Goal: Task Accomplishment & Management: Manage account settings

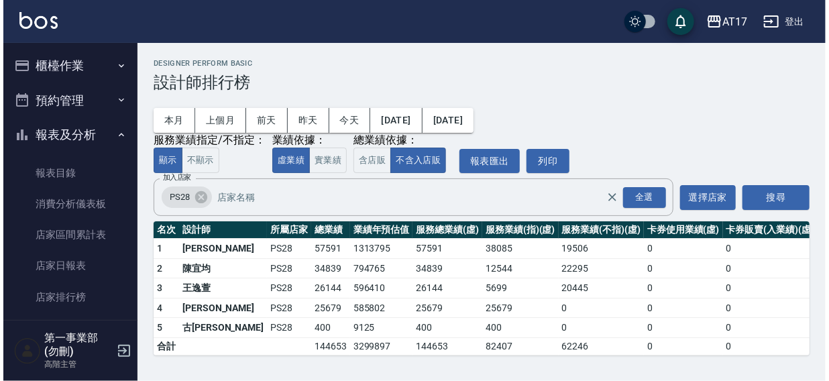
scroll to position [597, 0]
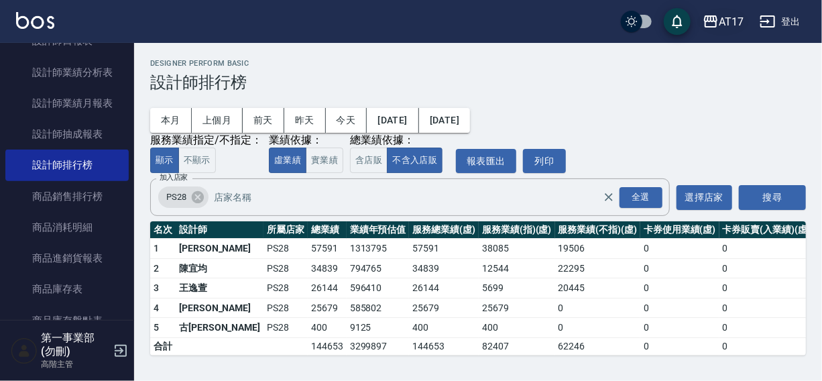
click at [733, 15] on div "AT17" at bounding box center [731, 21] width 25 height 17
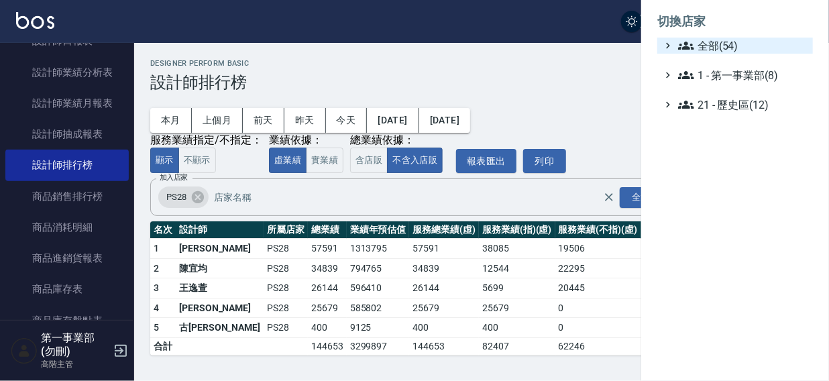
click at [703, 44] on span "全部(54)" at bounding box center [742, 46] width 129 height 16
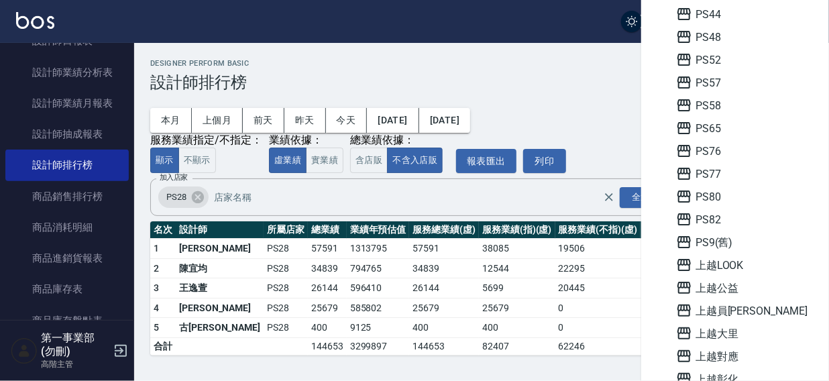
scroll to position [508, 0]
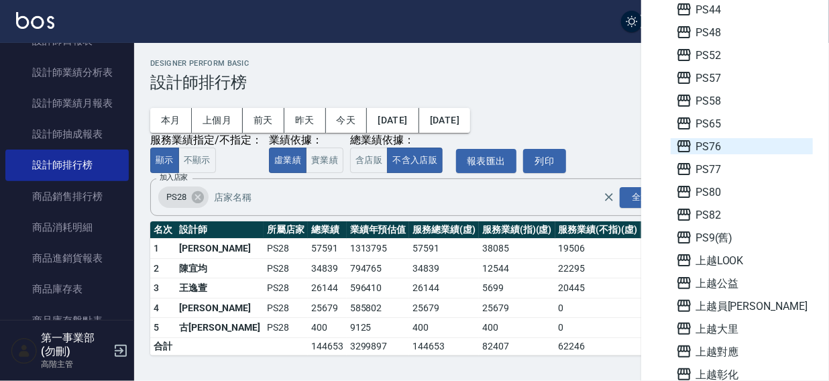
click at [716, 151] on span "PS76" at bounding box center [741, 146] width 131 height 16
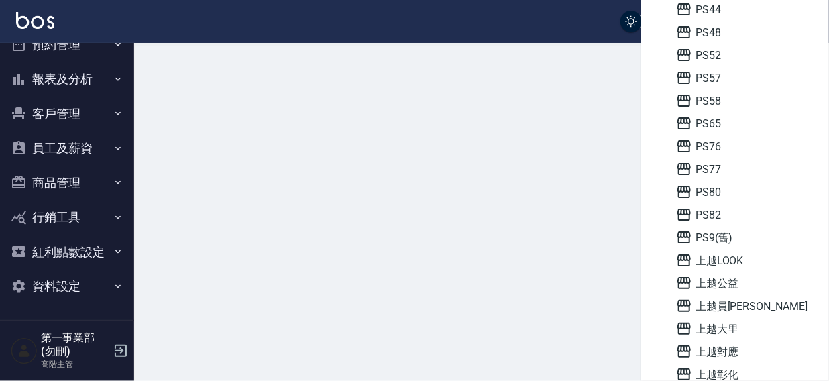
scroll to position [54, 0]
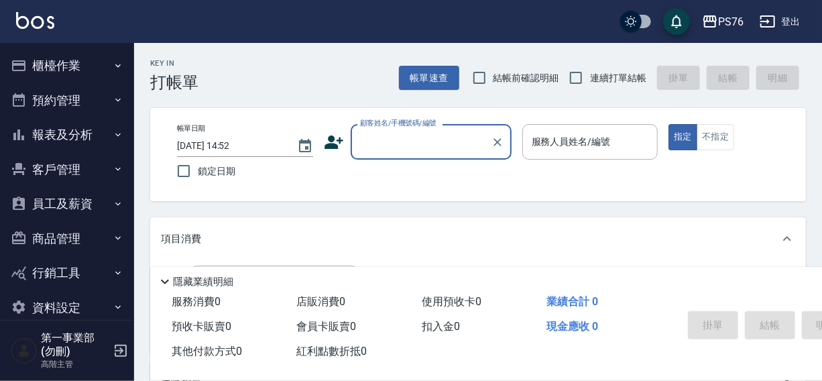
click at [52, 59] on button "櫃檯作業" at bounding box center [66, 65] width 123 height 35
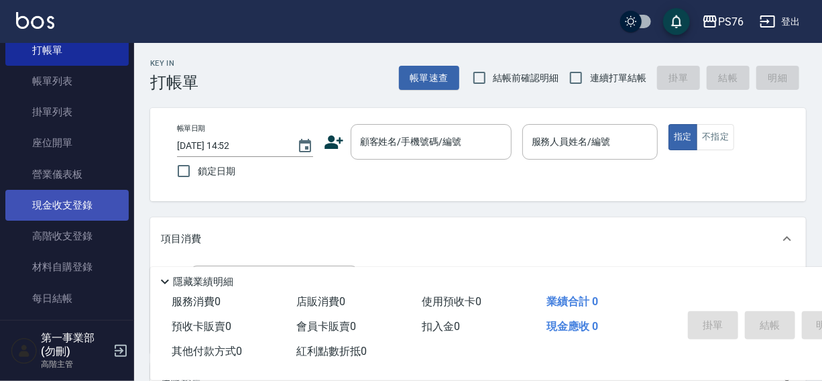
scroll to position [60, 0]
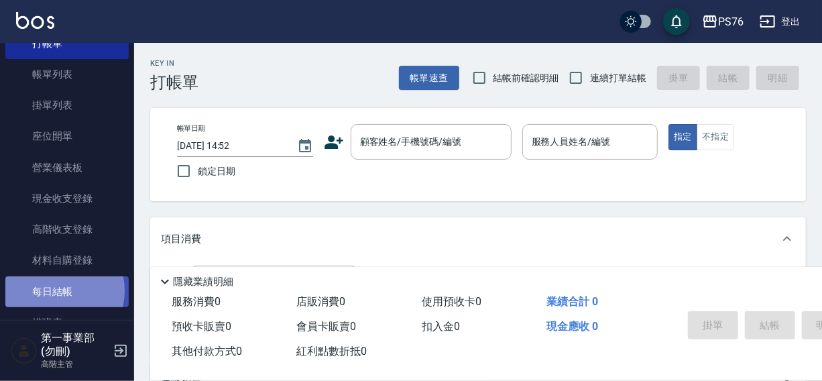
click at [58, 290] on link "每日結帳" at bounding box center [66, 291] width 123 height 31
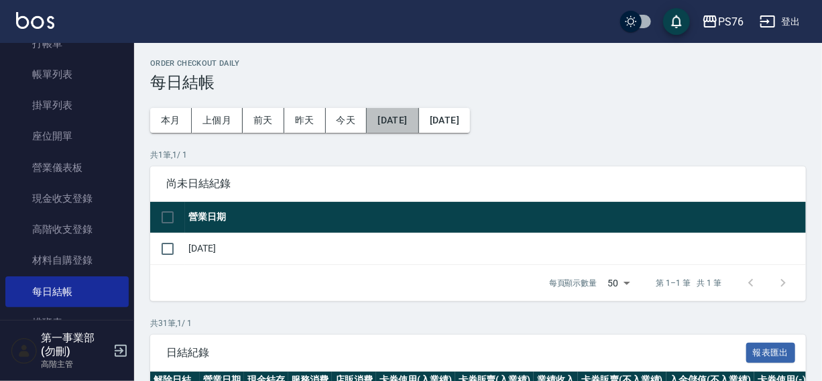
click at [404, 120] on button "[DATE]" at bounding box center [393, 120] width 52 height 25
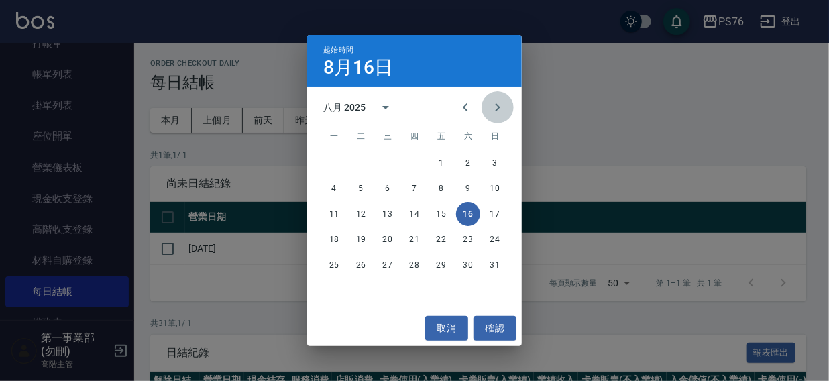
click at [500, 108] on icon "Next month" at bounding box center [498, 107] width 16 height 16
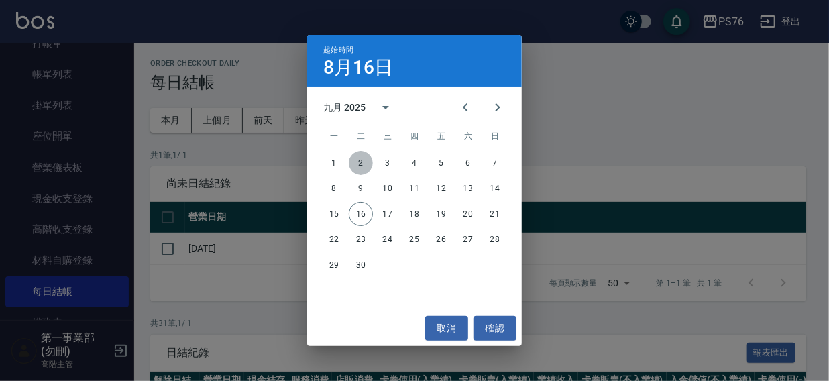
click at [362, 160] on button "2" at bounding box center [361, 163] width 24 height 24
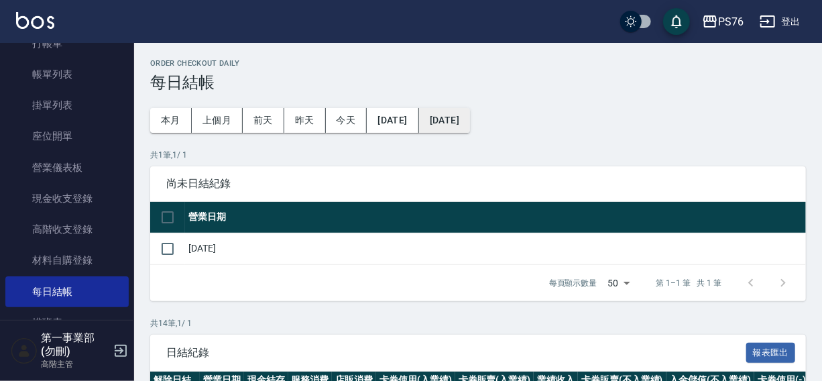
click at [461, 117] on button "[DATE]" at bounding box center [444, 120] width 51 height 25
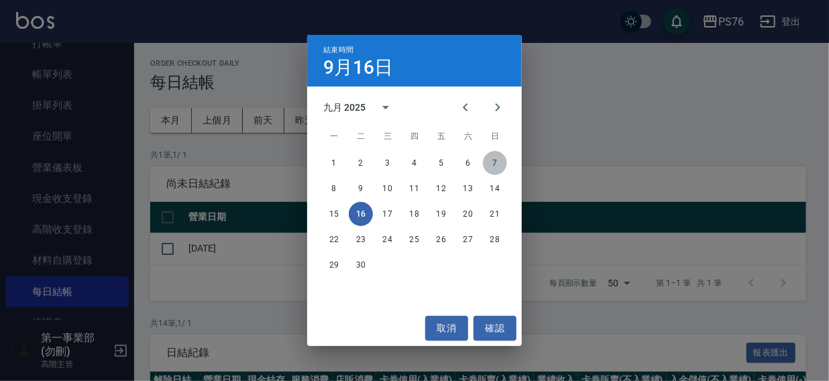
click at [495, 167] on button "7" at bounding box center [495, 163] width 24 height 24
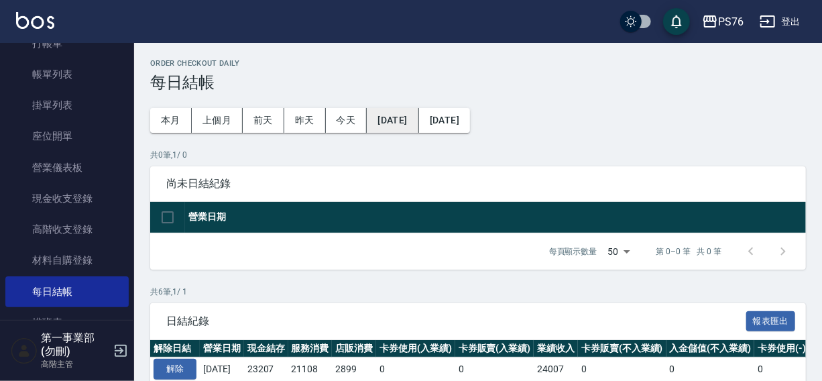
click at [388, 123] on button "[DATE]" at bounding box center [393, 120] width 52 height 25
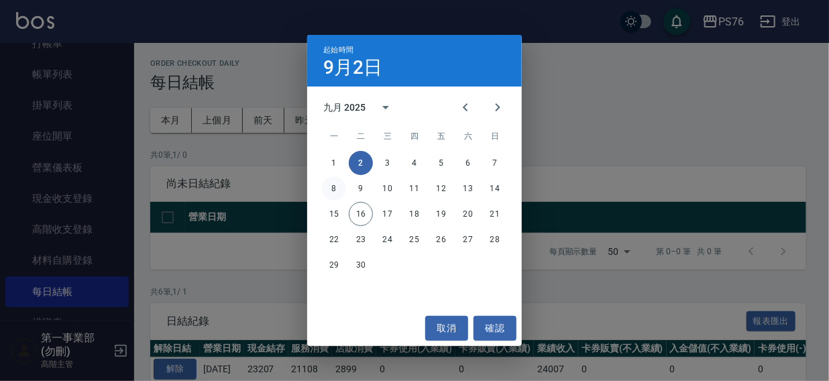
click at [327, 187] on button "8" at bounding box center [334, 188] width 24 height 24
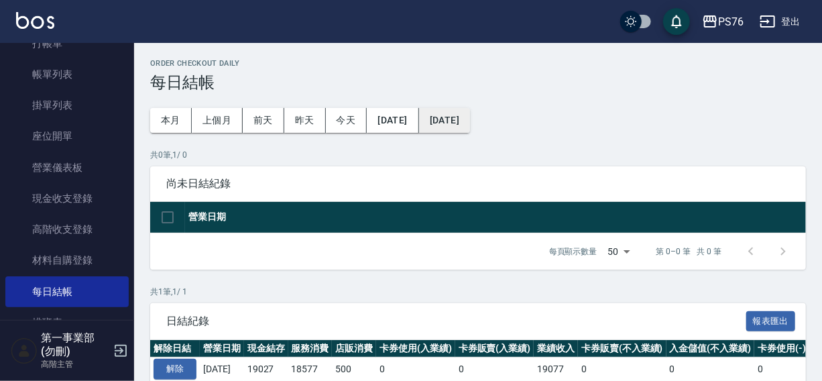
click at [470, 118] on button "[DATE]" at bounding box center [444, 120] width 51 height 25
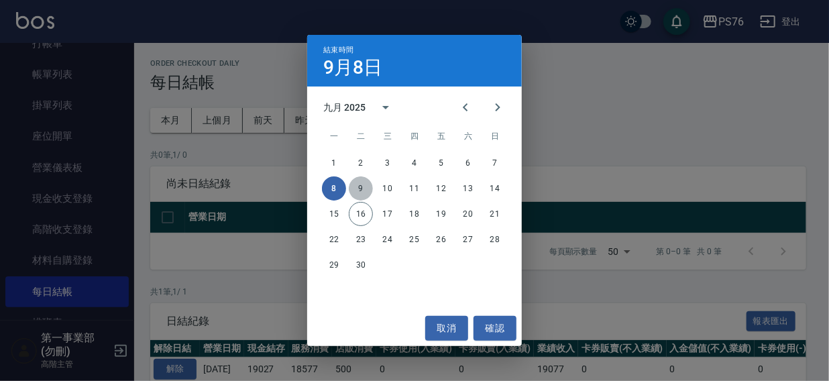
click at [362, 188] on button "9" at bounding box center [361, 188] width 24 height 24
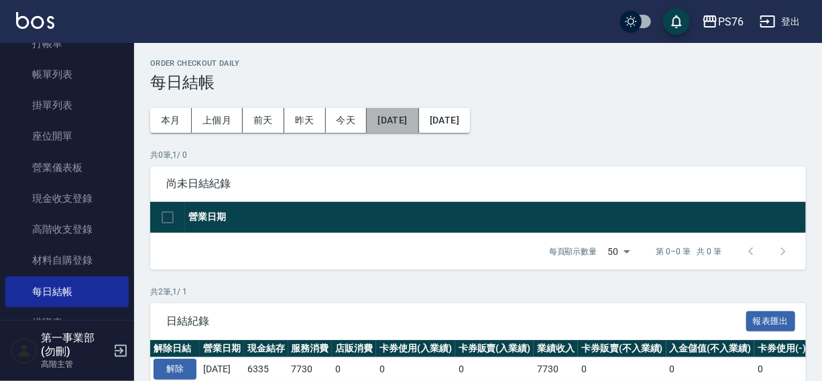
click at [406, 116] on button "[DATE]" at bounding box center [393, 120] width 52 height 25
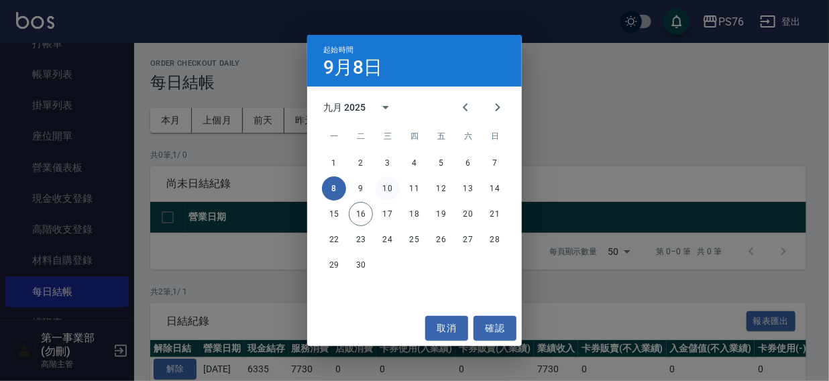
click at [384, 183] on button "10" at bounding box center [388, 188] width 24 height 24
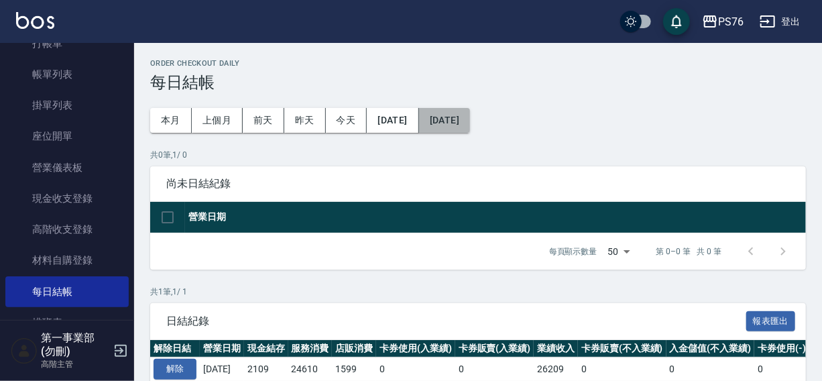
click at [470, 121] on button "[DATE]" at bounding box center [444, 120] width 51 height 25
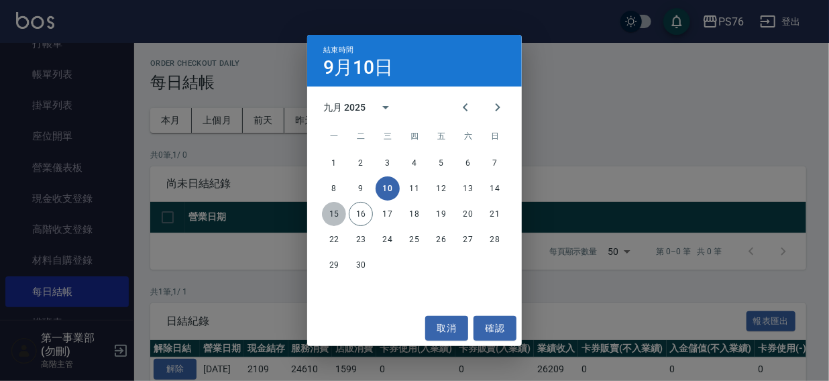
click at [333, 213] on button "15" at bounding box center [334, 214] width 24 height 24
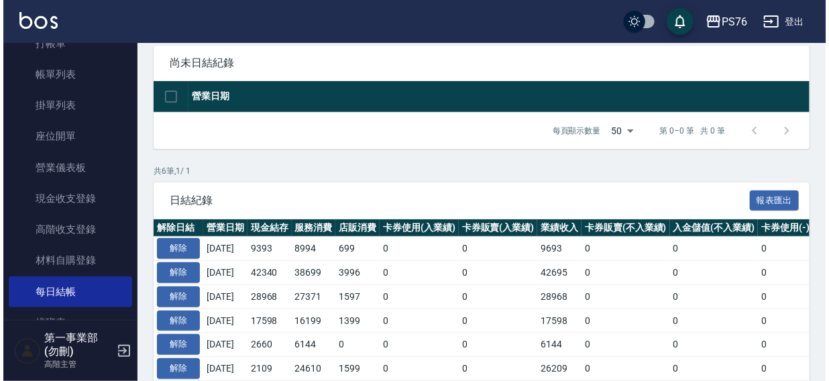
scroll to position [199, 0]
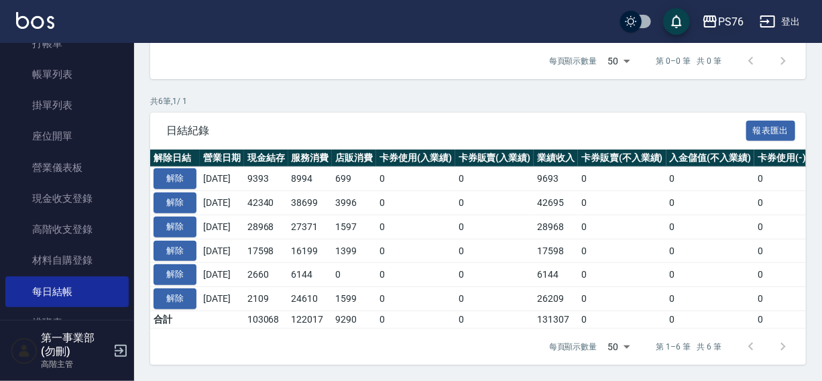
click at [726, 26] on div "PS76" at bounding box center [730, 21] width 25 height 17
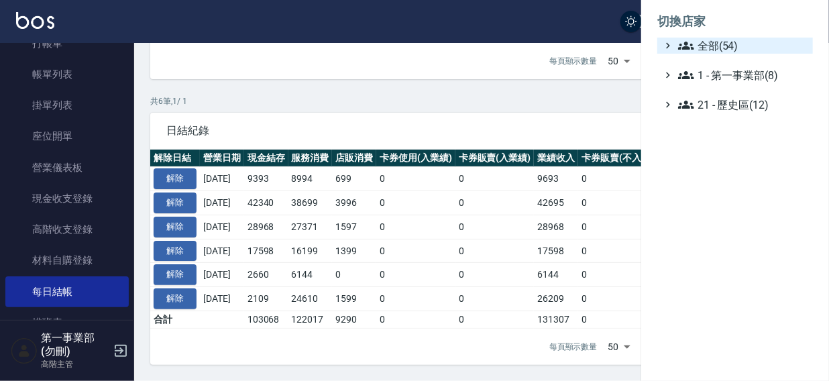
click at [718, 50] on span "全部(54)" at bounding box center [742, 46] width 129 height 16
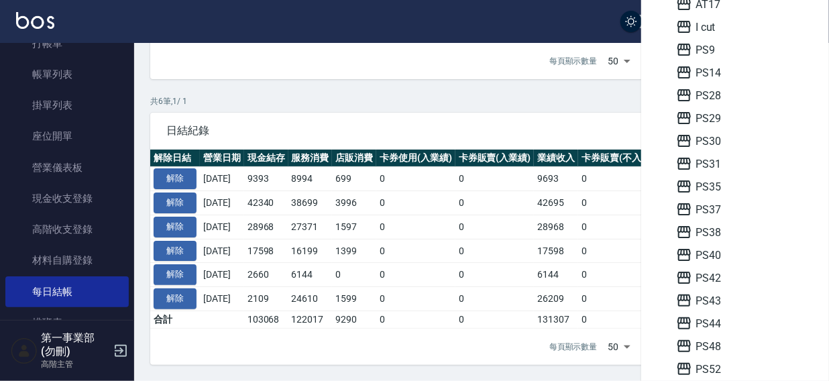
scroll to position [292, 0]
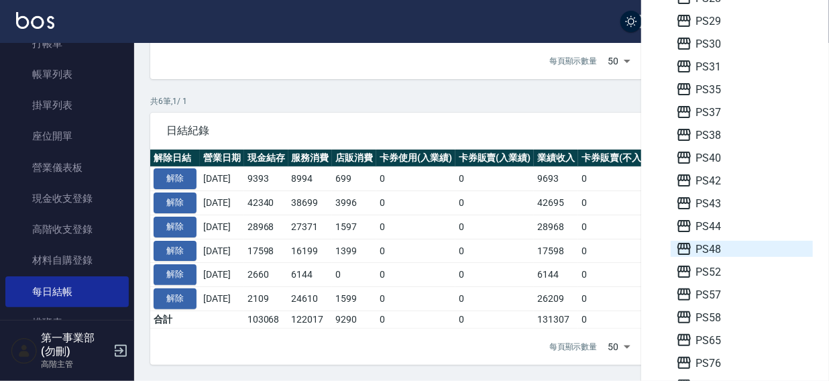
click at [716, 247] on span "PS48" at bounding box center [741, 249] width 131 height 16
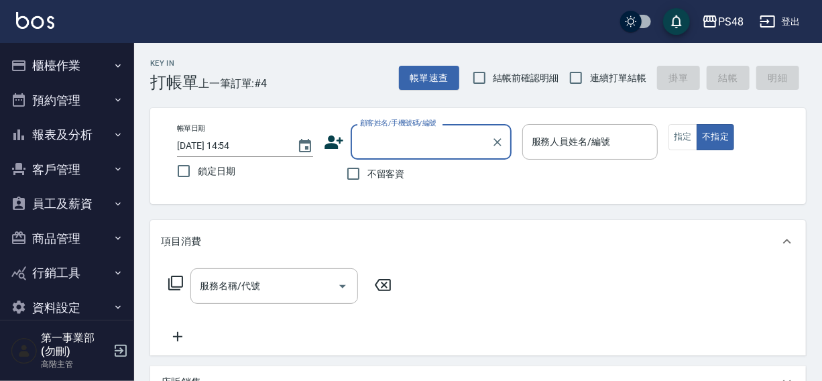
click at [55, 65] on button "櫃檯作業" at bounding box center [66, 65] width 123 height 35
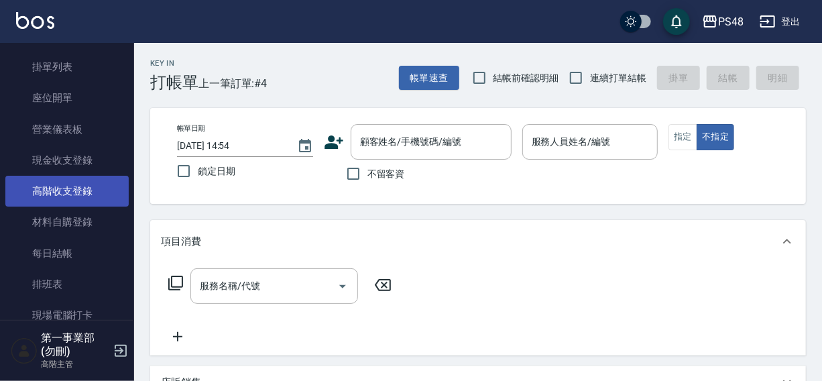
scroll to position [101, 0]
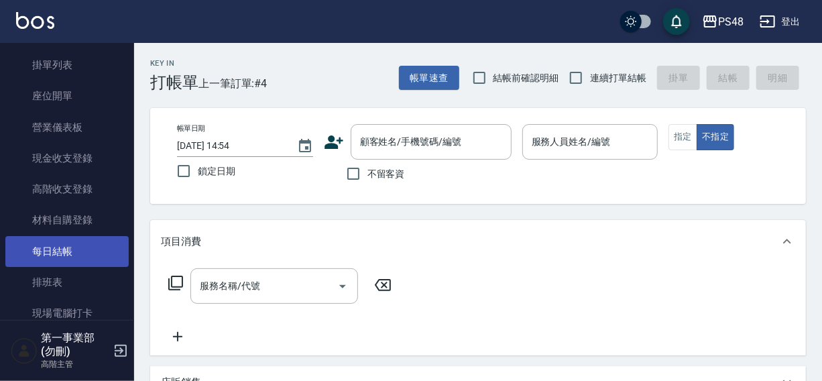
click at [44, 255] on link "每日結帳" at bounding box center [66, 251] width 123 height 31
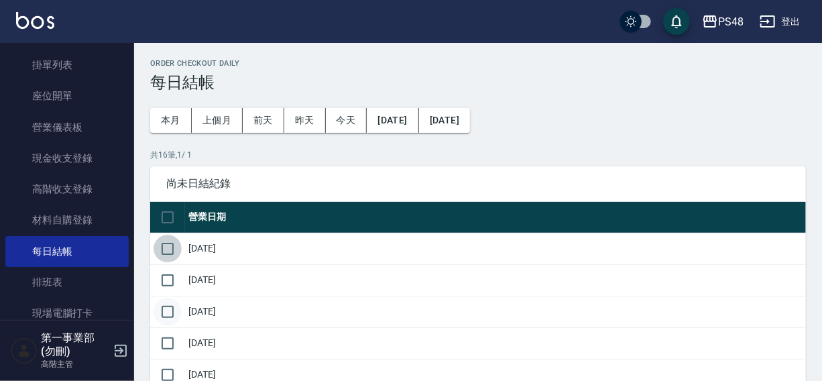
drag, startPoint x: 172, startPoint y: 251, endPoint x: 172, endPoint y: 299, distance: 47.6
click at [165, 275] on input "checkbox" at bounding box center [168, 280] width 28 height 28
checkbox input "true"
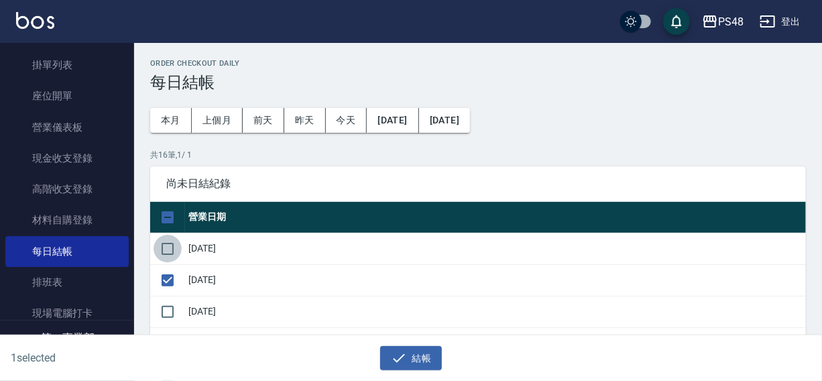
drag, startPoint x: 179, startPoint y: 235, endPoint x: 174, endPoint y: 249, distance: 14.2
click at [179, 237] on input "checkbox" at bounding box center [168, 249] width 28 height 28
checkbox input "true"
click at [177, 314] on input "checkbox" at bounding box center [168, 312] width 28 height 28
checkbox input "true"
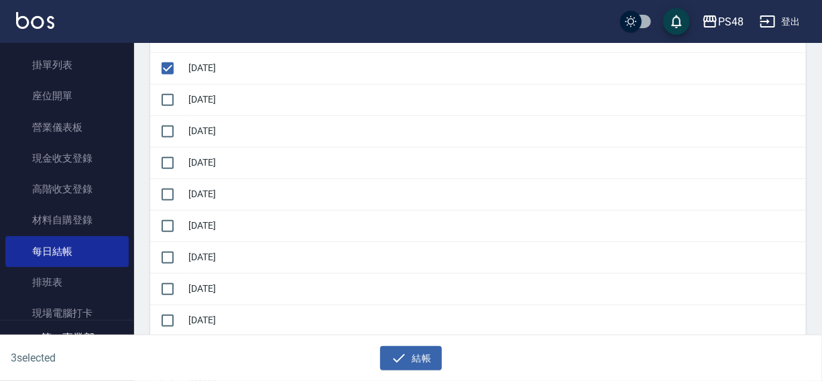
scroll to position [245, 0]
click at [166, 101] on input "checkbox" at bounding box center [168, 98] width 28 height 28
checkbox input "true"
click at [162, 129] on input "checkbox" at bounding box center [168, 129] width 28 height 28
checkbox input "true"
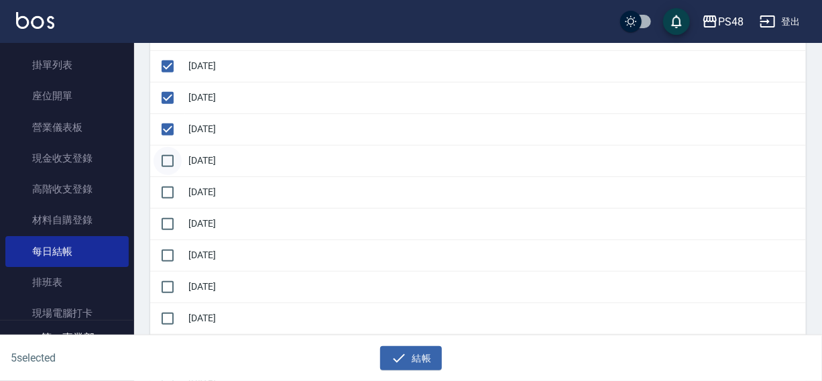
click at [170, 160] on input "checkbox" at bounding box center [168, 161] width 28 height 28
checkbox input "true"
click at [162, 194] on input "checkbox" at bounding box center [168, 192] width 28 height 28
checkbox input "true"
drag, startPoint x: 171, startPoint y: 224, endPoint x: 167, endPoint y: 252, distance: 28.5
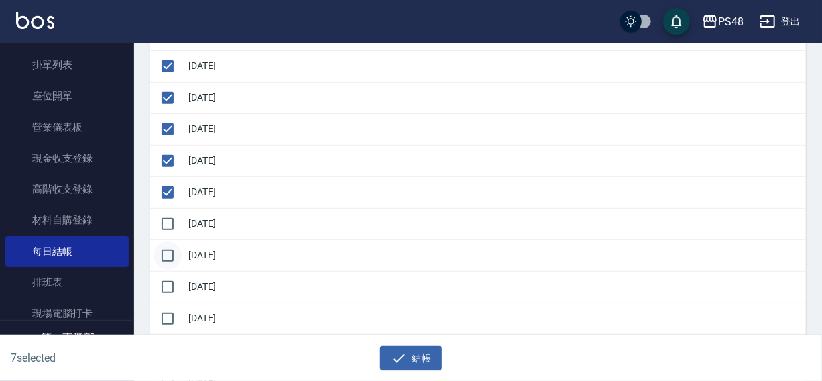
click at [171, 225] on input "checkbox" at bounding box center [168, 224] width 28 height 28
checkbox input "true"
click at [162, 263] on input "checkbox" at bounding box center [168, 255] width 28 height 28
checkbox input "true"
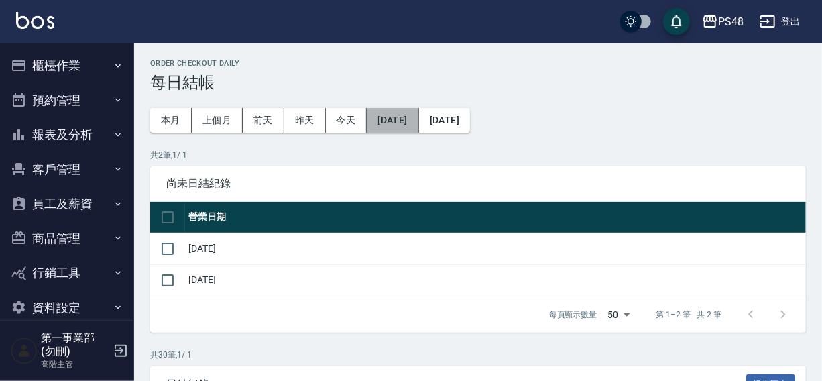
click at [398, 121] on button "2025/08/16" at bounding box center [393, 120] width 52 height 25
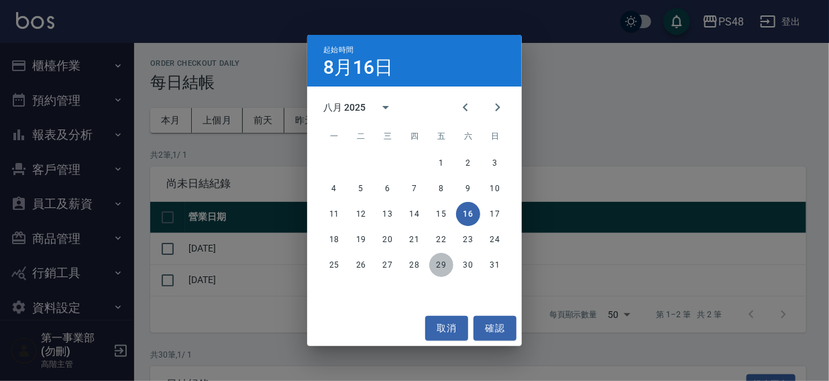
click at [437, 268] on button "29" at bounding box center [441, 265] width 24 height 24
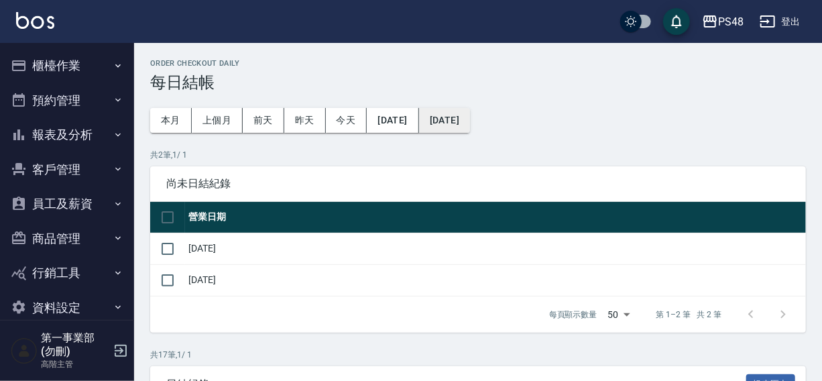
click at [470, 117] on button "[DATE]" at bounding box center [444, 120] width 51 height 25
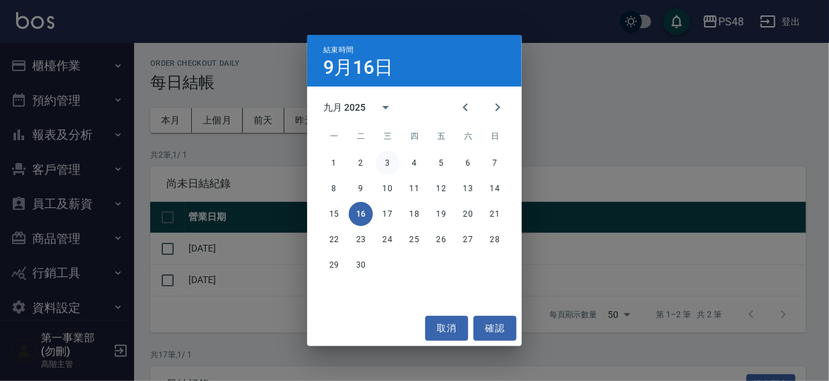
click at [388, 159] on button "3" at bounding box center [388, 163] width 24 height 24
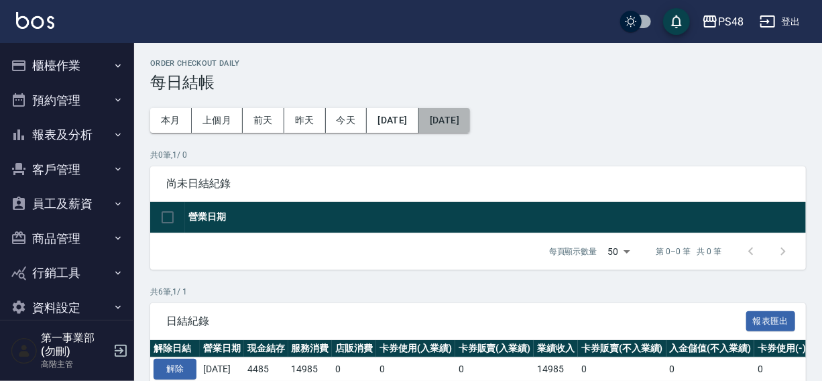
click at [470, 125] on button "[DATE]" at bounding box center [444, 120] width 51 height 25
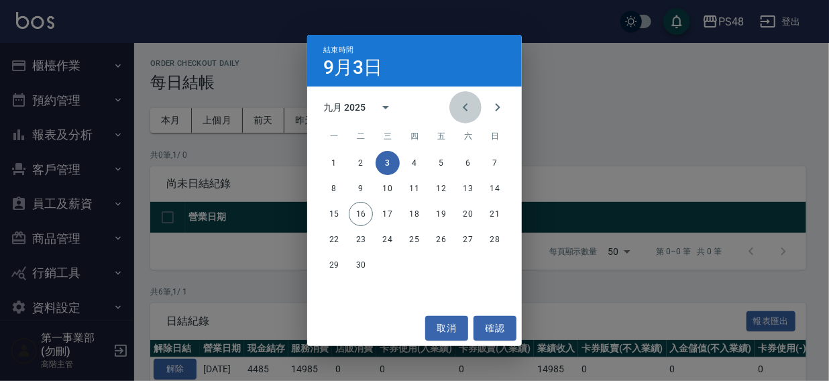
click at [464, 108] on icon "Previous month" at bounding box center [465, 107] width 5 height 8
click at [497, 264] on button "31" at bounding box center [495, 265] width 24 height 24
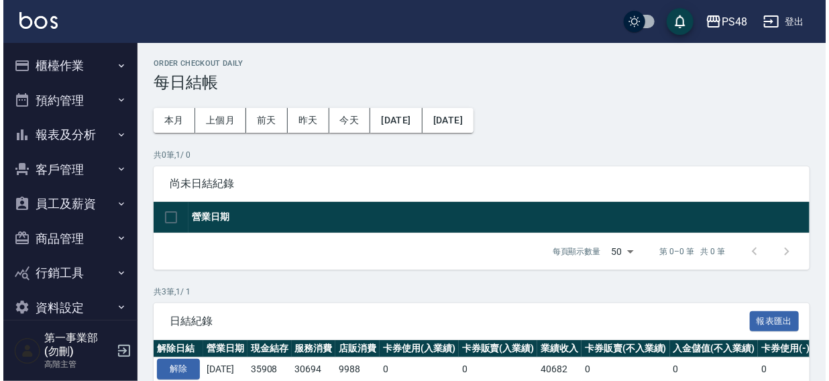
scroll to position [127, 0]
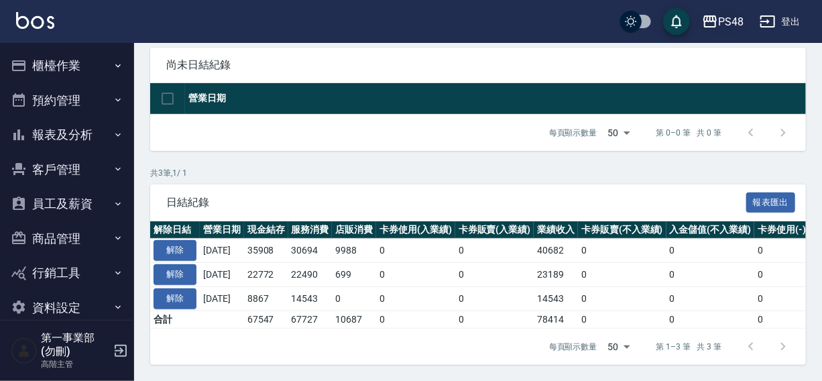
click at [732, 17] on div "PS48" at bounding box center [730, 21] width 25 height 17
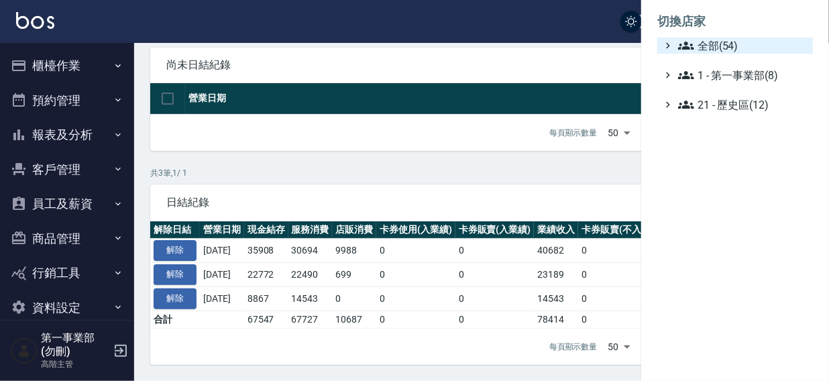
click at [726, 44] on span "全部(54)" at bounding box center [742, 46] width 129 height 16
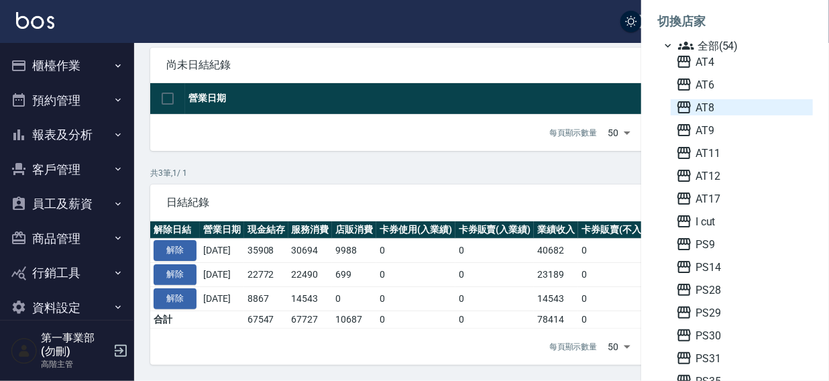
click at [707, 107] on span "AT8" at bounding box center [741, 107] width 131 height 16
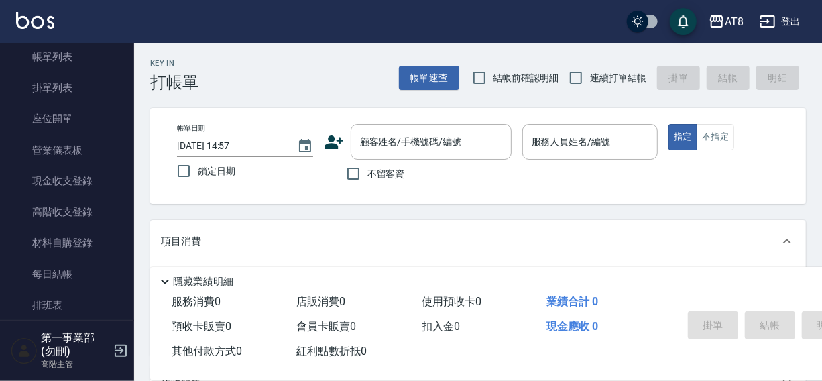
scroll to position [90, 0]
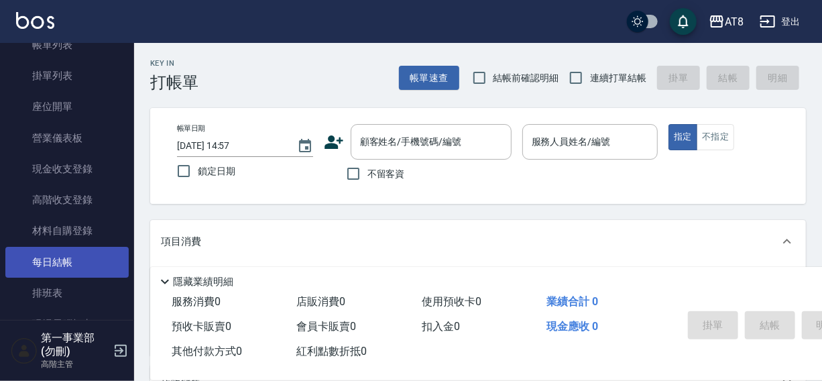
click at [60, 255] on link "每日結帳" at bounding box center [66, 262] width 123 height 31
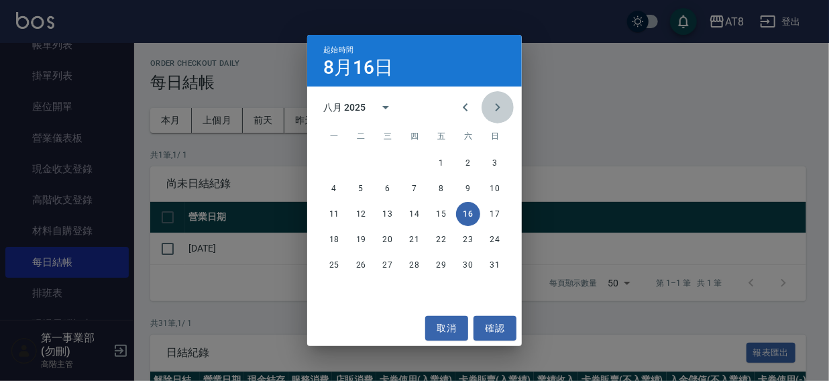
click at [494, 107] on icon "Next month" at bounding box center [498, 107] width 16 height 16
click at [331, 162] on button "1" at bounding box center [334, 163] width 24 height 24
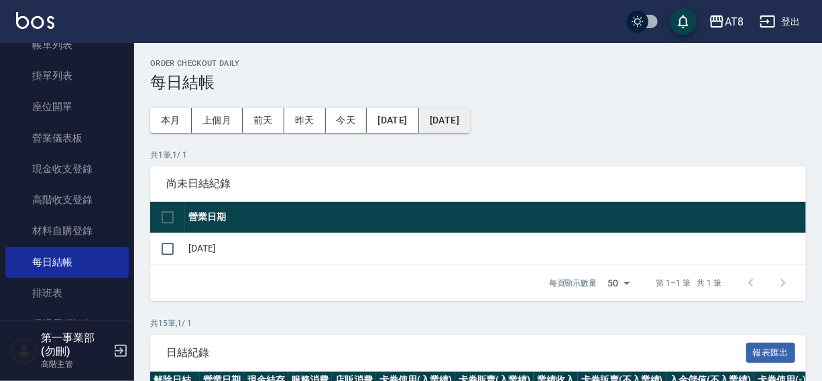
click at [470, 119] on button "[DATE]" at bounding box center [444, 120] width 51 height 25
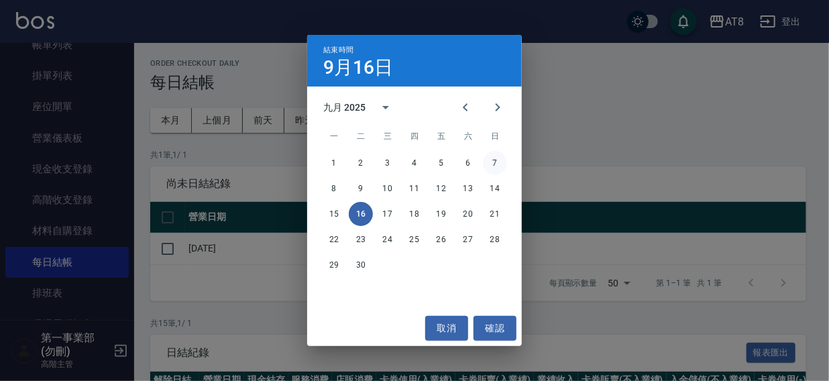
click at [492, 163] on button "7" at bounding box center [495, 163] width 24 height 24
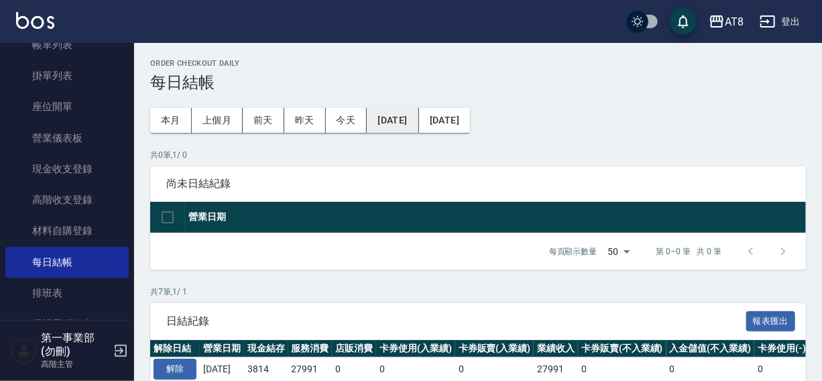
click at [386, 114] on button "[DATE]" at bounding box center [393, 120] width 52 height 25
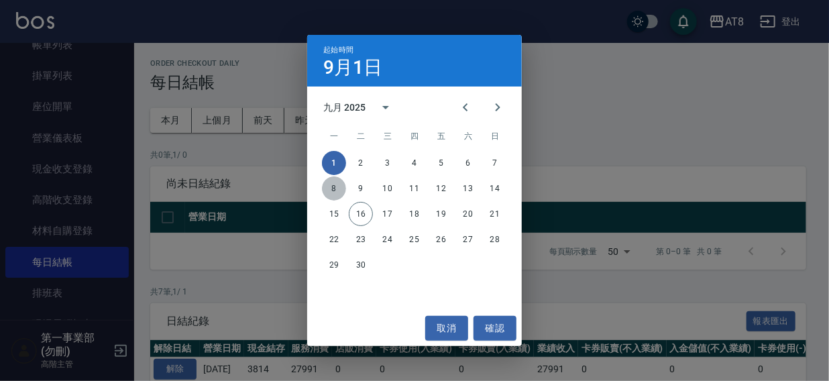
click at [333, 188] on button "8" at bounding box center [334, 188] width 24 height 24
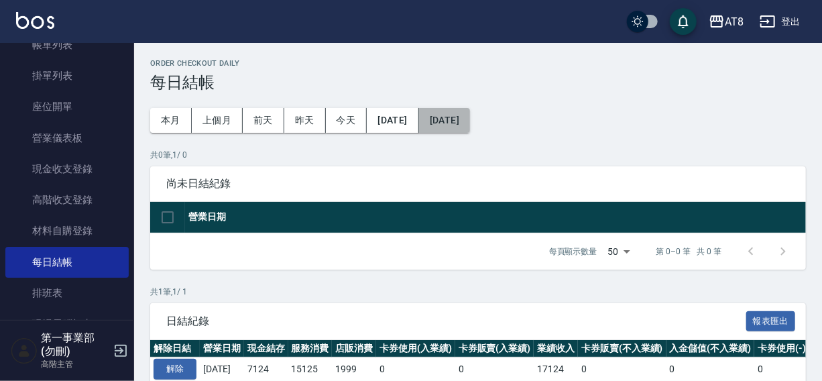
click at [470, 125] on button "[DATE]" at bounding box center [444, 120] width 51 height 25
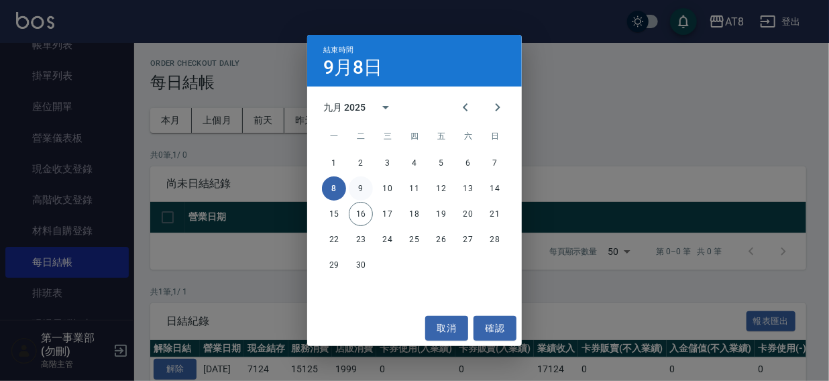
click at [366, 189] on button "9" at bounding box center [361, 188] width 24 height 24
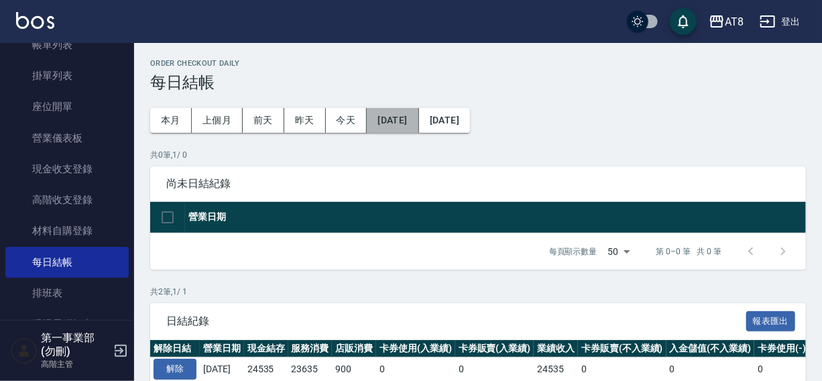
click at [405, 126] on button "[DATE]" at bounding box center [393, 120] width 52 height 25
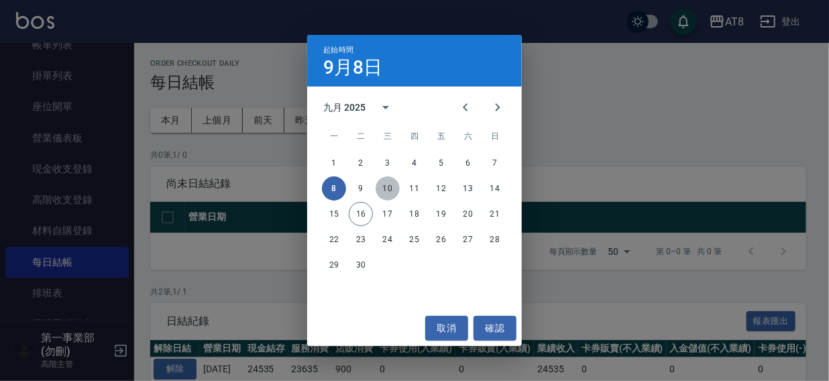
click at [390, 189] on button "10" at bounding box center [388, 188] width 24 height 24
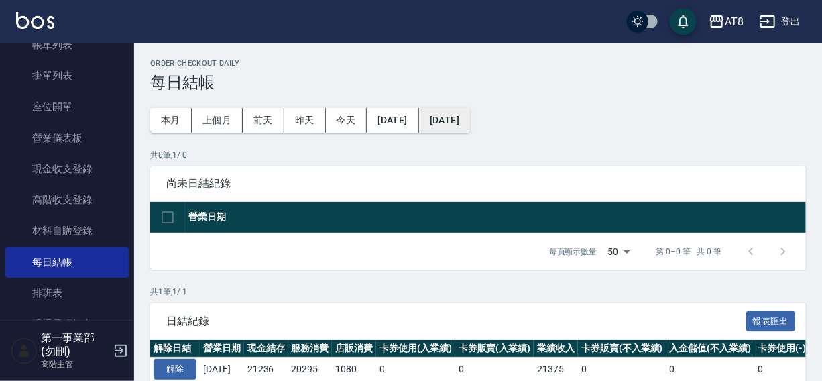
click at [470, 114] on button "[DATE]" at bounding box center [444, 120] width 51 height 25
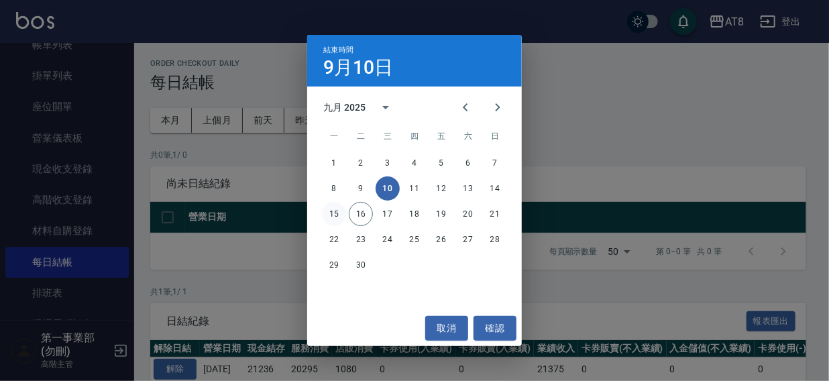
click at [335, 212] on button "15" at bounding box center [334, 214] width 24 height 24
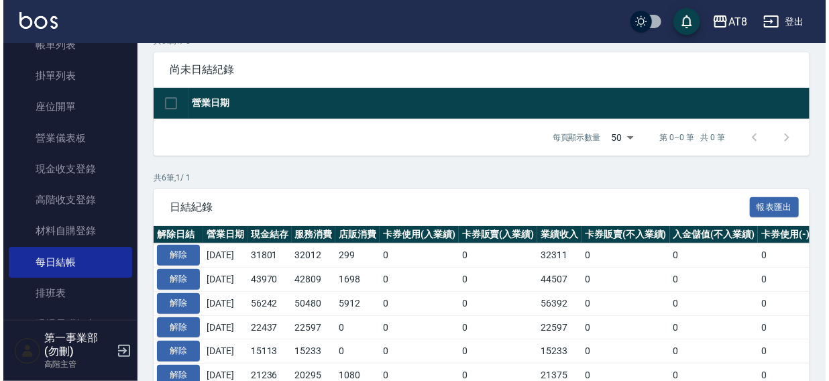
scroll to position [199, 0]
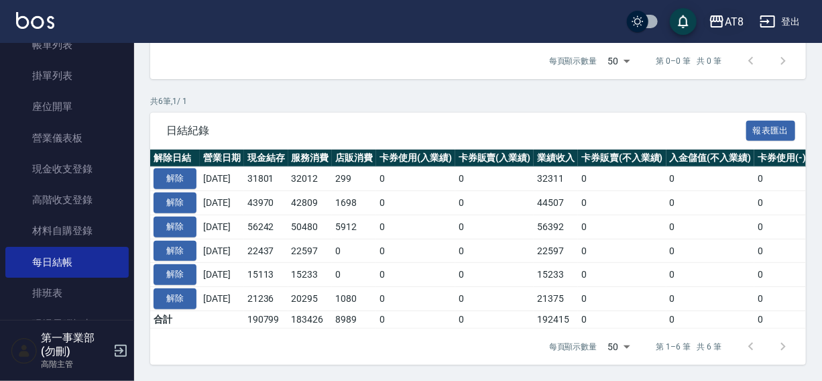
click at [735, 18] on div "AT8" at bounding box center [734, 21] width 19 height 17
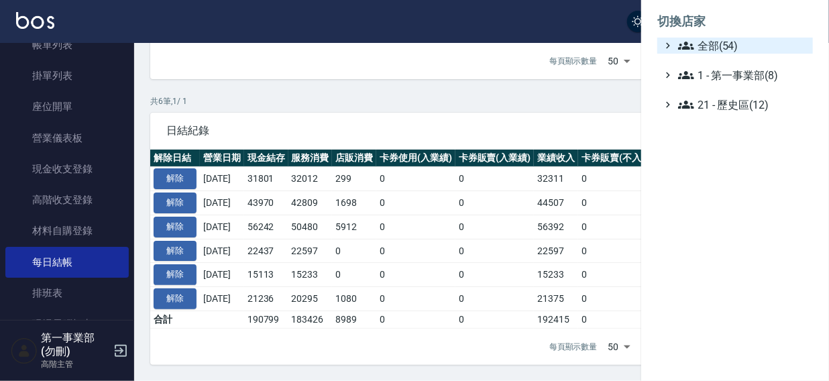
click at [728, 44] on span "全部(54)" at bounding box center [742, 46] width 129 height 16
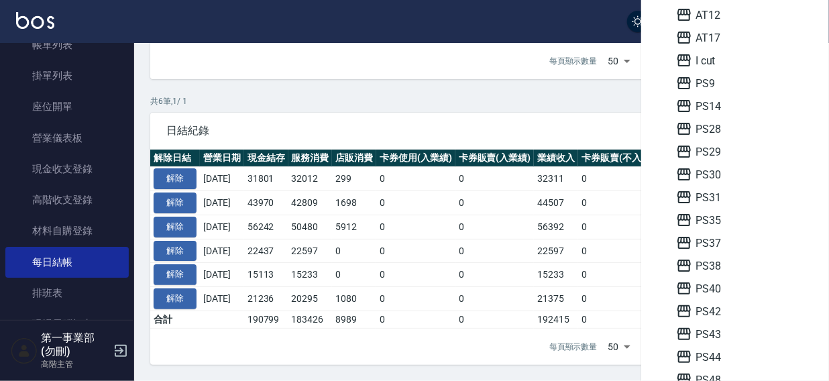
scroll to position [162, 0]
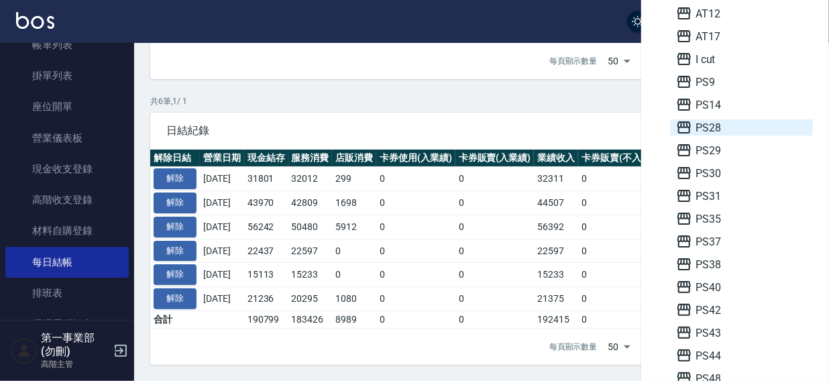
click at [720, 125] on span "PS28" at bounding box center [741, 127] width 131 height 16
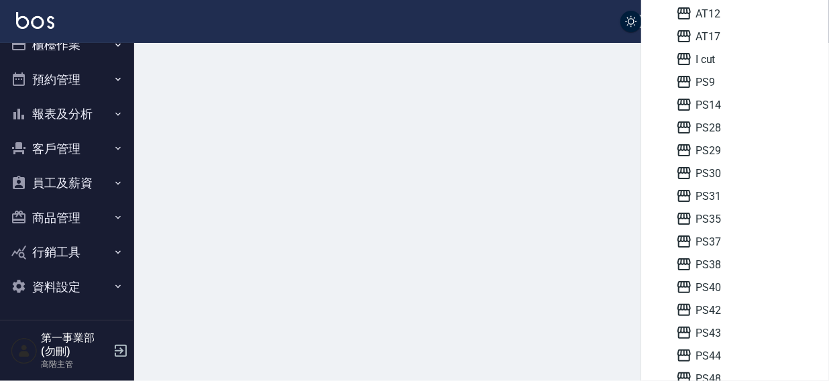
scroll to position [20, 0]
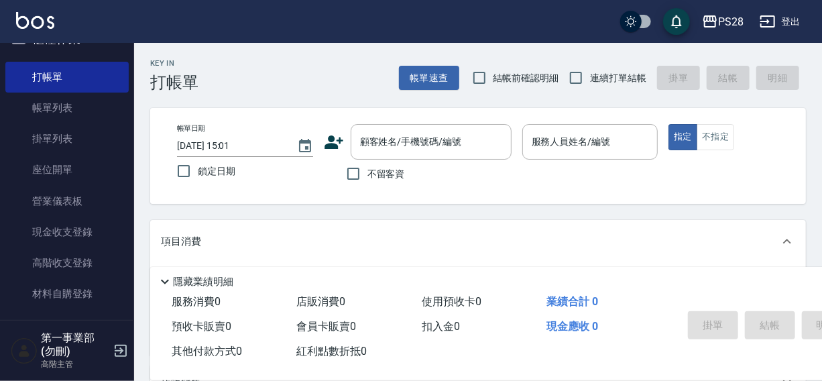
scroll to position [56, 0]
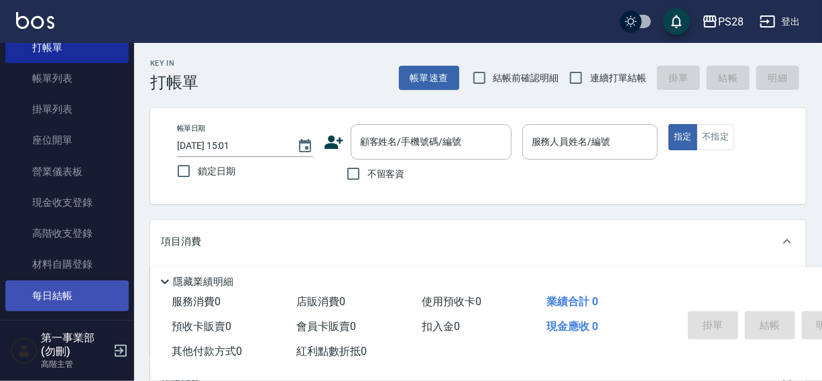
click at [48, 293] on link "每日結帳" at bounding box center [66, 295] width 123 height 31
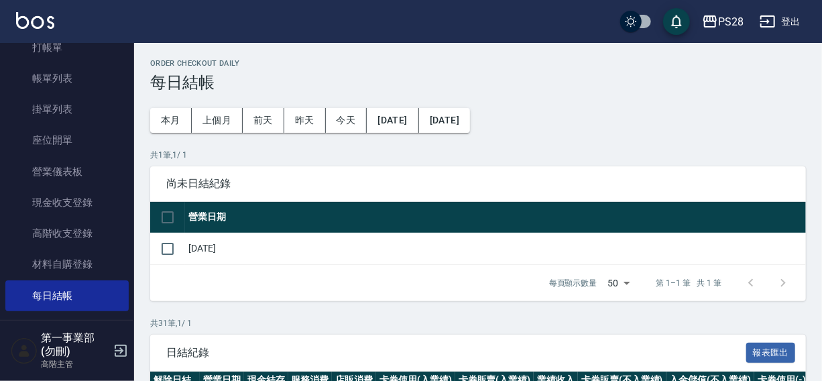
click at [391, 123] on button "[DATE]" at bounding box center [393, 120] width 52 height 25
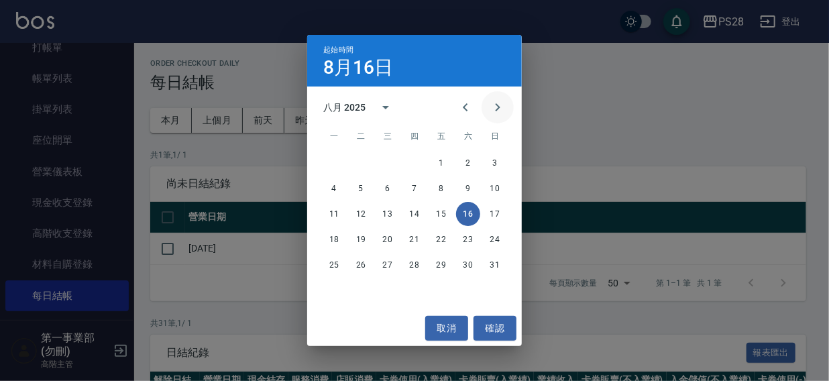
click at [503, 109] on icon "Next month" at bounding box center [498, 107] width 16 height 16
click at [336, 161] on button "1" at bounding box center [334, 163] width 24 height 24
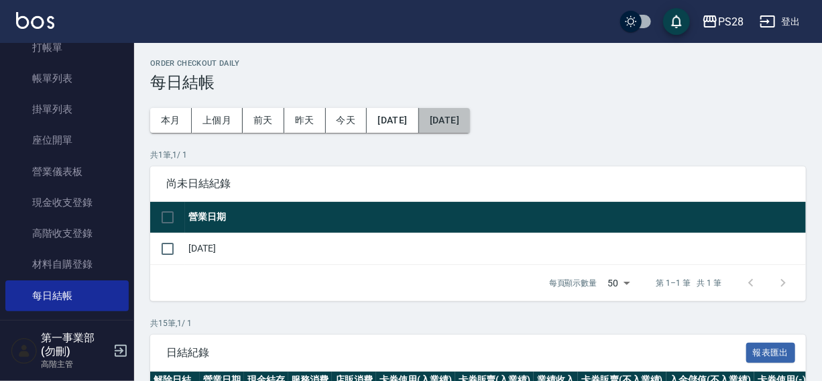
click at [470, 121] on button "[DATE]" at bounding box center [444, 120] width 51 height 25
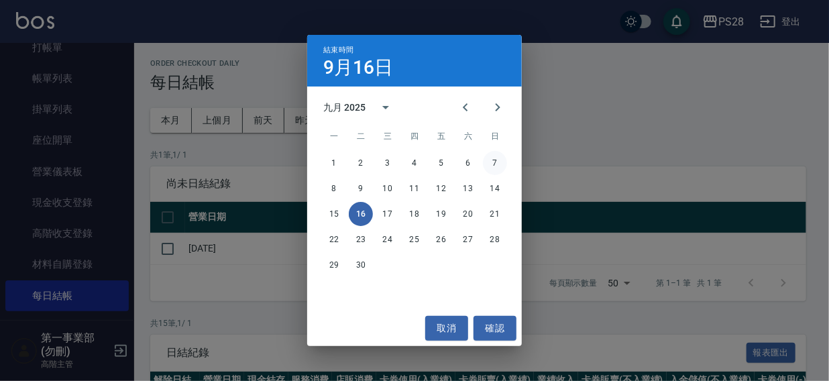
click at [499, 164] on button "7" at bounding box center [495, 163] width 24 height 24
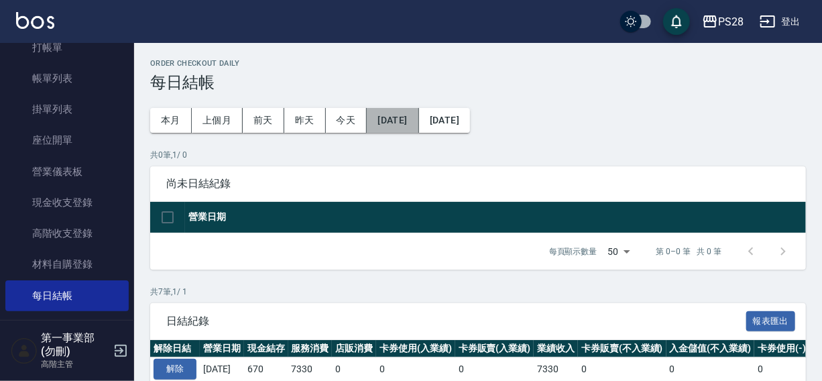
click at [417, 119] on button "[DATE]" at bounding box center [393, 120] width 52 height 25
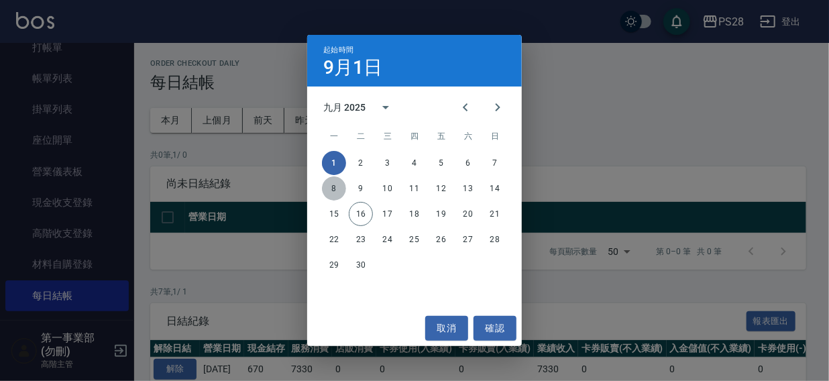
click at [329, 185] on button "8" at bounding box center [334, 188] width 24 height 24
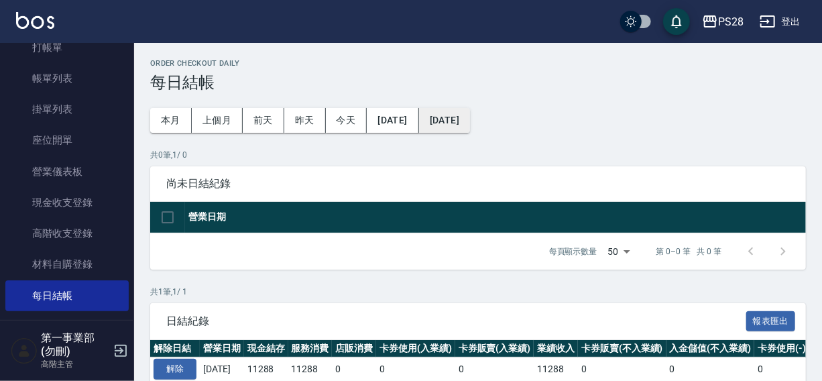
click at [450, 121] on button "[DATE]" at bounding box center [444, 120] width 51 height 25
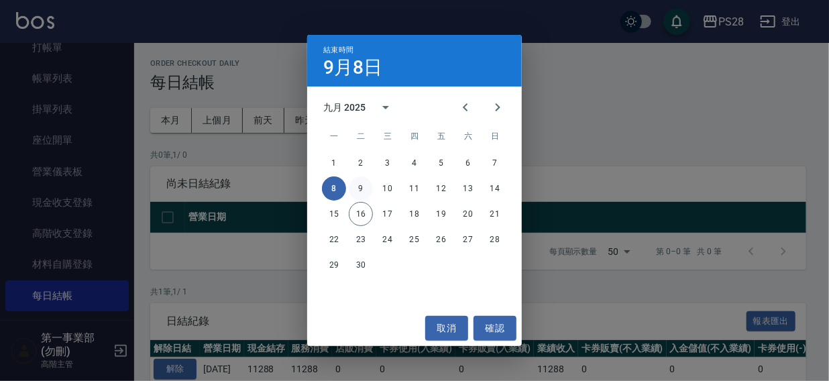
click at [359, 186] on button "9" at bounding box center [361, 188] width 24 height 24
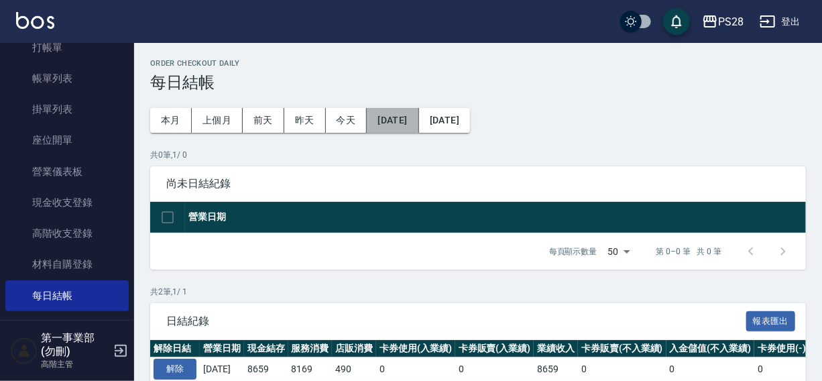
click at [404, 112] on button "[DATE]" at bounding box center [393, 120] width 52 height 25
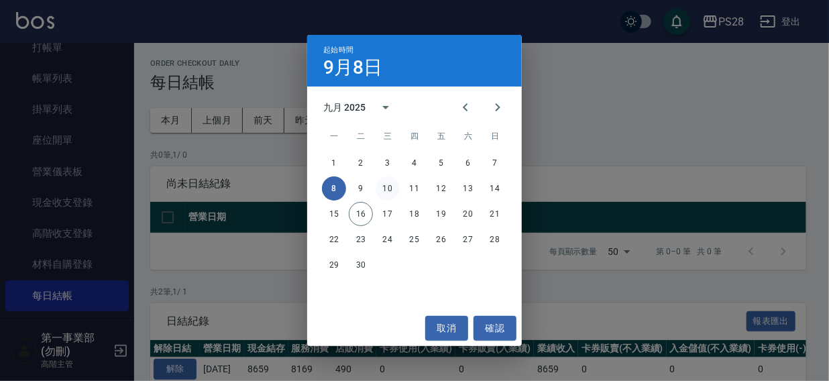
click at [388, 188] on button "10" at bounding box center [388, 188] width 24 height 24
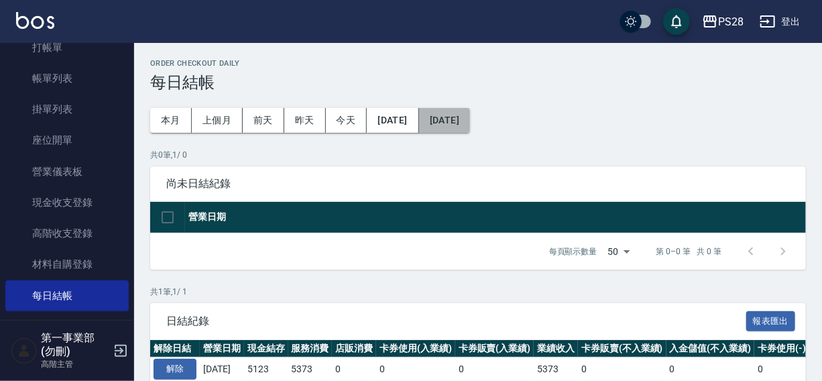
click at [458, 117] on button "[DATE]" at bounding box center [444, 120] width 51 height 25
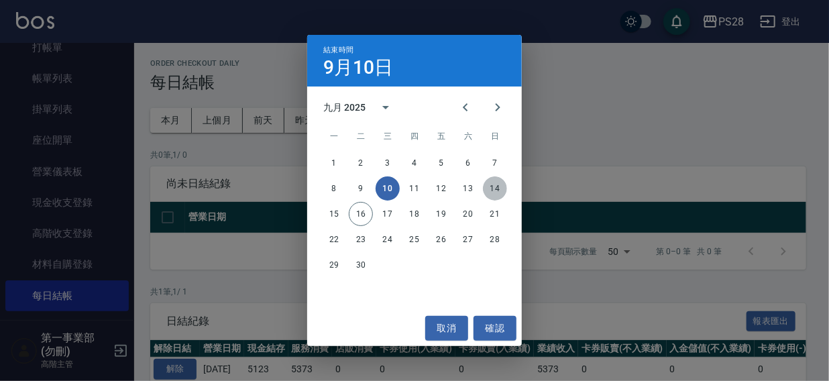
click at [500, 188] on button "14" at bounding box center [495, 188] width 24 height 24
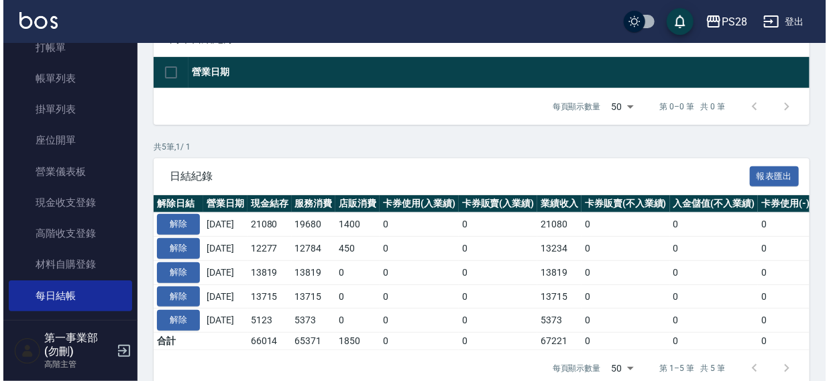
scroll to position [175, 0]
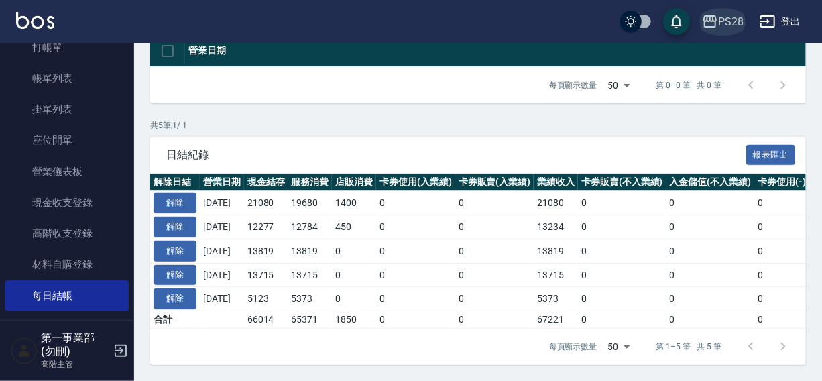
click at [719, 27] on div "PS28" at bounding box center [730, 21] width 25 height 17
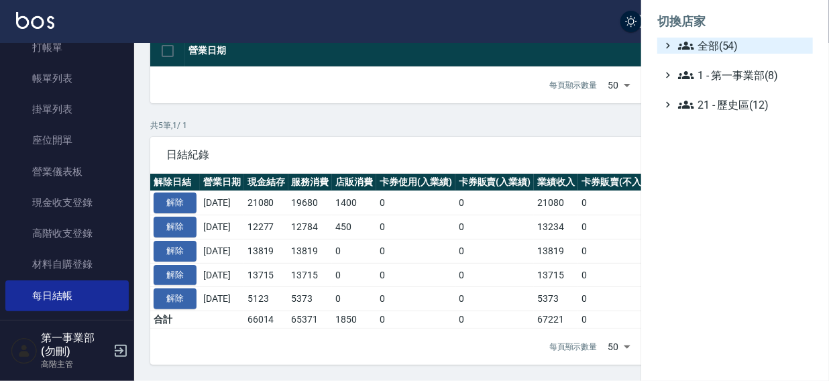
click at [712, 46] on span "全部(54)" at bounding box center [742, 46] width 129 height 16
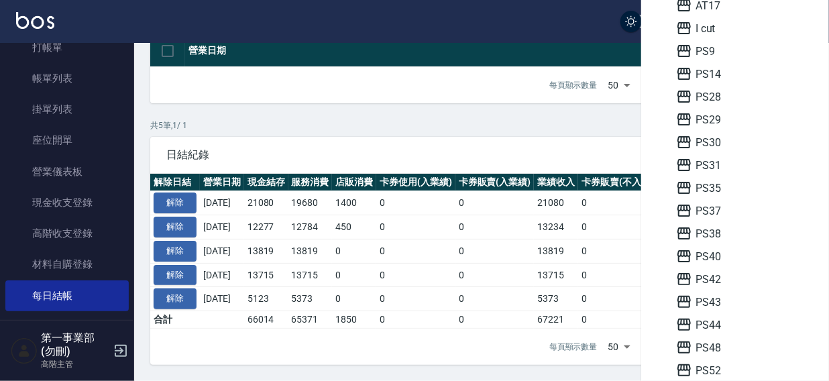
scroll to position [268, 0]
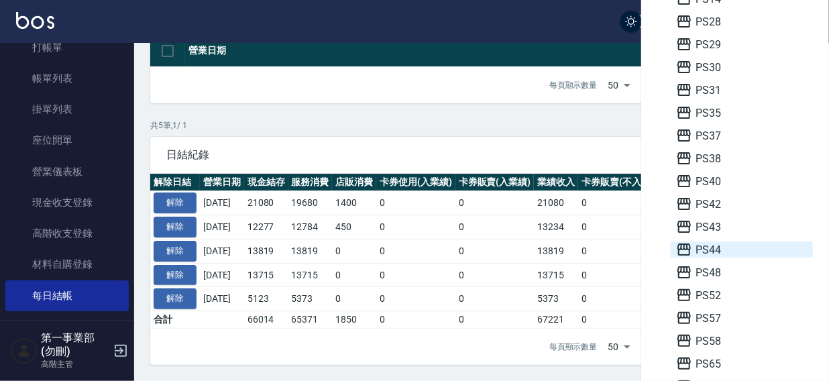
click at [726, 248] on span "PS44" at bounding box center [741, 249] width 131 height 16
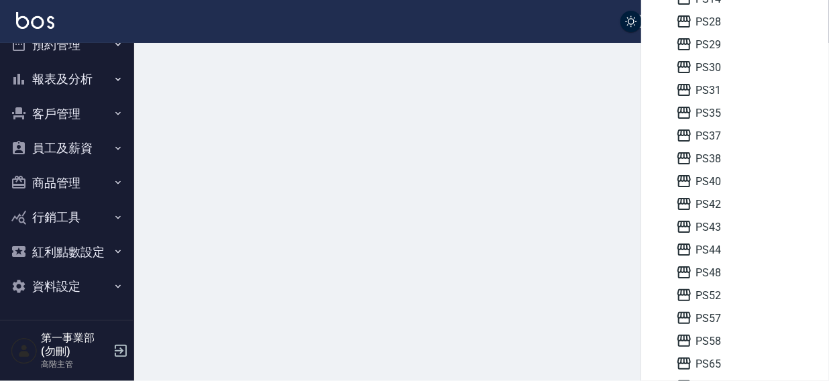
scroll to position [54, 0]
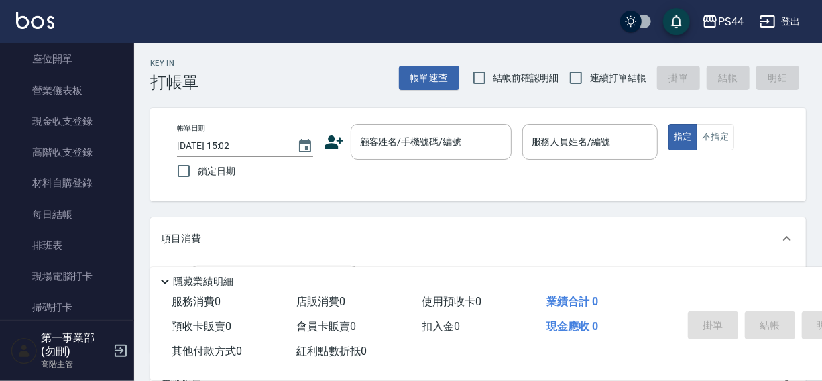
scroll to position [159, 0]
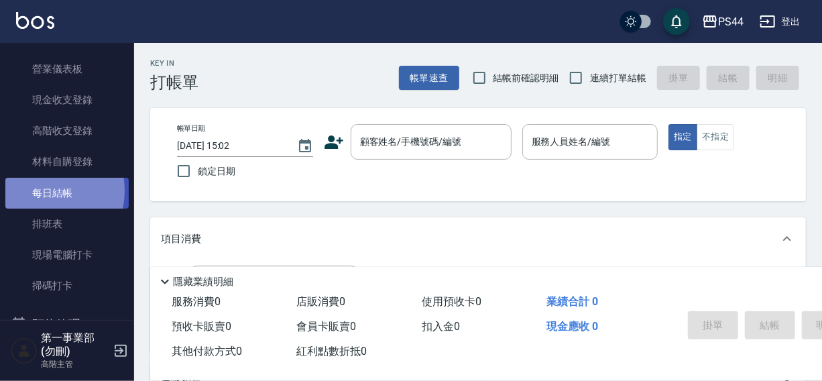
click at [44, 190] on link "每日結帳" at bounding box center [66, 193] width 123 height 31
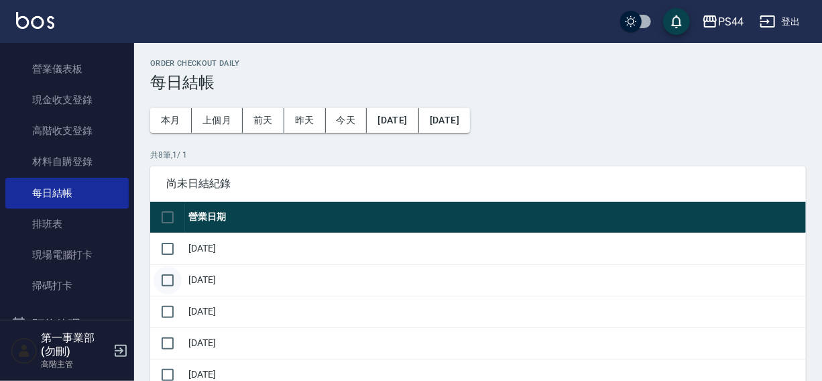
drag, startPoint x: 162, startPoint y: 248, endPoint x: 160, endPoint y: 271, distance: 22.9
click at [160, 254] on input "checkbox" at bounding box center [168, 249] width 28 height 28
checkbox input "true"
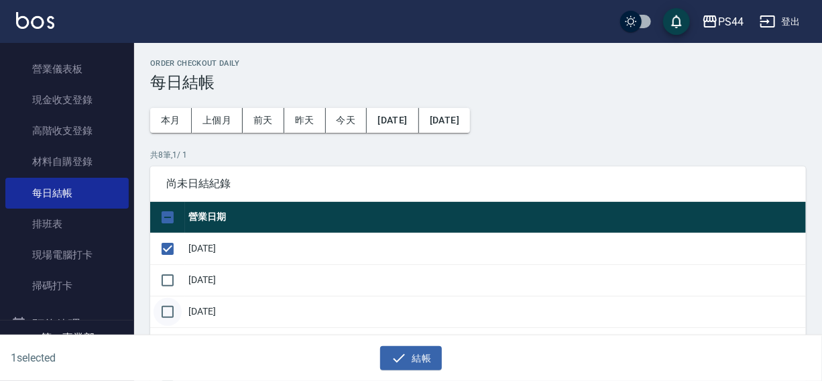
drag, startPoint x: 160, startPoint y: 276, endPoint x: 168, endPoint y: 302, distance: 27.4
click at [160, 280] on input "checkbox" at bounding box center [168, 280] width 28 height 28
checkbox input "true"
click at [169, 306] on input "checkbox" at bounding box center [168, 312] width 28 height 28
checkbox input "true"
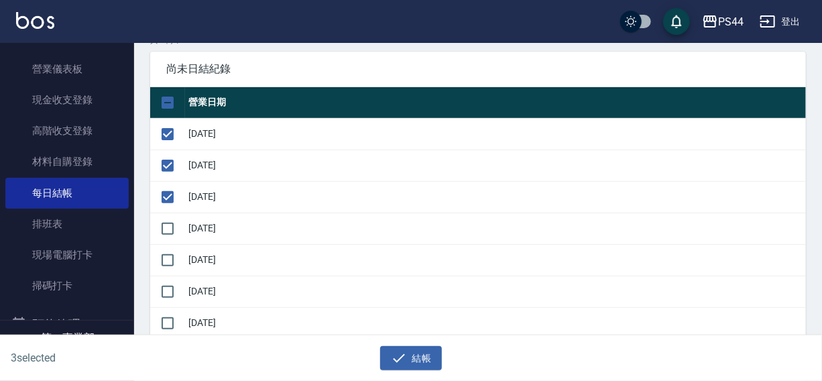
scroll to position [117, 0]
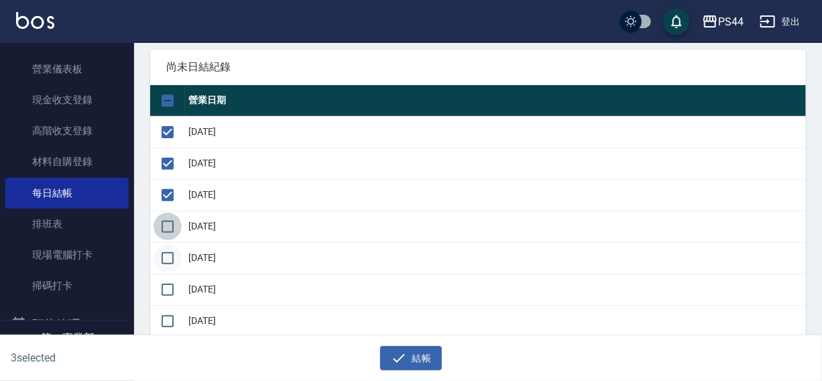
drag, startPoint x: 176, startPoint y: 225, endPoint x: 164, endPoint y: 264, distance: 40.3
click at [170, 245] on tbody "[DATE] [DATE] [DATE] [DATE] [DATE] [DATE] [DATE] [DATE]" at bounding box center [478, 242] width 656 height 252
click at [167, 259] on input "checkbox" at bounding box center [168, 258] width 28 height 28
checkbox input "true"
drag, startPoint x: 178, startPoint y: 215, endPoint x: 175, endPoint y: 235, distance: 19.7
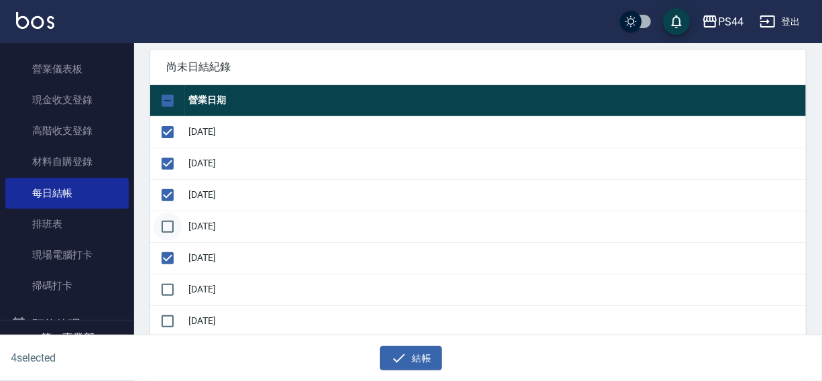
click at [177, 224] on input "checkbox" at bounding box center [168, 227] width 28 height 28
checkbox input "true"
click at [173, 284] on input "checkbox" at bounding box center [168, 290] width 28 height 28
checkbox input "true"
click at [402, 355] on icon "button" at bounding box center [399, 358] width 16 height 16
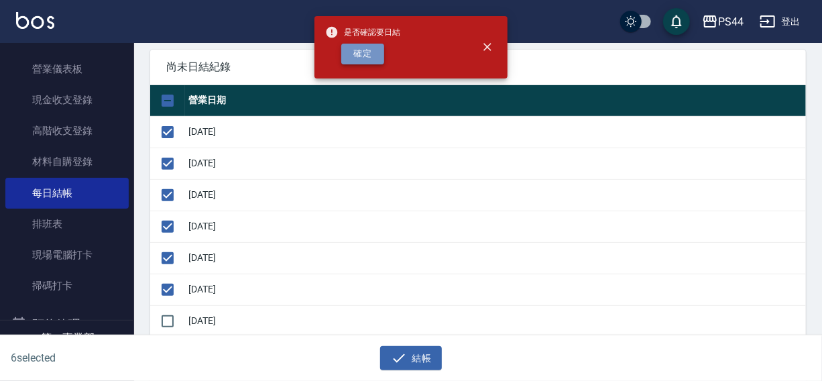
click at [358, 59] on button "確定" at bounding box center [362, 54] width 43 height 21
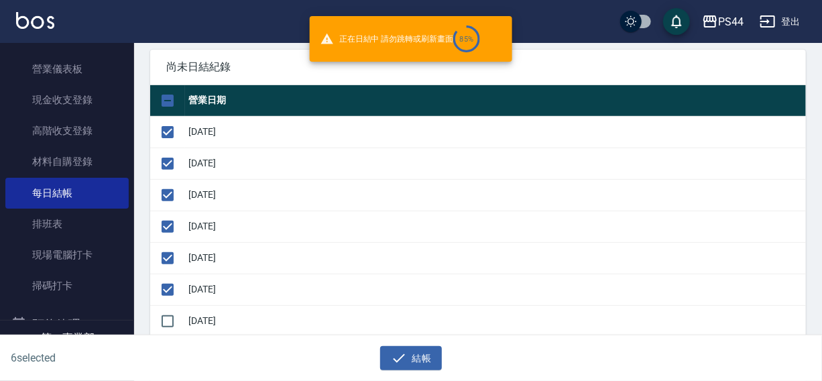
checkbox input "false"
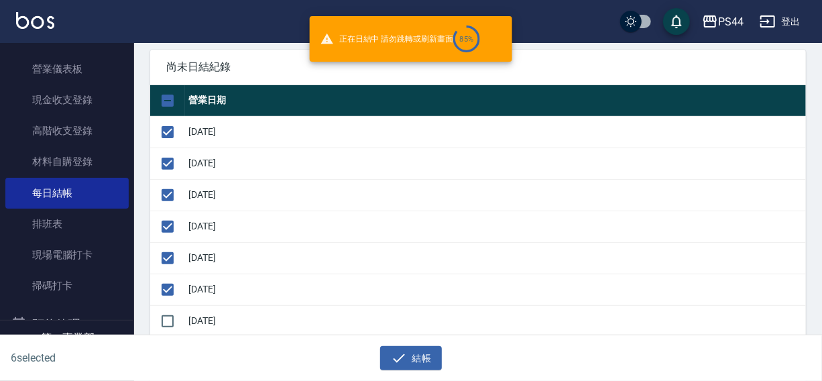
checkbox input "false"
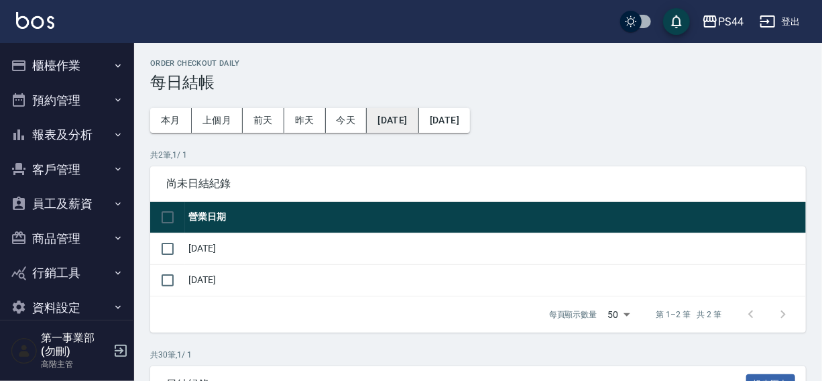
click at [417, 119] on button "[DATE]" at bounding box center [393, 120] width 52 height 25
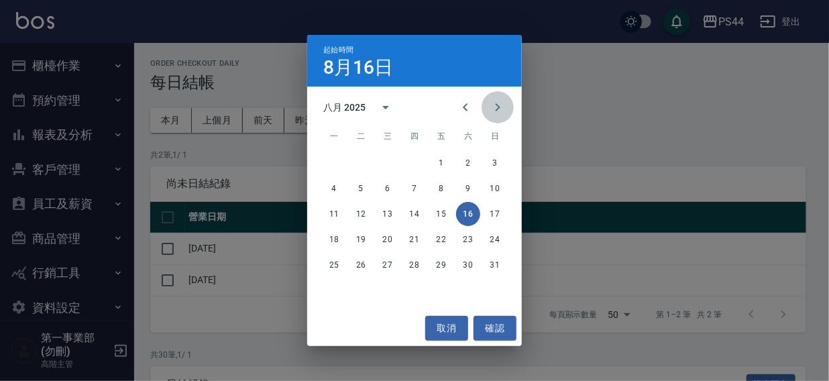
click at [502, 113] on icon "Next month" at bounding box center [498, 107] width 16 height 16
click at [331, 161] on button "1" at bounding box center [334, 163] width 24 height 24
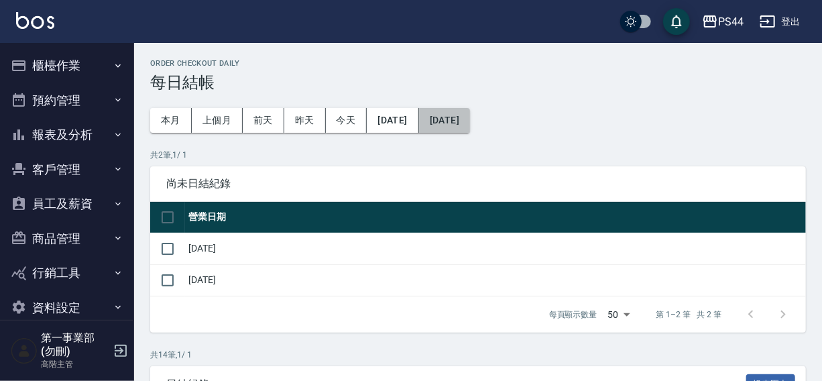
click at [468, 117] on button "[DATE]" at bounding box center [444, 120] width 51 height 25
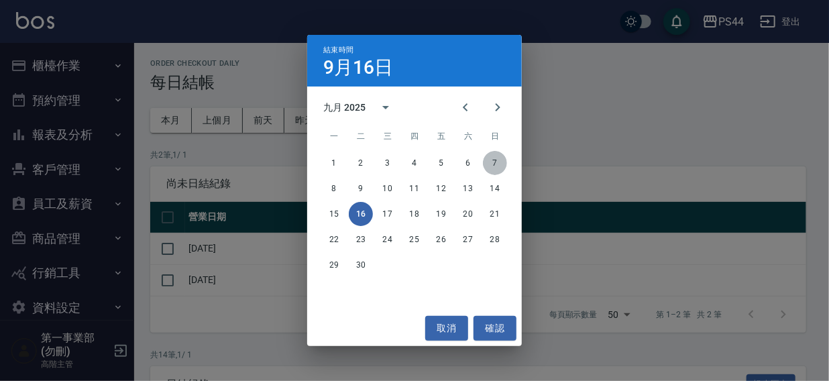
click at [499, 164] on button "7" at bounding box center [495, 163] width 24 height 24
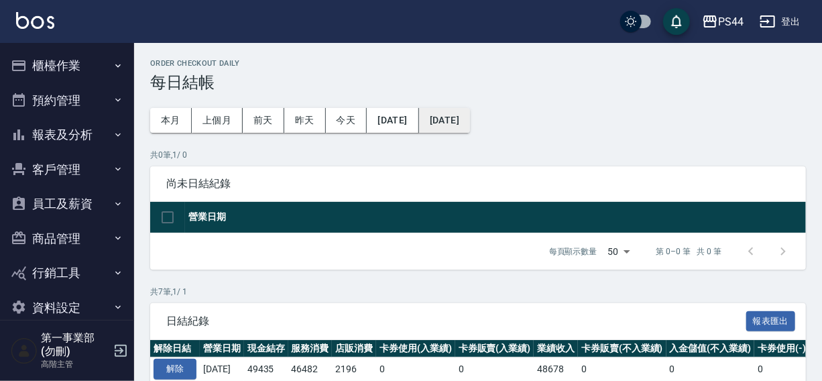
click at [457, 124] on button "[DATE]" at bounding box center [444, 120] width 51 height 25
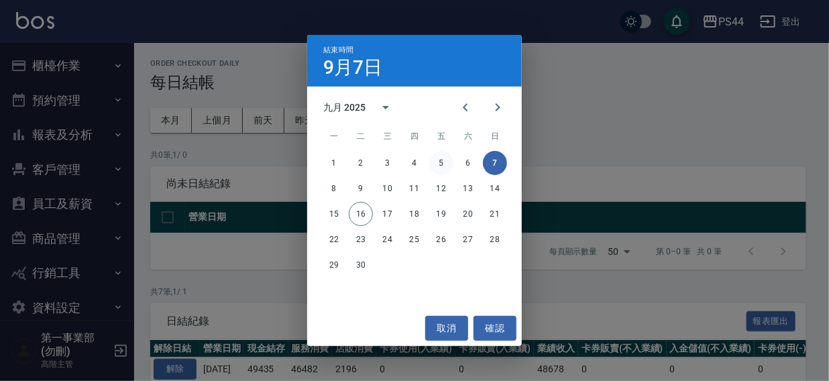
click at [435, 165] on button "5" at bounding box center [441, 163] width 24 height 24
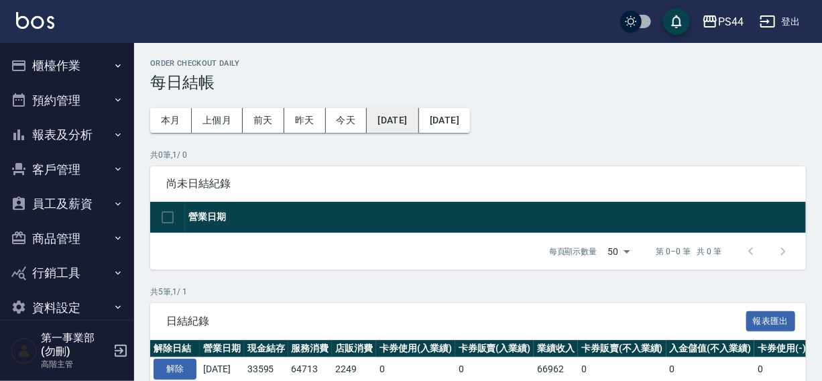
click at [418, 125] on button "[DATE]" at bounding box center [393, 120] width 52 height 25
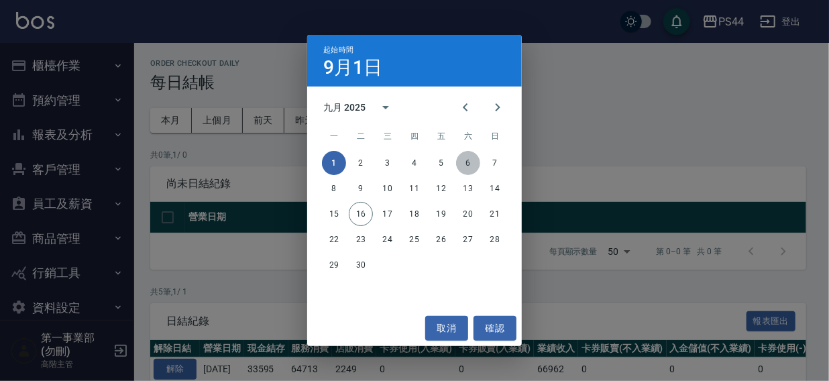
click at [467, 162] on button "6" at bounding box center [468, 163] width 24 height 24
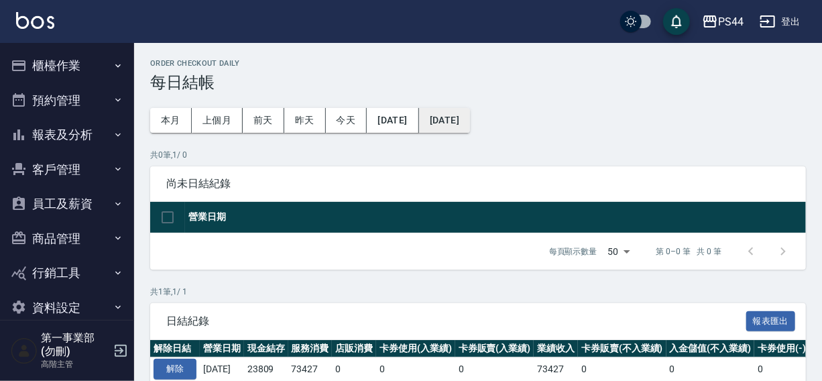
click at [470, 120] on button "[DATE]" at bounding box center [444, 120] width 51 height 25
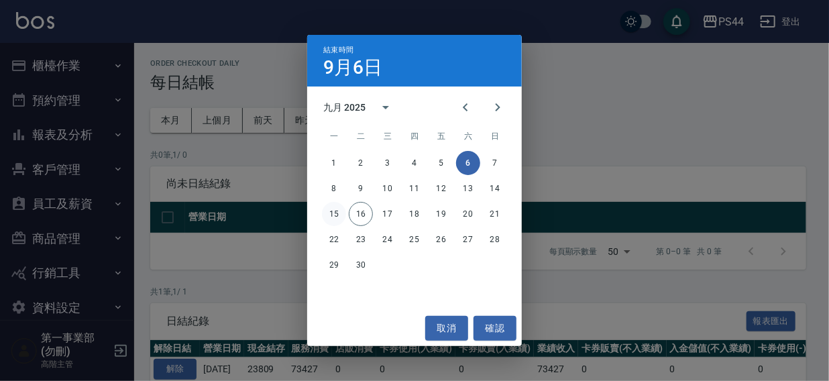
click at [329, 213] on button "15" at bounding box center [334, 214] width 24 height 24
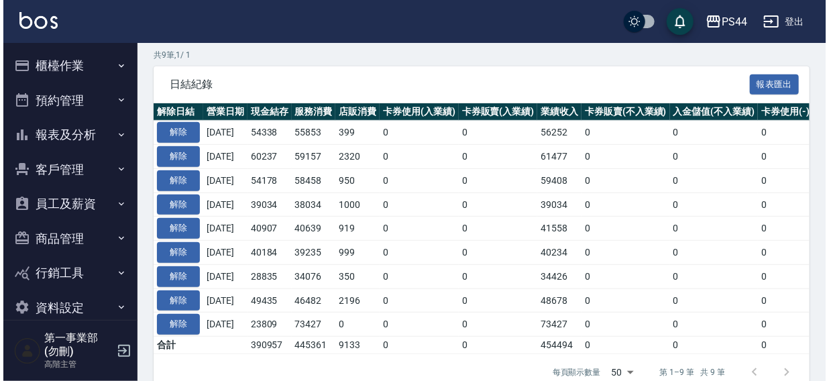
scroll to position [302, 0]
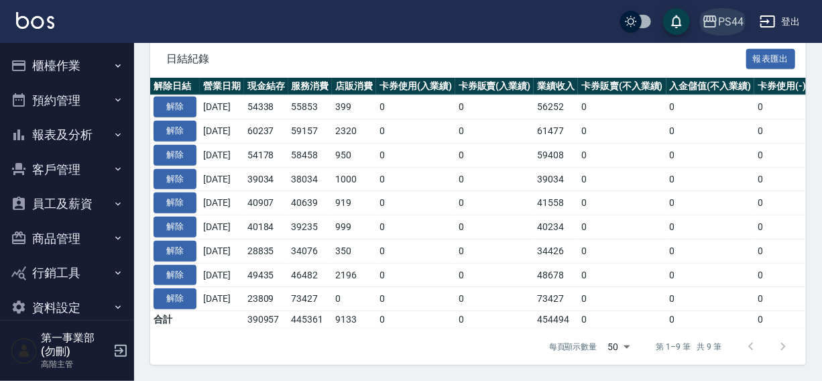
click at [738, 19] on div "PS44" at bounding box center [730, 21] width 25 height 17
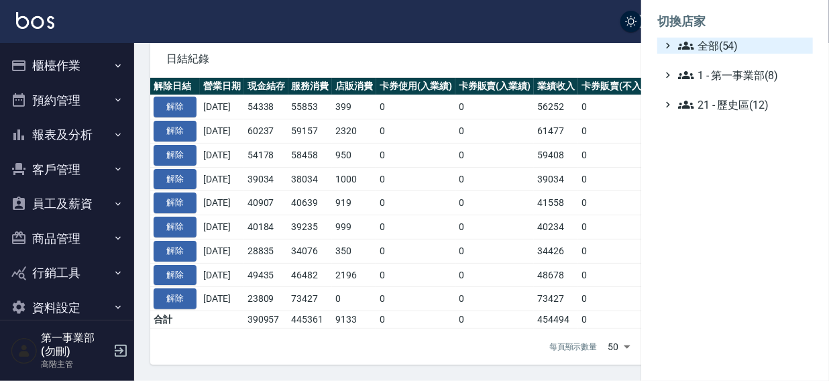
click at [720, 48] on span "全部(54)" at bounding box center [742, 46] width 129 height 16
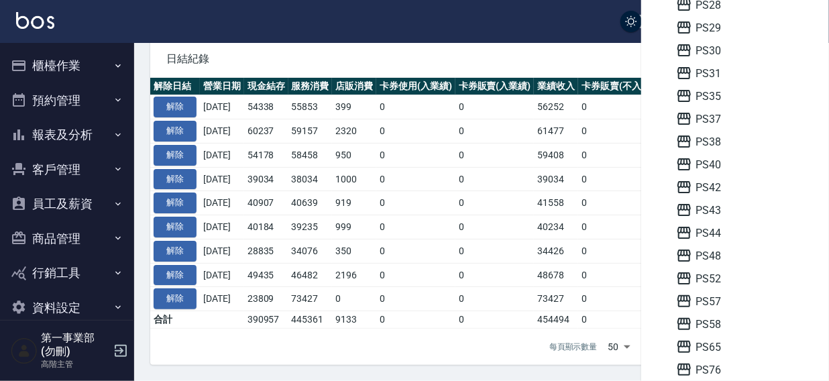
scroll to position [961, 0]
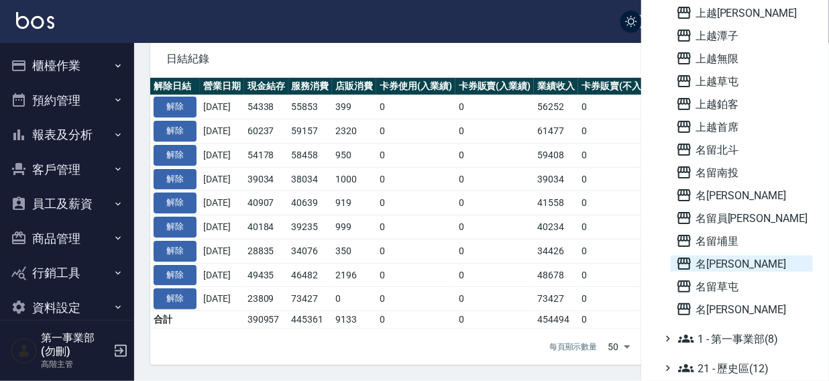
click at [730, 256] on span "名[PERSON_NAME]" at bounding box center [741, 263] width 131 height 16
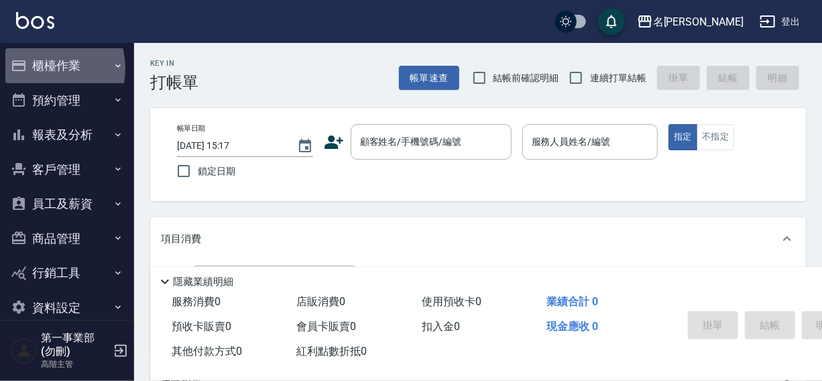
click at [44, 68] on button "櫃檯作業" at bounding box center [66, 65] width 123 height 35
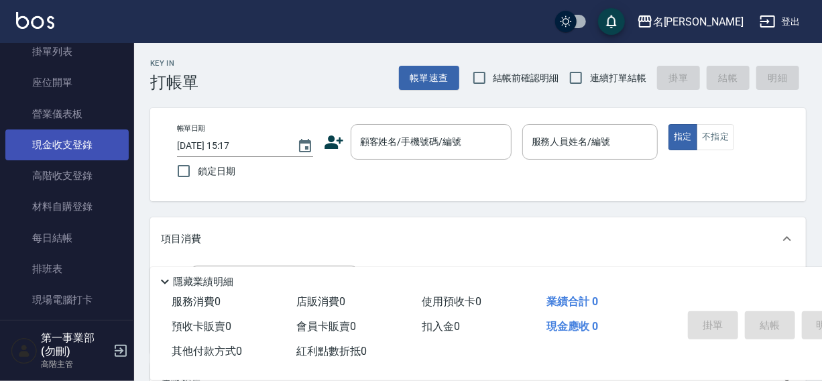
scroll to position [121, 0]
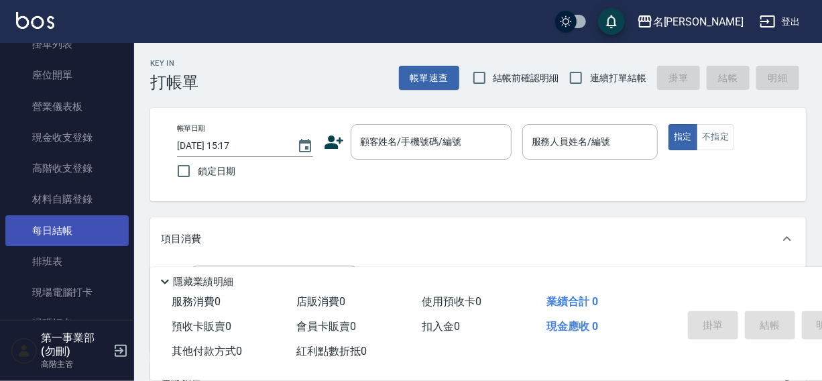
click at [60, 239] on link "每日結帳" at bounding box center [66, 230] width 123 height 31
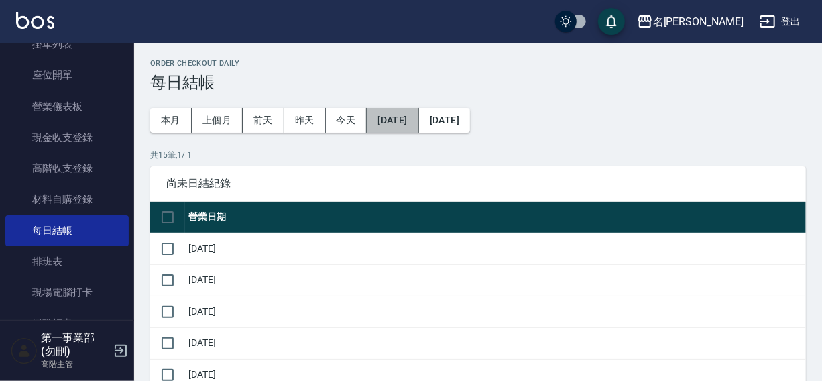
click at [403, 121] on button "[DATE]" at bounding box center [393, 120] width 52 height 25
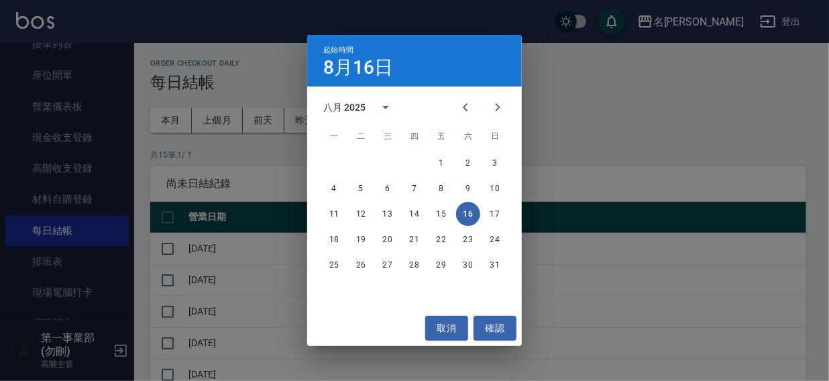
click at [518, 12] on div "起始時間 8月16日 八月 2025 一 二 三 四 五 六 日 1 2 3 4 5 6 7 8 9 10 11 12 13 14 15 16 17 18 1…" at bounding box center [414, 190] width 829 height 381
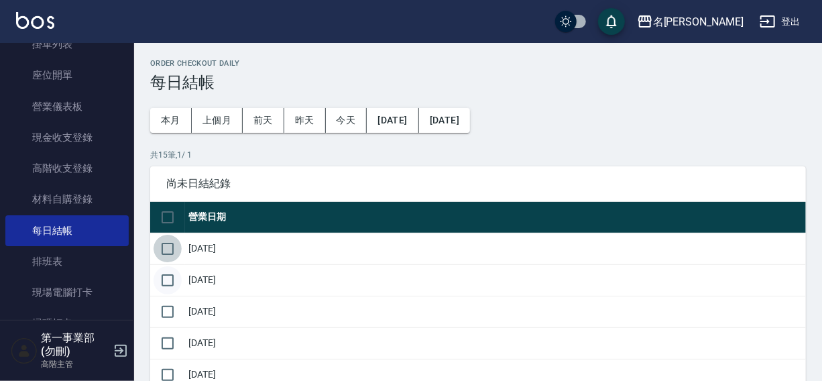
drag, startPoint x: 164, startPoint y: 243, endPoint x: 163, endPoint y: 276, distance: 33.6
click at [164, 252] on input "checkbox" at bounding box center [168, 249] width 28 height 28
checkbox input "true"
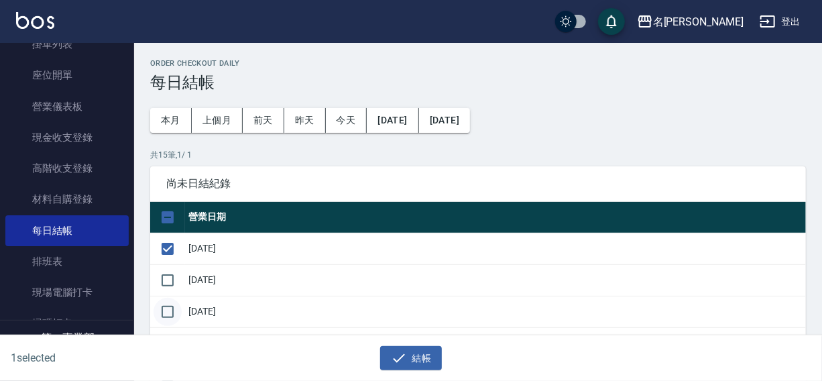
drag, startPoint x: 163, startPoint y: 279, endPoint x: 166, endPoint y: 300, distance: 21.6
click at [163, 287] on input "checkbox" at bounding box center [168, 280] width 28 height 28
checkbox input "true"
click at [167, 306] on input "checkbox" at bounding box center [168, 312] width 28 height 28
checkbox input "true"
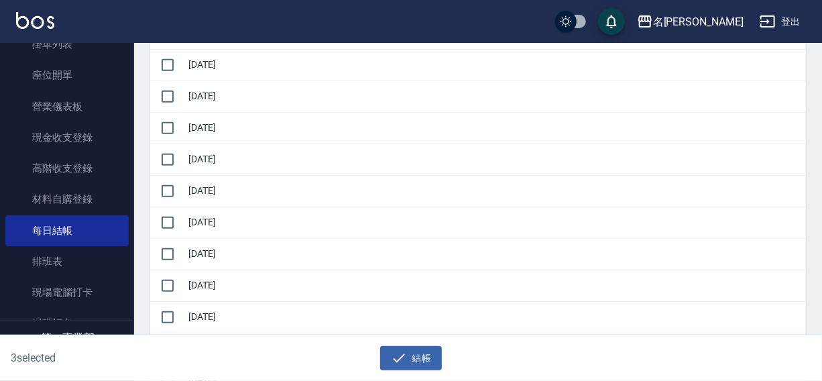
scroll to position [284, 0]
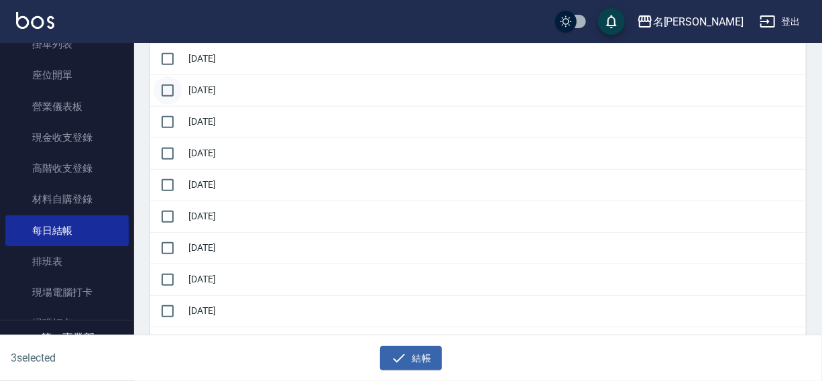
drag, startPoint x: 162, startPoint y: 60, endPoint x: 167, endPoint y: 86, distance: 26.7
click at [161, 67] on input "checkbox" at bounding box center [168, 59] width 28 height 28
checkbox input "true"
drag, startPoint x: 169, startPoint y: 94, endPoint x: 167, endPoint y: 113, distance: 19.6
click at [169, 96] on input "checkbox" at bounding box center [168, 90] width 28 height 28
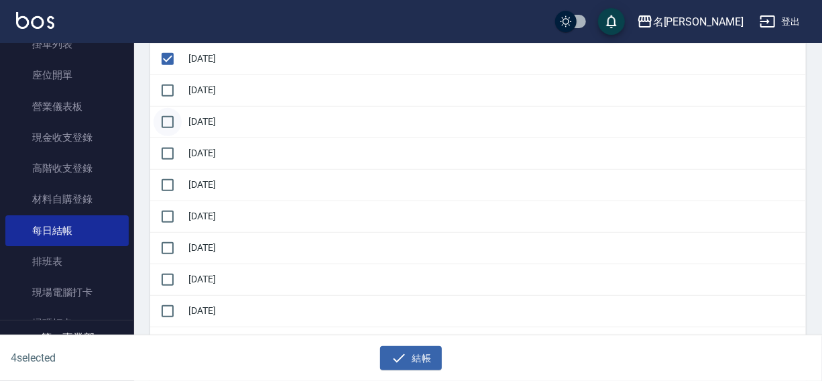
checkbox input "true"
drag, startPoint x: 167, startPoint y: 115, endPoint x: 164, endPoint y: 151, distance: 36.3
click at [166, 122] on input "checkbox" at bounding box center [168, 122] width 28 height 28
checkbox input "true"
drag, startPoint x: 164, startPoint y: 152, endPoint x: 164, endPoint y: 175, distance: 22.8
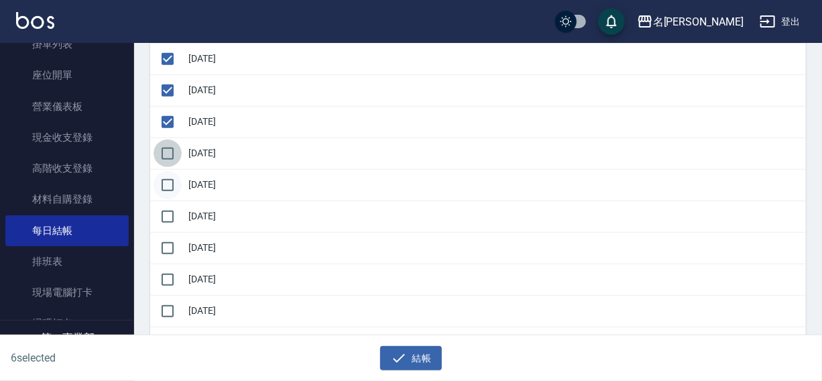
click at [164, 158] on input "checkbox" at bounding box center [168, 153] width 28 height 28
checkbox input "true"
click at [164, 186] on input "checkbox" at bounding box center [168, 185] width 28 height 28
checkbox input "true"
drag, startPoint x: 167, startPoint y: 207, endPoint x: 167, endPoint y: 231, distance: 23.5
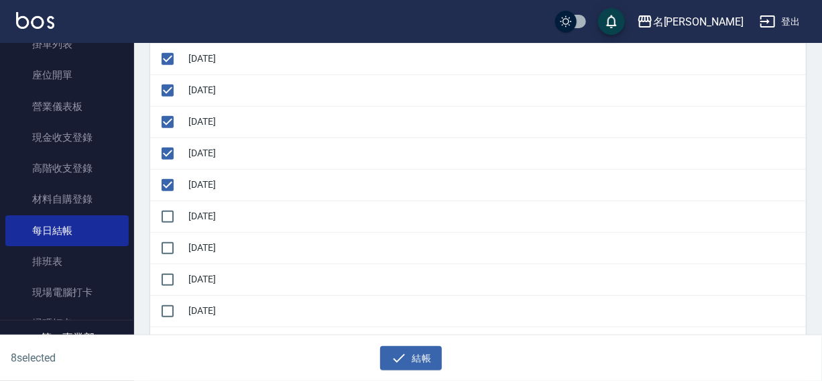
click at [167, 217] on input "checkbox" at bounding box center [168, 217] width 28 height 28
checkbox input "true"
drag, startPoint x: 168, startPoint y: 241, endPoint x: 168, endPoint y: 268, distance: 27.5
click at [168, 248] on input "checkbox" at bounding box center [168, 248] width 28 height 28
checkbox input "true"
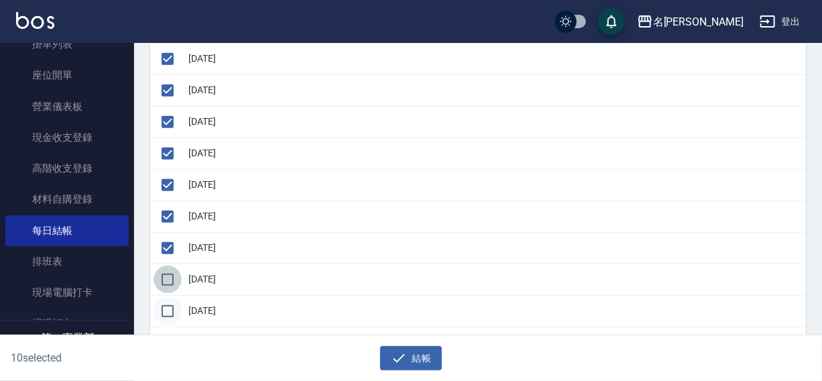
drag, startPoint x: 168, startPoint y: 278, endPoint x: 166, endPoint y: 298, distance: 20.2
click at [168, 281] on input "checkbox" at bounding box center [168, 280] width 28 height 28
checkbox input "true"
click at [165, 303] on input "checkbox" at bounding box center [168, 311] width 28 height 28
checkbox input "true"
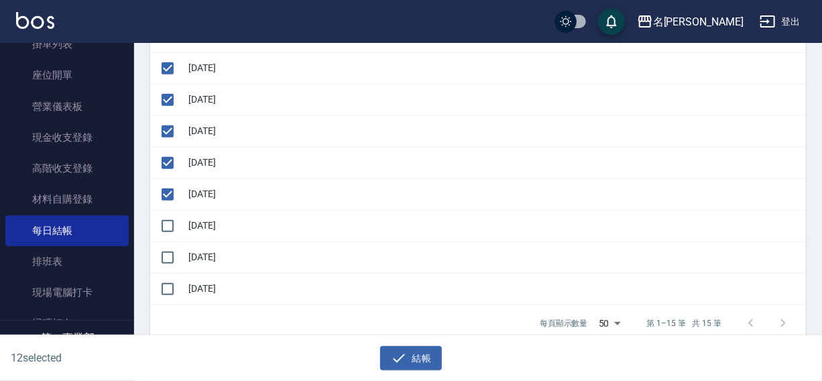
scroll to position [406, 0]
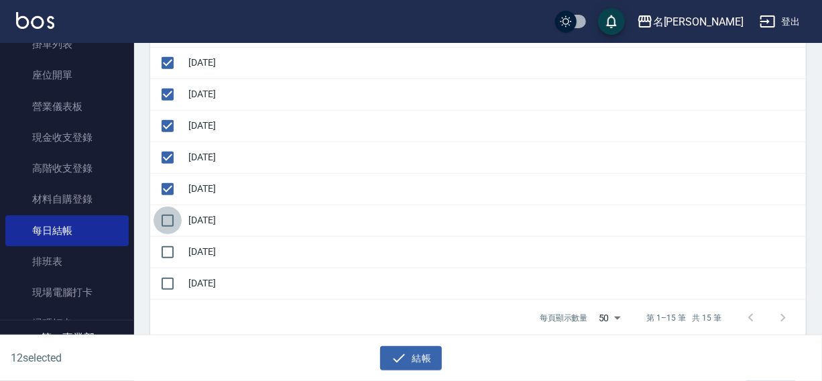
click at [167, 222] on input "checkbox" at bounding box center [168, 221] width 28 height 28
checkbox input "true"
click at [418, 362] on button "結帳" at bounding box center [411, 358] width 62 height 25
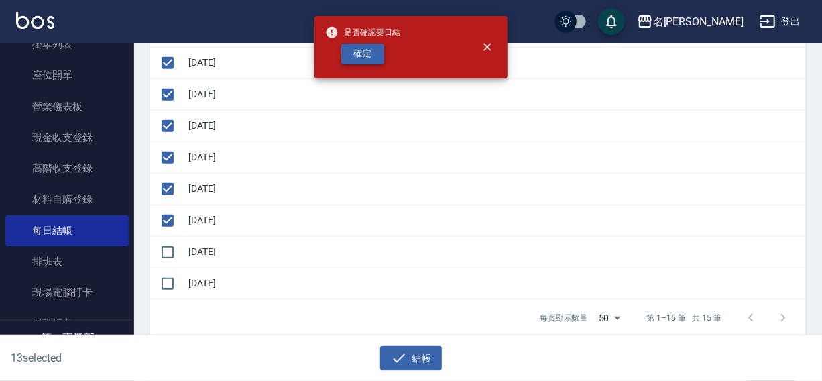
click at [374, 54] on button "確定" at bounding box center [362, 54] width 43 height 21
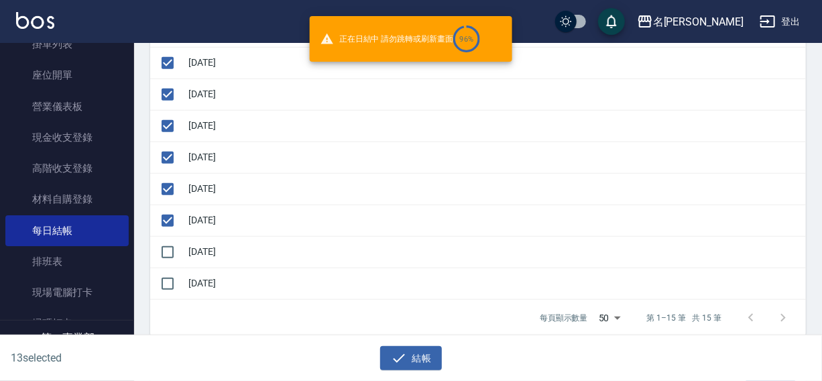
checkbox input "false"
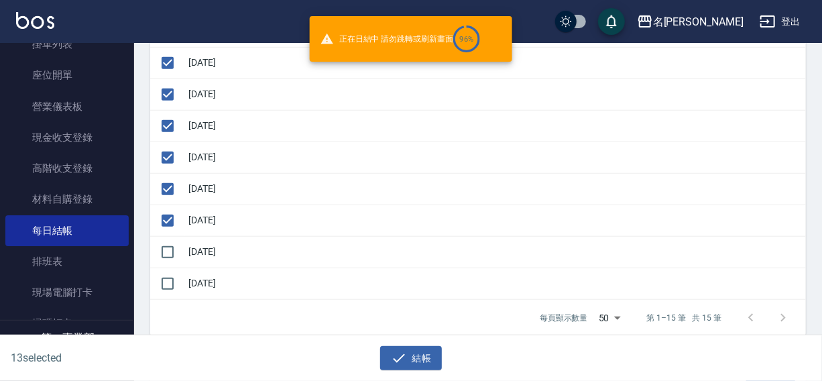
checkbox input "false"
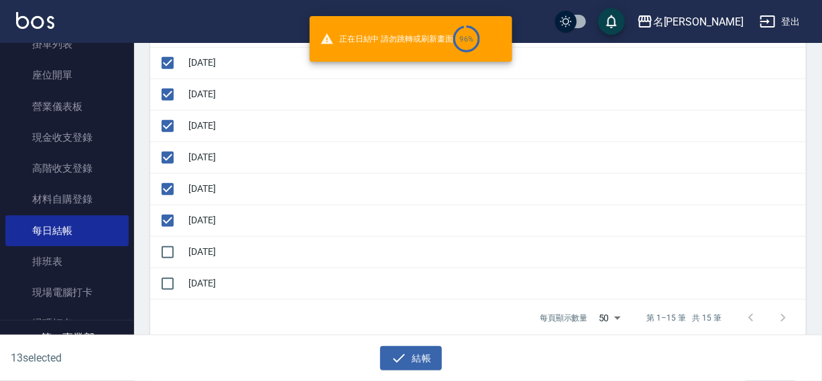
checkbox input "false"
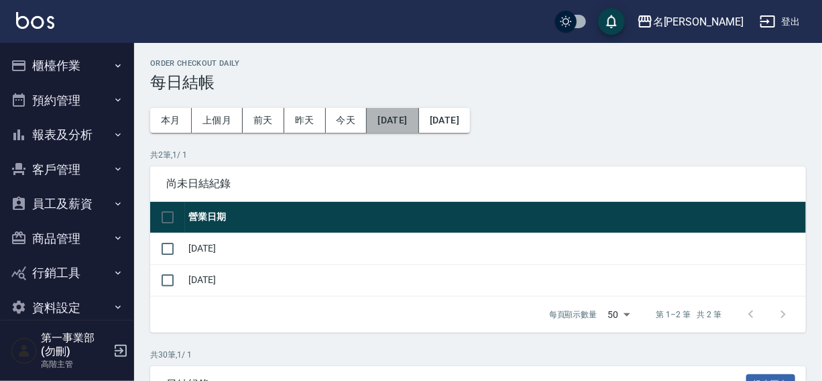
click at [412, 122] on button "[DATE]" at bounding box center [393, 120] width 52 height 25
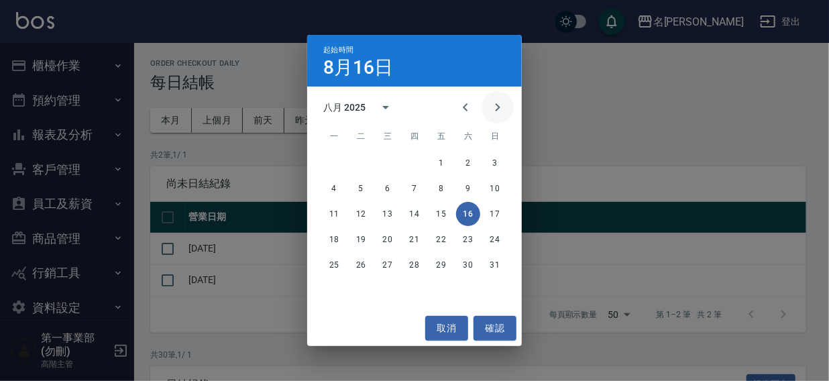
click at [492, 107] on icon "Next month" at bounding box center [498, 107] width 16 height 16
click at [333, 165] on button "1" at bounding box center [334, 163] width 24 height 24
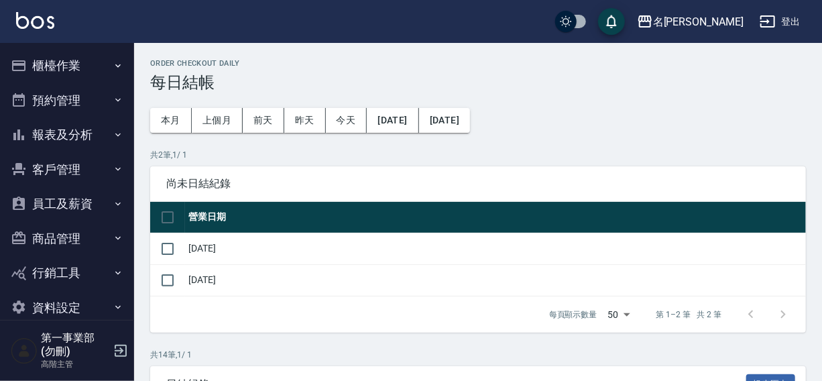
click at [470, 121] on button "[DATE]" at bounding box center [444, 120] width 51 height 25
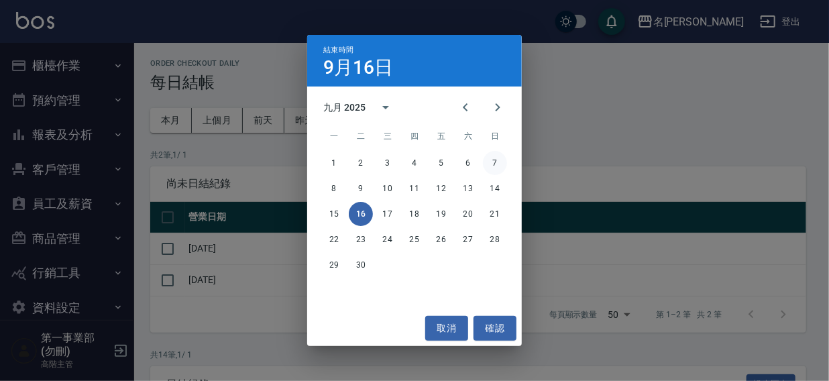
click at [494, 162] on button "7" at bounding box center [495, 163] width 24 height 24
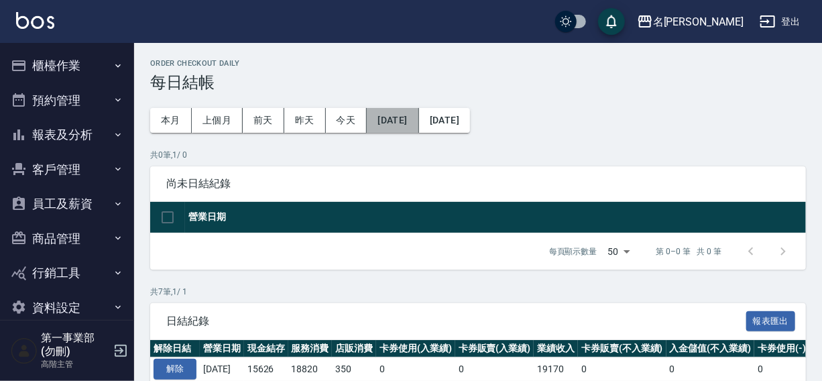
click at [400, 120] on button "[DATE]" at bounding box center [393, 120] width 52 height 25
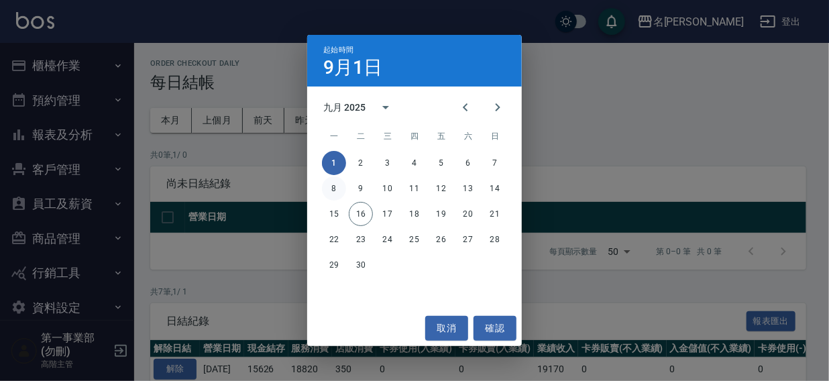
click at [330, 188] on button "8" at bounding box center [334, 188] width 24 height 24
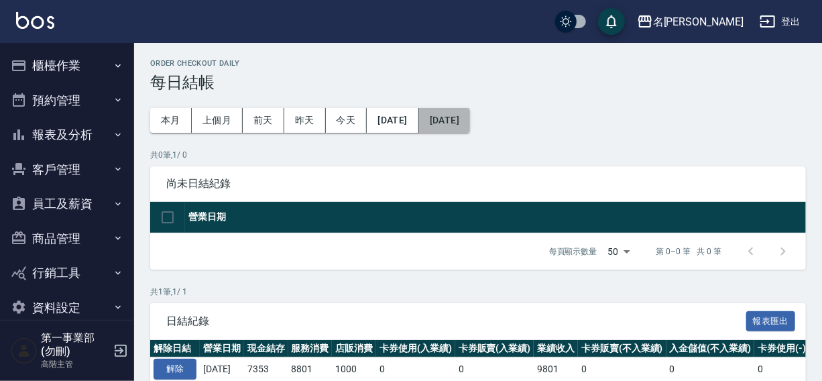
click at [470, 121] on button "[DATE]" at bounding box center [444, 120] width 51 height 25
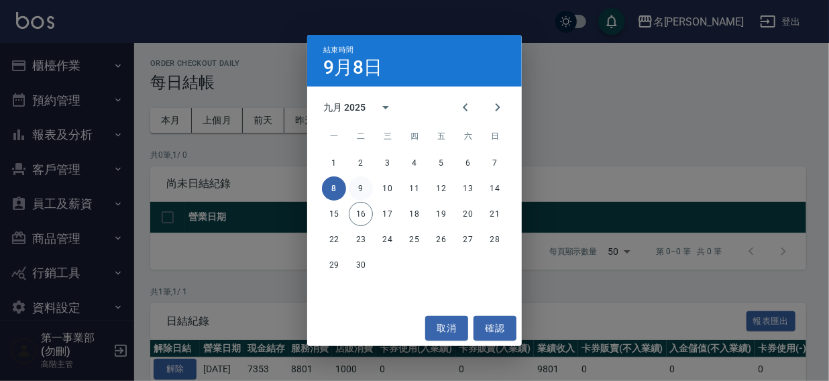
click at [364, 188] on button "9" at bounding box center [361, 188] width 24 height 24
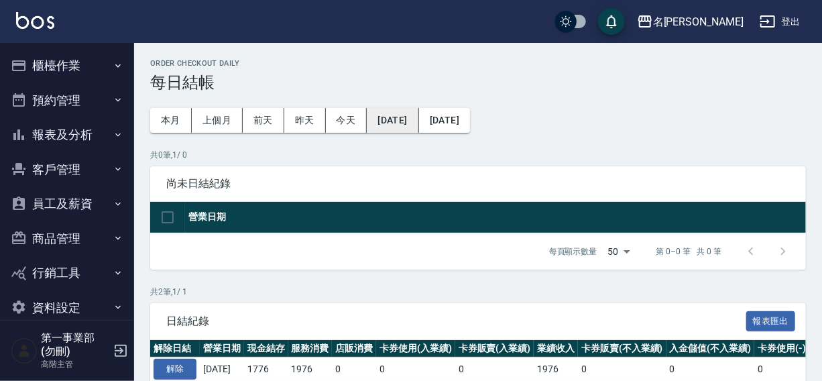
click at [392, 119] on button "[DATE]" at bounding box center [393, 120] width 52 height 25
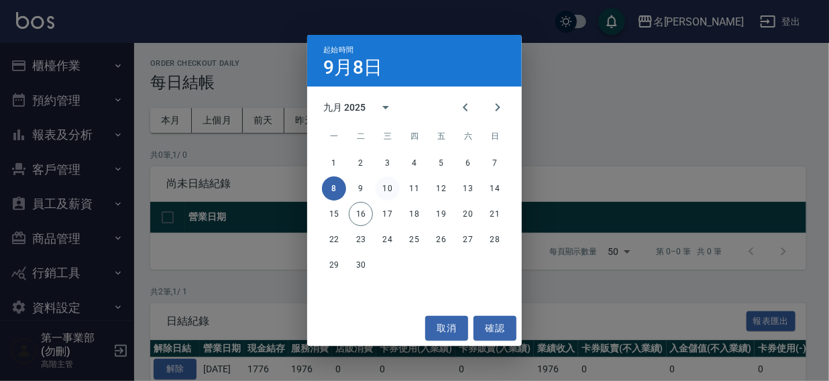
click at [382, 191] on button "10" at bounding box center [388, 188] width 24 height 24
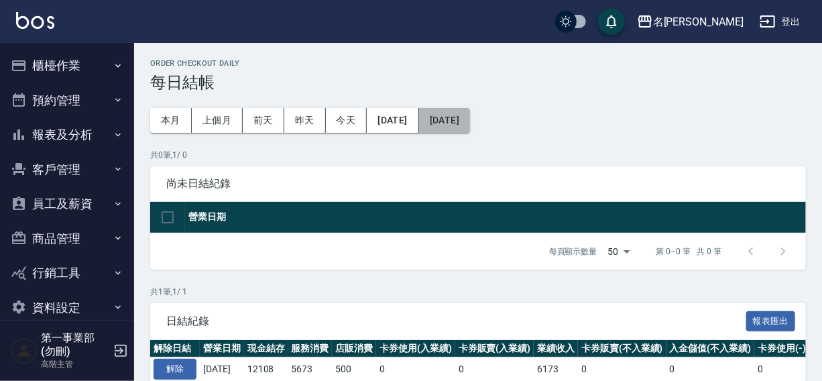
click at [470, 121] on button "[DATE]" at bounding box center [444, 120] width 51 height 25
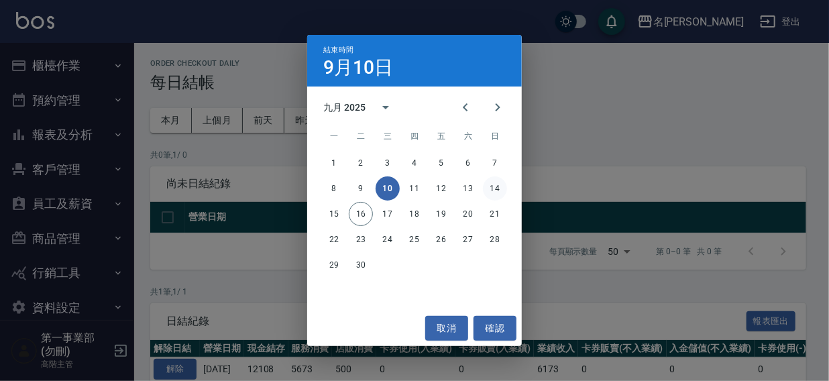
click at [490, 184] on button "14" at bounding box center [495, 188] width 24 height 24
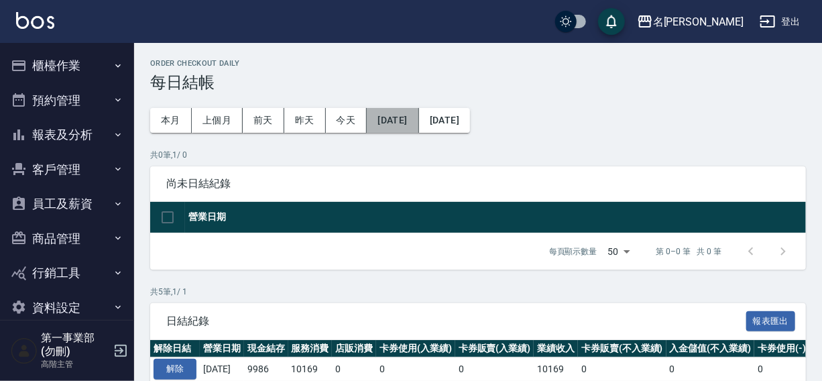
click at [408, 122] on button "[DATE]" at bounding box center [393, 120] width 52 height 25
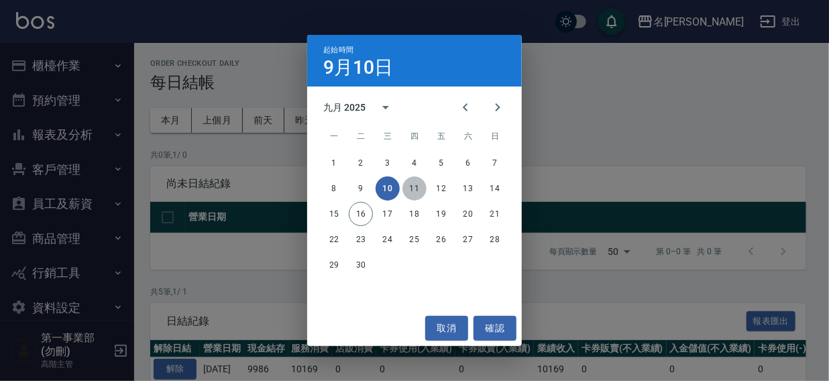
click at [416, 188] on button "11" at bounding box center [414, 188] width 24 height 24
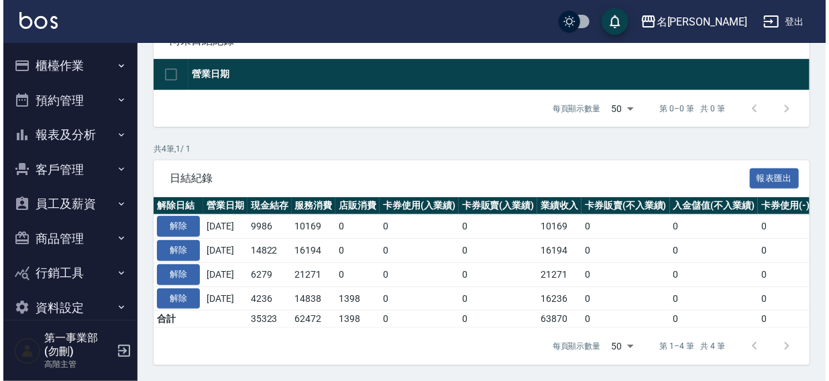
scroll to position [152, 0]
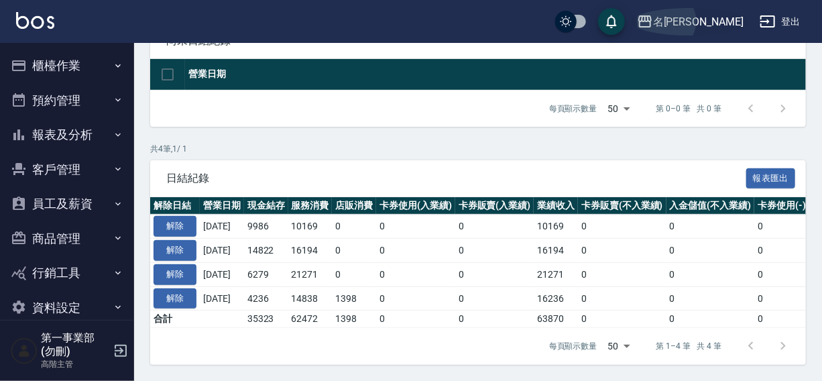
click at [724, 16] on div "名留沙鹿" at bounding box center [698, 21] width 91 height 17
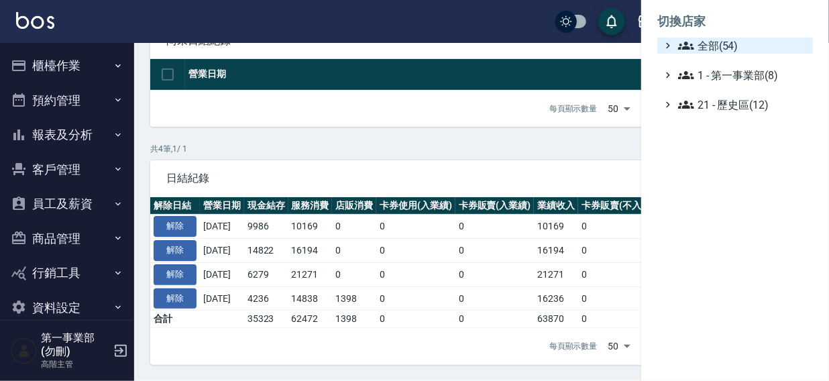
click at [709, 48] on span "全部(54)" at bounding box center [742, 46] width 129 height 16
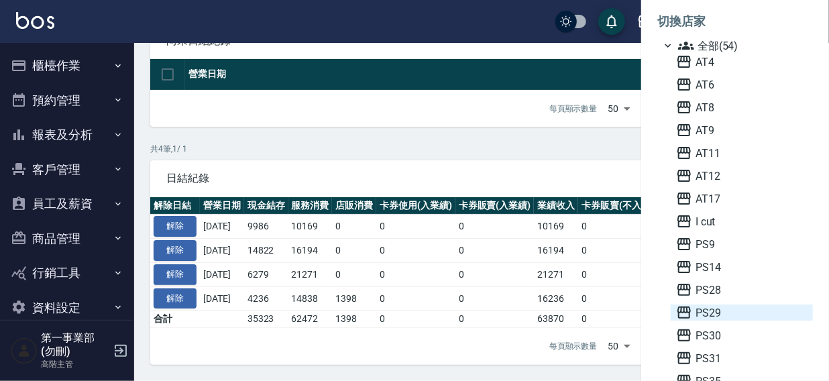
click at [714, 319] on span "PS29" at bounding box center [741, 312] width 131 height 16
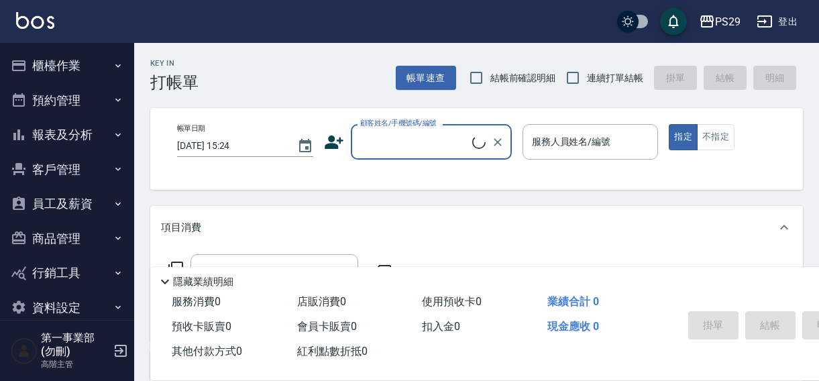
click at [54, 62] on button "櫃檯作業" at bounding box center [66, 65] width 123 height 35
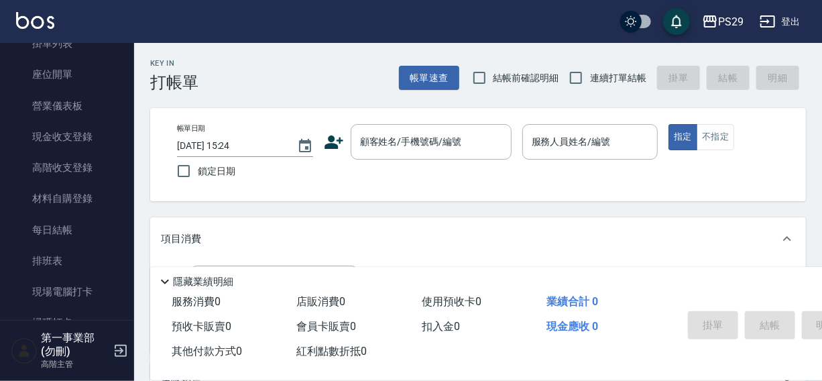
scroll to position [133, 0]
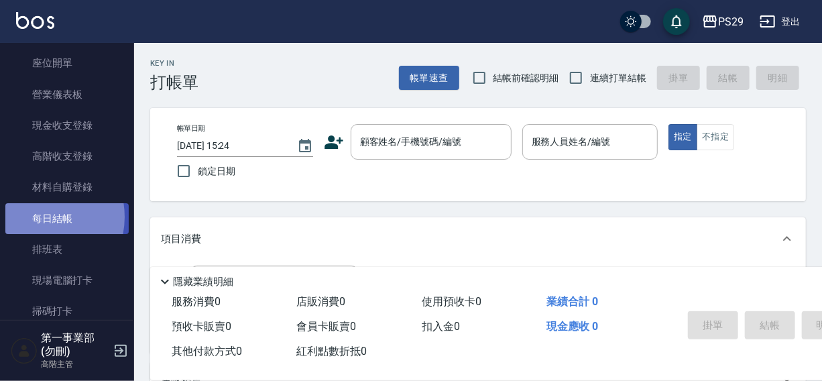
click at [35, 217] on link "每日結帳" at bounding box center [66, 218] width 123 height 31
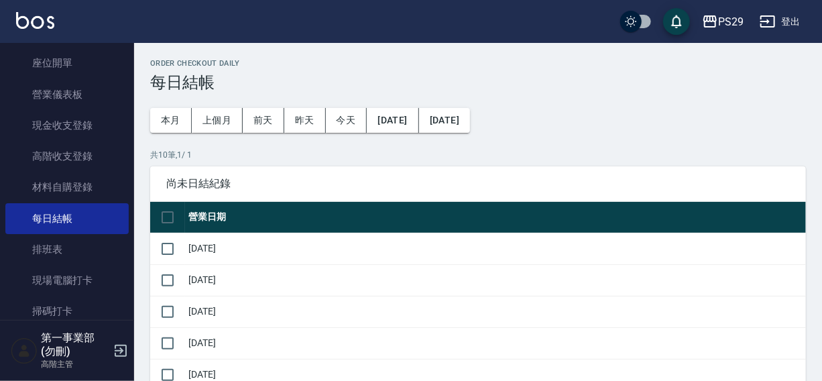
click at [394, 121] on button "[DATE]" at bounding box center [393, 120] width 52 height 25
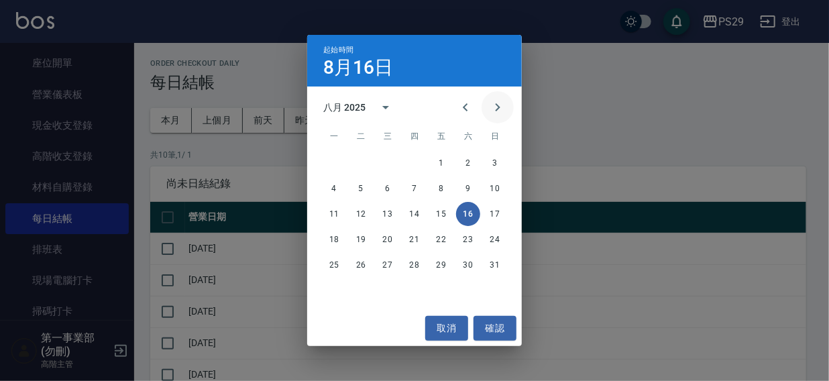
click at [498, 107] on icon "Next month" at bounding box center [498, 107] width 5 height 8
drag, startPoint x: 703, startPoint y: 92, endPoint x: 411, endPoint y: 227, distance: 322.2
click at [703, 92] on div "起始時間 8月16日 九月 2025 一 二 三 四 五 六 日 1 2 3 4 5 6 7 8 9 10 11 12 13 14 15 16 17 18 1…" at bounding box center [414, 190] width 829 height 381
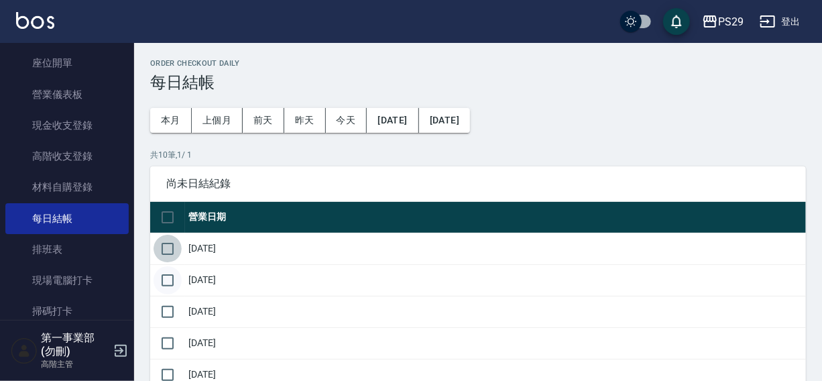
drag, startPoint x: 168, startPoint y: 247, endPoint x: 168, endPoint y: 282, distance: 34.2
click at [168, 254] on input "checkbox" at bounding box center [168, 249] width 28 height 28
checkbox input "true"
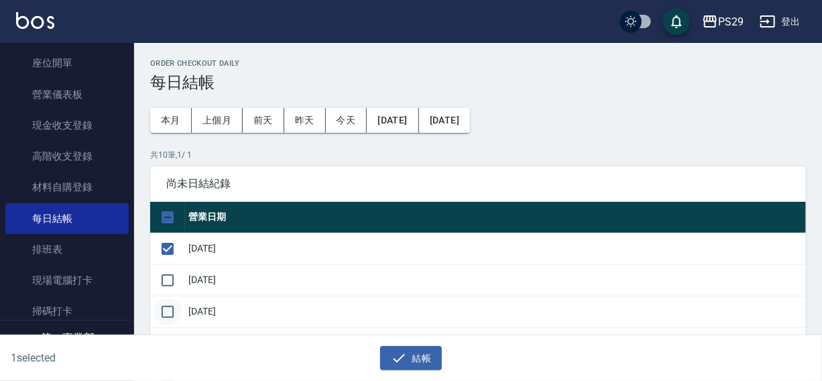
drag, startPoint x: 168, startPoint y: 282, endPoint x: 169, endPoint y: 302, distance: 20.8
click at [169, 288] on input "checkbox" at bounding box center [168, 280] width 28 height 28
checkbox input "true"
click at [168, 312] on input "checkbox" at bounding box center [168, 312] width 28 height 28
checkbox input "true"
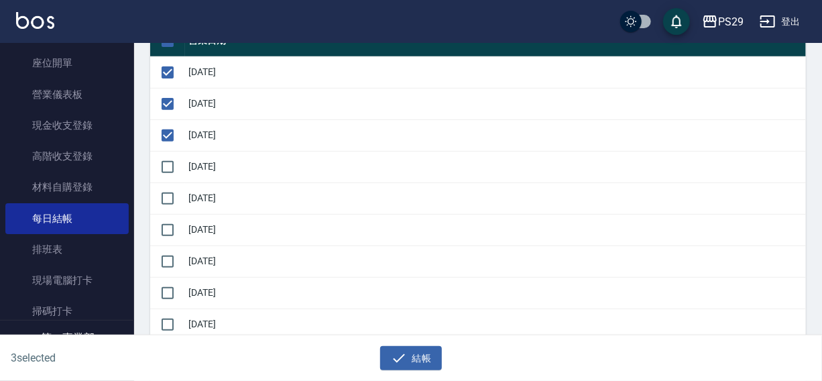
scroll to position [208, 0]
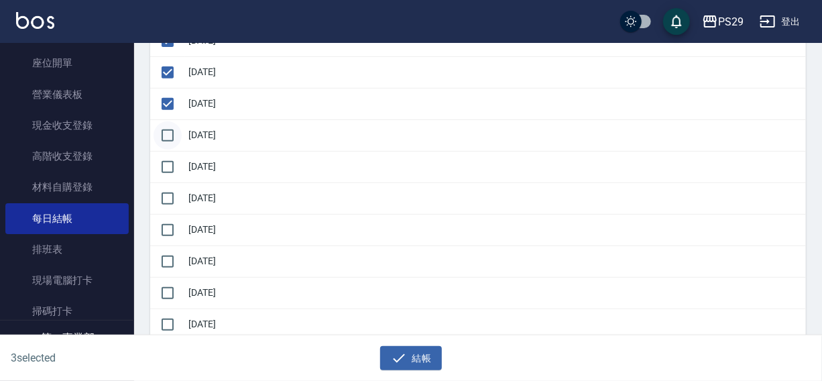
click at [168, 139] on input "checkbox" at bounding box center [168, 135] width 28 height 28
checkbox input "true"
drag, startPoint x: 166, startPoint y: 160, endPoint x: 166, endPoint y: 184, distance: 24.1
click at [166, 162] on input "checkbox" at bounding box center [168, 167] width 28 height 28
checkbox input "true"
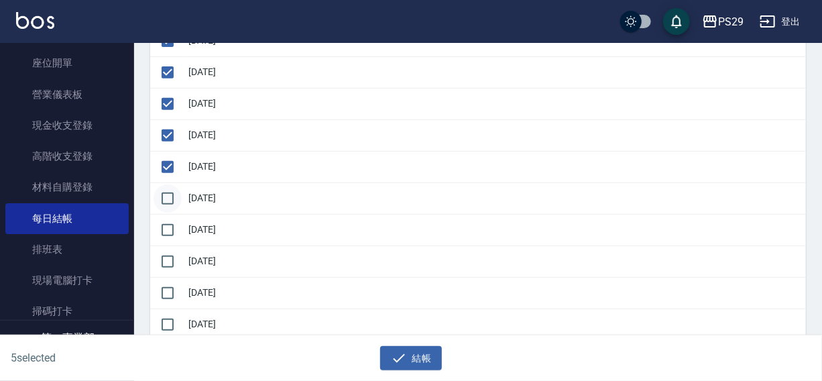
click at [166, 192] on input "checkbox" at bounding box center [168, 198] width 28 height 28
checkbox input "true"
drag, startPoint x: 168, startPoint y: 226, endPoint x: 166, endPoint y: 262, distance: 36.3
click at [168, 229] on input "checkbox" at bounding box center [168, 230] width 28 height 28
checkbox input "true"
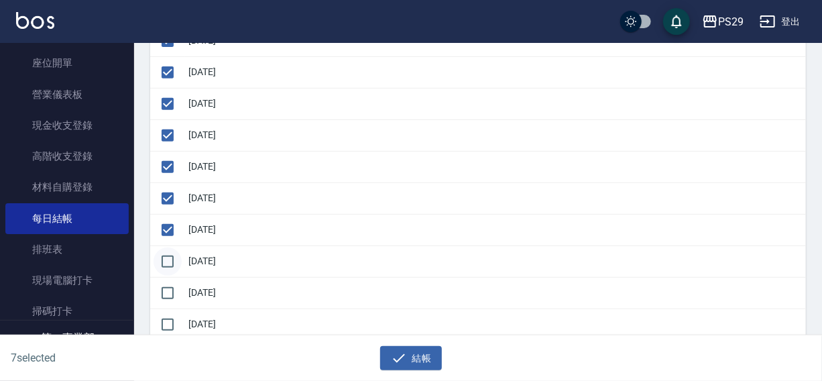
click at [166, 264] on input "checkbox" at bounding box center [168, 261] width 28 height 28
checkbox input "true"
click at [419, 362] on button "結帳" at bounding box center [411, 358] width 62 height 25
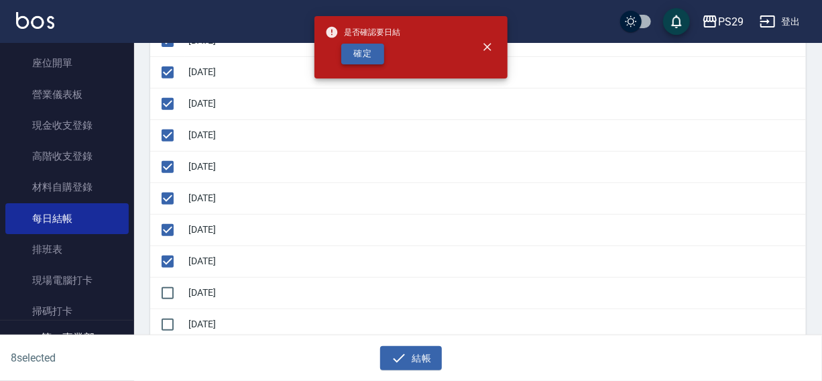
click at [355, 56] on button "確定" at bounding box center [362, 54] width 43 height 21
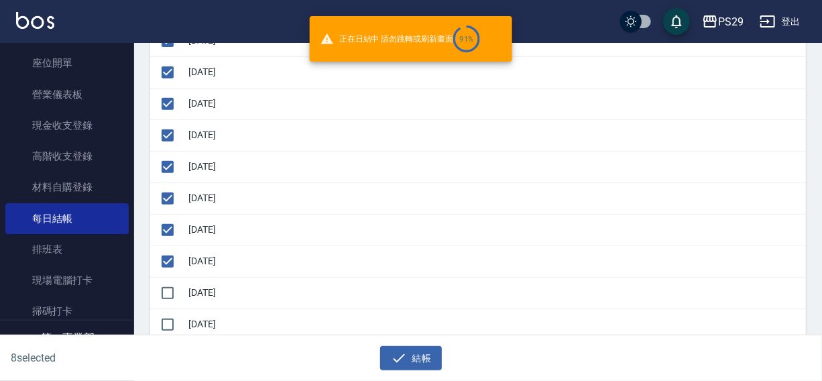
checkbox input "false"
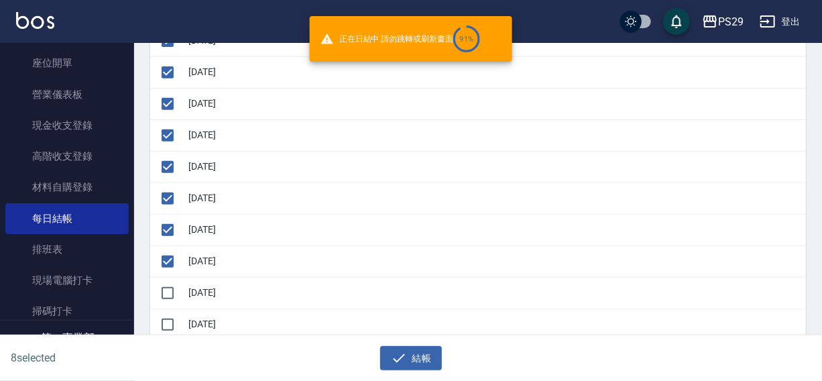
checkbox input "false"
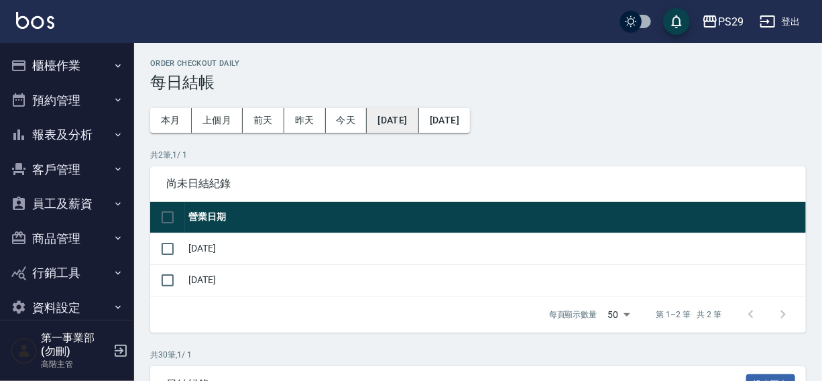
click at [402, 128] on button "[DATE]" at bounding box center [393, 120] width 52 height 25
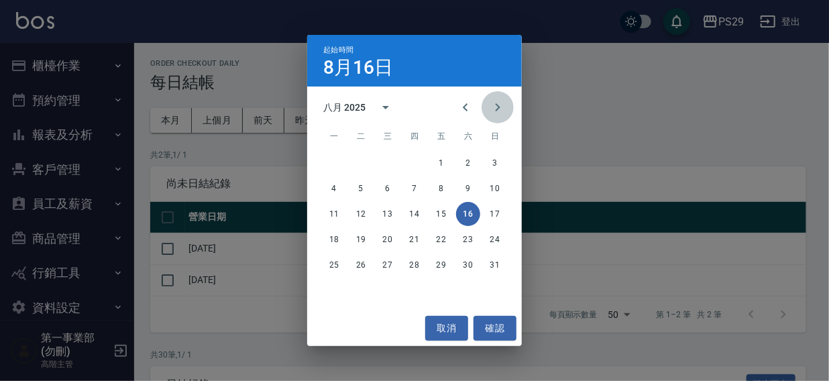
click at [500, 107] on icon "Next month" at bounding box center [498, 107] width 5 height 8
click at [386, 186] on button "10" at bounding box center [388, 188] width 24 height 24
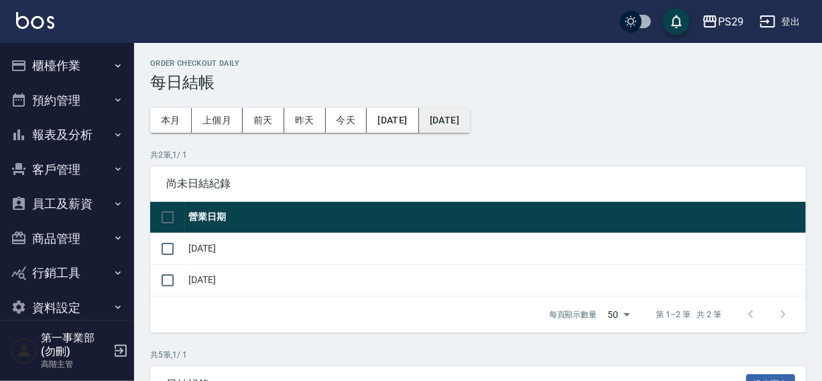
click at [470, 116] on button "[DATE]" at bounding box center [444, 120] width 51 height 25
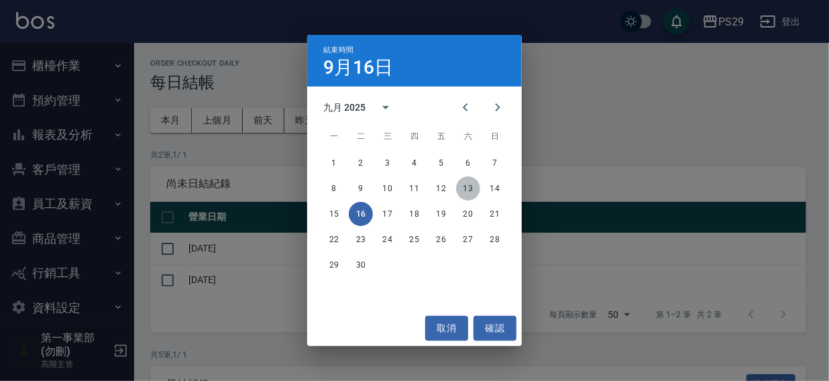
click at [469, 185] on button "13" at bounding box center [468, 188] width 24 height 24
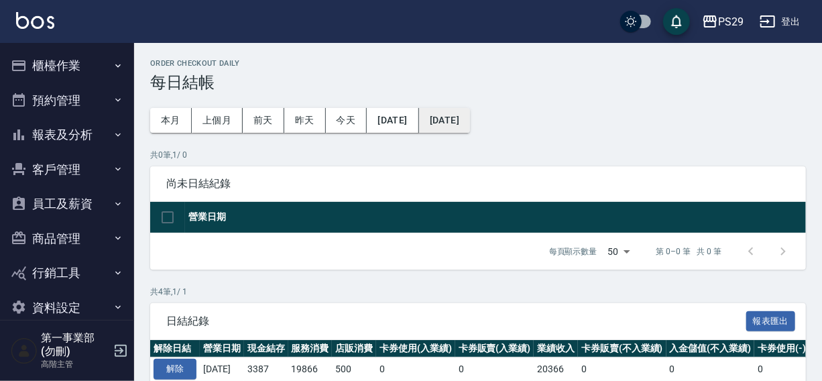
click at [464, 121] on button "[DATE]" at bounding box center [444, 120] width 51 height 25
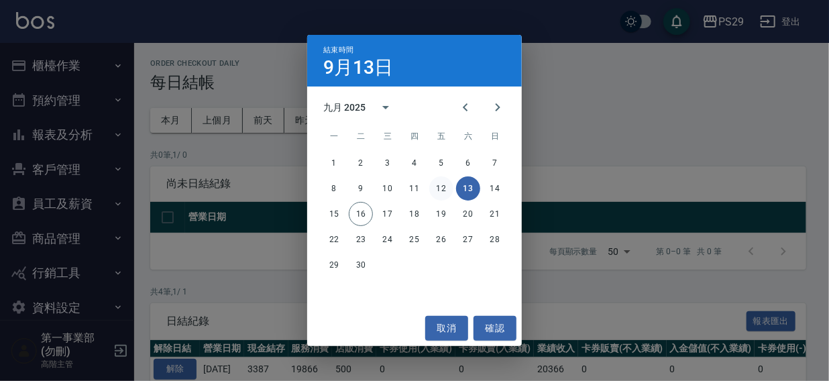
click at [438, 189] on button "12" at bounding box center [441, 188] width 24 height 24
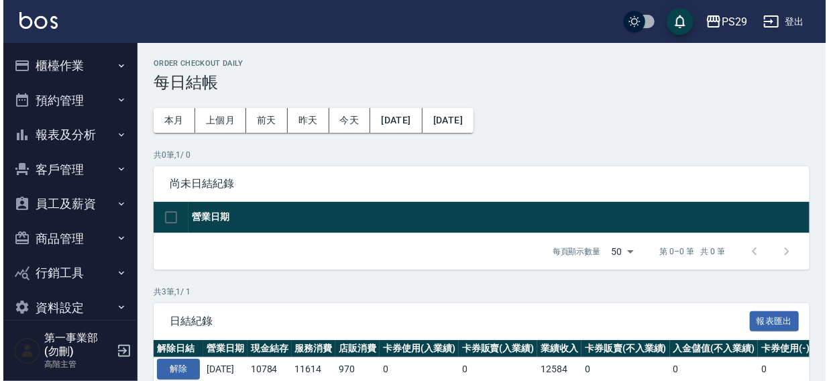
scroll to position [127, 0]
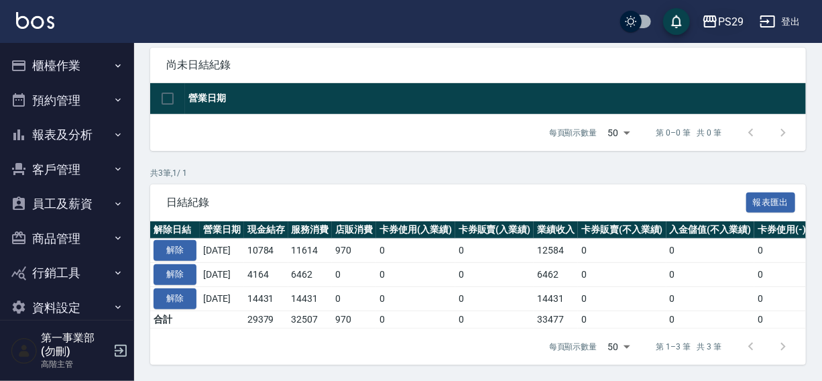
click at [720, 24] on div "PS29" at bounding box center [730, 21] width 25 height 17
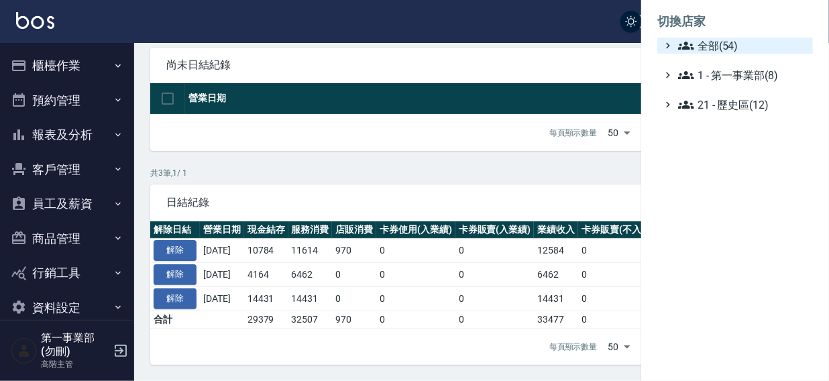
click at [713, 47] on span "全部(54)" at bounding box center [742, 46] width 129 height 16
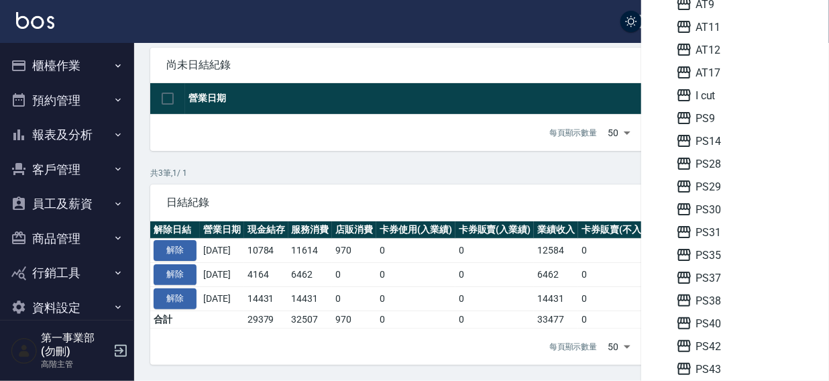
scroll to position [168, 0]
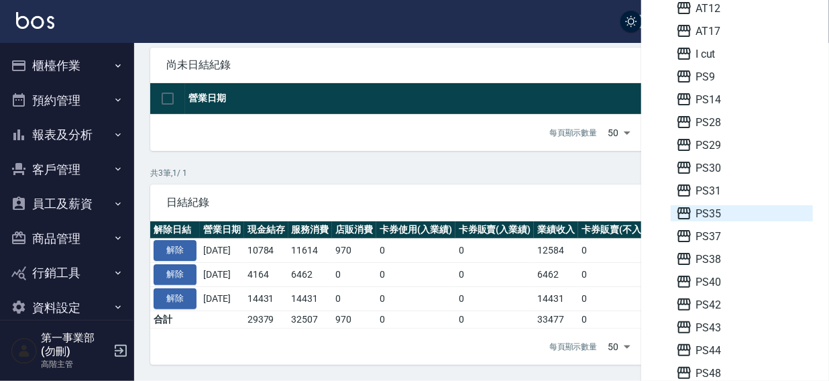
click at [713, 209] on span "PS35" at bounding box center [741, 213] width 131 height 16
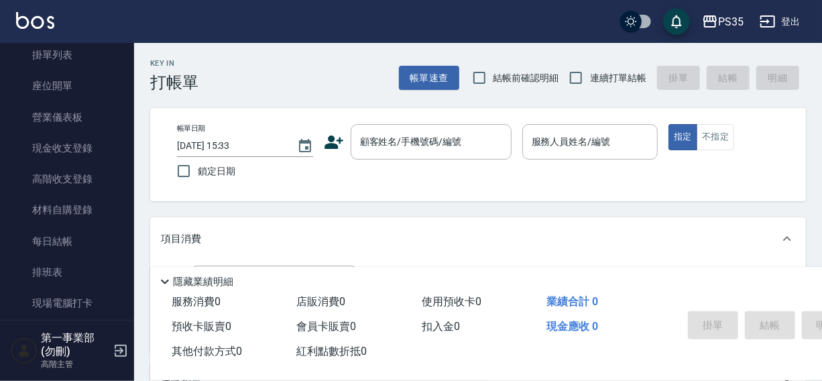
scroll to position [127, 0]
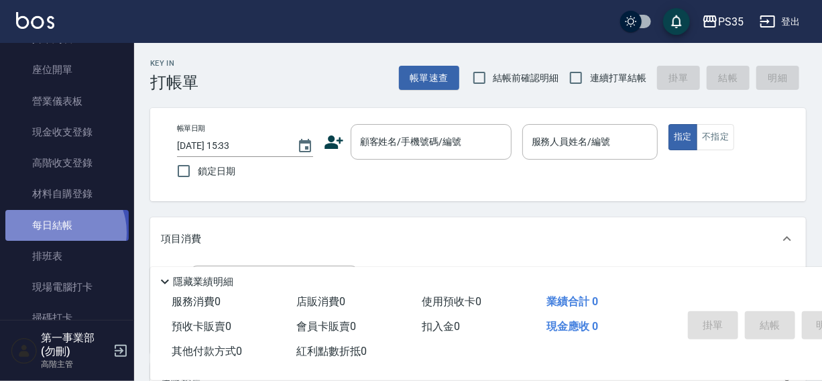
click at [60, 232] on link "每日結帳" at bounding box center [66, 225] width 123 height 31
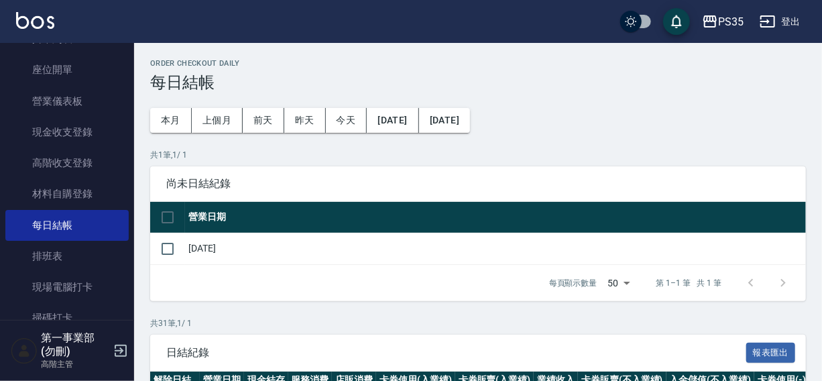
click at [390, 124] on button "[DATE]" at bounding box center [393, 120] width 52 height 25
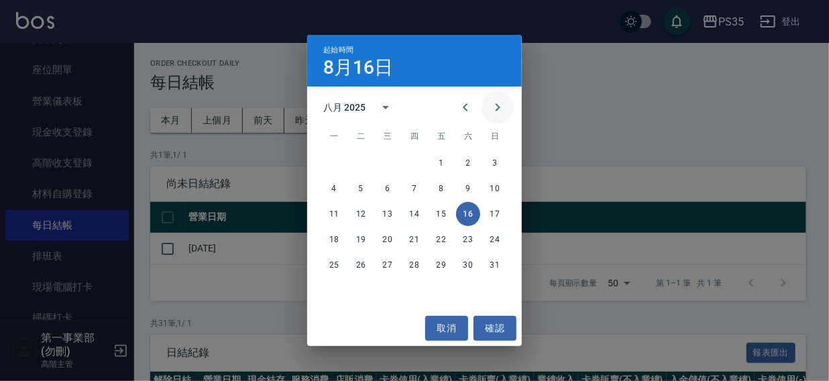
click at [498, 107] on icon "Next month" at bounding box center [498, 107] width 5 height 8
click at [334, 162] on button "1" at bounding box center [334, 163] width 24 height 24
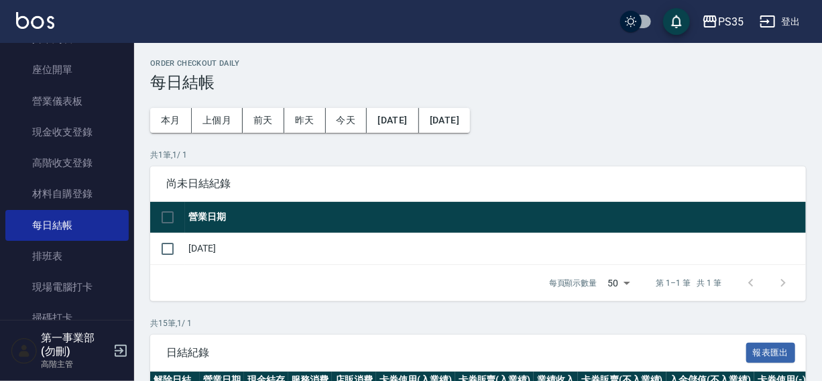
click at [464, 117] on button "[DATE]" at bounding box center [444, 120] width 51 height 25
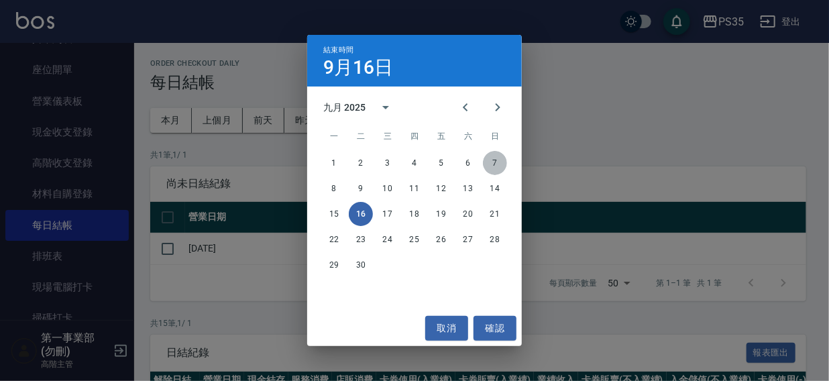
click at [493, 163] on button "7" at bounding box center [495, 163] width 24 height 24
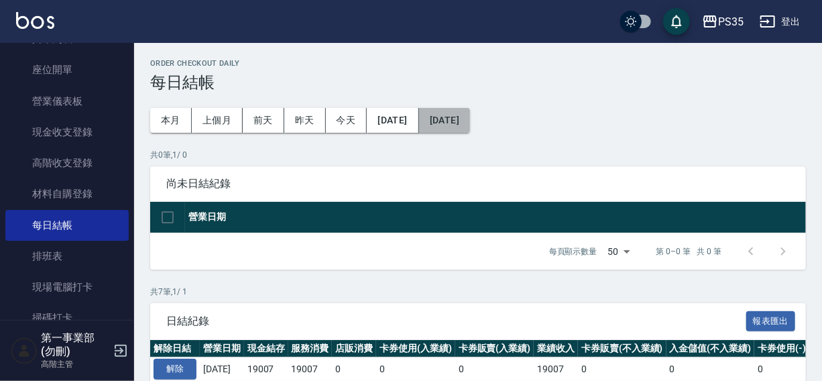
click at [451, 121] on button "[DATE]" at bounding box center [444, 120] width 51 height 25
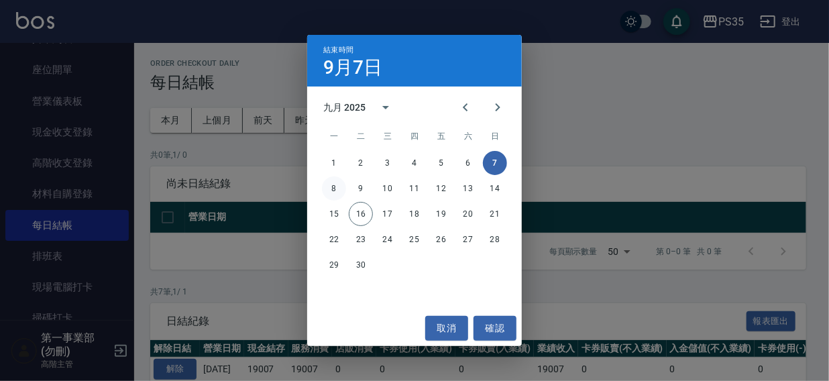
click at [337, 184] on button "8" at bounding box center [334, 188] width 24 height 24
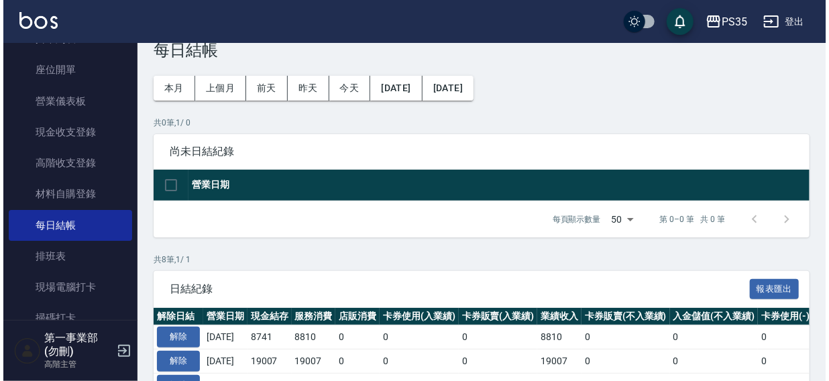
scroll to position [38, 0]
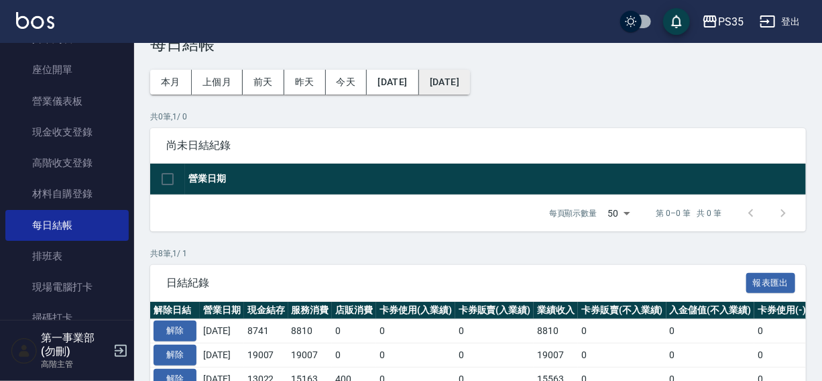
click at [470, 83] on button "[DATE]" at bounding box center [444, 82] width 51 height 25
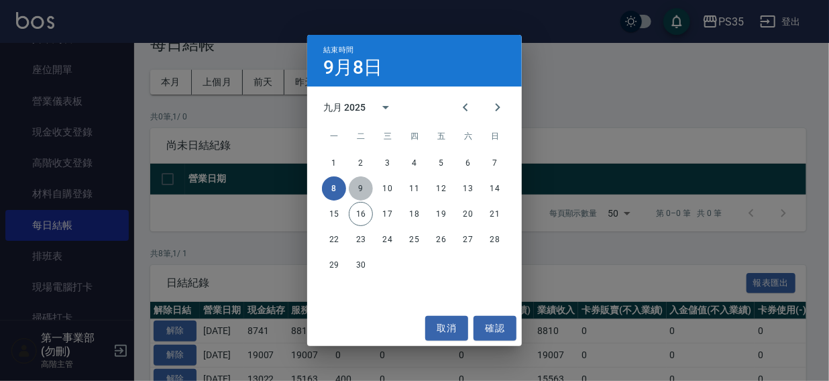
click at [363, 185] on button "9" at bounding box center [361, 188] width 24 height 24
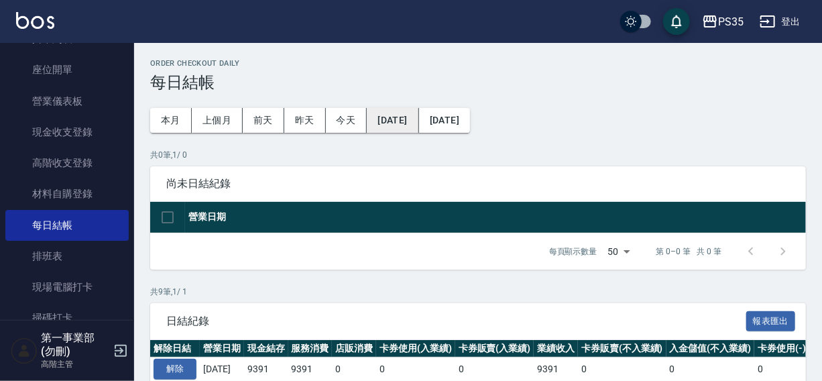
click at [406, 119] on button "[DATE]" at bounding box center [393, 120] width 52 height 25
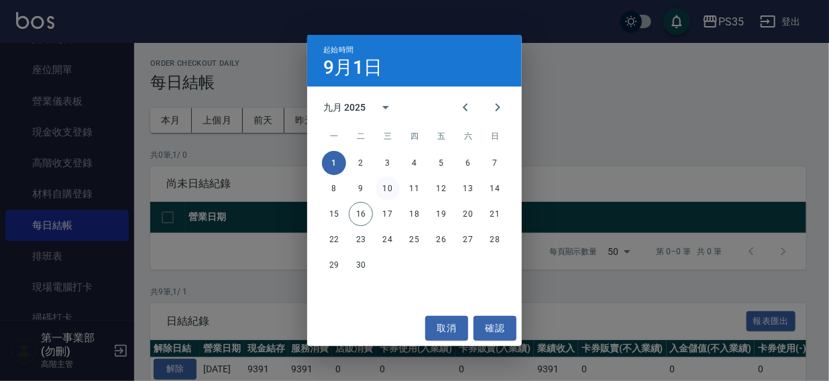
click at [386, 190] on button "10" at bounding box center [388, 188] width 24 height 24
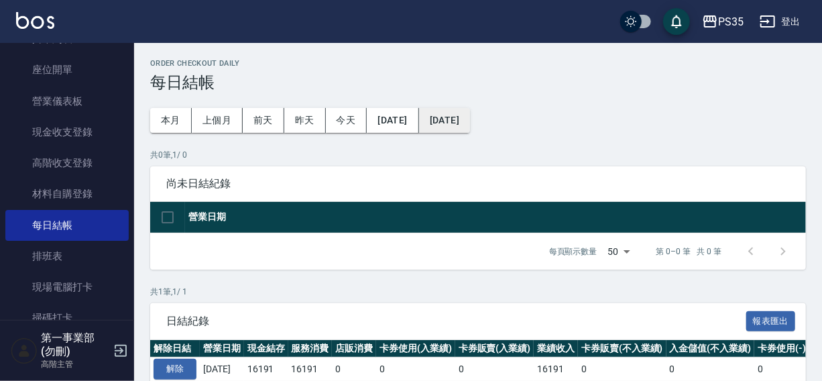
click at [470, 120] on button "[DATE]" at bounding box center [444, 120] width 51 height 25
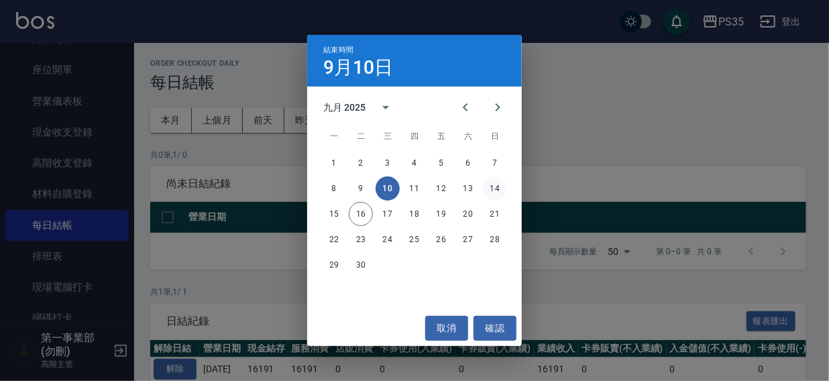
click at [496, 189] on button "14" at bounding box center [495, 188] width 24 height 24
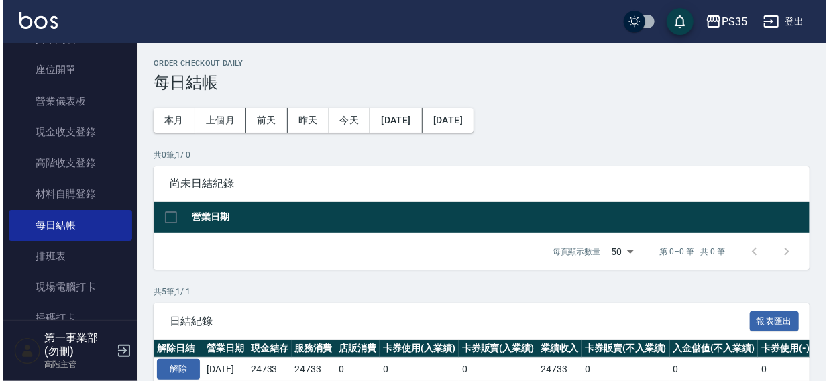
scroll to position [175, 0]
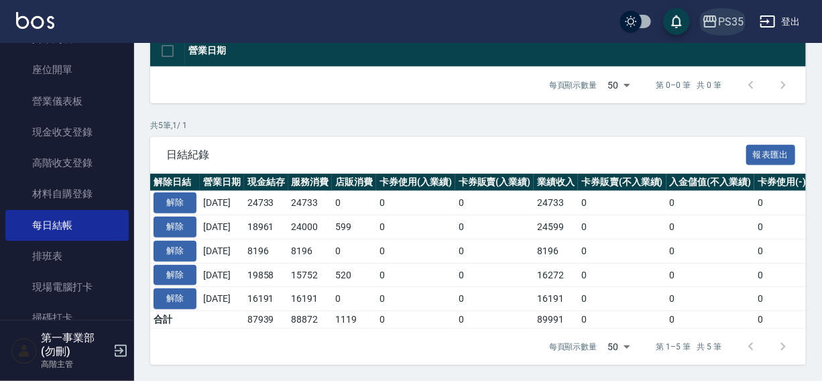
click at [707, 21] on icon "button" at bounding box center [709, 21] width 13 height 12
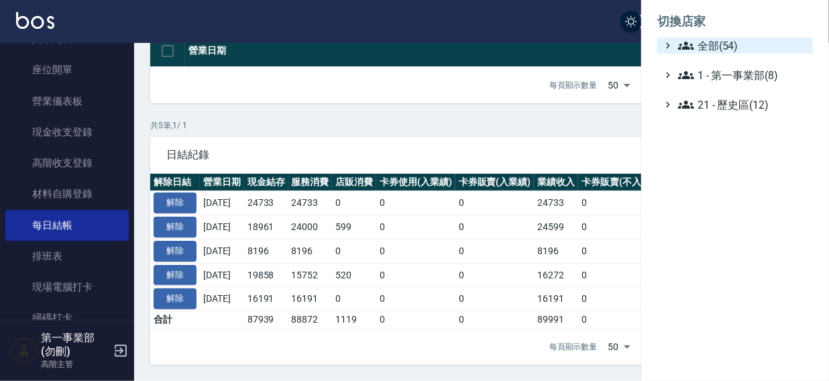
click at [736, 45] on span "全部(54)" at bounding box center [742, 46] width 129 height 16
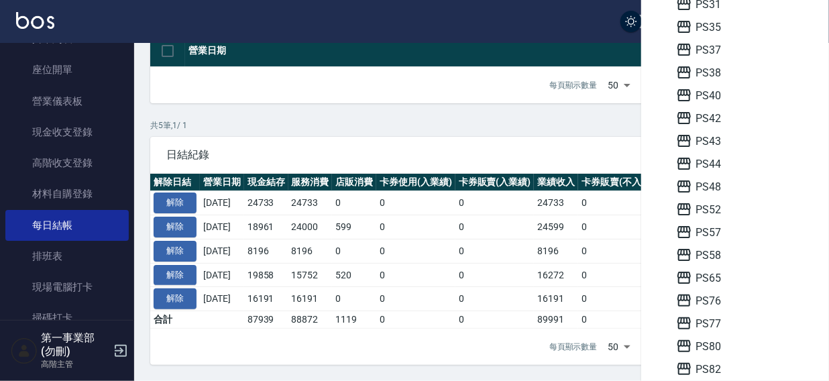
scroll to position [358, 0]
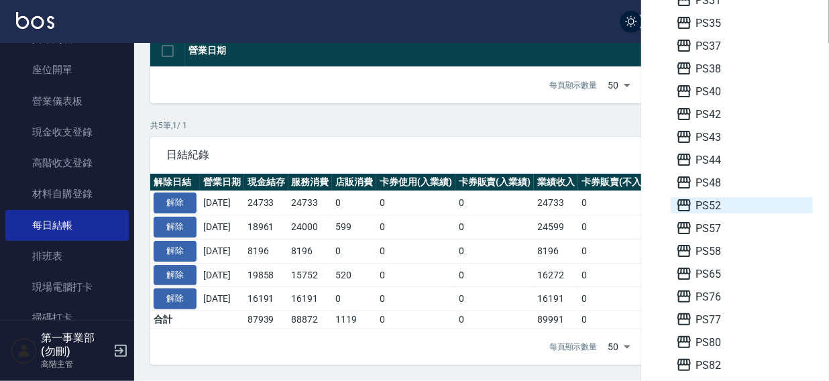
click at [726, 203] on span "PS52" at bounding box center [741, 205] width 131 height 16
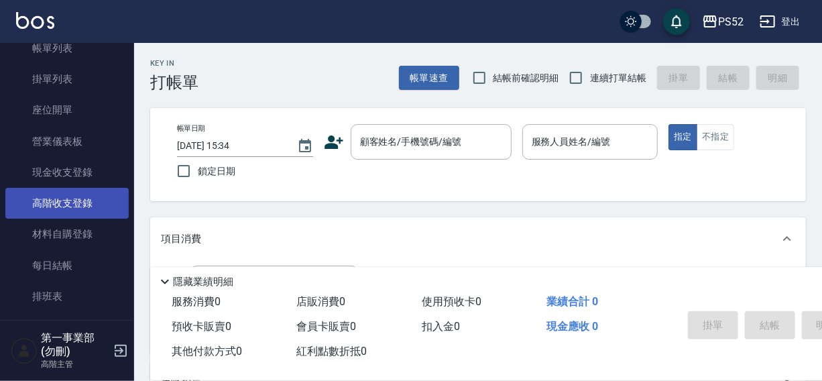
scroll to position [97, 0]
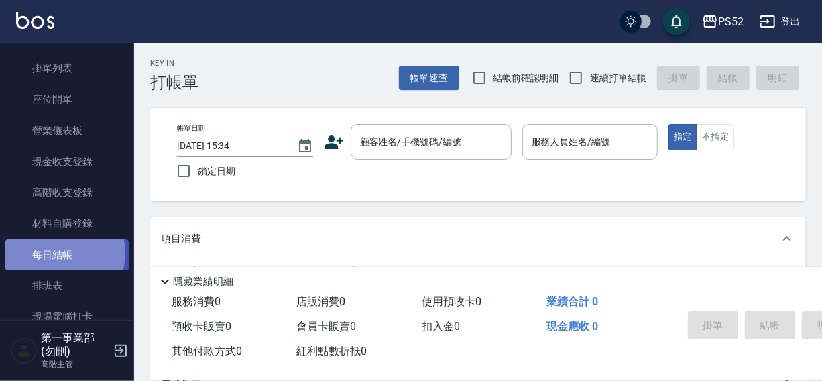
click at [60, 253] on link "每日結帳" at bounding box center [66, 254] width 123 height 31
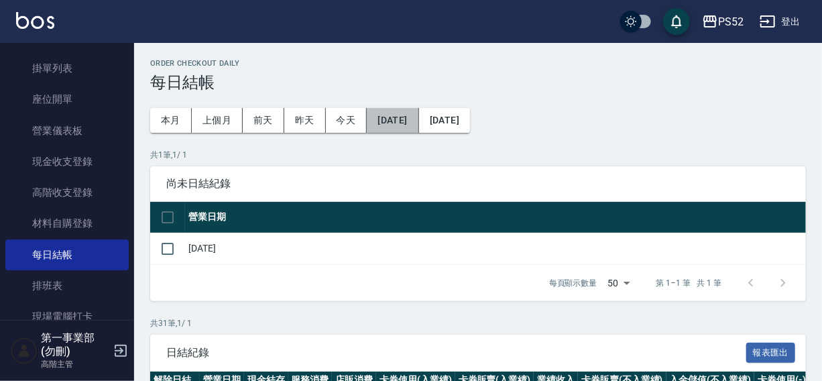
click at [393, 125] on button "[DATE]" at bounding box center [393, 120] width 52 height 25
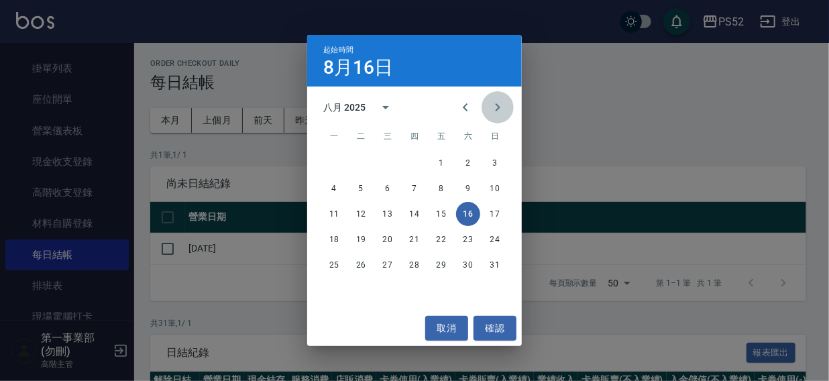
click at [499, 109] on icon "Next month" at bounding box center [498, 107] width 16 height 16
click at [335, 163] on button "1" at bounding box center [334, 163] width 24 height 24
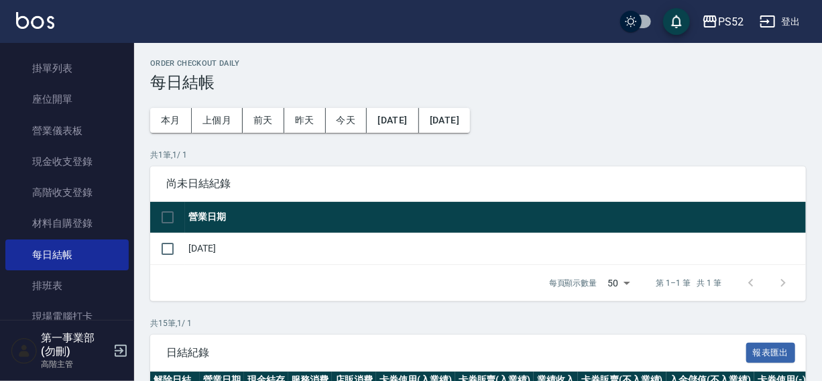
click at [463, 119] on button "[DATE]" at bounding box center [444, 120] width 51 height 25
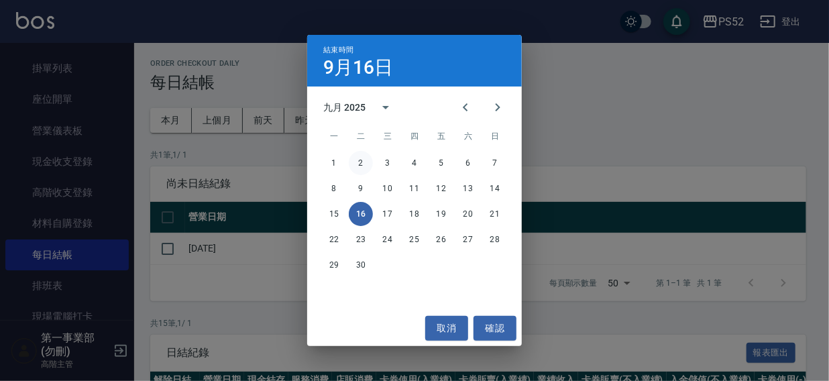
click at [357, 167] on button "2" at bounding box center [361, 163] width 24 height 24
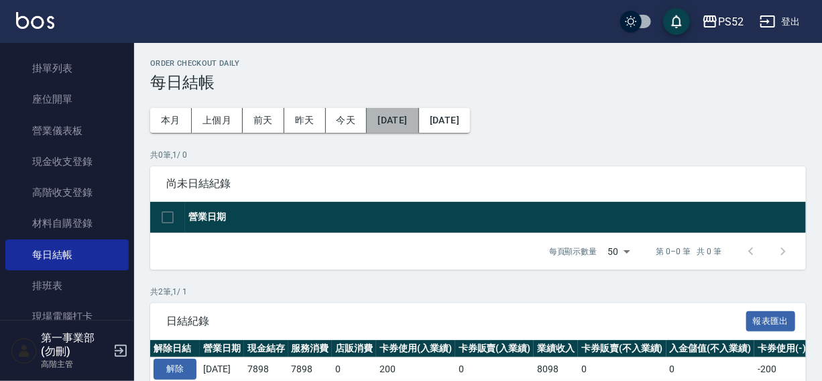
click at [384, 124] on button "[DATE]" at bounding box center [393, 120] width 52 height 25
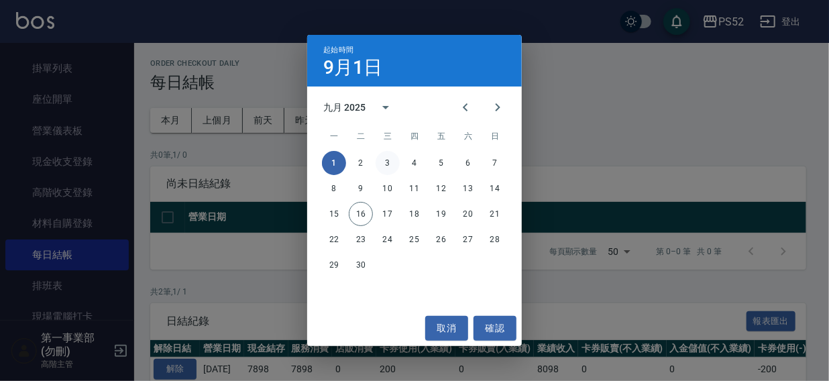
click at [387, 164] on button "3" at bounding box center [388, 163] width 24 height 24
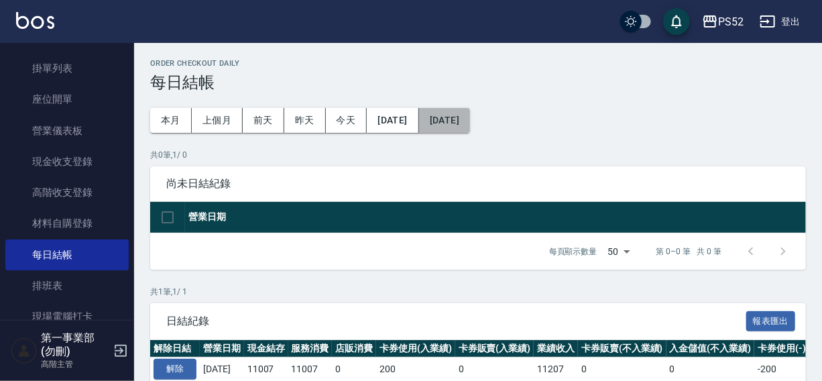
click at [470, 118] on button "[DATE]" at bounding box center [444, 120] width 51 height 25
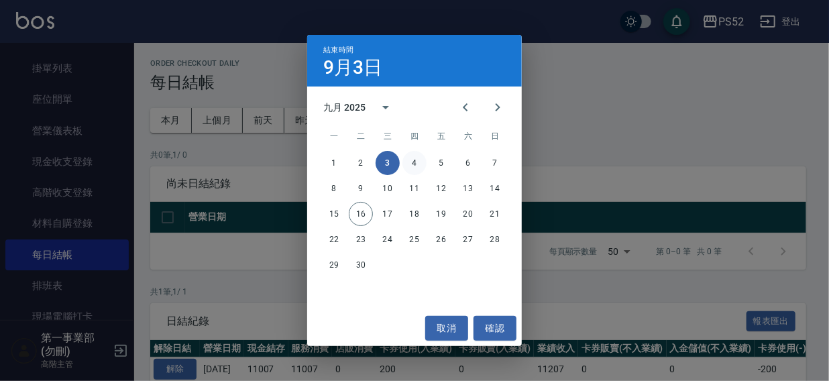
click at [418, 162] on button "4" at bounding box center [414, 163] width 24 height 24
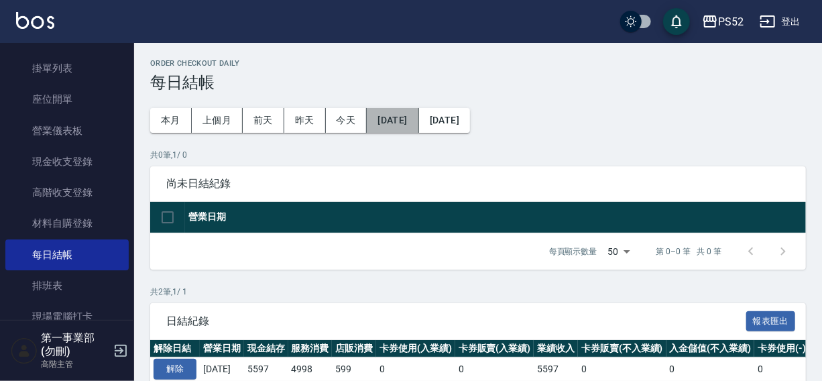
click at [394, 125] on button "[DATE]" at bounding box center [393, 120] width 52 height 25
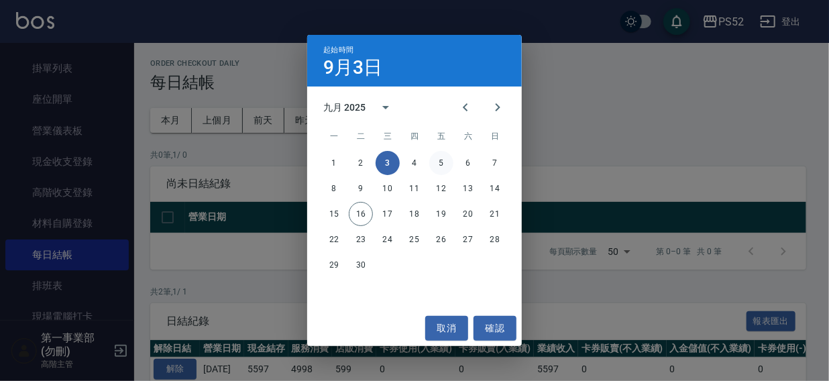
click at [439, 161] on button "5" at bounding box center [441, 163] width 24 height 24
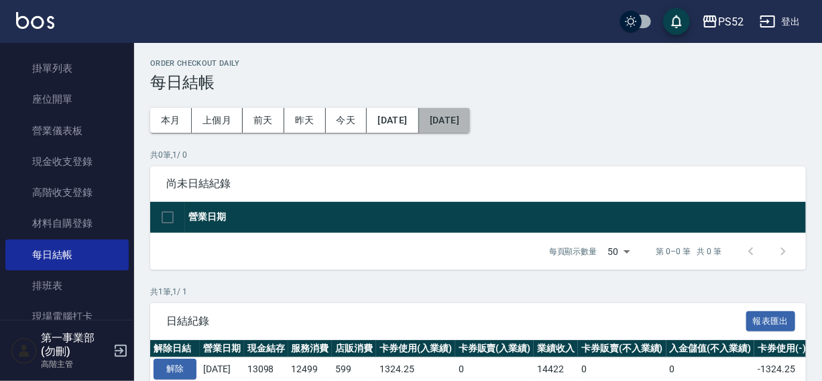
click at [470, 121] on button "[DATE]" at bounding box center [444, 120] width 51 height 25
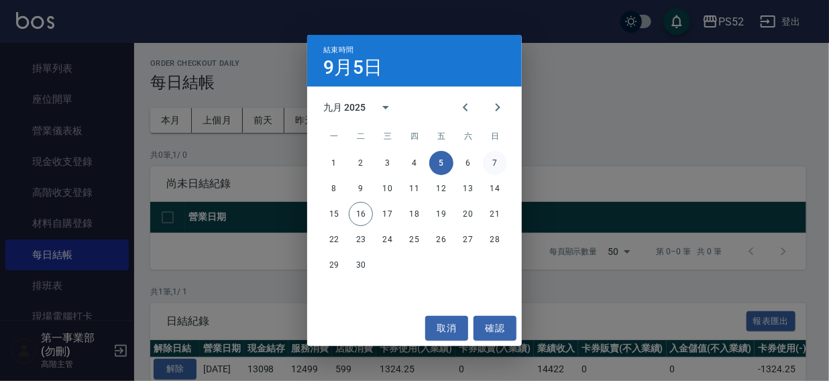
click at [497, 166] on button "7" at bounding box center [495, 163] width 24 height 24
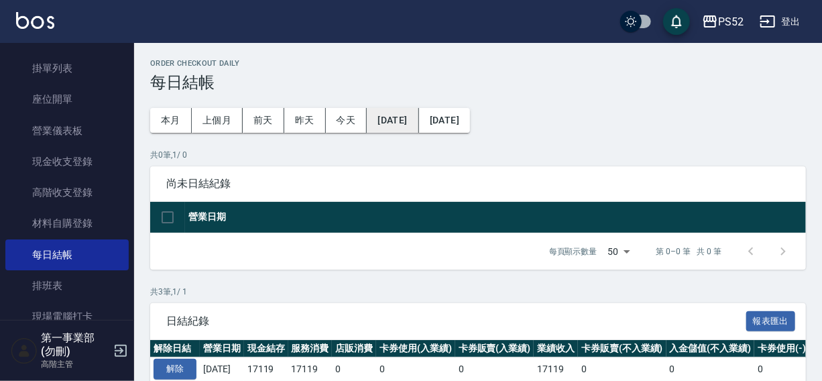
click at [406, 117] on button "[DATE]" at bounding box center [393, 120] width 52 height 25
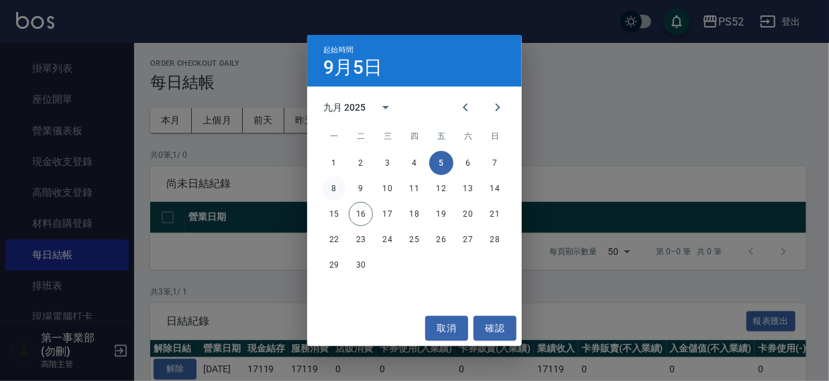
click at [336, 181] on button "8" at bounding box center [334, 188] width 24 height 24
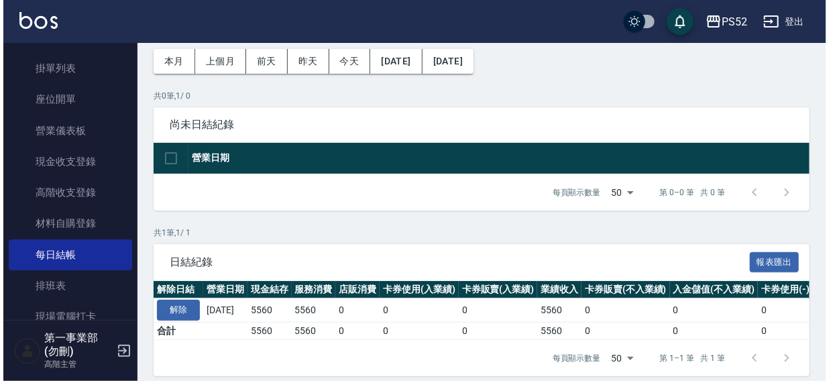
scroll to position [27, 0]
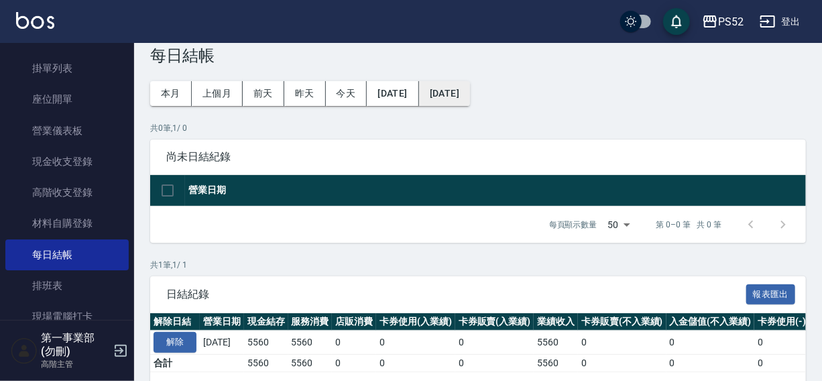
click at [470, 92] on button "[DATE]" at bounding box center [444, 93] width 51 height 25
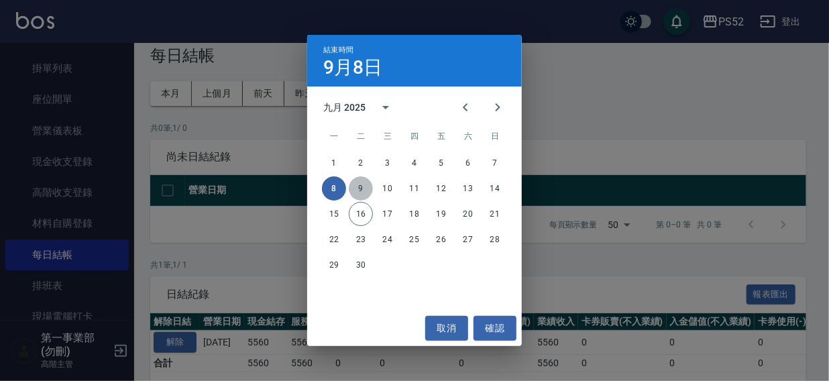
click at [361, 189] on button "9" at bounding box center [361, 188] width 24 height 24
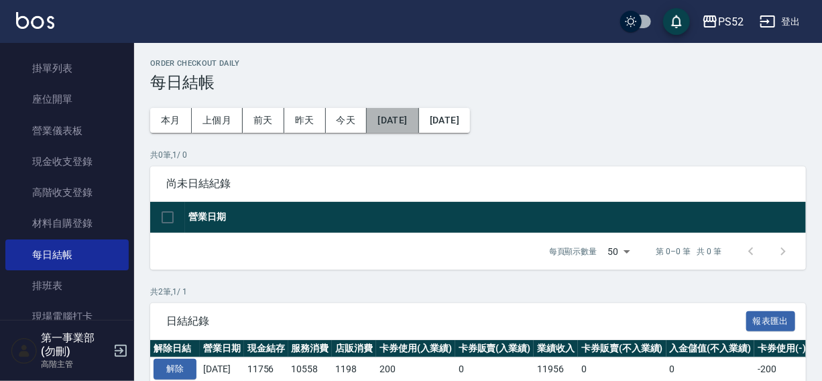
click at [413, 121] on button "[DATE]" at bounding box center [393, 120] width 52 height 25
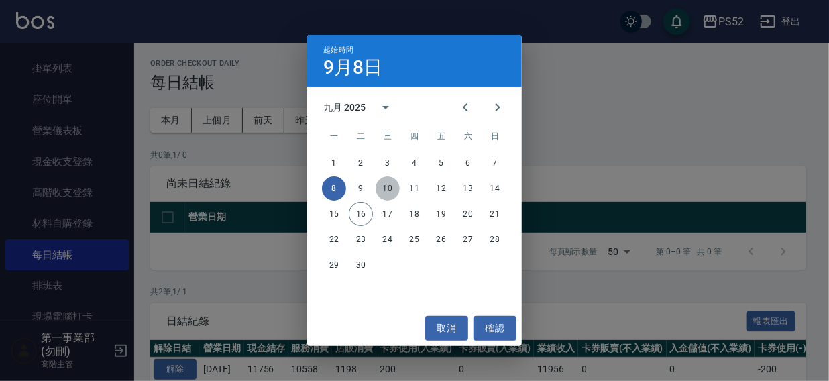
click at [382, 186] on button "10" at bounding box center [388, 188] width 24 height 24
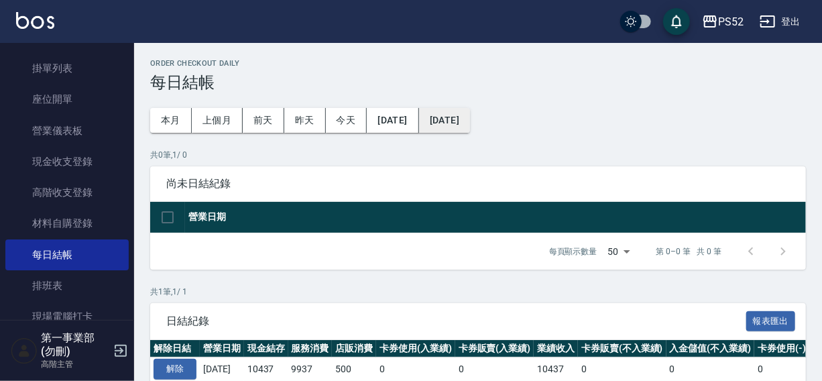
click at [459, 120] on button "[DATE]" at bounding box center [444, 120] width 51 height 25
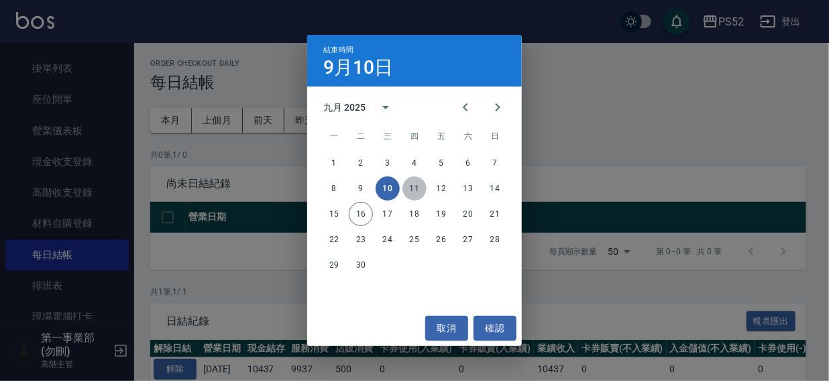
click at [414, 188] on button "11" at bounding box center [414, 188] width 24 height 24
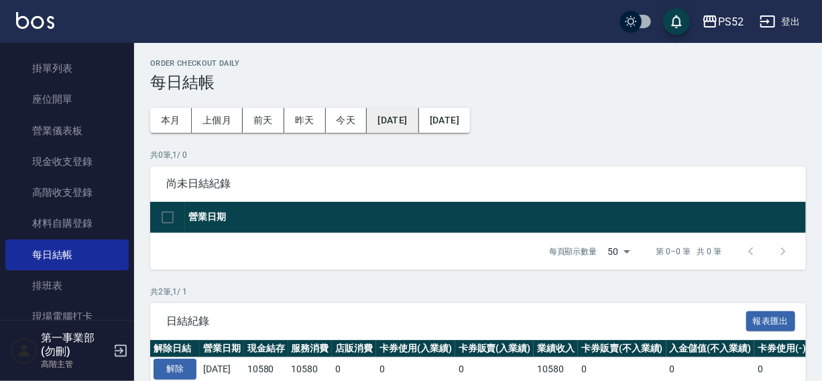
click at [389, 121] on button "[DATE]" at bounding box center [393, 120] width 52 height 25
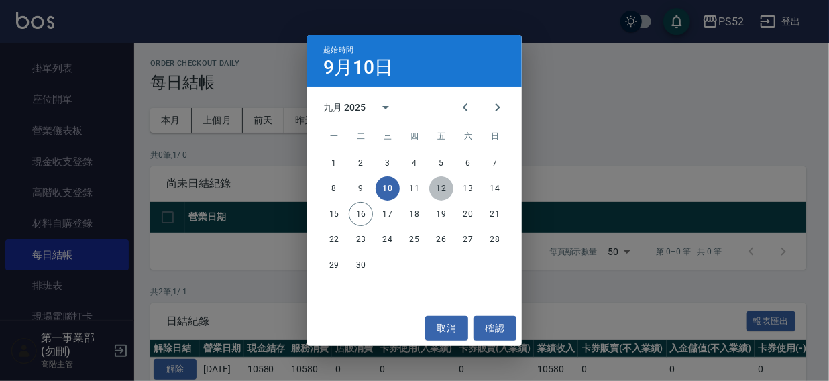
click at [434, 188] on button "12" at bounding box center [441, 188] width 24 height 24
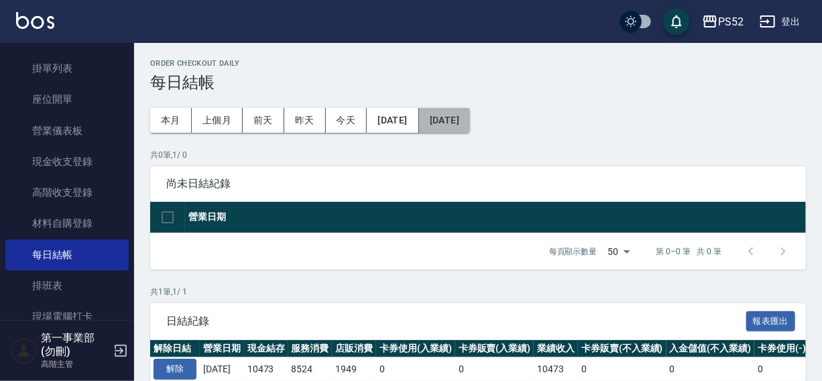
click at [470, 121] on button "[DATE]" at bounding box center [444, 120] width 51 height 25
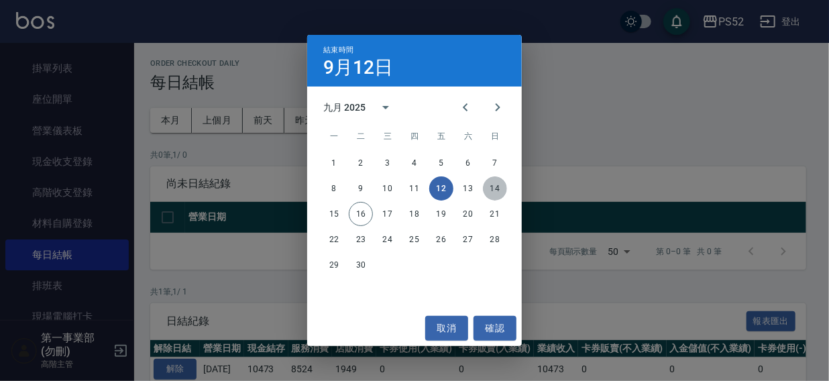
click at [491, 184] on button "14" at bounding box center [495, 188] width 24 height 24
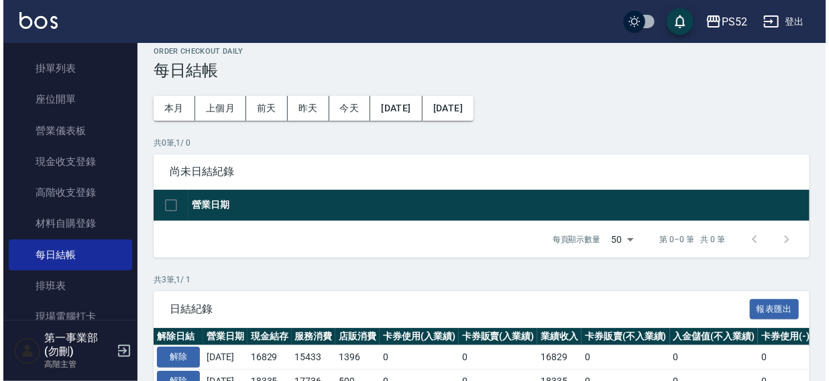
scroll to position [127, 0]
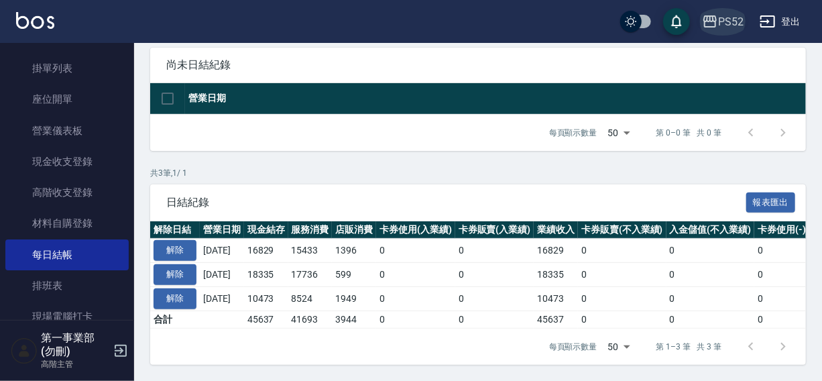
click at [739, 21] on div "PS52" at bounding box center [730, 21] width 25 height 17
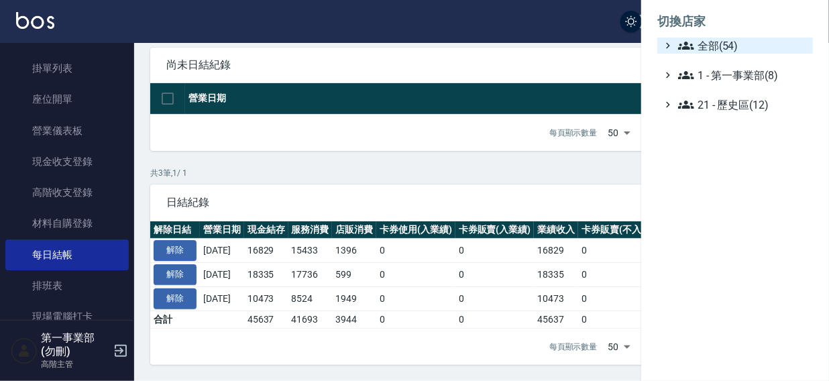
click at [725, 46] on span "全部(54)" at bounding box center [742, 46] width 129 height 16
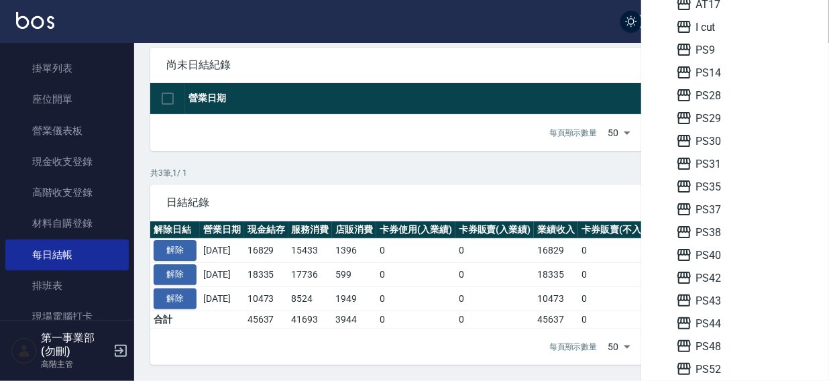
scroll to position [245, 0]
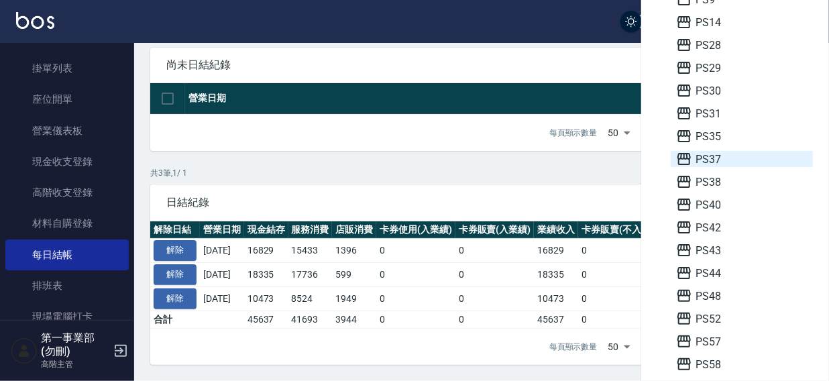
click at [721, 161] on span "PS37" at bounding box center [741, 159] width 131 height 16
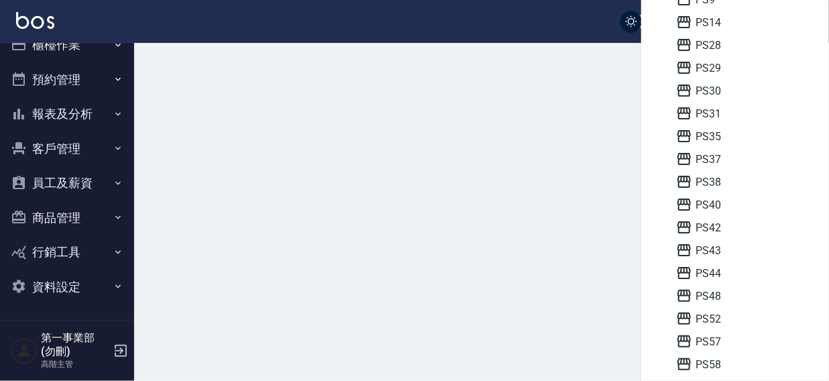
scroll to position [20, 0]
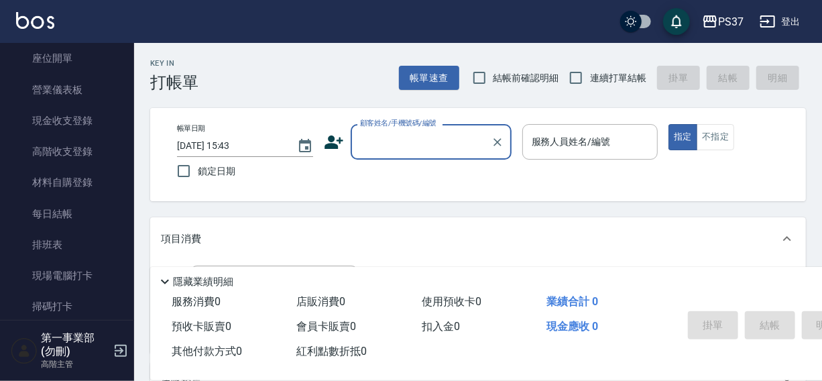
scroll to position [145, 0]
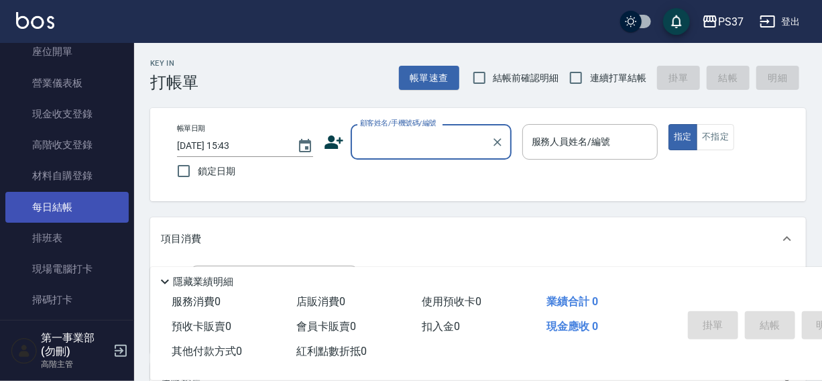
click at [53, 213] on link "每日結帳" at bounding box center [66, 207] width 123 height 31
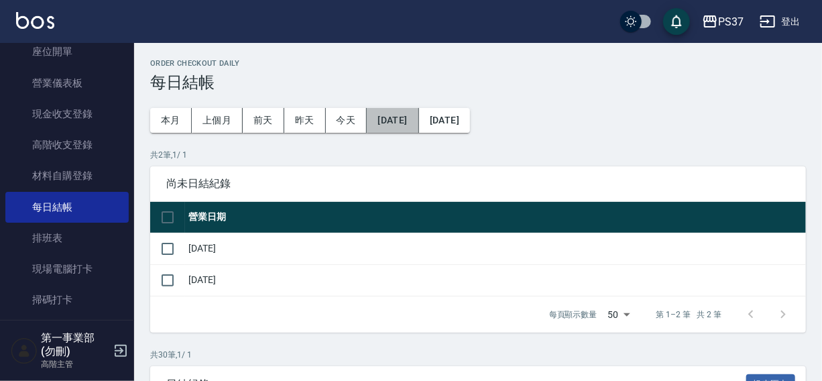
click at [396, 122] on button "[DATE]" at bounding box center [393, 120] width 52 height 25
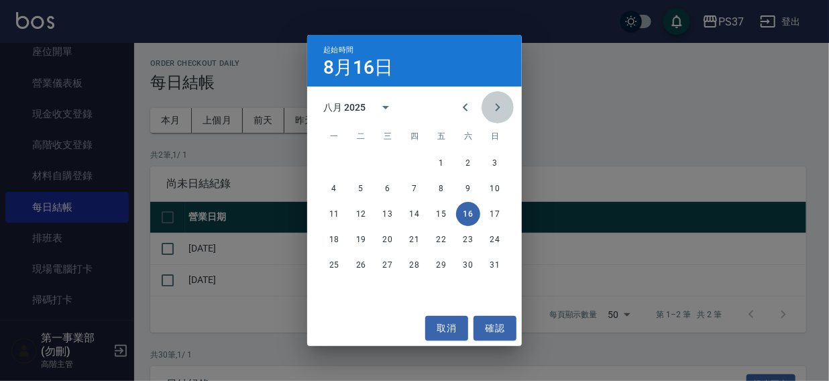
click at [492, 109] on icon "Next month" at bounding box center [498, 107] width 16 height 16
click at [330, 162] on button "1" at bounding box center [334, 163] width 24 height 24
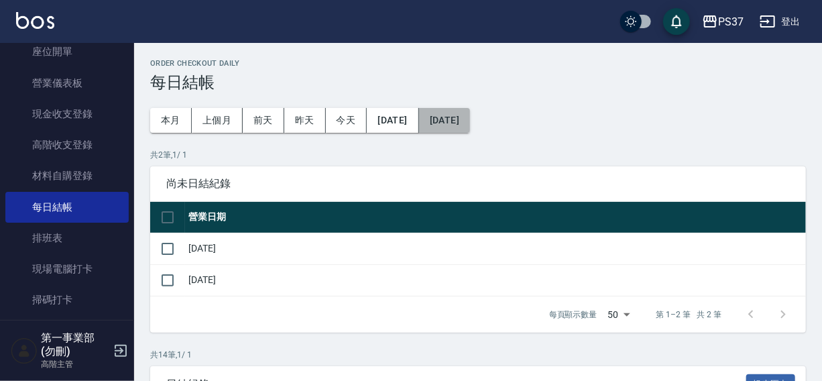
click at [470, 118] on button "[DATE]" at bounding box center [444, 120] width 51 height 25
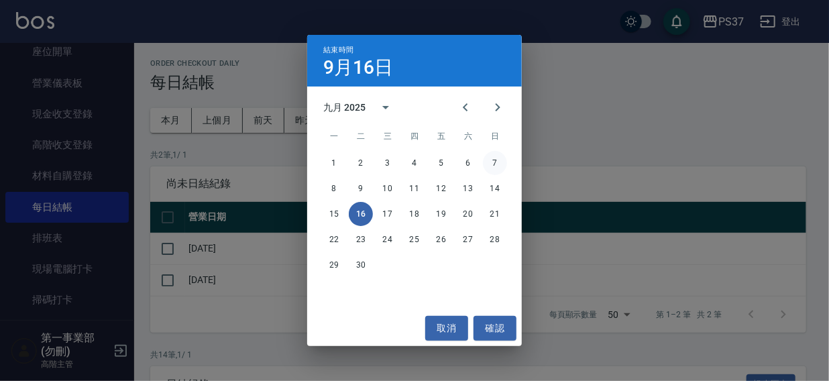
click at [493, 165] on button "7" at bounding box center [495, 163] width 24 height 24
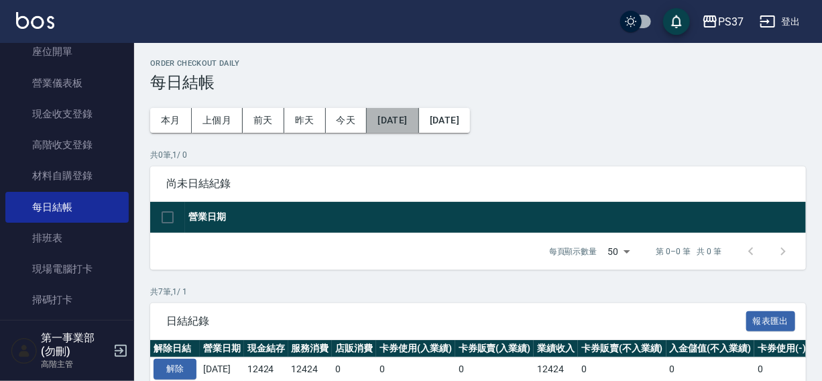
click at [404, 115] on button "[DATE]" at bounding box center [393, 120] width 52 height 25
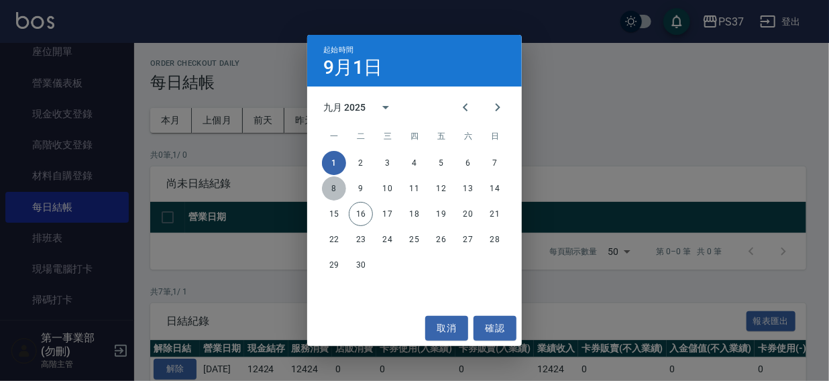
click at [333, 187] on button "8" at bounding box center [334, 188] width 24 height 24
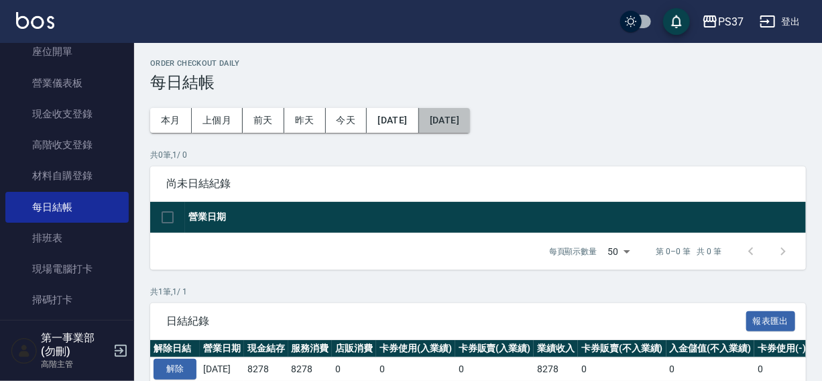
click at [470, 125] on button "[DATE]" at bounding box center [444, 120] width 51 height 25
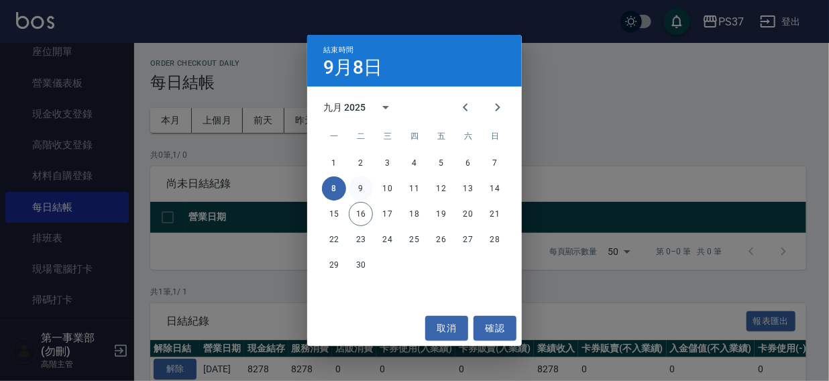
click at [357, 186] on button "9" at bounding box center [361, 188] width 24 height 24
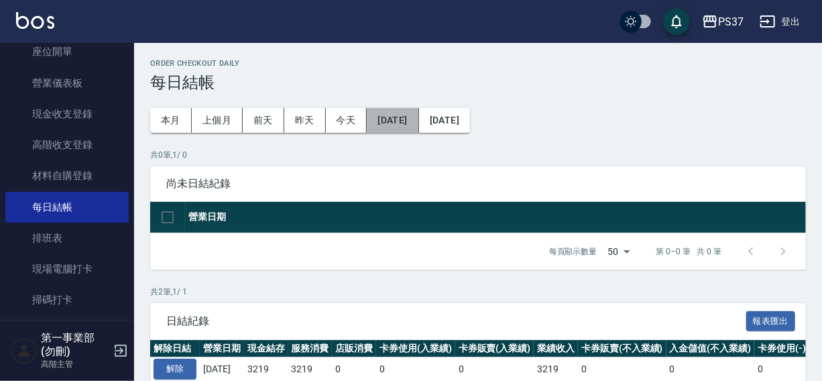
click at [390, 117] on button "[DATE]" at bounding box center [393, 120] width 52 height 25
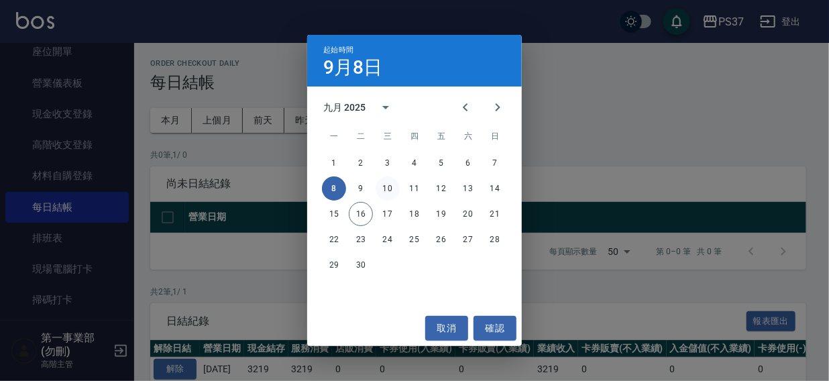
click at [389, 188] on button "10" at bounding box center [388, 188] width 24 height 24
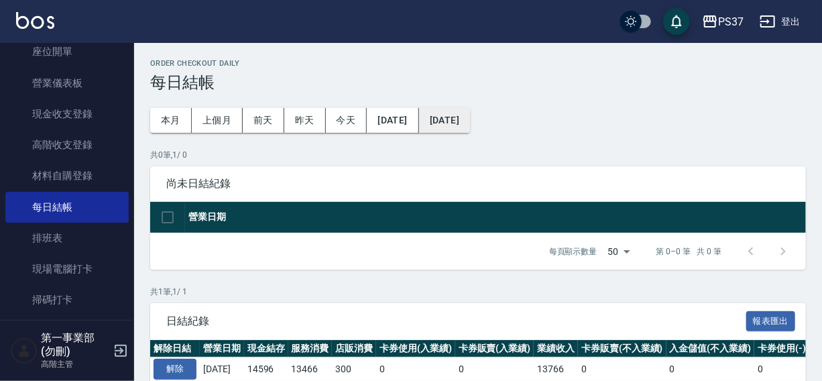
click at [470, 122] on button "[DATE]" at bounding box center [444, 120] width 51 height 25
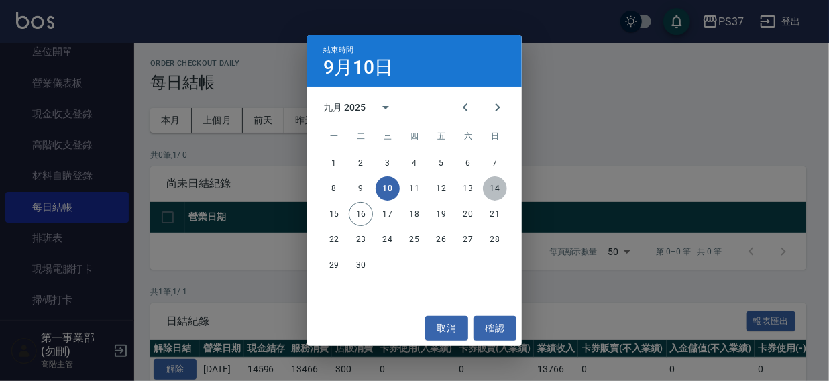
click at [496, 189] on button "14" at bounding box center [495, 188] width 24 height 24
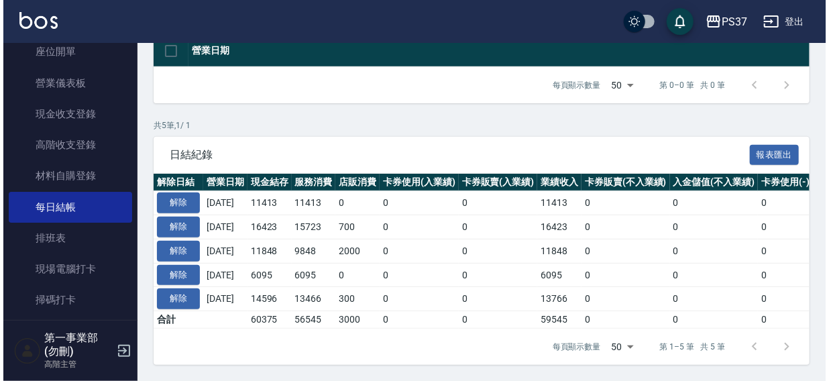
scroll to position [175, 0]
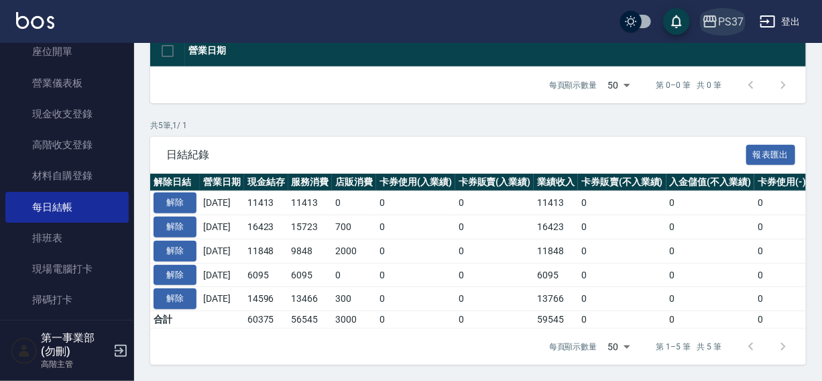
click at [720, 20] on div "PS37" at bounding box center [730, 21] width 25 height 17
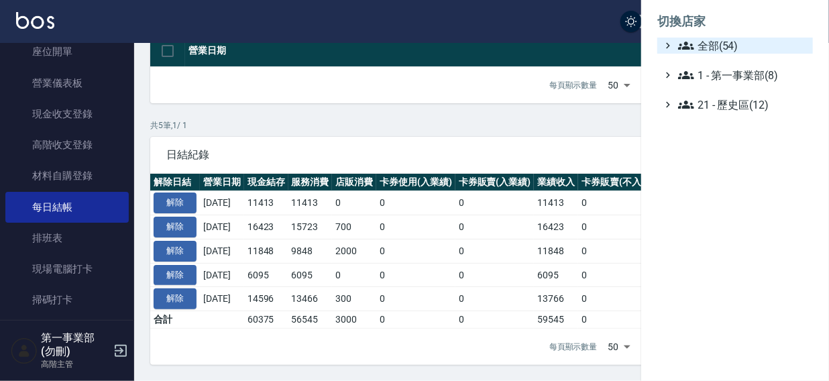
click at [711, 48] on span "全部(54)" at bounding box center [742, 46] width 129 height 16
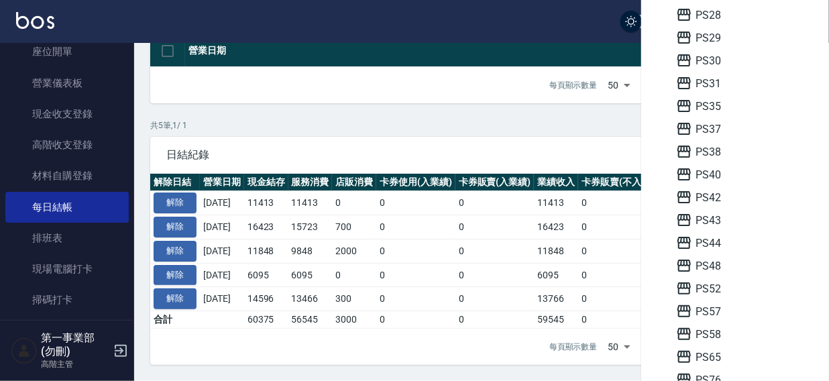
scroll to position [292, 0]
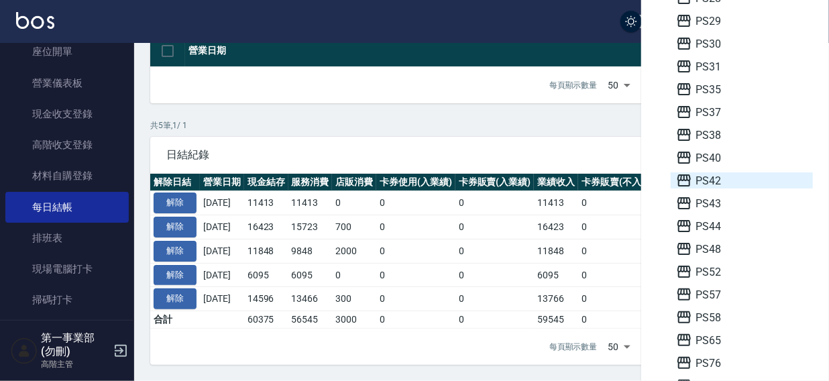
click at [725, 184] on span "PS42" at bounding box center [741, 180] width 131 height 16
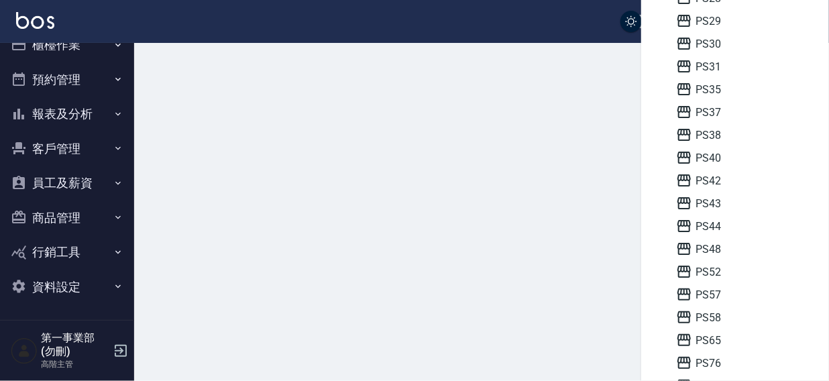
scroll to position [20, 0]
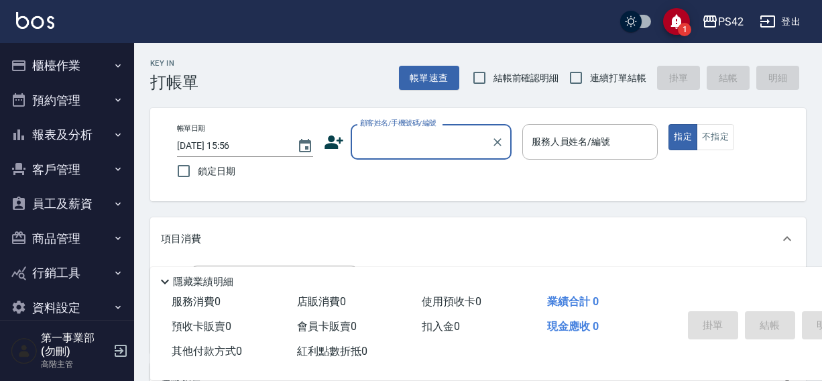
click at [47, 68] on button "櫃檯作業" at bounding box center [66, 65] width 123 height 35
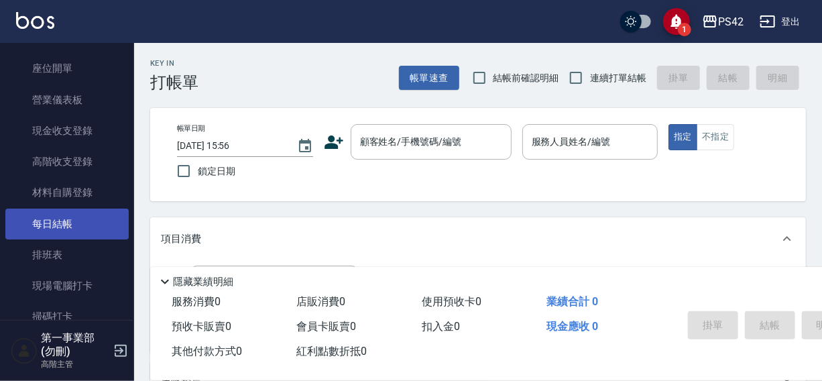
scroll to position [130, 0]
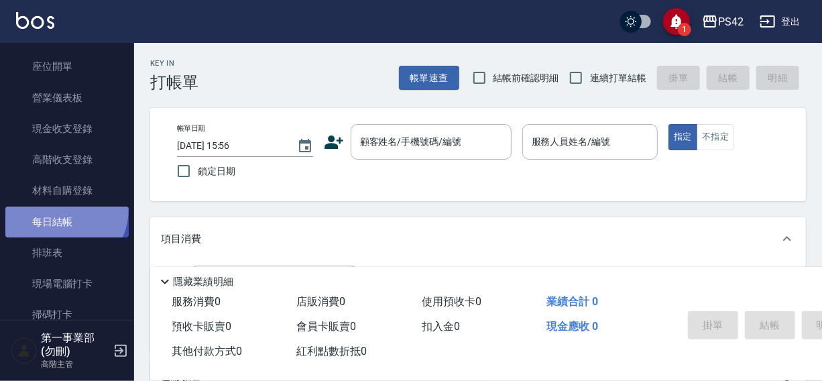
click at [53, 208] on link "每日結帳" at bounding box center [66, 222] width 123 height 31
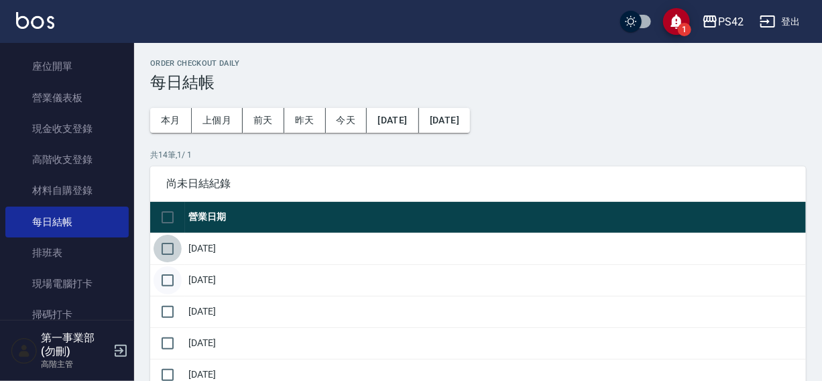
drag, startPoint x: 167, startPoint y: 246, endPoint x: 167, endPoint y: 287, distance: 40.9
click at [167, 260] on input "checkbox" at bounding box center [168, 249] width 28 height 28
checkbox input "true"
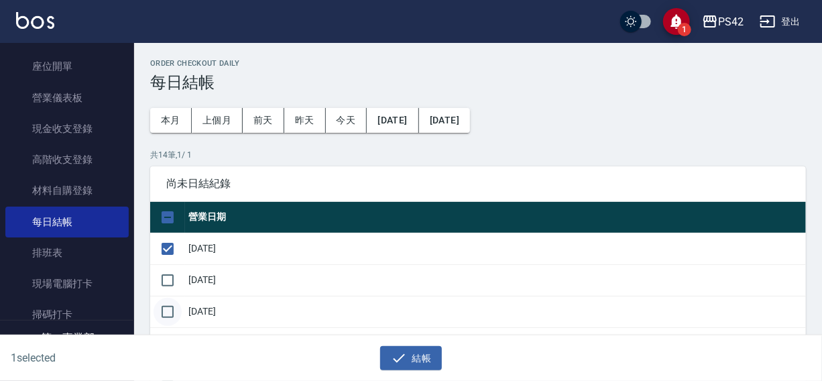
drag, startPoint x: 169, startPoint y: 281, endPoint x: 163, endPoint y: 306, distance: 25.5
click at [163, 307] on input "checkbox" at bounding box center [168, 312] width 28 height 28
checkbox input "true"
click at [178, 276] on input "checkbox" at bounding box center [168, 280] width 28 height 28
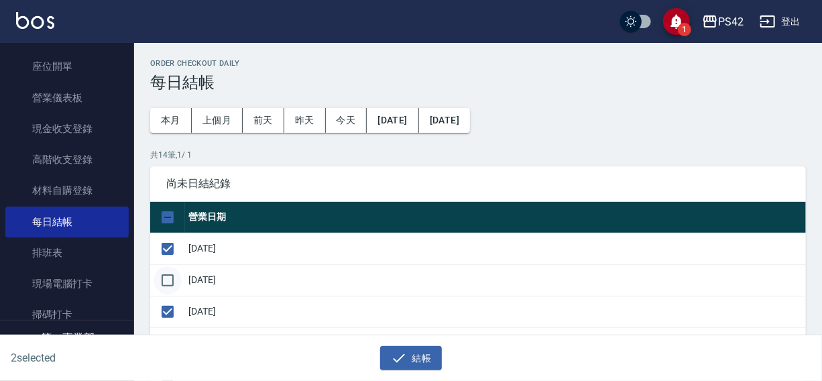
checkbox input "true"
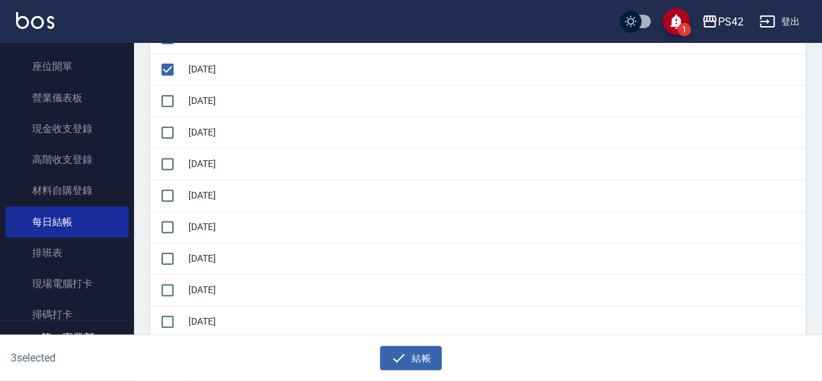
scroll to position [245, 0]
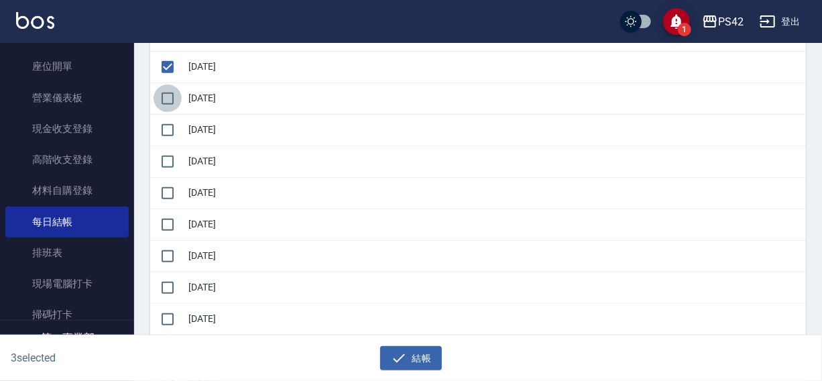
drag, startPoint x: 170, startPoint y: 99, endPoint x: 170, endPoint y: 107, distance: 8.7
click at [170, 101] on input "checkbox" at bounding box center [168, 98] width 28 height 28
checkbox input "true"
drag, startPoint x: 166, startPoint y: 121, endPoint x: 166, endPoint y: 141, distance: 20.1
click at [166, 123] on input "checkbox" at bounding box center [168, 130] width 28 height 28
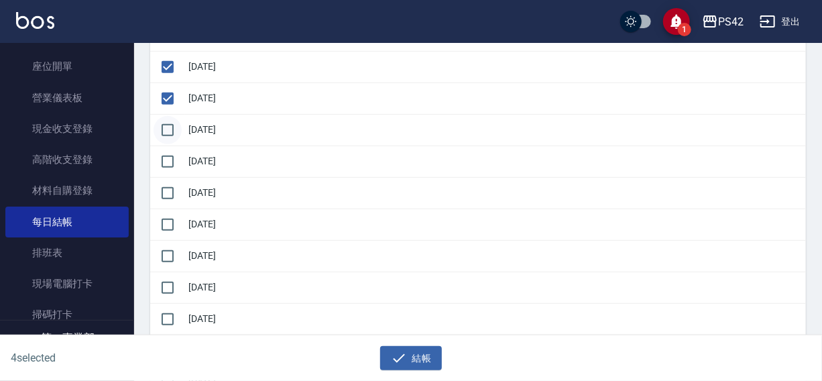
checkbox input "true"
drag, startPoint x: 166, startPoint y: 155, endPoint x: 166, endPoint y: 174, distance: 18.8
click at [166, 156] on input "checkbox" at bounding box center [168, 162] width 28 height 28
checkbox input "true"
drag, startPoint x: 165, startPoint y: 195, endPoint x: 163, endPoint y: 227, distance: 31.6
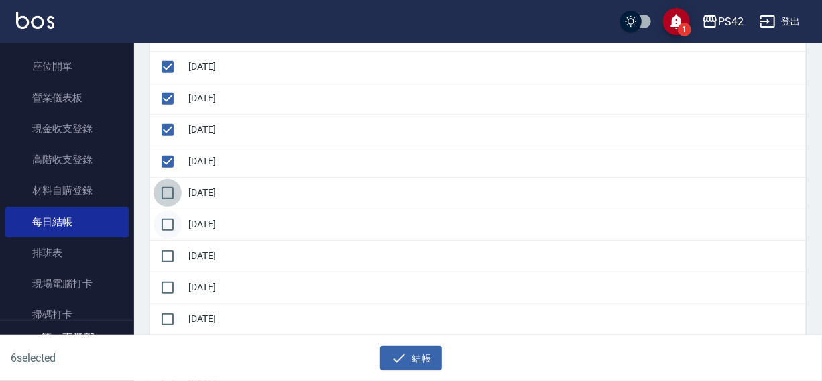
click at [165, 201] on input "checkbox" at bounding box center [168, 193] width 28 height 28
checkbox input "true"
drag, startPoint x: 167, startPoint y: 228, endPoint x: 167, endPoint y: 248, distance: 20.1
click at [167, 235] on input "checkbox" at bounding box center [168, 225] width 28 height 28
checkbox input "true"
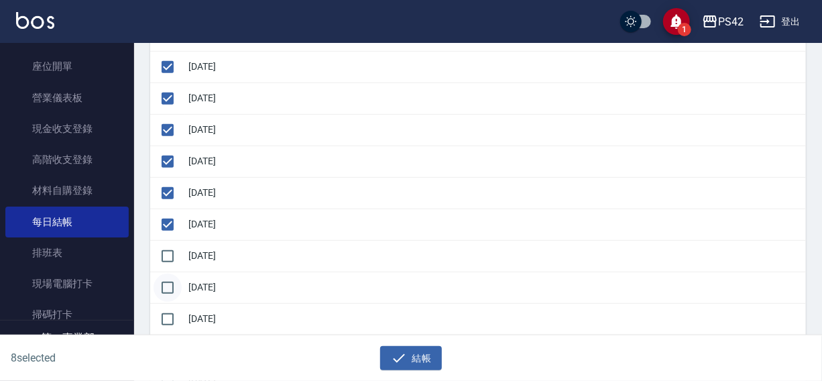
drag, startPoint x: 167, startPoint y: 262, endPoint x: 167, endPoint y: 272, distance: 9.4
click at [167, 267] on input "checkbox" at bounding box center [168, 256] width 28 height 28
checkbox input "true"
drag, startPoint x: 167, startPoint y: 279, endPoint x: 167, endPoint y: 304, distance: 24.8
click at [167, 300] on input "checkbox" at bounding box center [168, 288] width 28 height 28
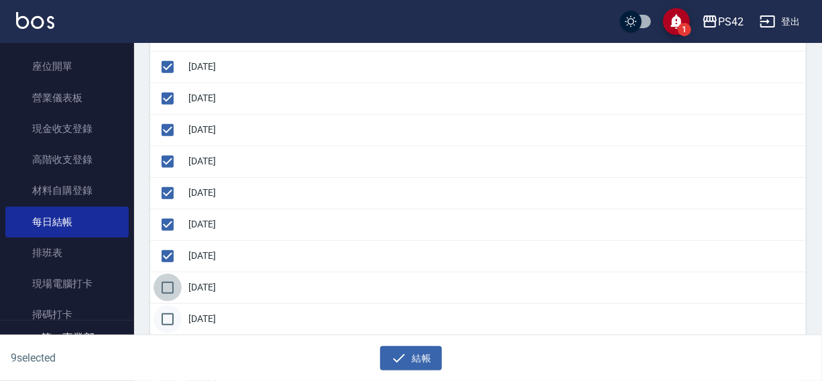
checkbox input "true"
click at [166, 307] on input "checkbox" at bounding box center [168, 319] width 28 height 28
checkbox input "true"
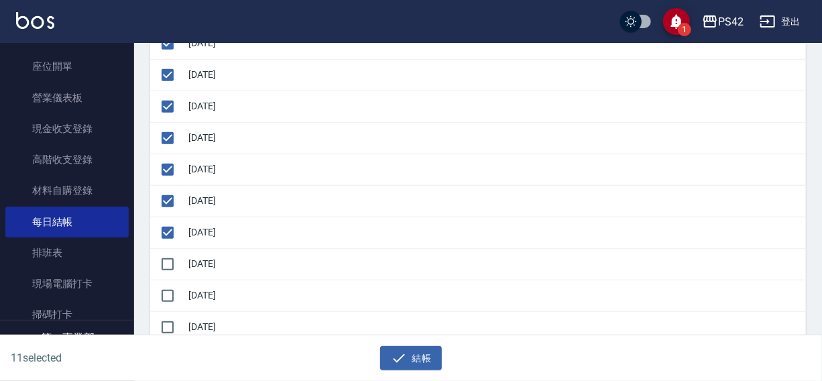
scroll to position [367, 0]
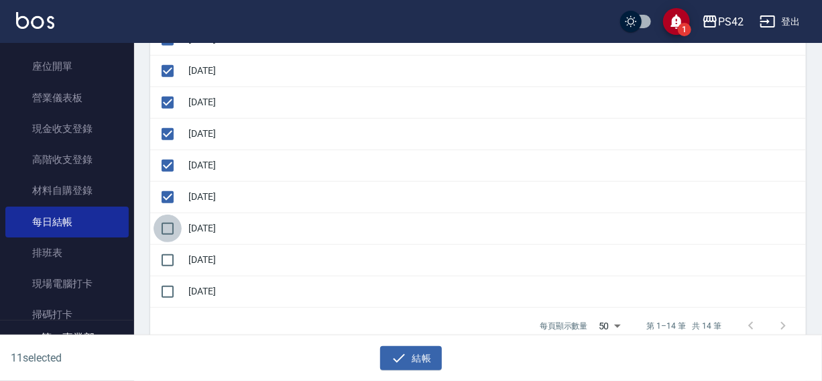
click at [164, 223] on input "checkbox" at bounding box center [168, 229] width 28 height 28
checkbox input "true"
click at [400, 357] on icon "button" at bounding box center [399, 357] width 12 height 9
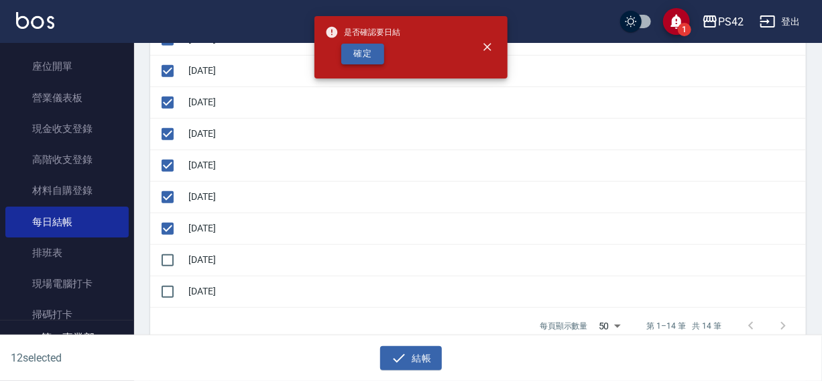
click at [379, 62] on button "確定" at bounding box center [362, 54] width 43 height 21
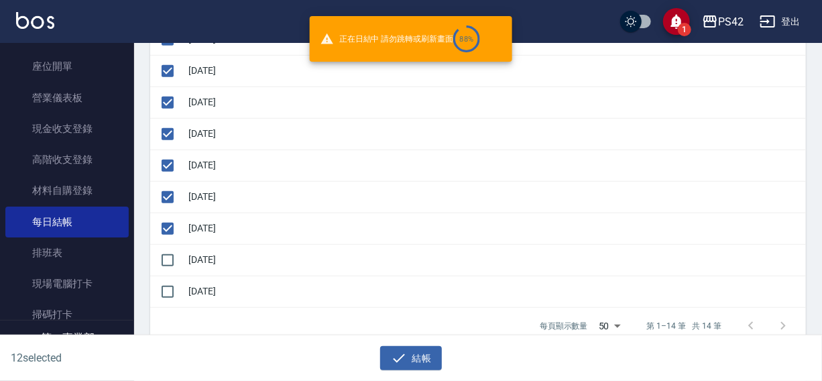
checkbox input "false"
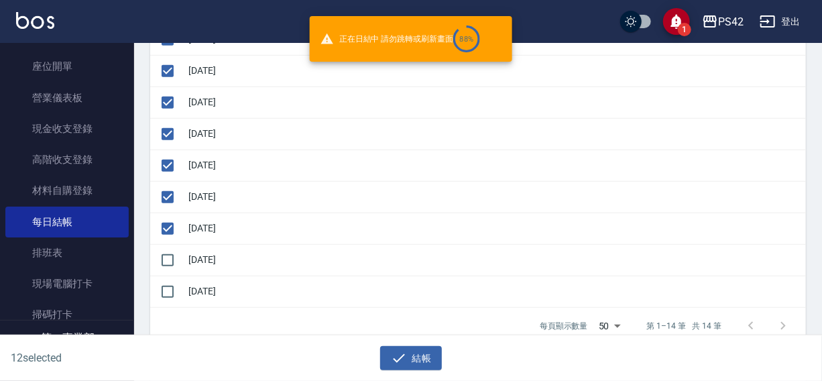
checkbox input "false"
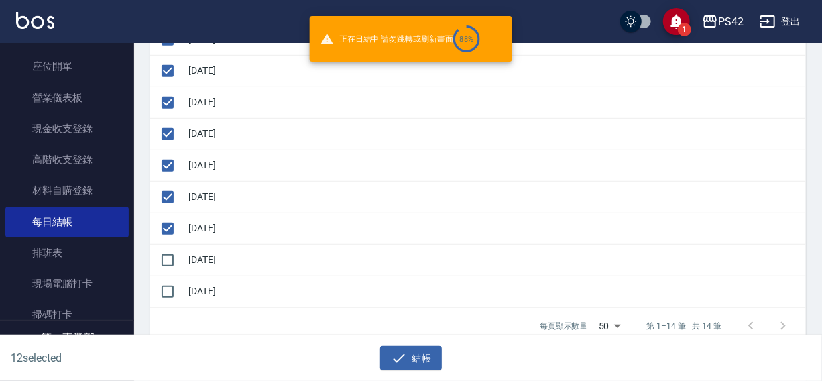
checkbox input "false"
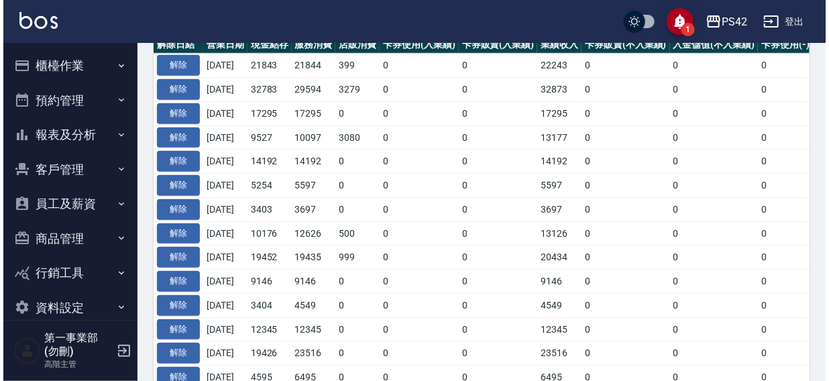
scroll to position [34, 0]
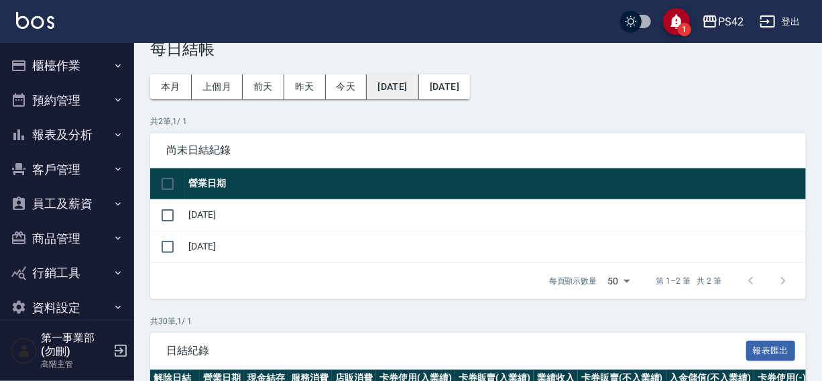
click at [390, 91] on button "[DATE]" at bounding box center [393, 86] width 52 height 25
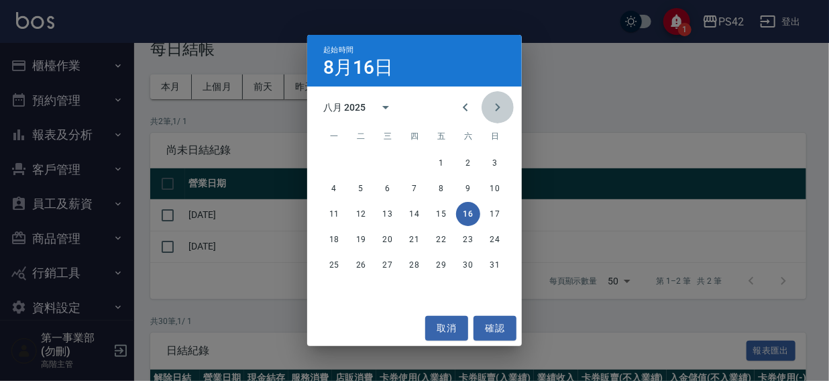
click at [503, 107] on icon "Next month" at bounding box center [498, 107] width 16 height 16
click at [327, 158] on button "1" at bounding box center [334, 163] width 24 height 24
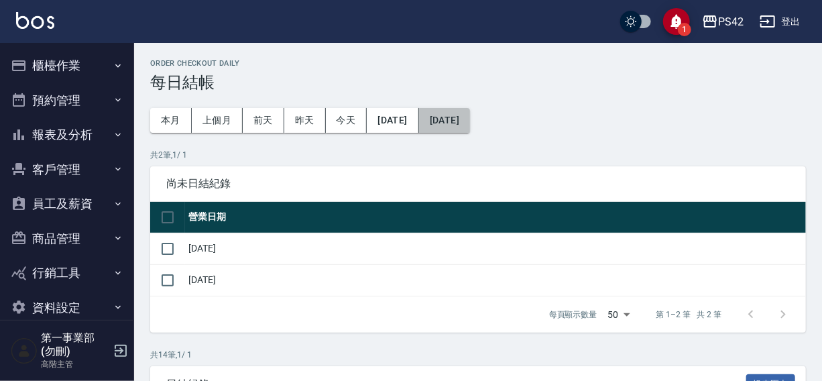
click at [470, 121] on button "[DATE]" at bounding box center [444, 120] width 51 height 25
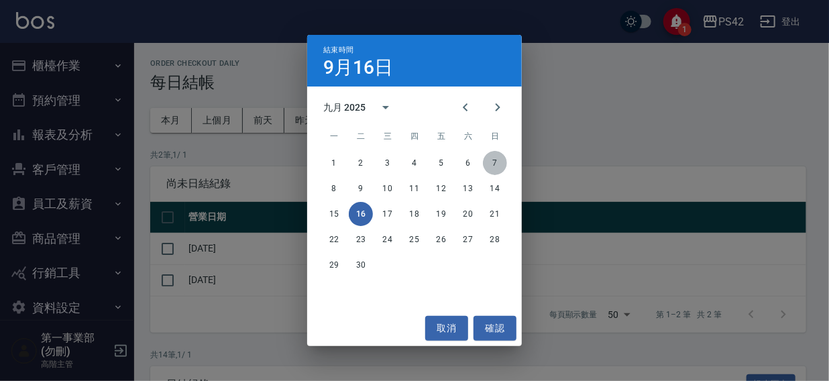
click at [498, 163] on button "7" at bounding box center [495, 163] width 24 height 24
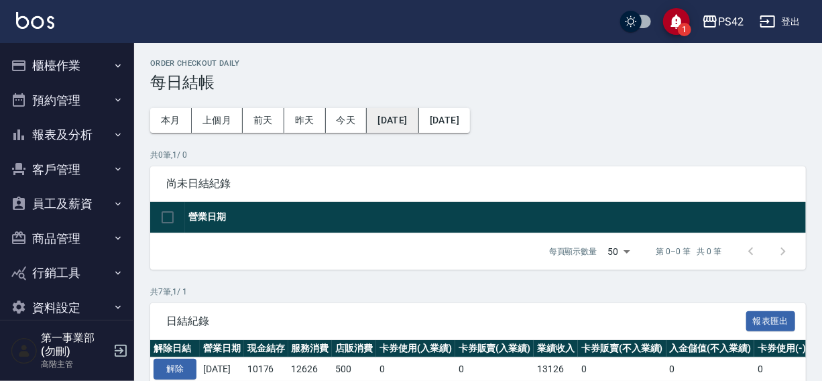
click at [418, 126] on button "[DATE]" at bounding box center [393, 120] width 52 height 25
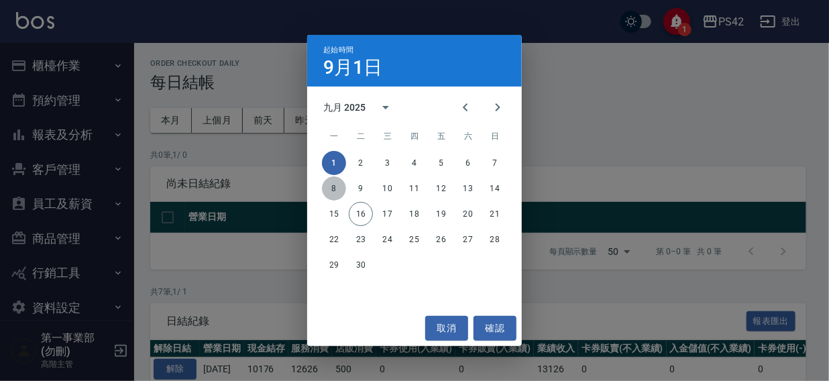
click at [335, 191] on button "8" at bounding box center [334, 188] width 24 height 24
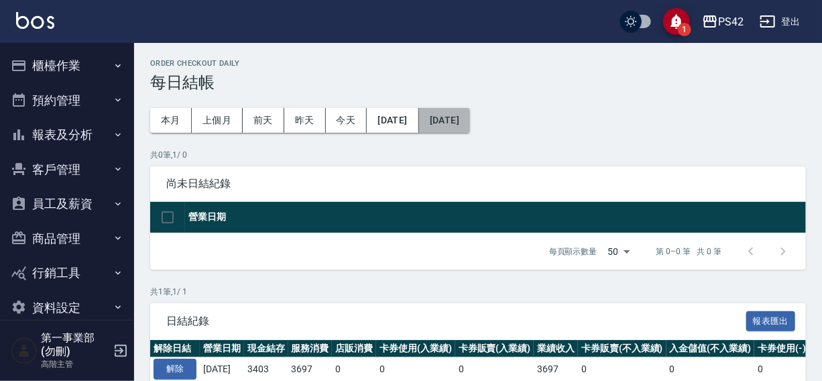
click at [470, 127] on button "[DATE]" at bounding box center [444, 120] width 51 height 25
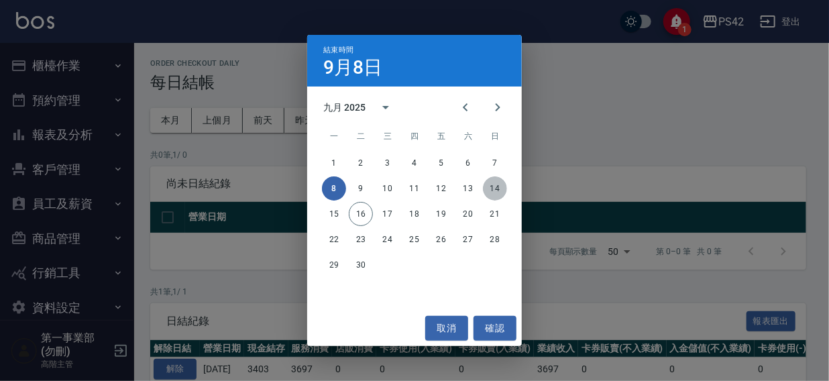
click at [498, 191] on button "14" at bounding box center [495, 188] width 24 height 24
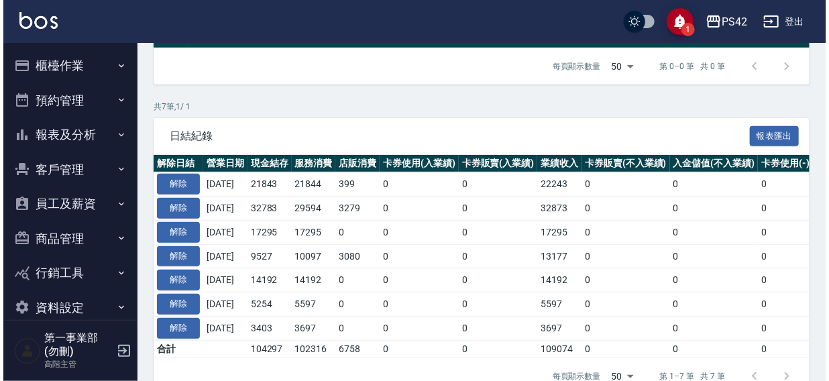
scroll to position [223, 0]
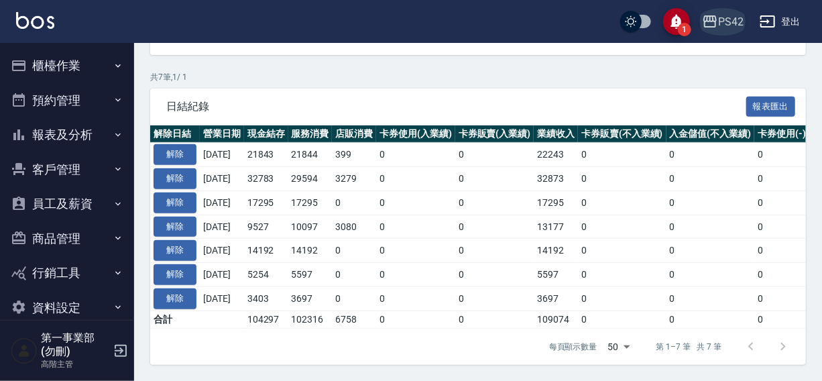
click at [720, 23] on div "PS42" at bounding box center [730, 21] width 25 height 17
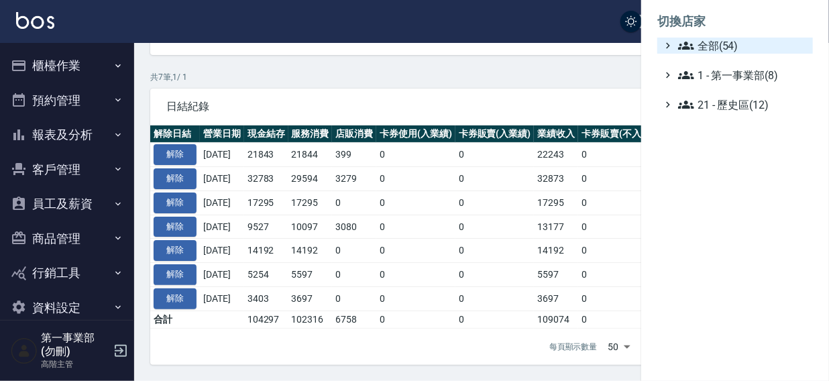
click at [712, 46] on span "全部(54)" at bounding box center [742, 46] width 129 height 16
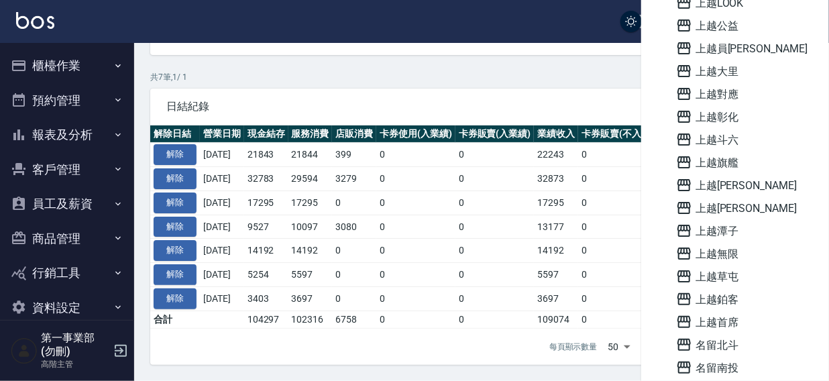
scroll to position [961, 0]
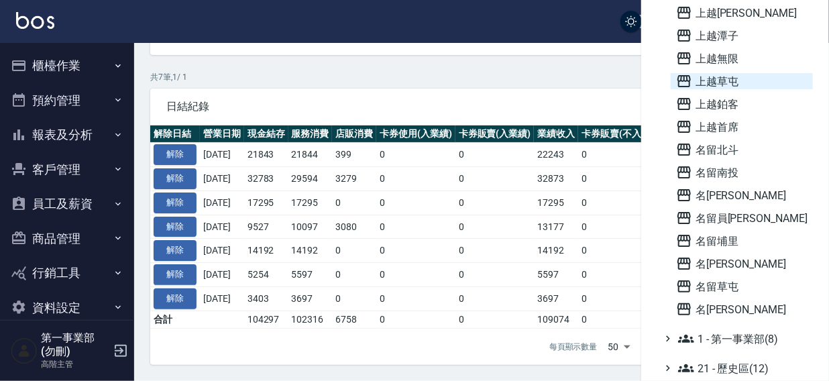
click at [725, 78] on span "上越草屯" at bounding box center [741, 81] width 131 height 16
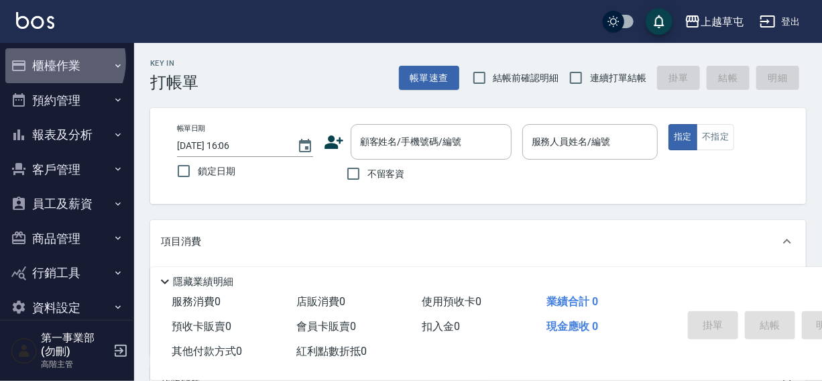
click at [53, 61] on button "櫃檯作業" at bounding box center [66, 65] width 123 height 35
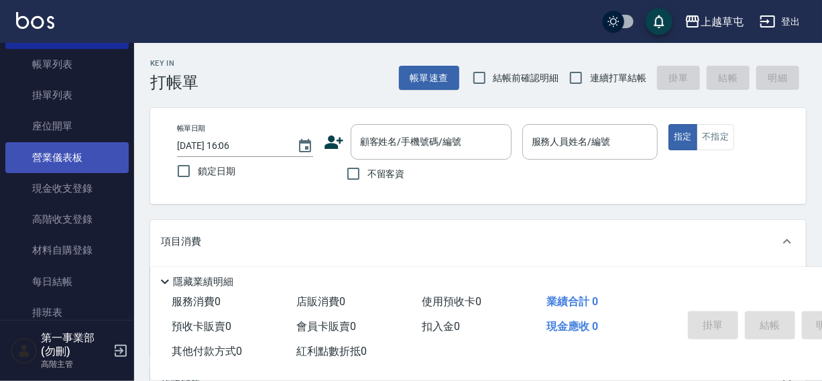
scroll to position [121, 0]
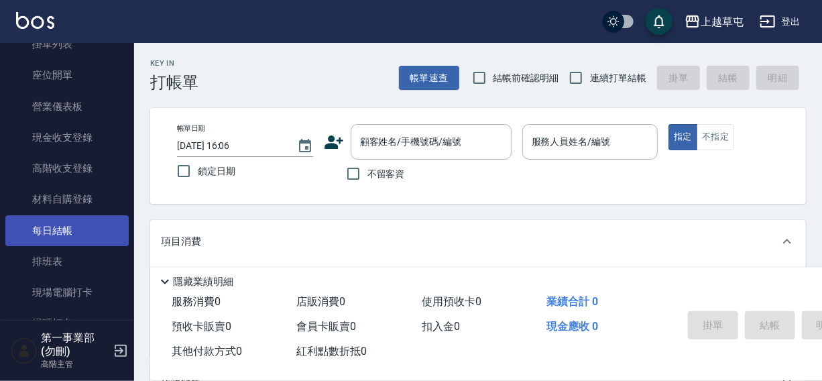
click at [59, 224] on link "每日結帳" at bounding box center [66, 230] width 123 height 31
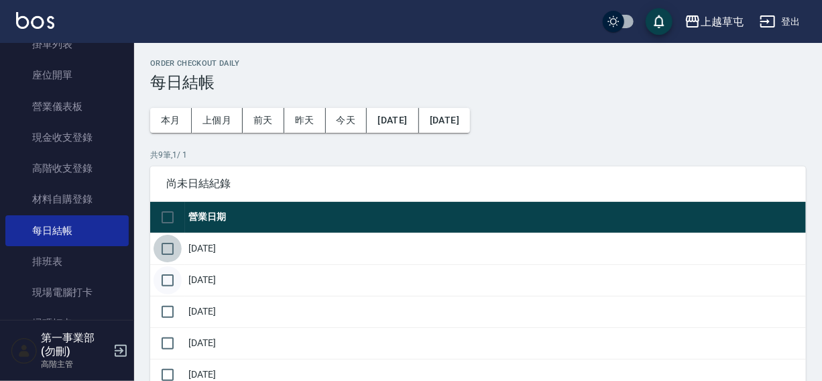
drag, startPoint x: 168, startPoint y: 251, endPoint x: 166, endPoint y: 281, distance: 30.2
click at [168, 260] on input "checkbox" at bounding box center [168, 249] width 28 height 28
checkbox input "true"
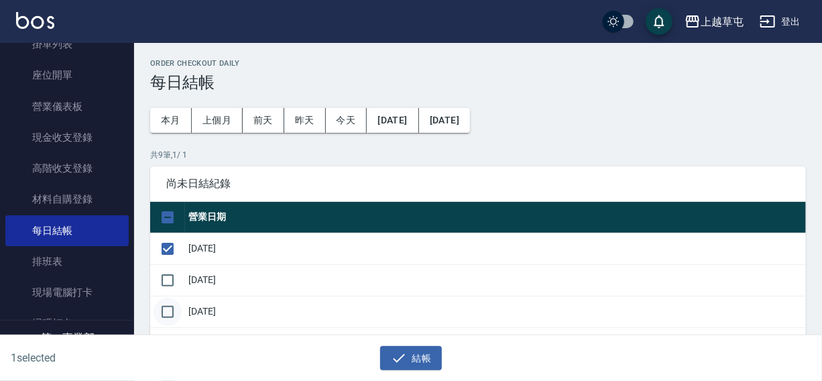
drag, startPoint x: 166, startPoint y: 281, endPoint x: 165, endPoint y: 300, distance: 18.8
click at [166, 287] on input "checkbox" at bounding box center [168, 280] width 28 height 28
checkbox input "true"
click at [165, 300] on input "checkbox" at bounding box center [168, 312] width 28 height 28
checkbox input "true"
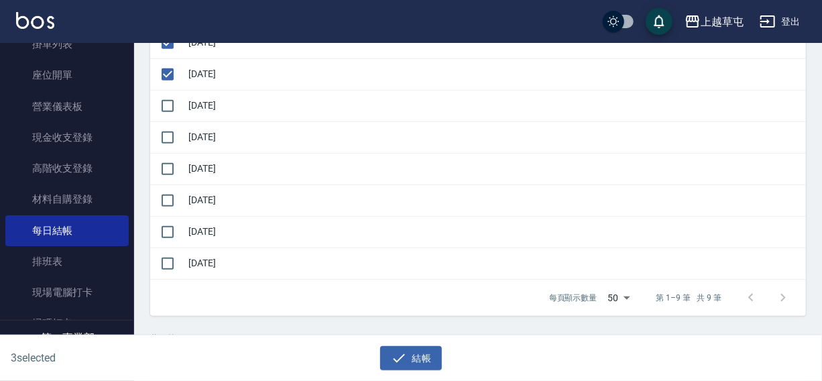
scroll to position [244, 0]
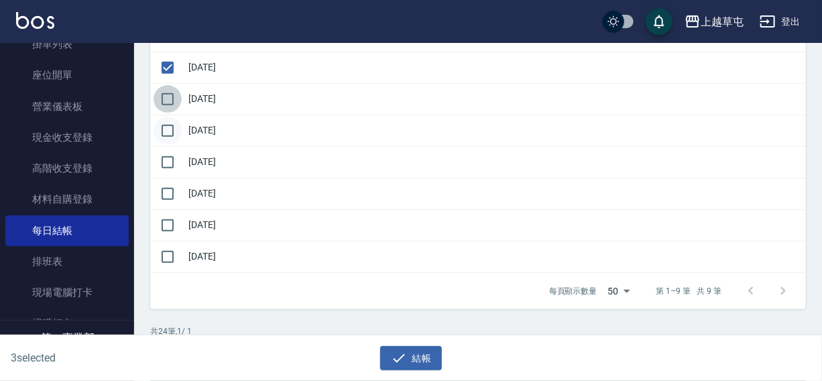
drag, startPoint x: 174, startPoint y: 101, endPoint x: 165, endPoint y: 142, distance: 42.5
click at [172, 107] on input "checkbox" at bounding box center [168, 99] width 28 height 28
checkbox input "true"
click at [166, 142] on input "checkbox" at bounding box center [168, 131] width 28 height 28
checkbox input "true"
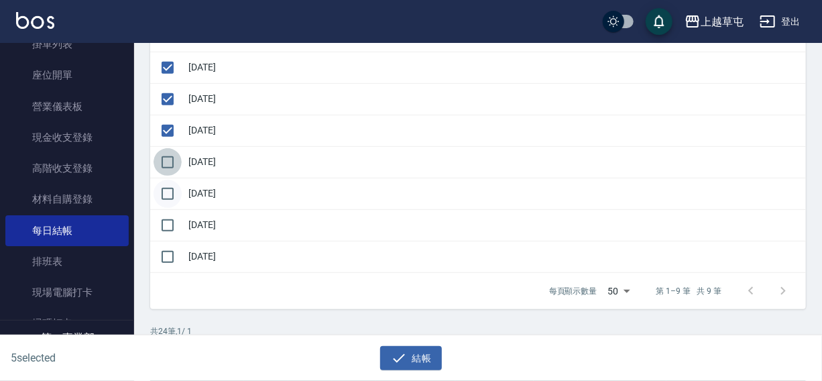
drag, startPoint x: 168, startPoint y: 159, endPoint x: 167, endPoint y: 187, distance: 28.2
click at [168, 160] on input "checkbox" at bounding box center [168, 162] width 28 height 28
checkbox input "true"
click at [167, 187] on input "checkbox" at bounding box center [168, 194] width 28 height 28
checkbox input "true"
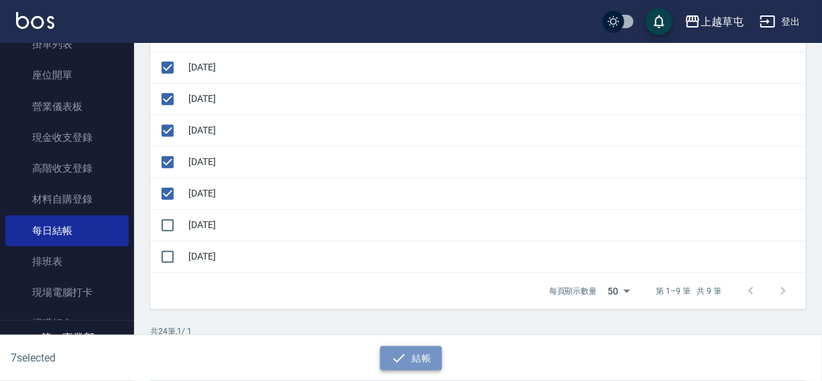
click at [406, 352] on icon "button" at bounding box center [399, 358] width 16 height 16
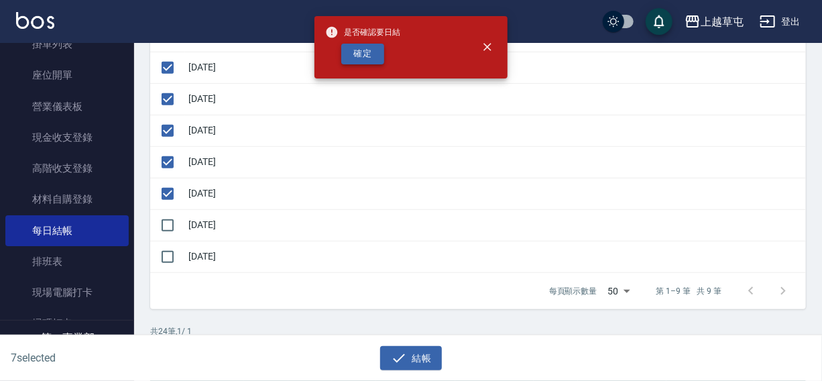
click at [375, 59] on button "確定" at bounding box center [362, 54] width 43 height 21
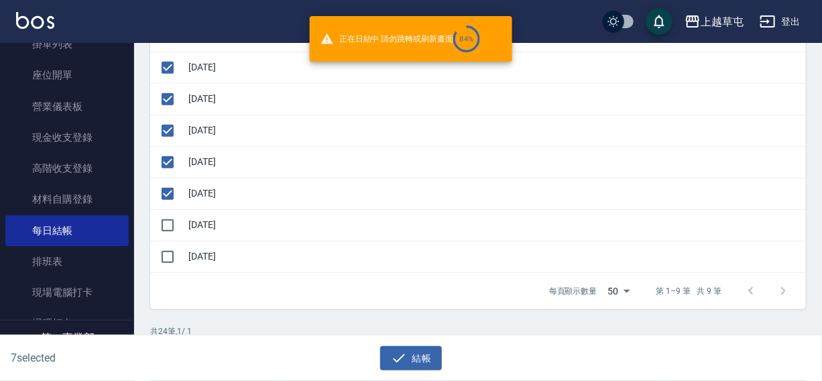
checkbox input "false"
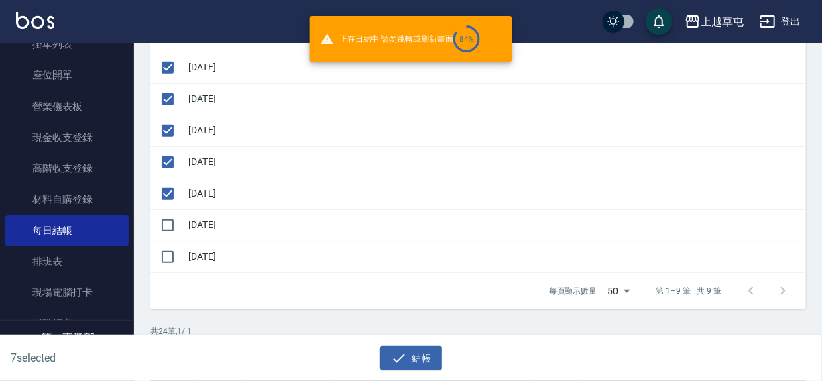
checkbox input "false"
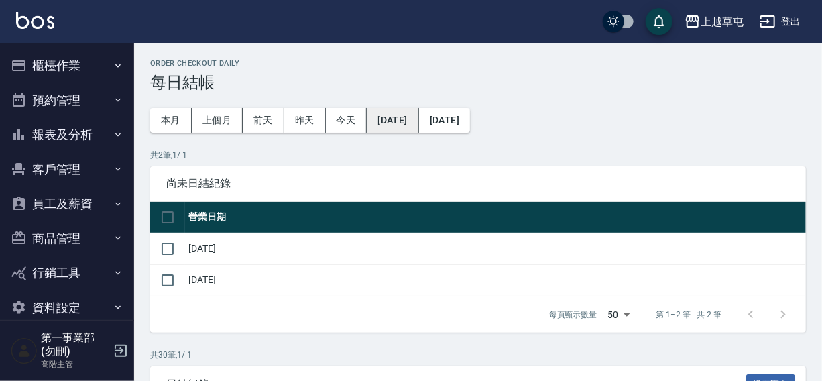
click at [396, 120] on button "2025/08/16" at bounding box center [393, 120] width 52 height 25
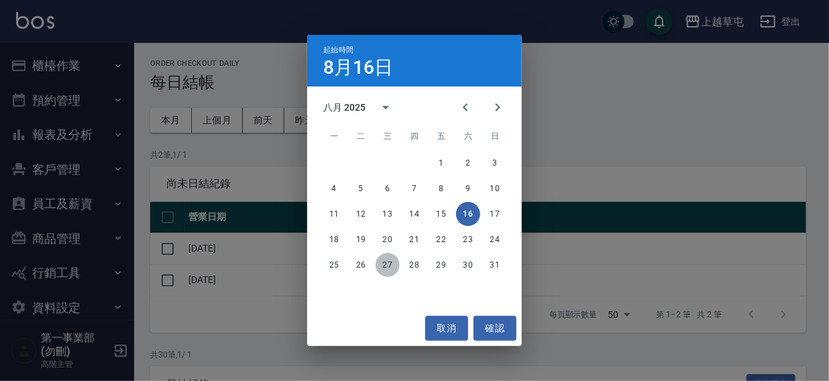
click at [382, 264] on button "27" at bounding box center [388, 265] width 24 height 24
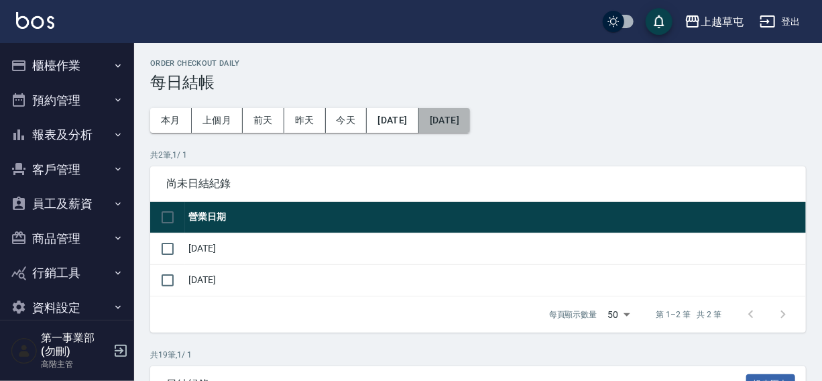
click at [470, 119] on button "[DATE]" at bounding box center [444, 120] width 51 height 25
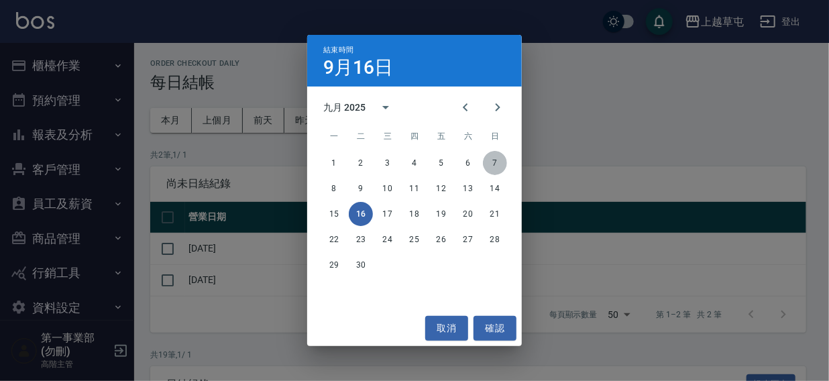
click at [492, 162] on button "7" at bounding box center [495, 163] width 24 height 24
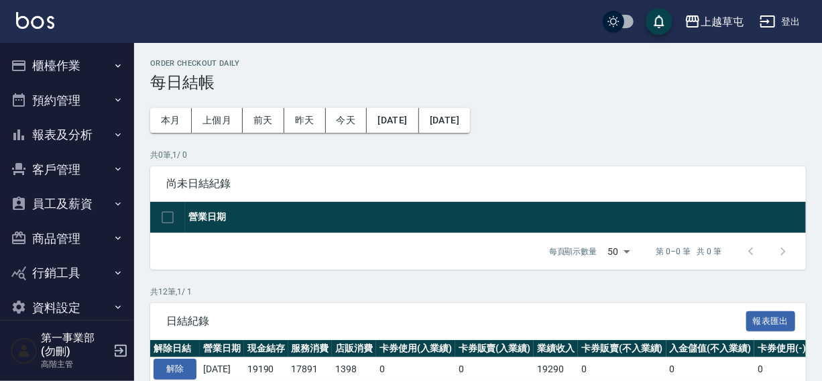
click at [498, 25] on div "上越草屯 登出" at bounding box center [411, 21] width 822 height 43
click at [476, 32] on div "上越草屯 登出" at bounding box center [411, 21] width 822 height 43
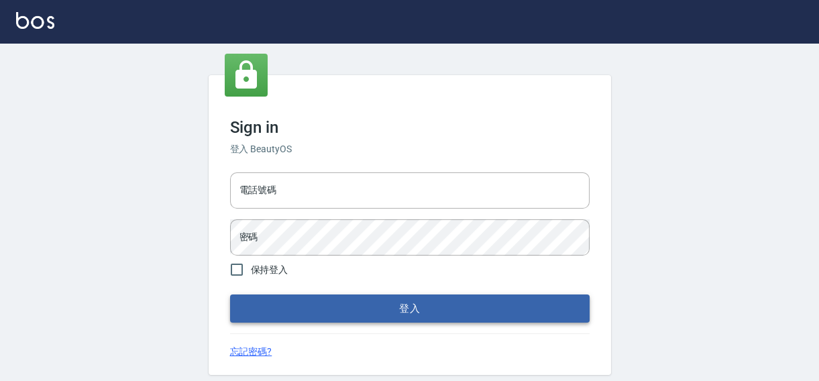
type input "0422211177"
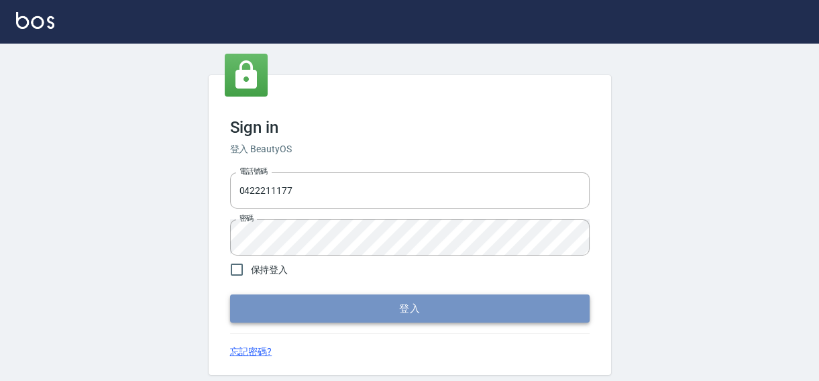
click at [432, 304] on button "登入" at bounding box center [409, 308] width 359 height 28
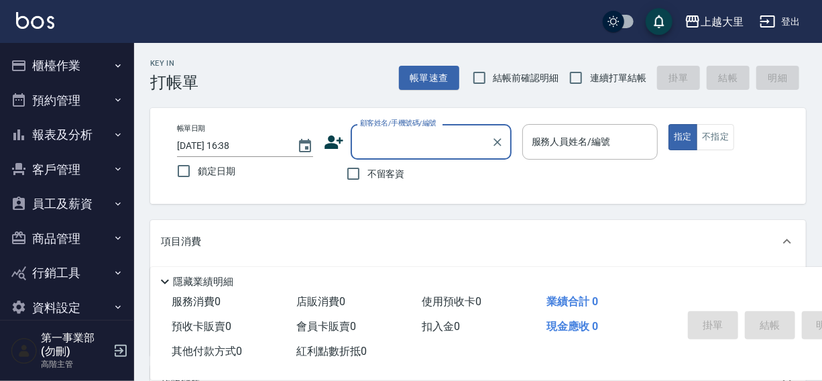
click at [346, 7] on div "上越大里 登出" at bounding box center [411, 21] width 822 height 43
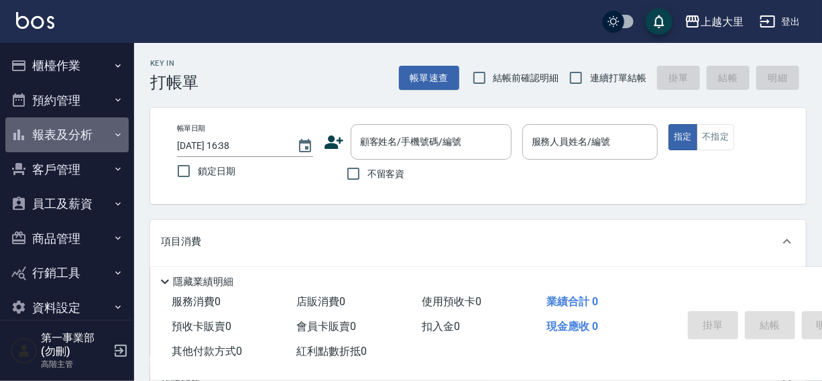
click at [71, 134] on button "報表及分析" at bounding box center [66, 134] width 123 height 35
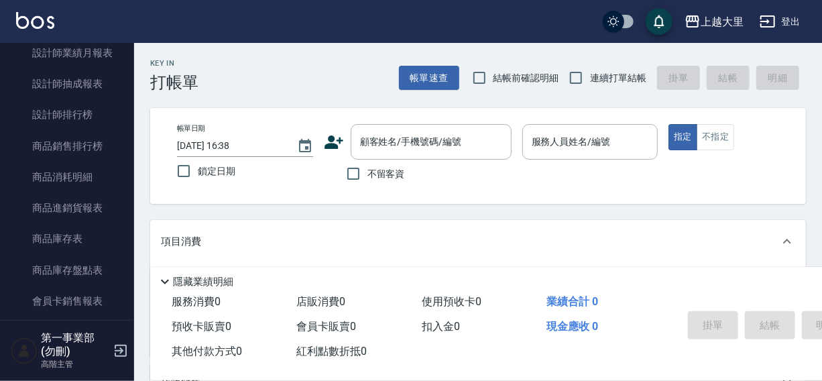
scroll to position [615, 0]
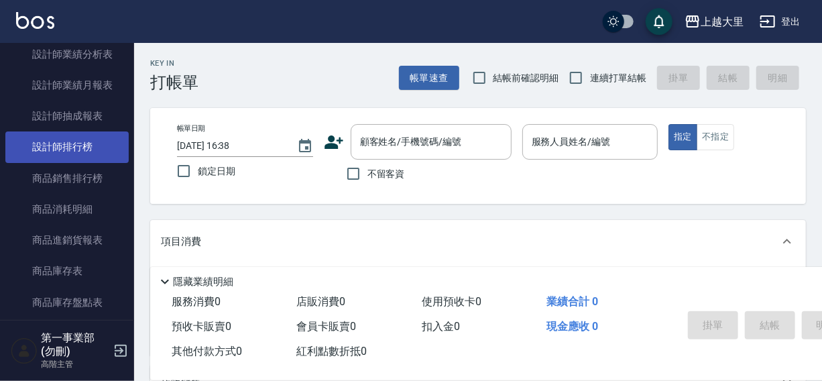
click at [73, 144] on link "設計師排行榜" at bounding box center [66, 146] width 123 height 31
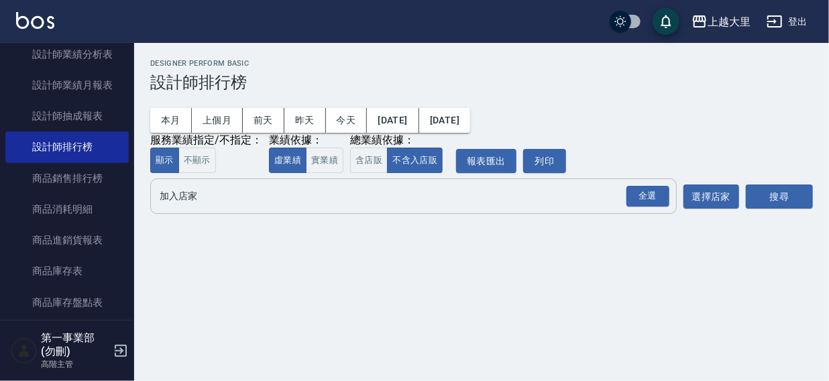
click at [179, 192] on input "加入店家" at bounding box center [403, 195] width 494 height 23
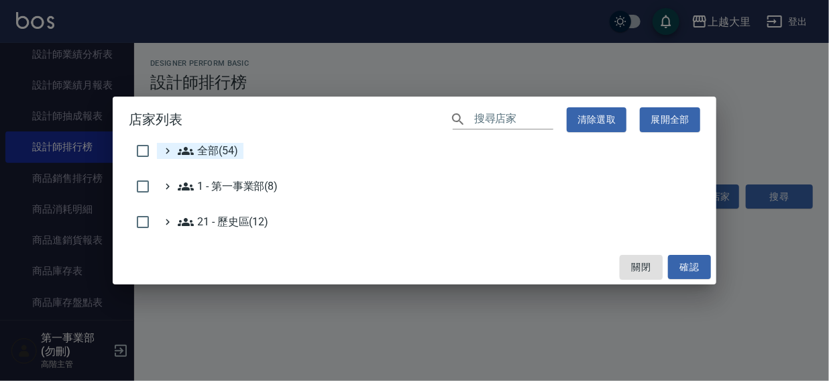
click at [202, 147] on span "全部(54)" at bounding box center [208, 151] width 60 height 16
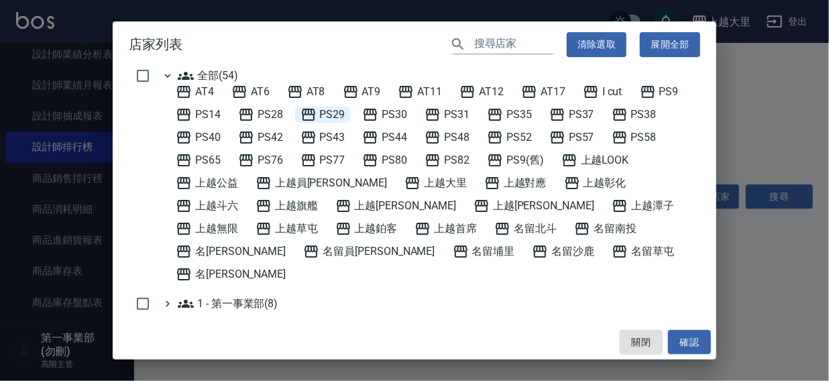
click at [340, 110] on span "PS29" at bounding box center [322, 115] width 45 height 16
click at [686, 333] on button "確認" at bounding box center [689, 342] width 43 height 25
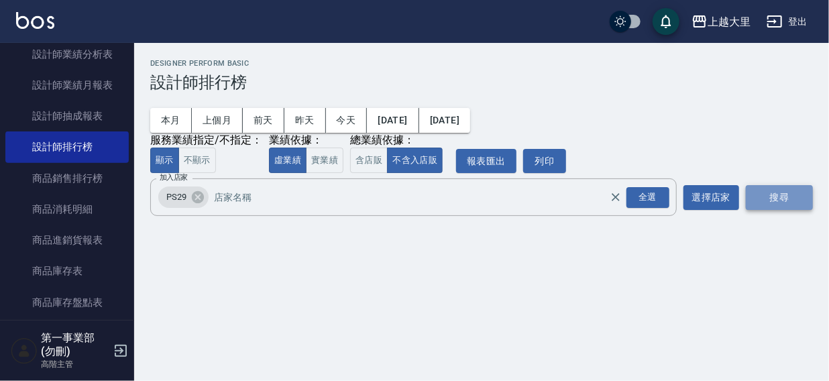
click at [771, 203] on button "搜尋" at bounding box center [779, 197] width 67 height 25
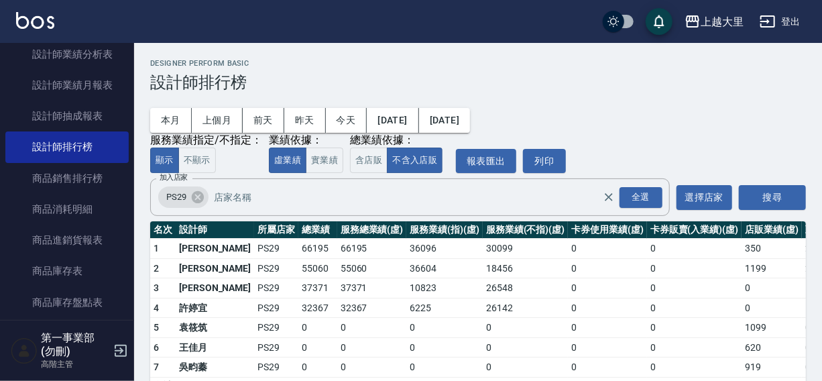
scroll to position [40, 0]
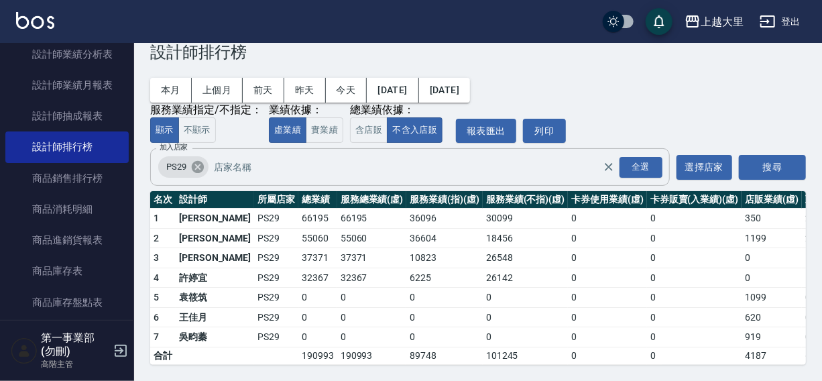
click at [195, 160] on icon at bounding box center [197, 167] width 15 height 15
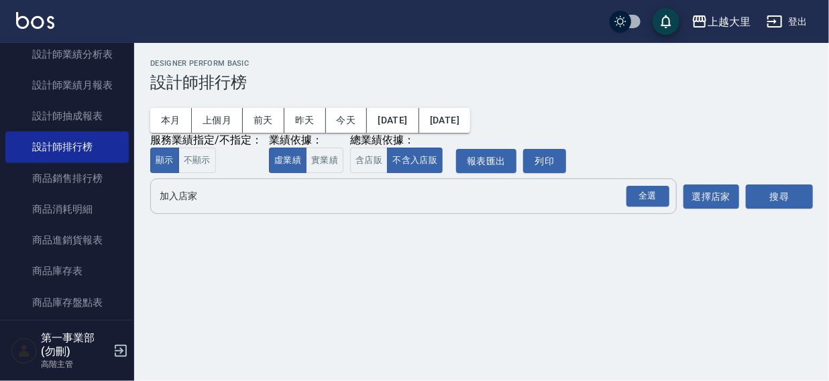
click at [174, 196] on input "加入店家" at bounding box center [403, 195] width 494 height 23
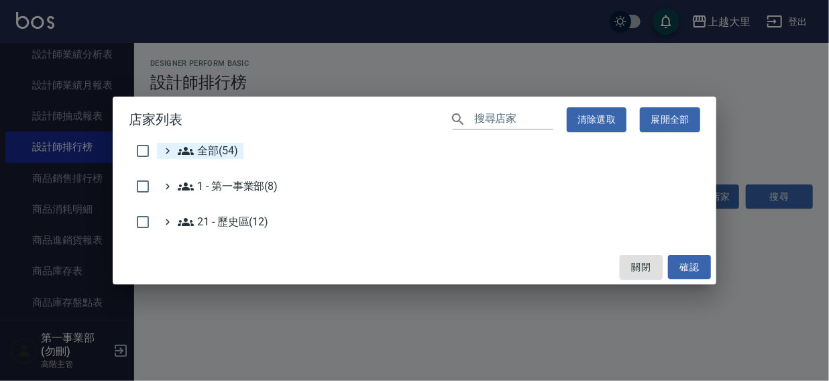
click at [205, 156] on span "全部(54)" at bounding box center [208, 151] width 60 height 16
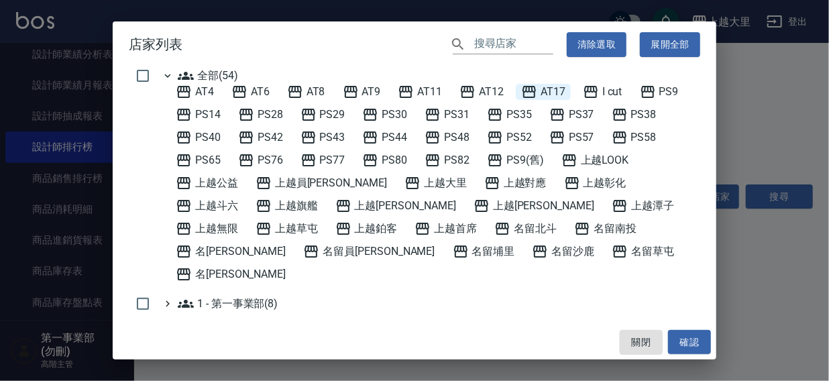
click at [560, 92] on span "AT17" at bounding box center [543, 92] width 44 height 16
click at [700, 341] on button "確認" at bounding box center [689, 342] width 43 height 25
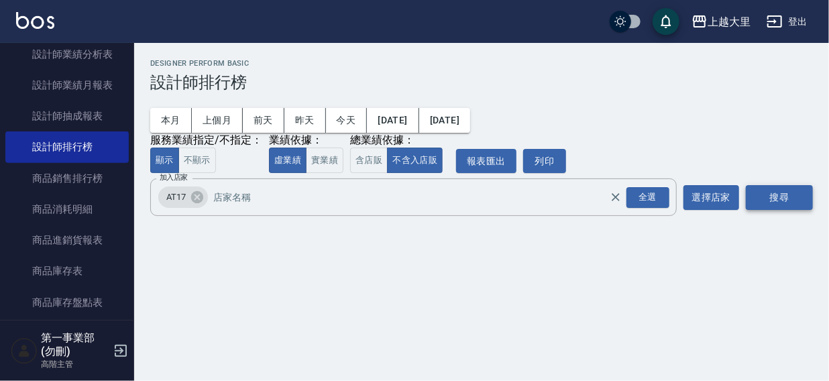
click at [785, 201] on button "搜尋" at bounding box center [779, 197] width 67 height 25
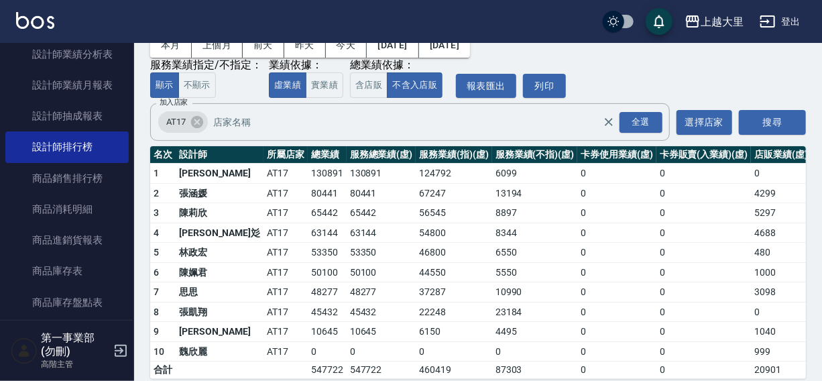
scroll to position [93, 0]
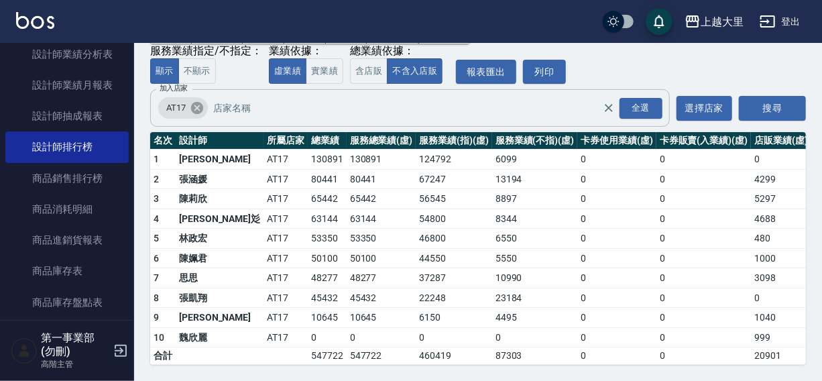
click at [201, 107] on icon at bounding box center [197, 108] width 12 height 12
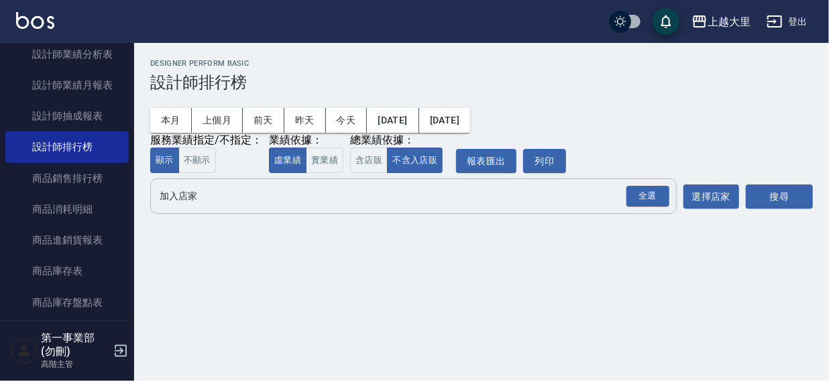
click at [184, 201] on input "加入店家" at bounding box center [403, 195] width 494 height 23
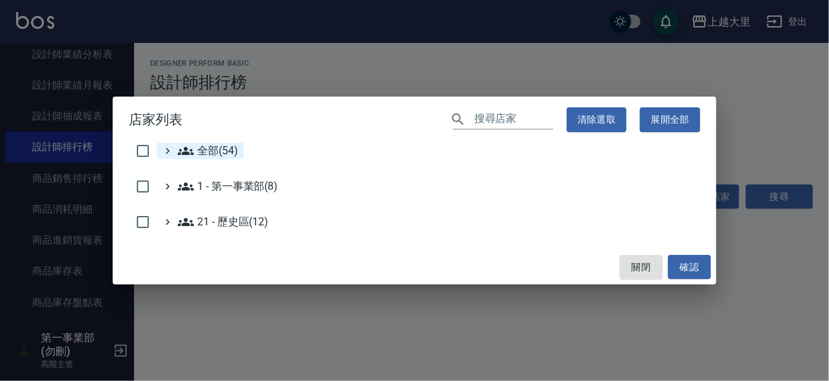
click at [219, 151] on span "全部(54)" at bounding box center [208, 151] width 60 height 16
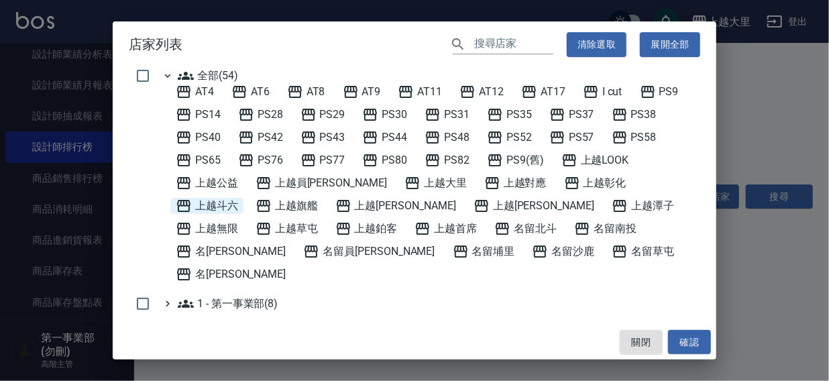
click at [238, 198] on span "上越斗六" at bounding box center [207, 206] width 62 height 16
click at [695, 346] on button "確認" at bounding box center [689, 342] width 43 height 25
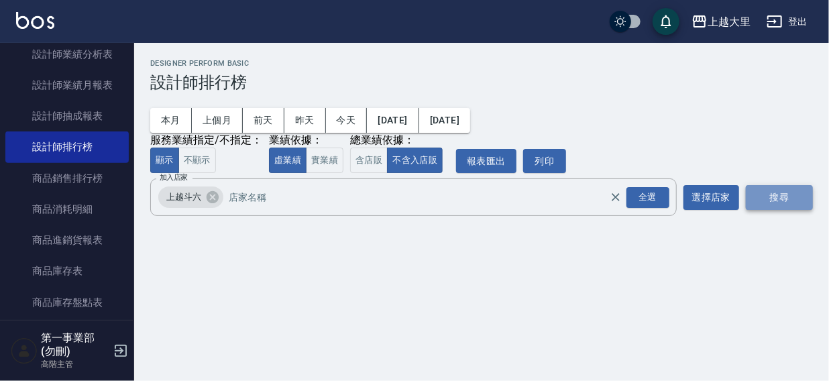
click at [780, 195] on button "搜尋" at bounding box center [779, 197] width 67 height 25
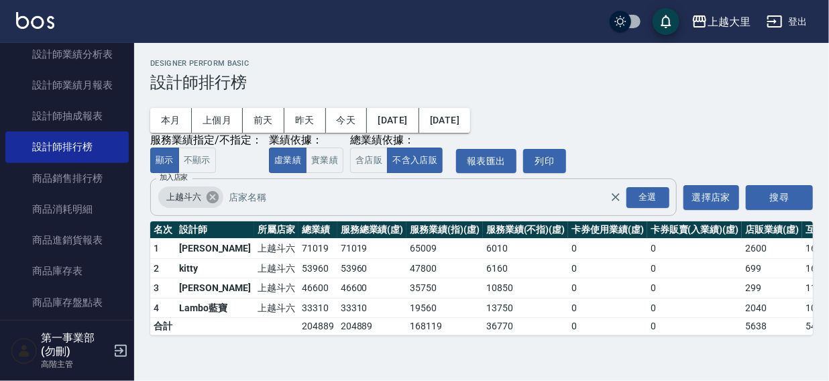
click at [214, 196] on icon at bounding box center [212, 197] width 15 height 15
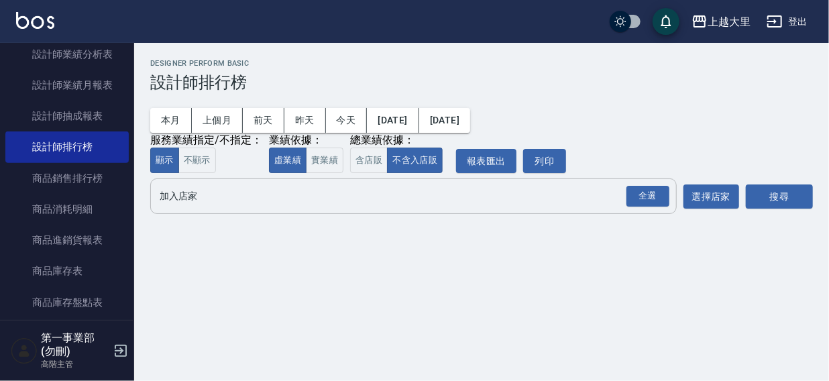
click at [192, 192] on input "加入店家" at bounding box center [403, 195] width 494 height 23
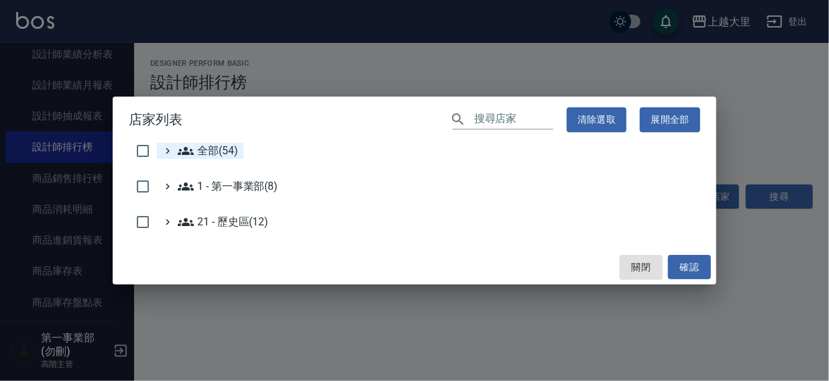
click at [215, 150] on span "全部(54)" at bounding box center [208, 151] width 60 height 16
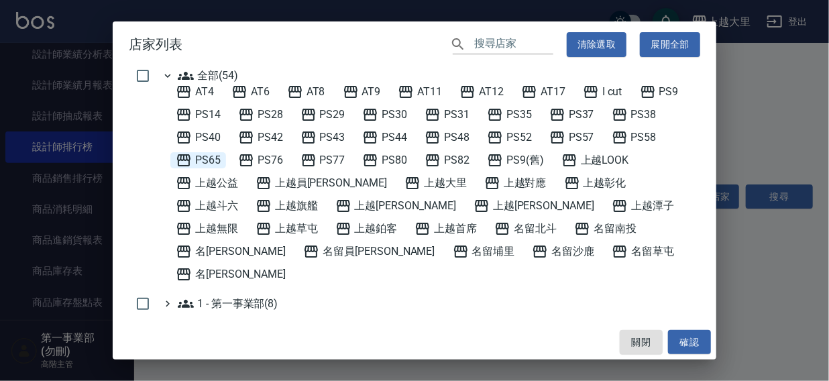
click at [215, 153] on span "PS65" at bounding box center [198, 160] width 45 height 16
click at [694, 341] on button "確認" at bounding box center [689, 342] width 43 height 25
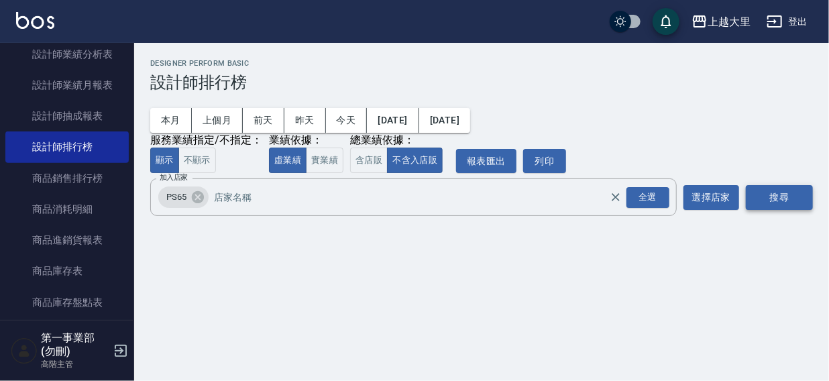
click at [789, 201] on button "搜尋" at bounding box center [779, 197] width 67 height 25
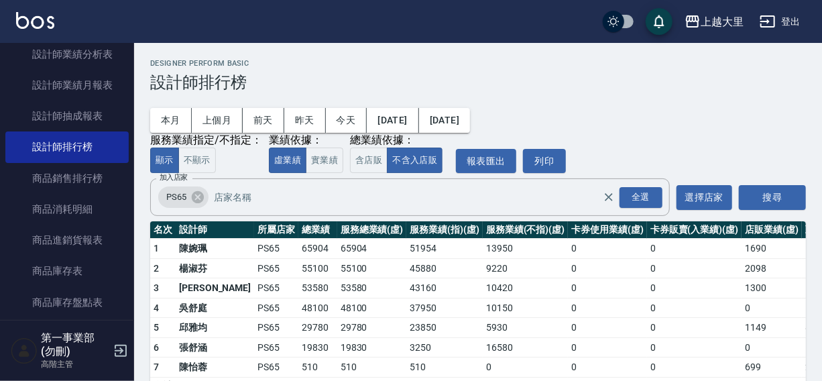
scroll to position [40, 0]
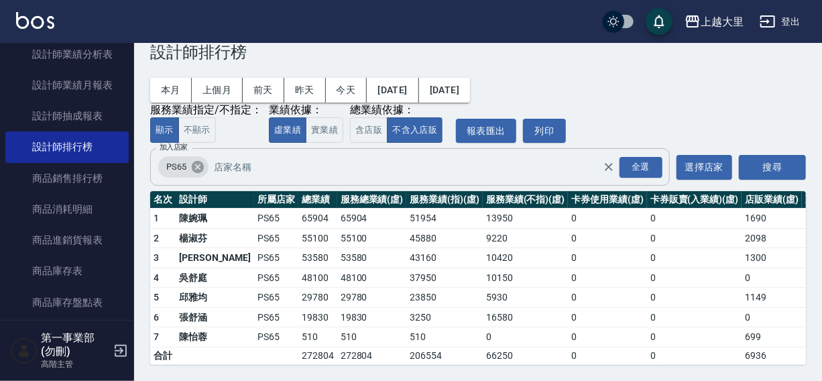
click at [201, 161] on icon at bounding box center [198, 167] width 12 height 12
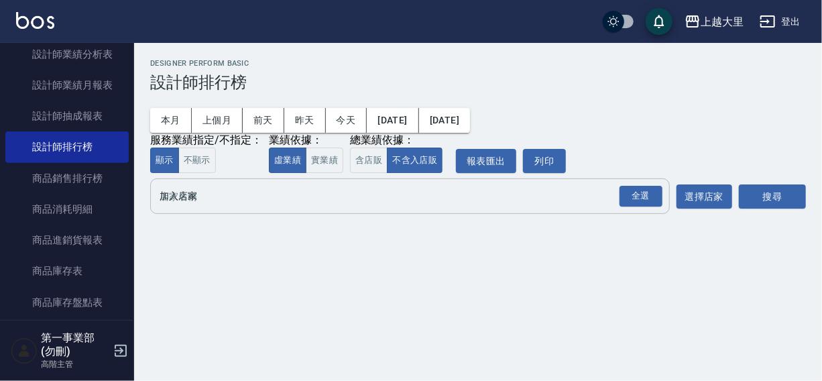
scroll to position [0, 0]
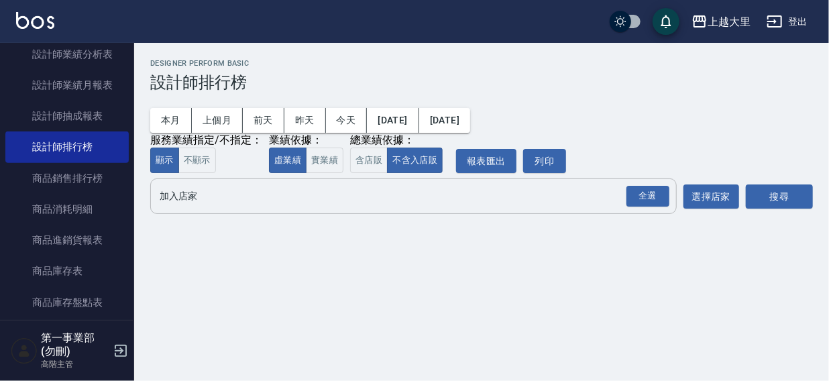
click at [175, 197] on input "加入店家" at bounding box center [403, 195] width 494 height 23
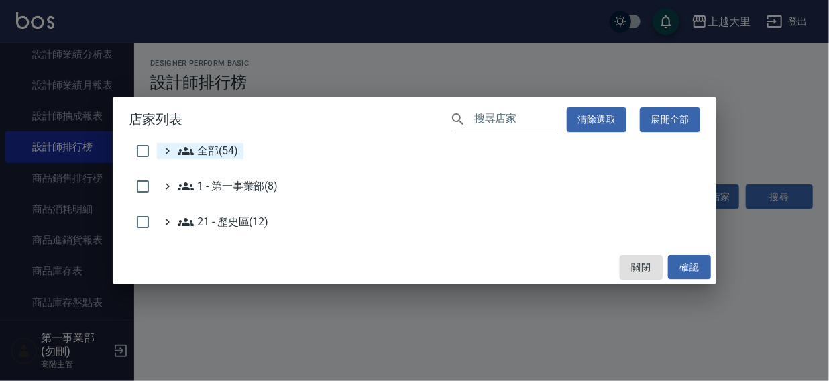
click at [203, 152] on span "全部(54)" at bounding box center [208, 151] width 60 height 16
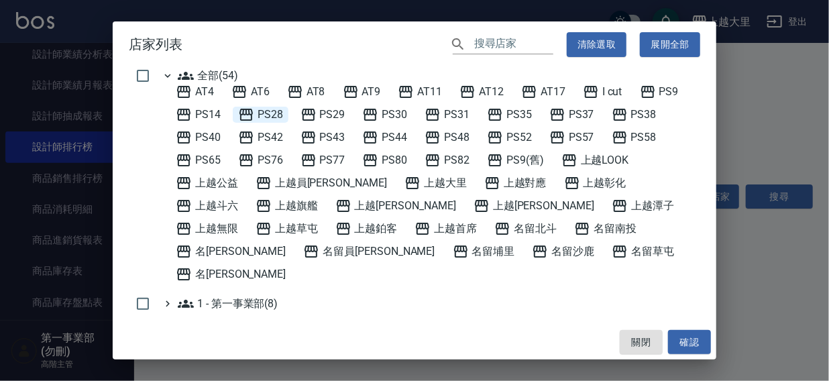
click at [262, 114] on span "PS28" at bounding box center [260, 115] width 45 height 16
click at [687, 339] on button "確認" at bounding box center [689, 342] width 43 height 25
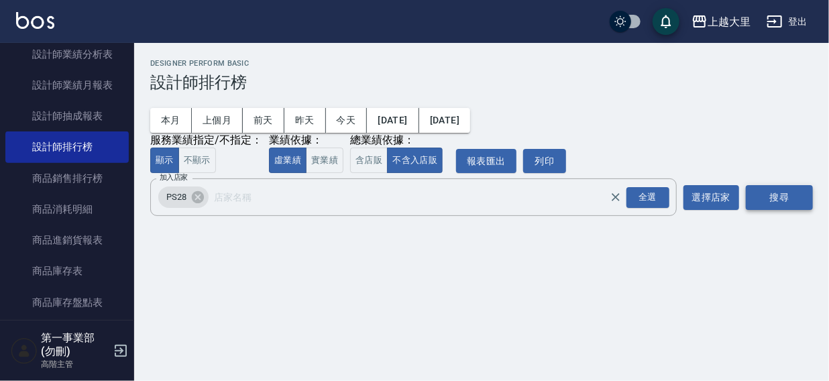
click at [767, 192] on button "搜尋" at bounding box center [779, 197] width 67 height 25
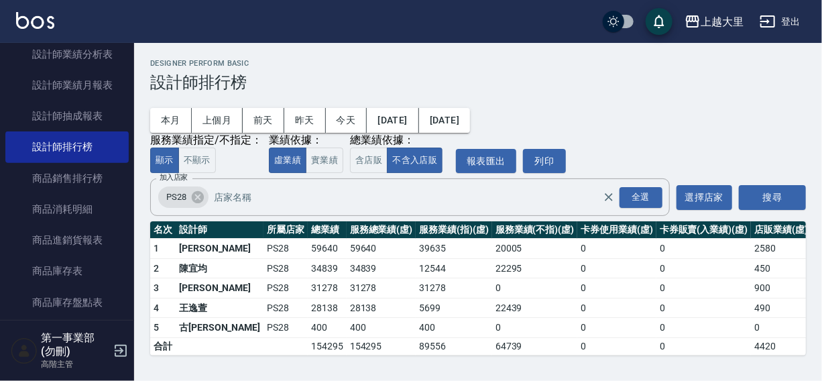
scroll to position [1, 0]
click at [201, 194] on icon at bounding box center [198, 197] width 12 height 12
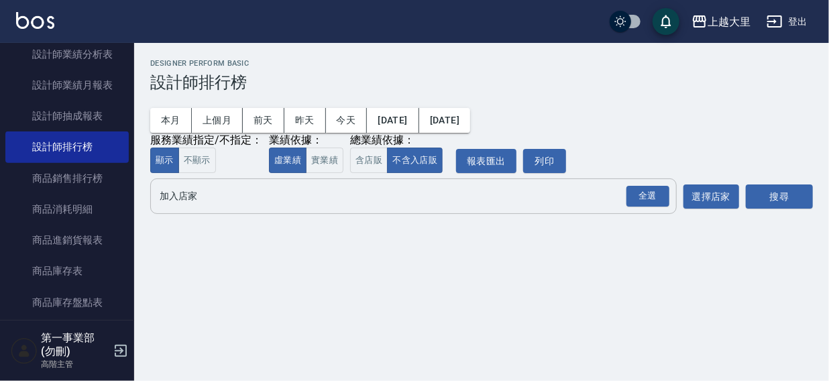
click at [179, 200] on input "加入店家" at bounding box center [403, 195] width 494 height 23
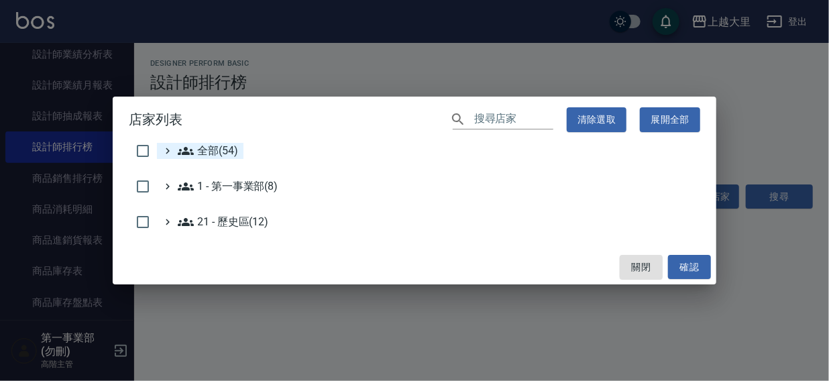
click at [216, 152] on span "全部(54)" at bounding box center [208, 151] width 60 height 16
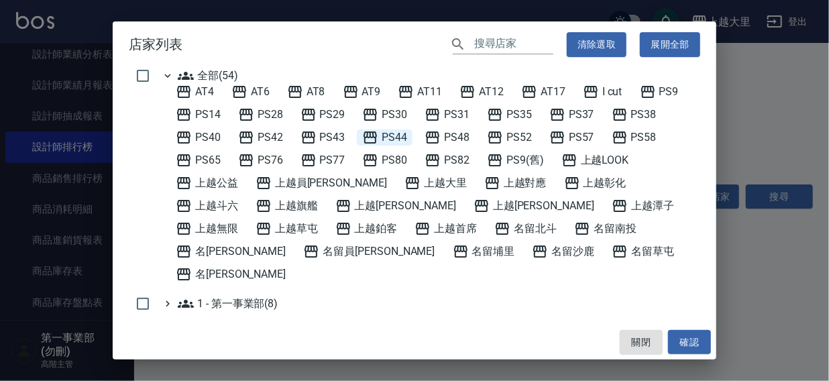
click at [390, 136] on span "PS44" at bounding box center [384, 137] width 45 height 16
click at [697, 339] on button "確認" at bounding box center [689, 342] width 43 height 25
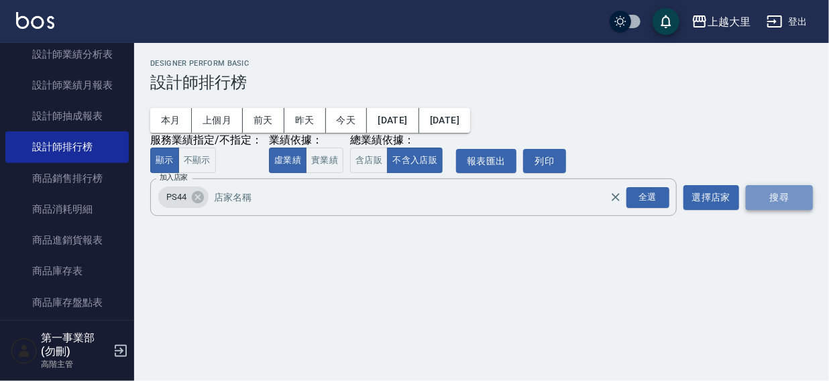
click at [765, 197] on button "搜尋" at bounding box center [779, 197] width 67 height 25
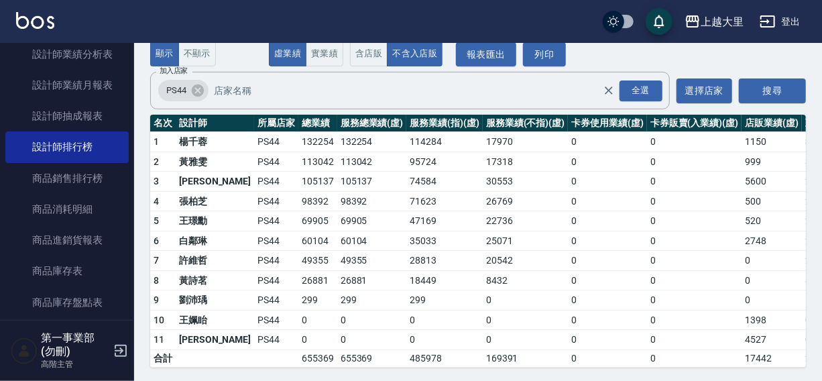
scroll to position [119, 0]
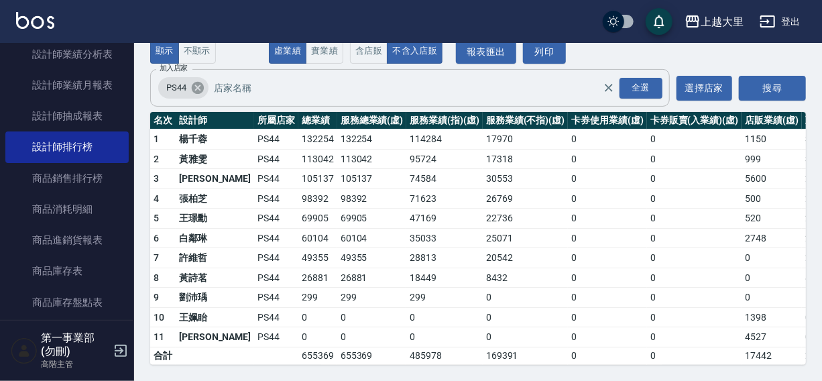
click at [195, 82] on icon at bounding box center [198, 88] width 12 height 12
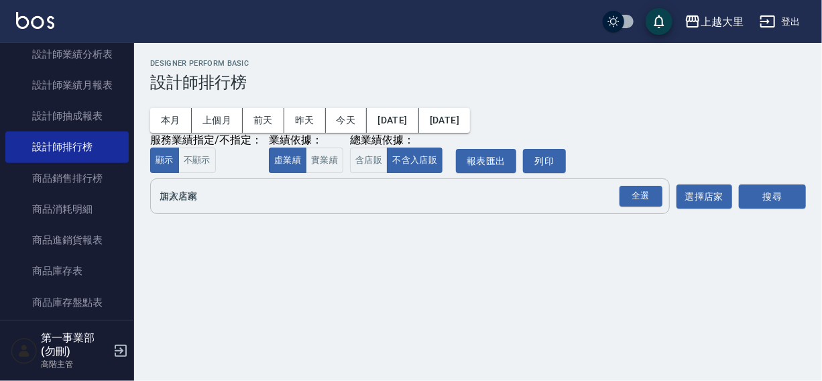
scroll to position [0, 0]
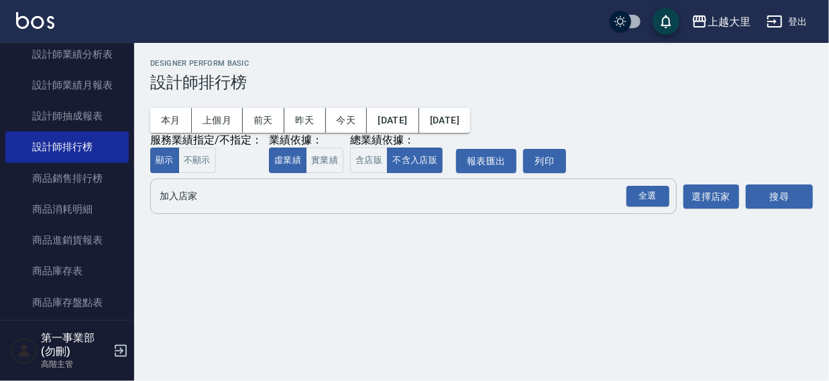
click at [203, 194] on input "加入店家" at bounding box center [403, 195] width 494 height 23
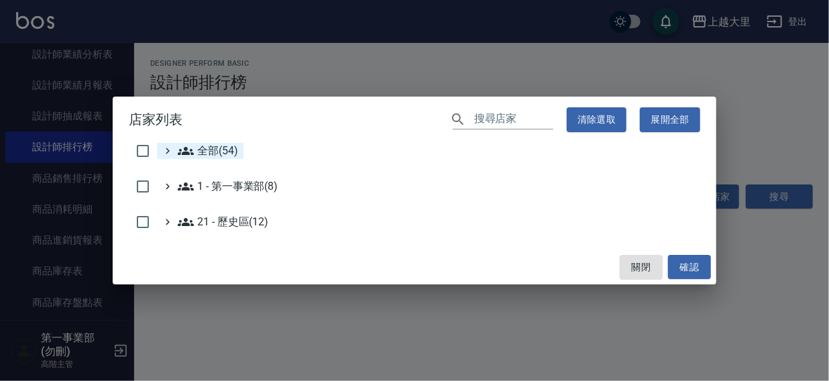
click at [229, 143] on span "全部(54)" at bounding box center [208, 151] width 60 height 16
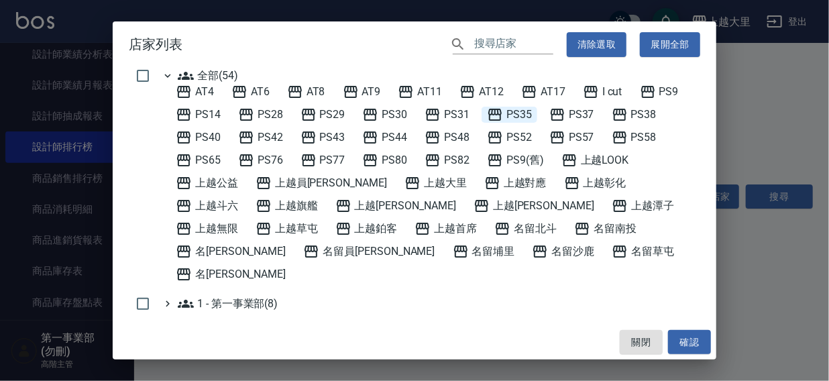
click at [516, 114] on span "PS35" at bounding box center [509, 115] width 45 height 16
click at [688, 340] on button "確認" at bounding box center [689, 342] width 43 height 25
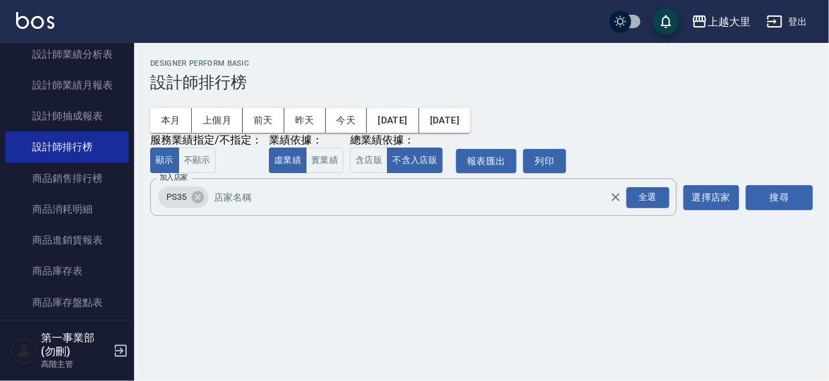
click at [783, 194] on button "搜尋" at bounding box center [779, 197] width 67 height 25
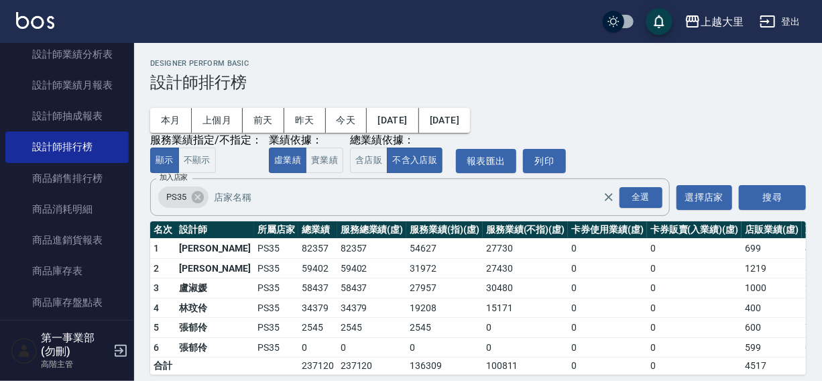
scroll to position [20, 0]
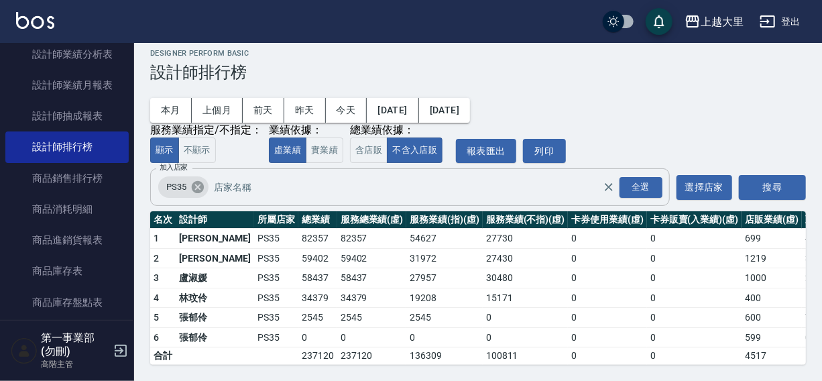
click at [195, 180] on icon at bounding box center [197, 187] width 15 height 15
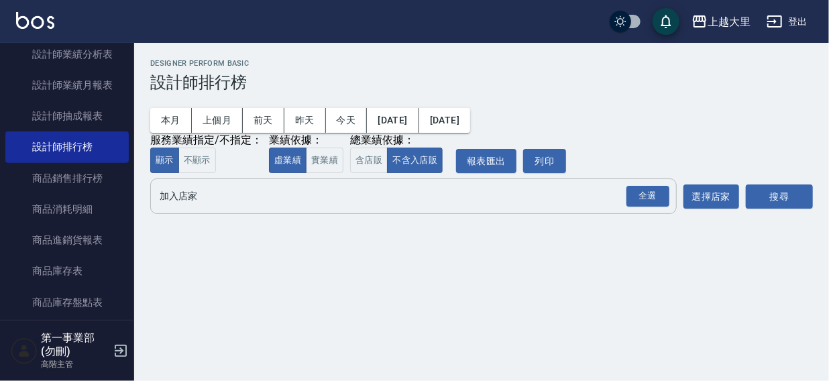
click at [179, 193] on input "加入店家" at bounding box center [403, 195] width 494 height 23
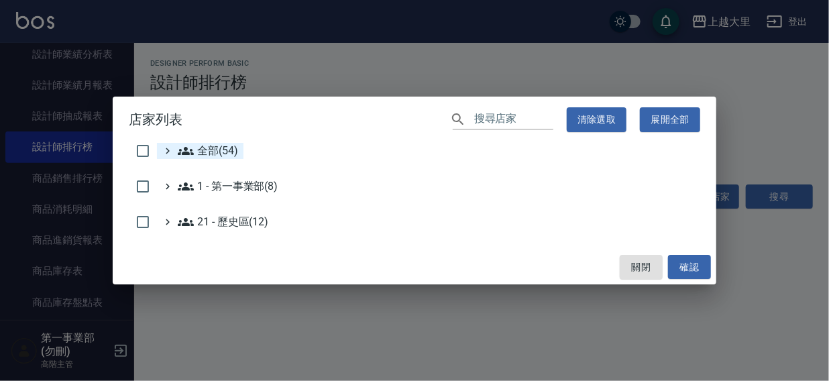
drag, startPoint x: 207, startPoint y: 151, endPoint x: 215, endPoint y: 142, distance: 11.4
click at [207, 150] on span "全部(54)" at bounding box center [208, 151] width 60 height 16
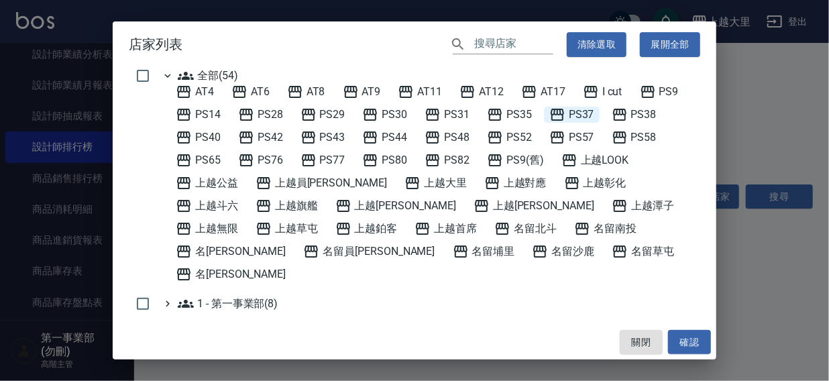
click at [583, 115] on span "PS37" at bounding box center [571, 115] width 45 height 16
click at [688, 339] on button "確認" at bounding box center [689, 342] width 43 height 25
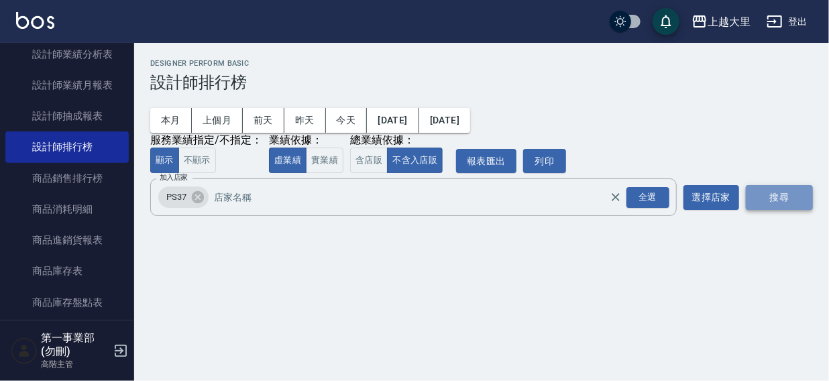
click at [771, 196] on button "搜尋" at bounding box center [779, 197] width 67 height 25
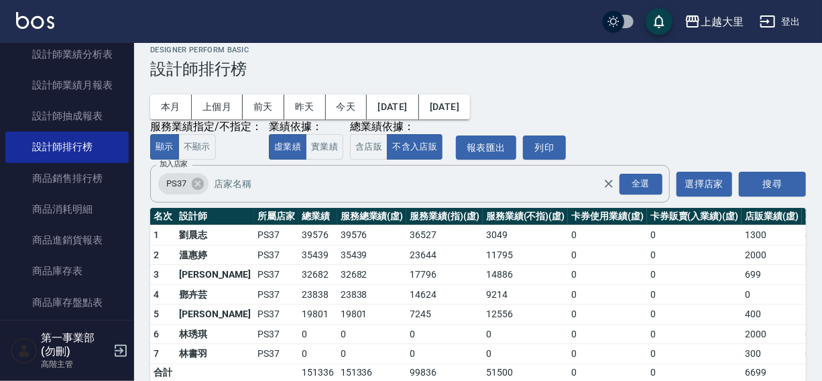
scroll to position [40, 0]
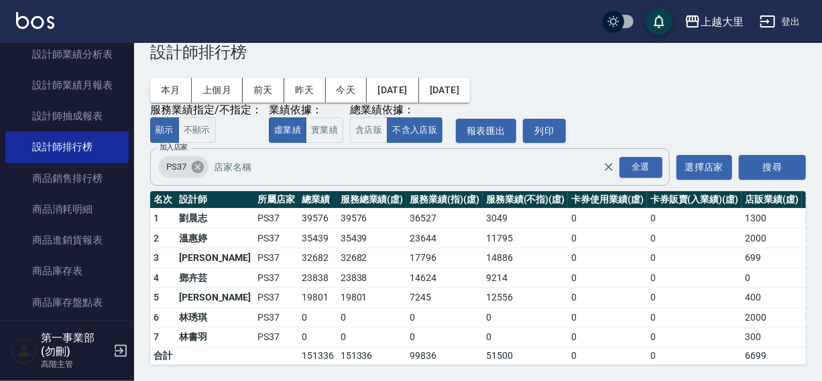
click at [196, 160] on icon at bounding box center [197, 167] width 15 height 15
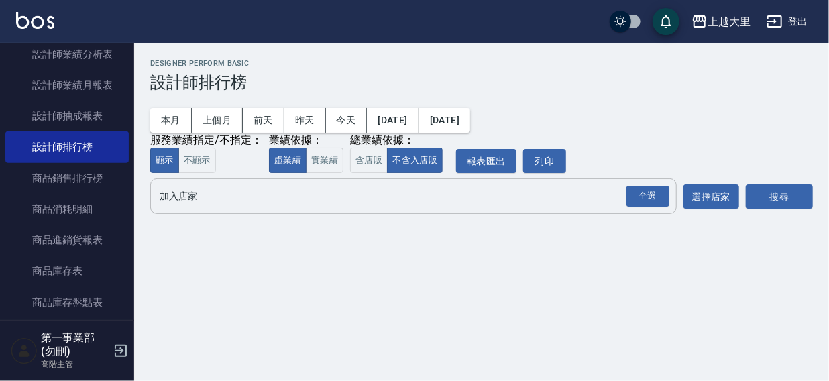
click at [186, 198] on input "加入店家" at bounding box center [403, 195] width 494 height 23
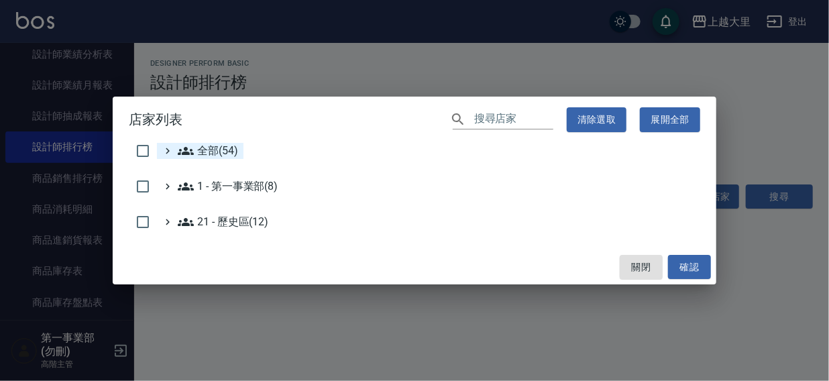
click at [221, 146] on span "全部(54)" at bounding box center [208, 151] width 60 height 16
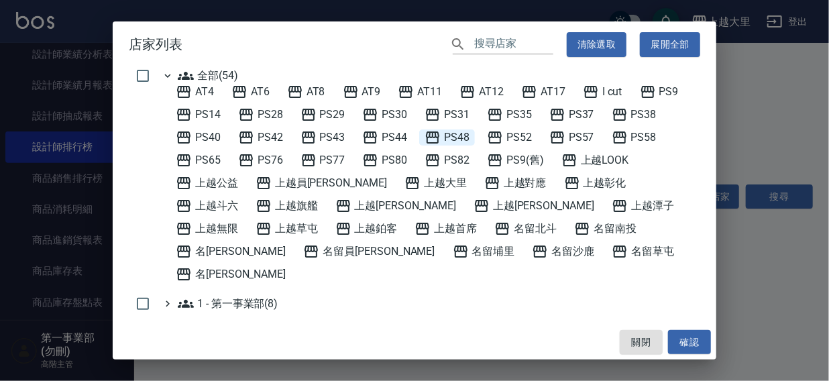
click at [457, 137] on span "PS48" at bounding box center [446, 137] width 45 height 16
click at [683, 342] on button "確認" at bounding box center [689, 342] width 43 height 25
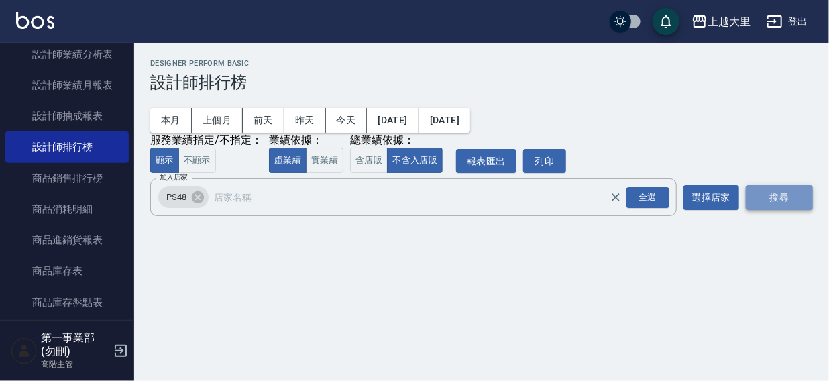
click at [771, 197] on button "搜尋" at bounding box center [779, 197] width 67 height 25
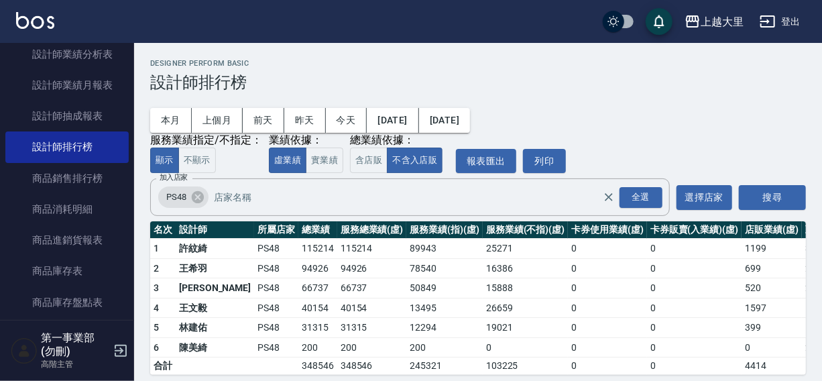
scroll to position [20, 0]
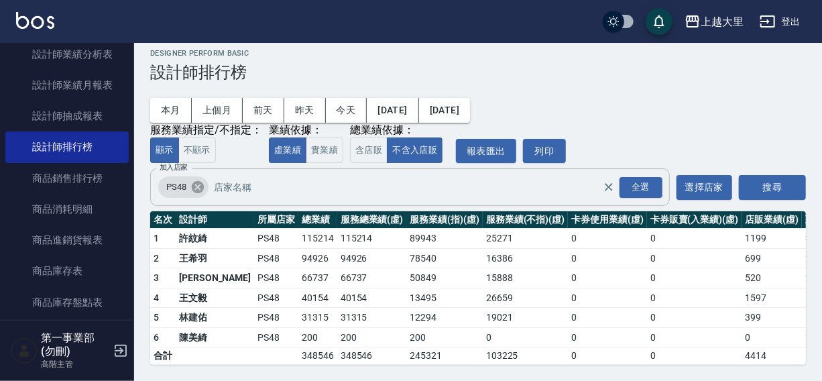
click at [197, 180] on icon at bounding box center [197, 187] width 15 height 15
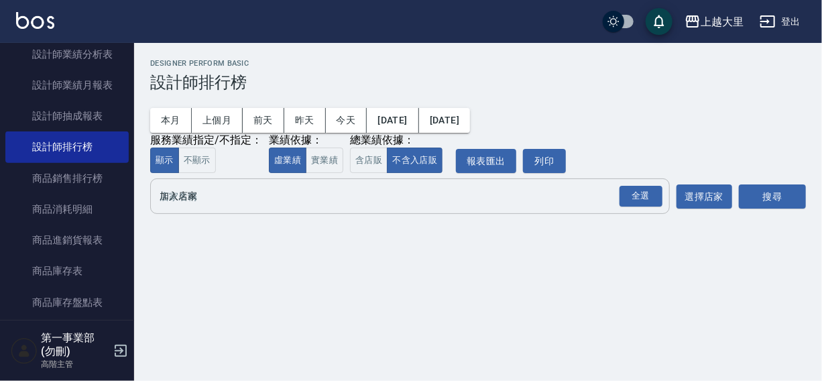
scroll to position [0, 0]
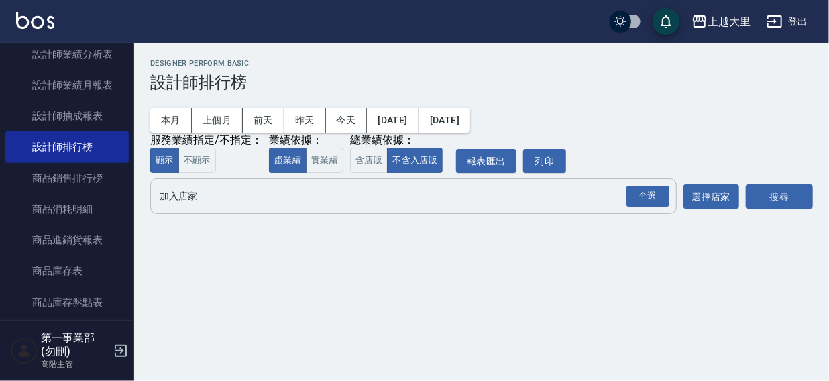
click at [189, 198] on input "加入店家" at bounding box center [403, 195] width 494 height 23
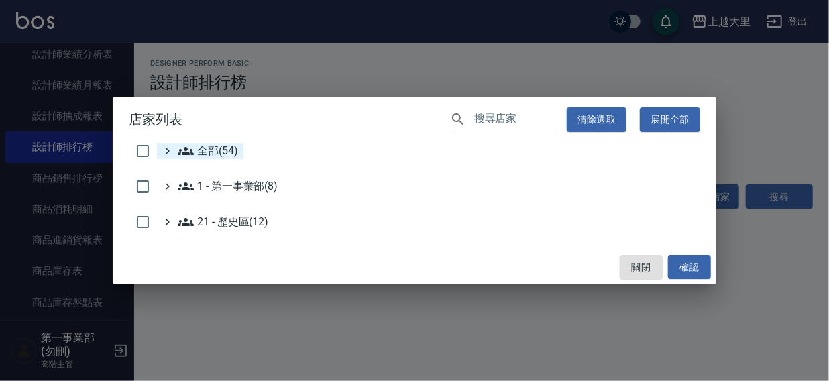
click at [213, 145] on span "全部(54)" at bounding box center [208, 151] width 60 height 16
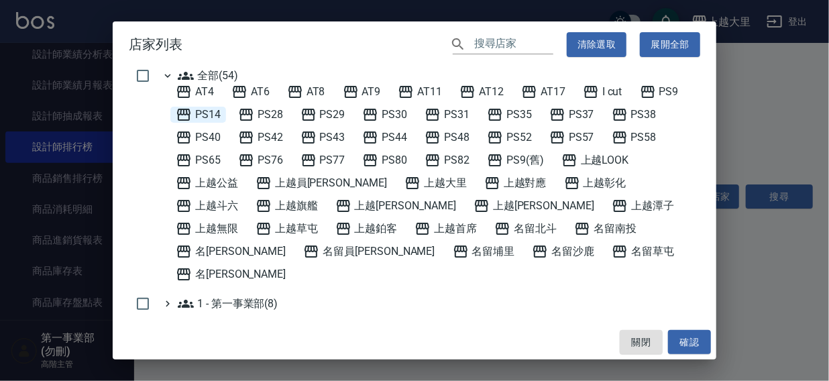
click at [197, 114] on span "PS14" at bounding box center [198, 115] width 45 height 16
click at [693, 336] on button "確認" at bounding box center [689, 342] width 43 height 25
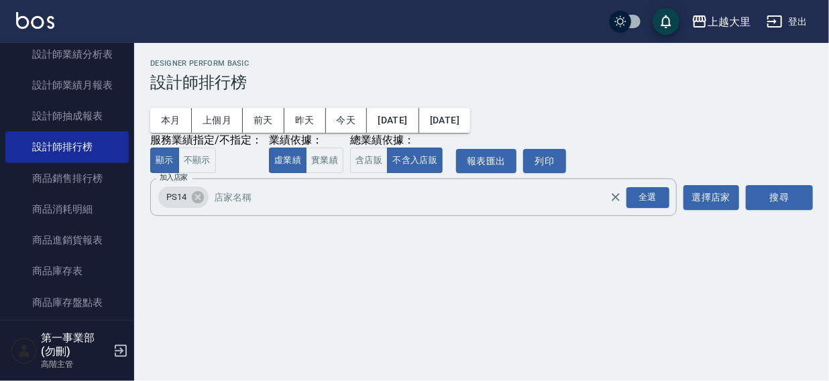
click at [787, 184] on div "搜尋" at bounding box center [779, 197] width 67 height 38
click at [785, 201] on button "搜尋" at bounding box center [779, 197] width 67 height 25
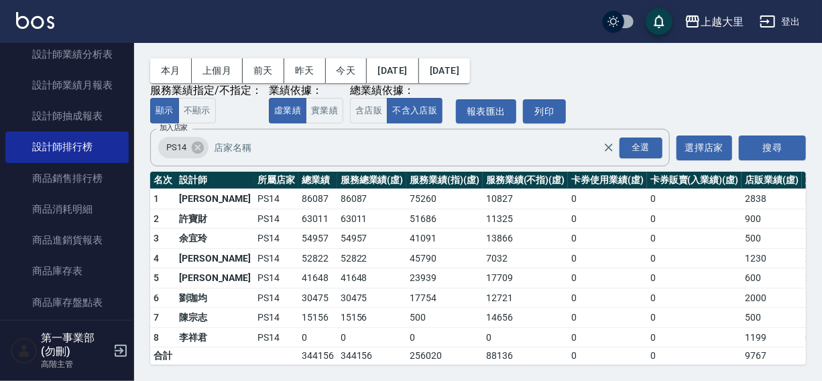
scroll to position [60, 0]
click at [195, 140] on icon at bounding box center [197, 147] width 15 height 15
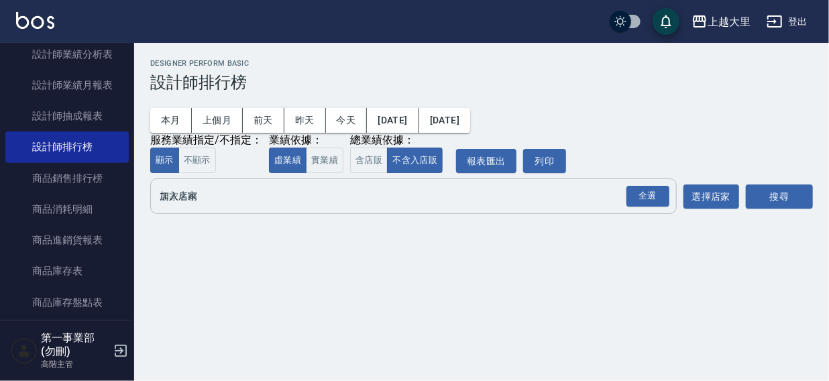
click at [186, 191] on input "加入店家" at bounding box center [403, 195] width 494 height 23
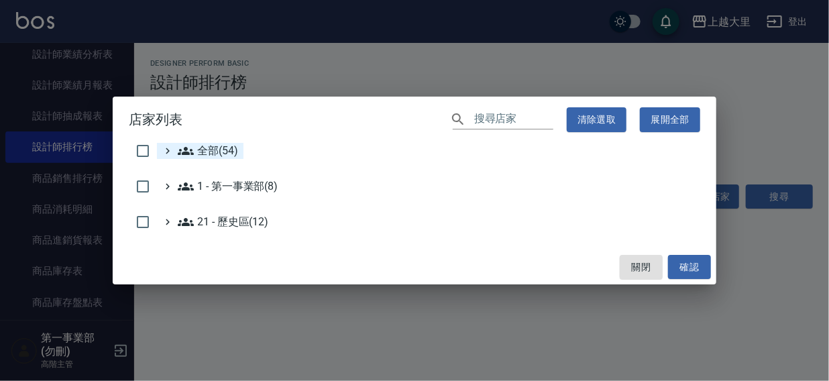
click at [203, 154] on span "全部(54)" at bounding box center [208, 151] width 60 height 16
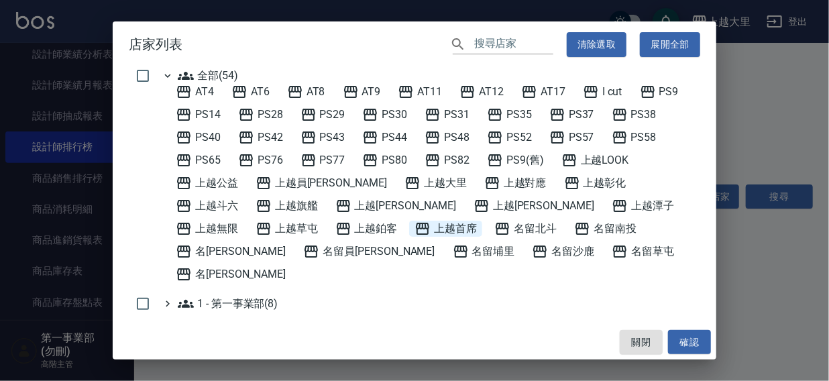
click at [414, 225] on span "上越首席" at bounding box center [445, 229] width 62 height 16
click at [685, 343] on button "確認" at bounding box center [689, 342] width 43 height 25
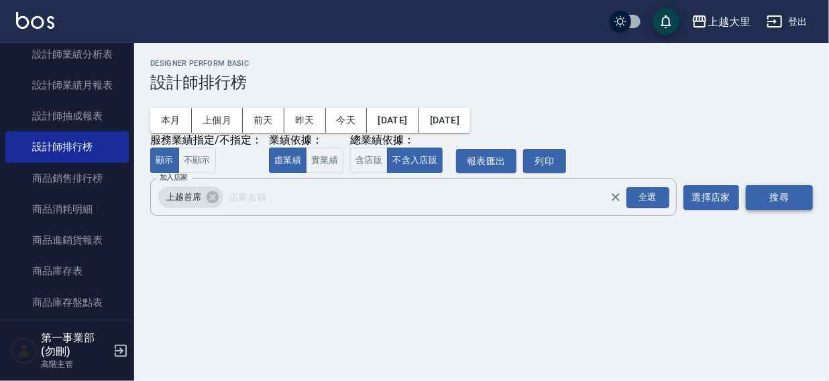
click at [780, 196] on button "搜尋" at bounding box center [779, 197] width 67 height 25
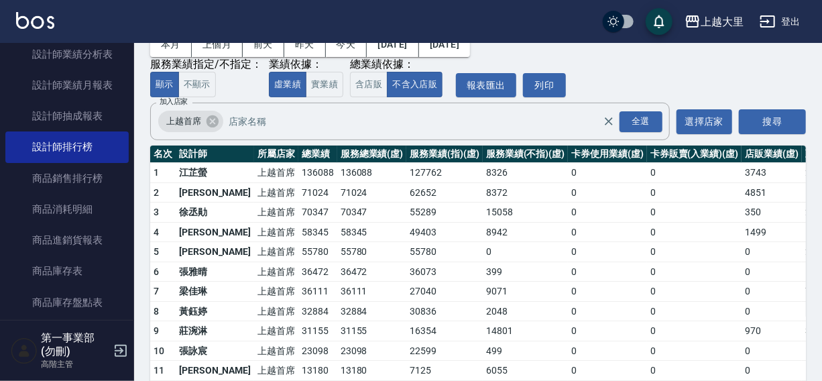
scroll to position [119, 0]
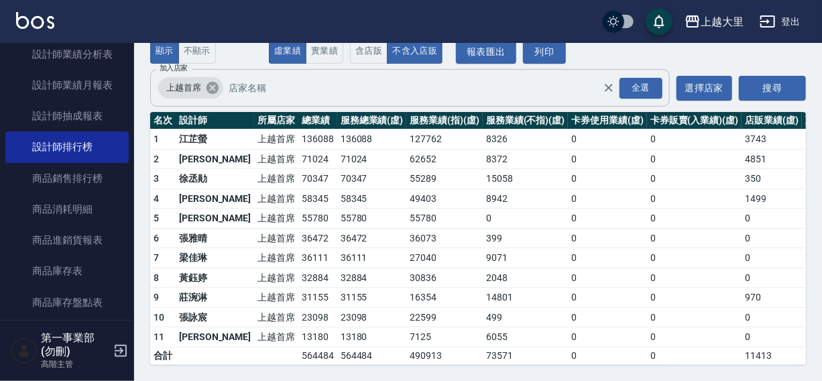
click at [215, 82] on icon at bounding box center [213, 88] width 12 height 12
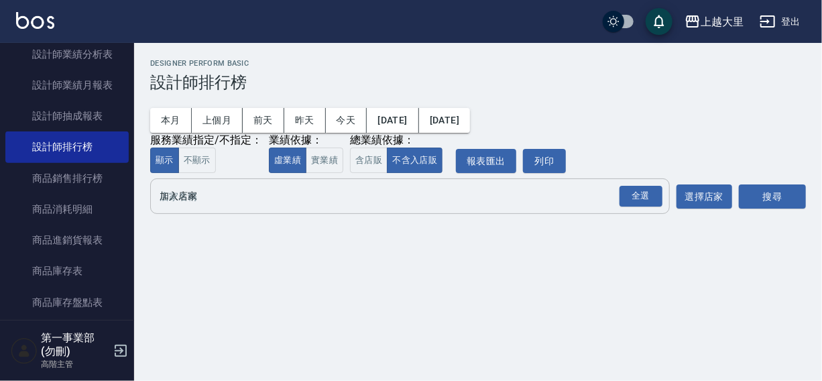
scroll to position [0, 0]
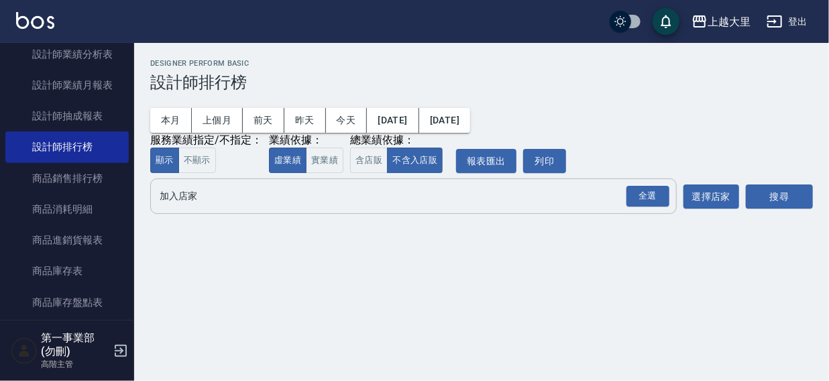
click at [179, 193] on input "加入店家" at bounding box center [403, 195] width 494 height 23
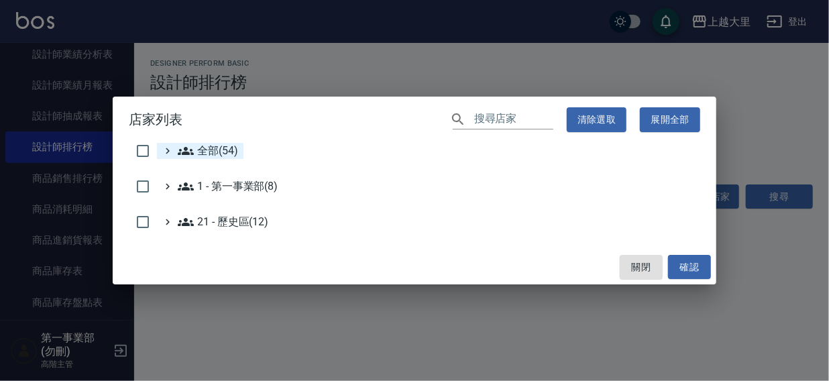
click at [211, 150] on span "全部(54)" at bounding box center [208, 151] width 60 height 16
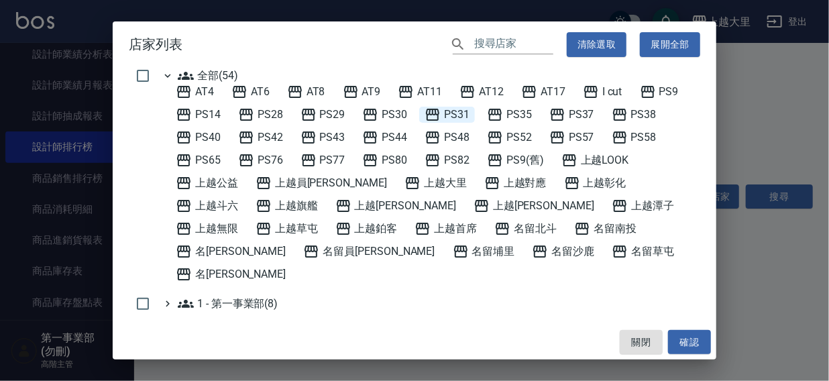
click at [467, 115] on span "PS31" at bounding box center [446, 115] width 45 height 16
click at [695, 344] on button "確認" at bounding box center [689, 342] width 43 height 25
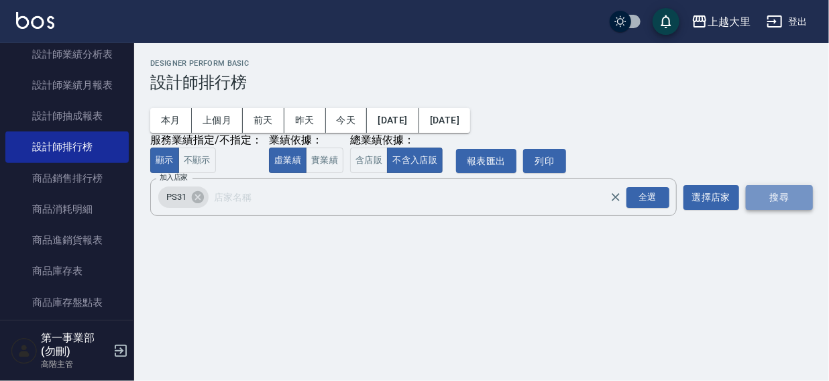
click at [766, 198] on button "搜尋" at bounding box center [779, 197] width 67 height 25
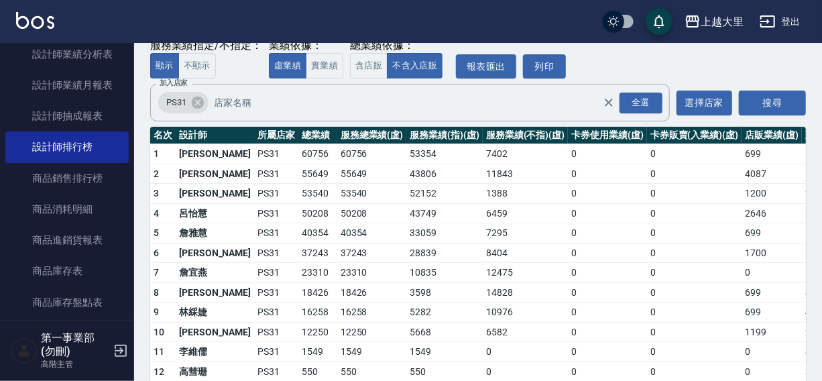
scroll to position [72, 0]
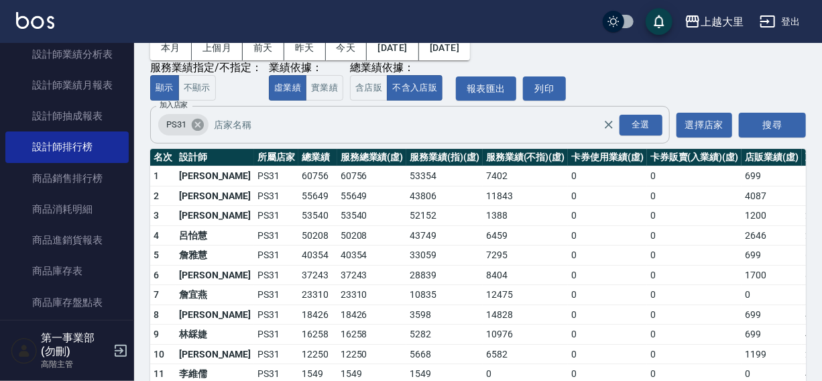
click at [191, 123] on icon at bounding box center [197, 124] width 15 height 15
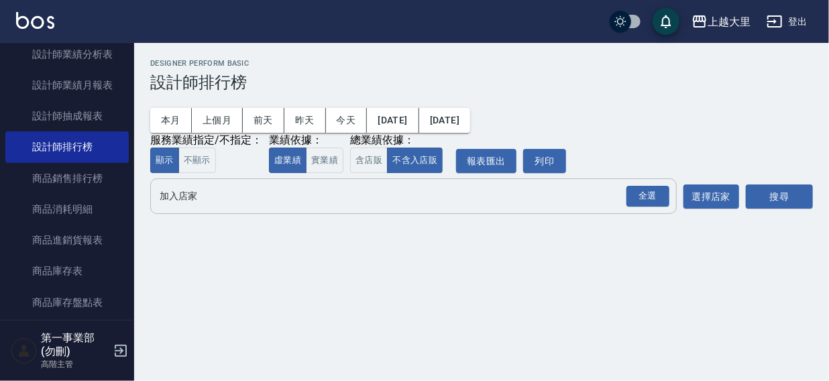
click at [182, 192] on input "加入店家" at bounding box center [403, 195] width 494 height 23
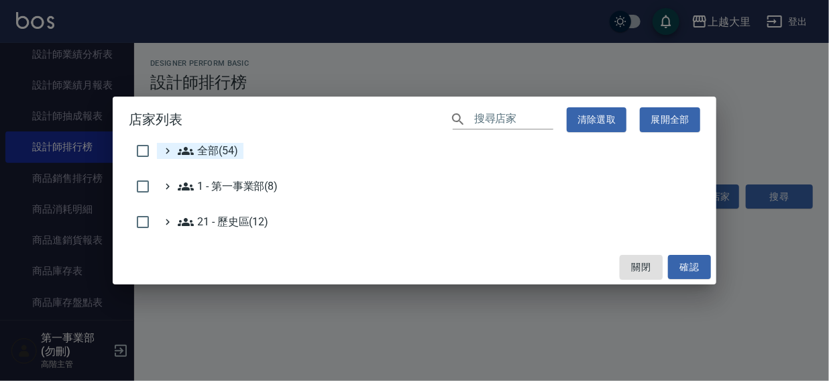
click at [203, 150] on span "全部(54)" at bounding box center [208, 151] width 60 height 16
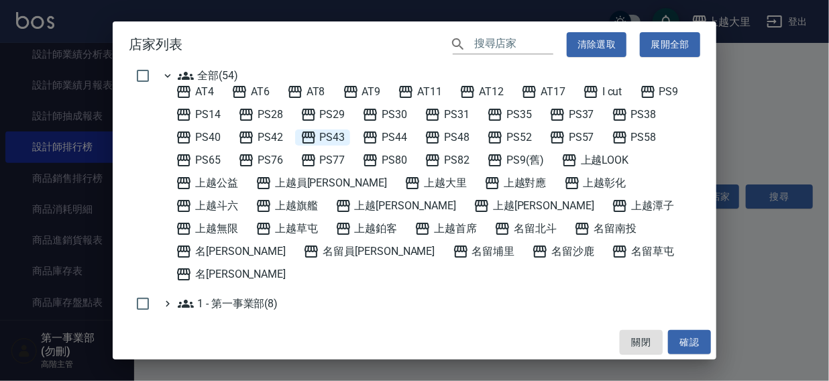
click at [343, 134] on span "PS43" at bounding box center [322, 137] width 45 height 16
click at [683, 339] on button "確認" at bounding box center [689, 342] width 43 height 25
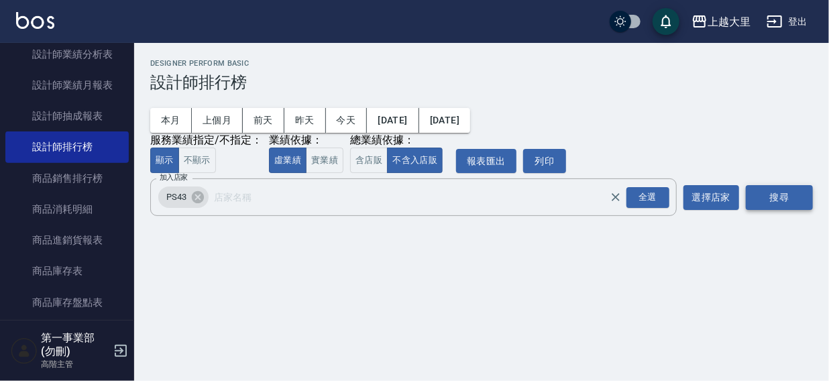
click at [764, 199] on button "搜尋" at bounding box center [779, 197] width 67 height 25
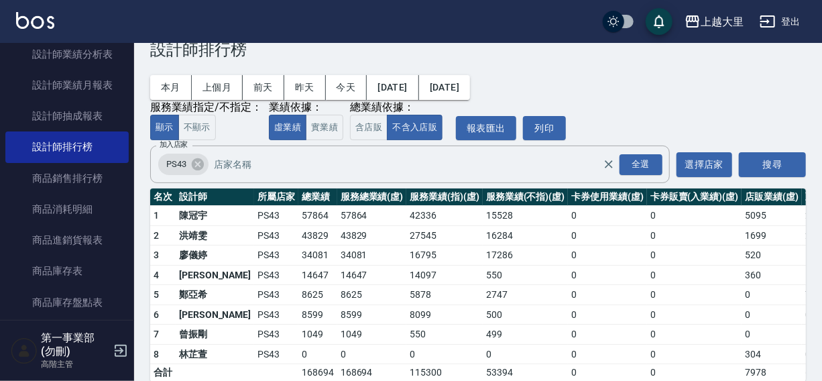
scroll to position [60, 0]
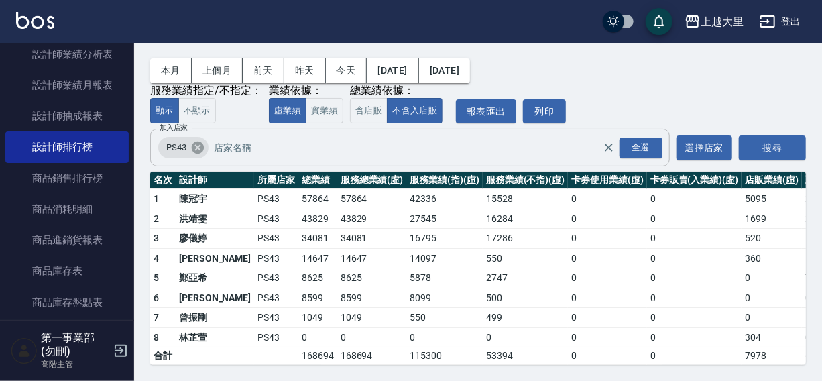
click at [194, 141] on icon at bounding box center [198, 147] width 12 height 12
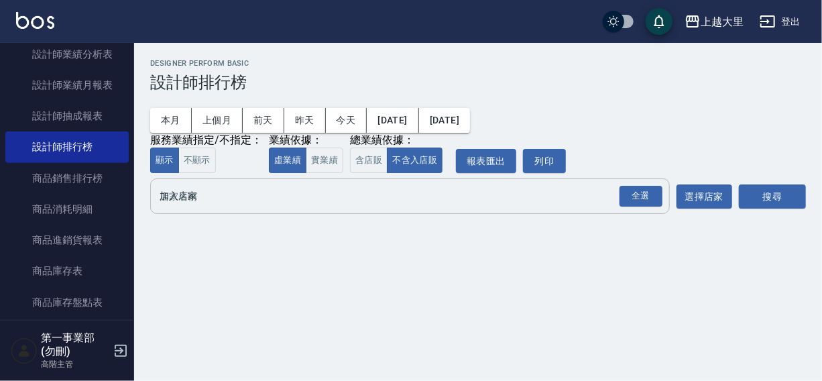
scroll to position [0, 0]
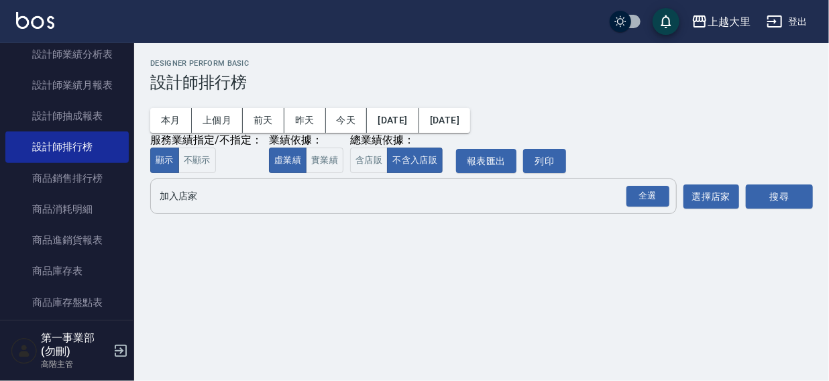
click at [168, 198] on input "加入店家" at bounding box center [403, 195] width 494 height 23
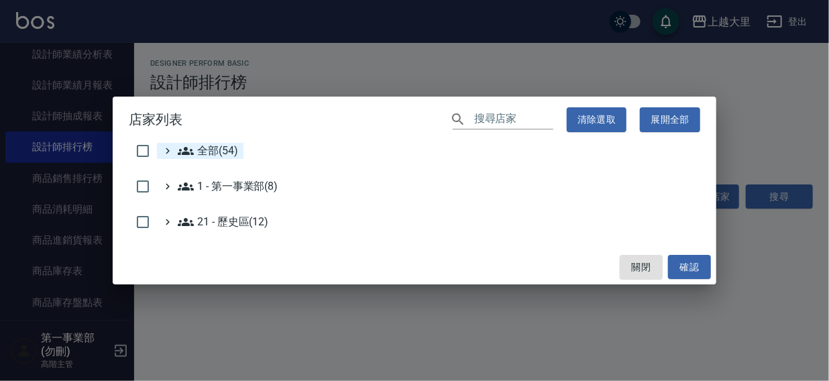
click at [190, 148] on icon at bounding box center [186, 151] width 16 height 16
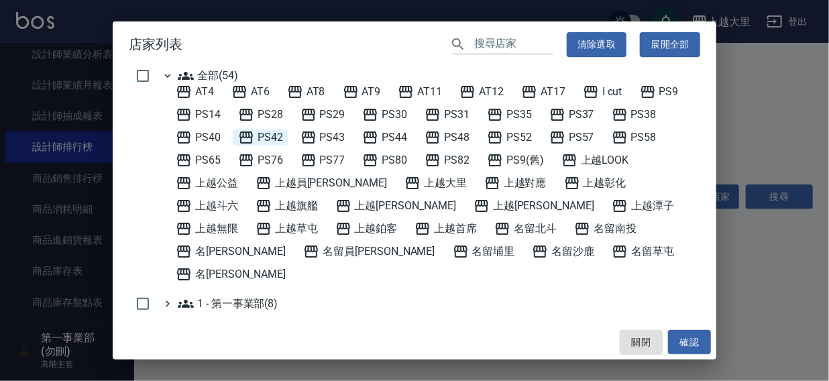
click at [268, 140] on span "PS42" at bounding box center [260, 137] width 45 height 16
click at [693, 343] on button "確認" at bounding box center [689, 342] width 43 height 25
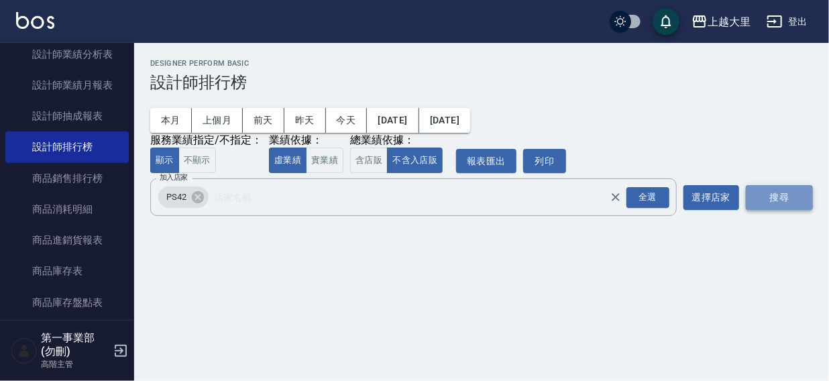
click at [773, 197] on button "搜尋" at bounding box center [779, 197] width 67 height 25
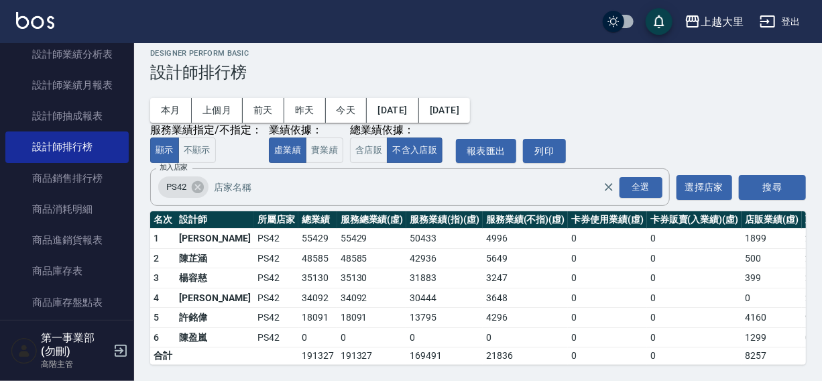
scroll to position [20, 0]
click at [196, 181] on icon at bounding box center [198, 187] width 12 height 12
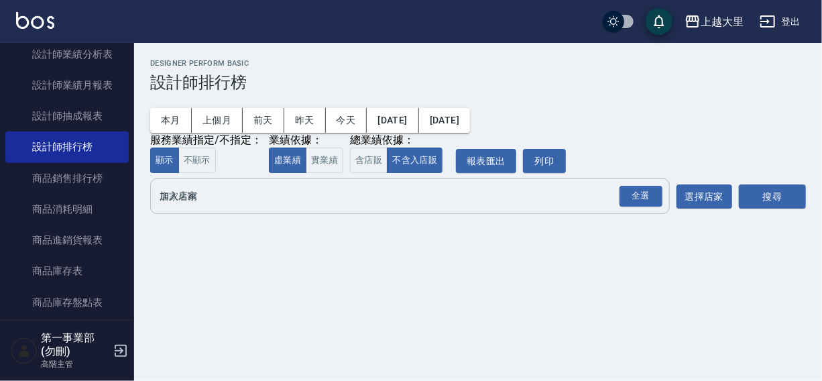
scroll to position [0, 0]
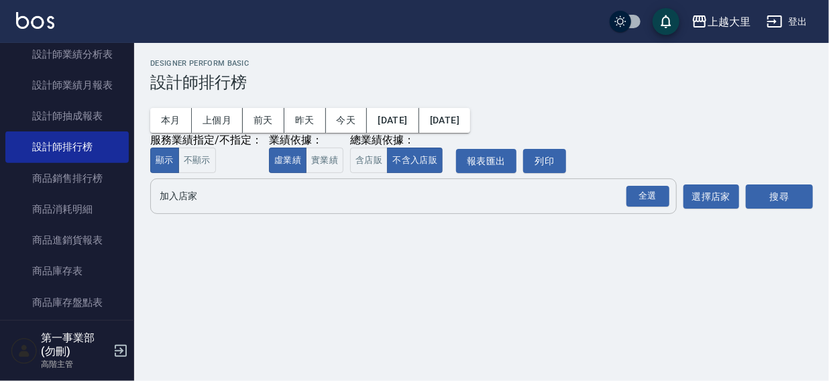
click at [188, 199] on input "加入店家" at bounding box center [403, 195] width 494 height 23
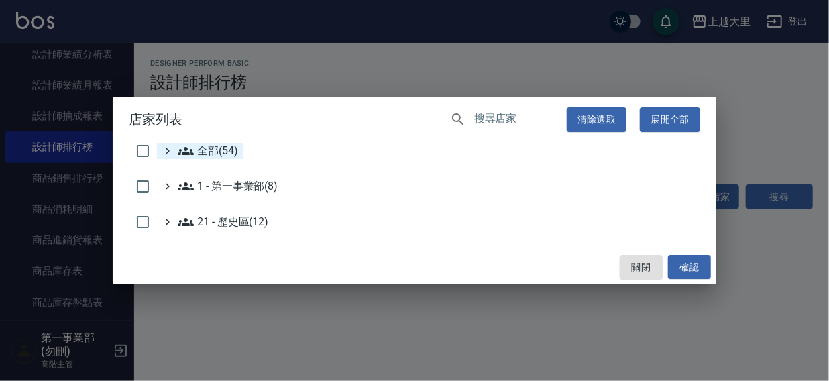
click at [215, 152] on span "全部(54)" at bounding box center [208, 151] width 60 height 16
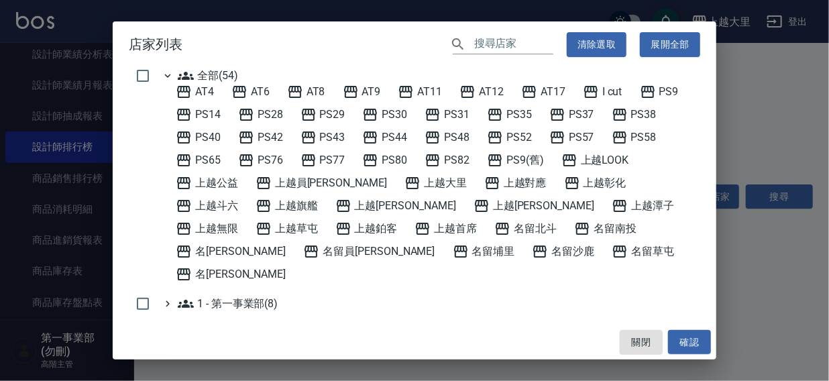
click at [532, 250] on span "名留沙鹿" at bounding box center [563, 251] width 62 height 16
click at [691, 341] on button "確認" at bounding box center [689, 342] width 43 height 25
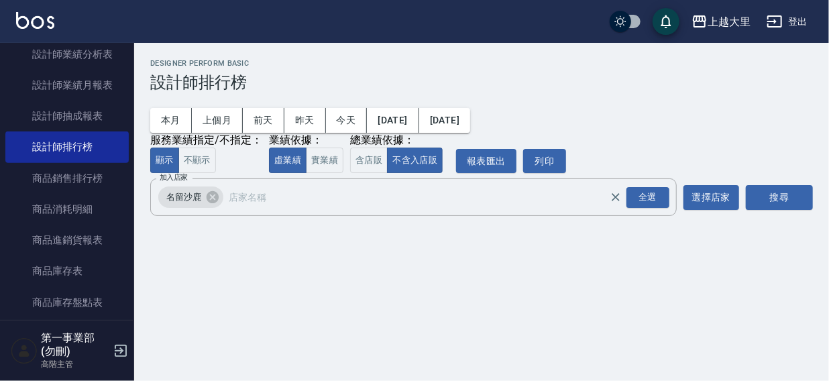
click at [748, 193] on button "搜尋" at bounding box center [779, 197] width 67 height 25
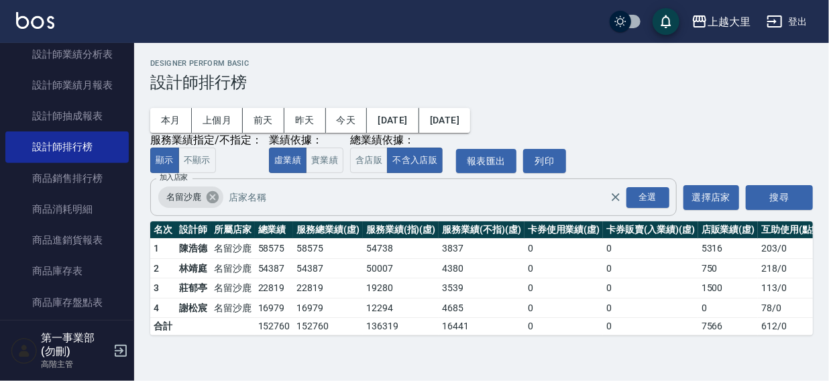
click at [209, 195] on icon at bounding box center [212, 197] width 15 height 15
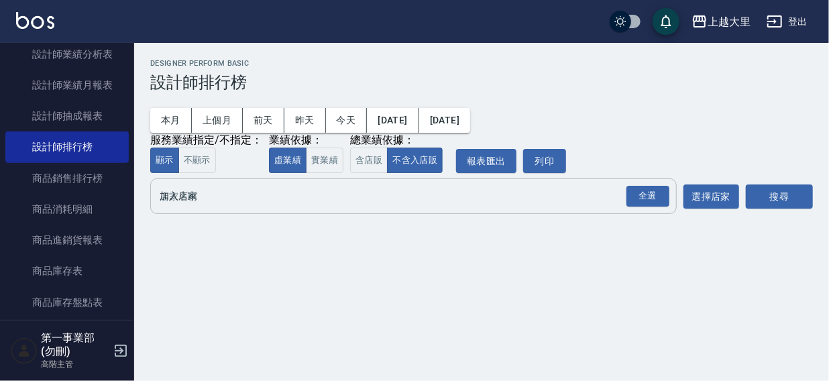
click at [193, 199] on input "加入店家" at bounding box center [403, 195] width 494 height 23
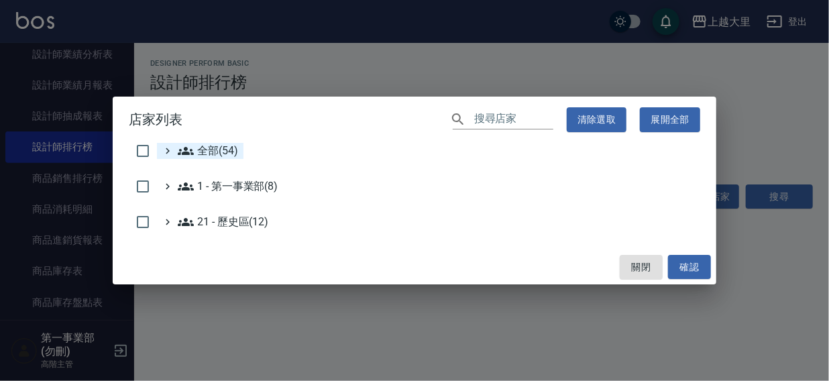
click at [237, 146] on span "全部(54)" at bounding box center [208, 151] width 60 height 16
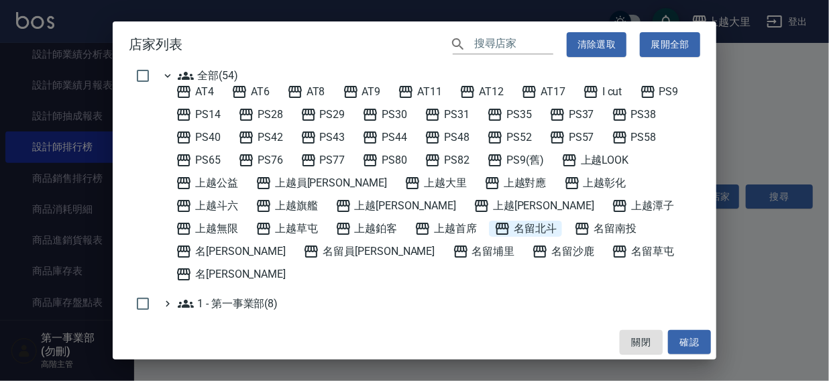
click at [494, 223] on span "名留北斗" at bounding box center [525, 229] width 62 height 16
click at [693, 335] on button "確認" at bounding box center [689, 342] width 43 height 25
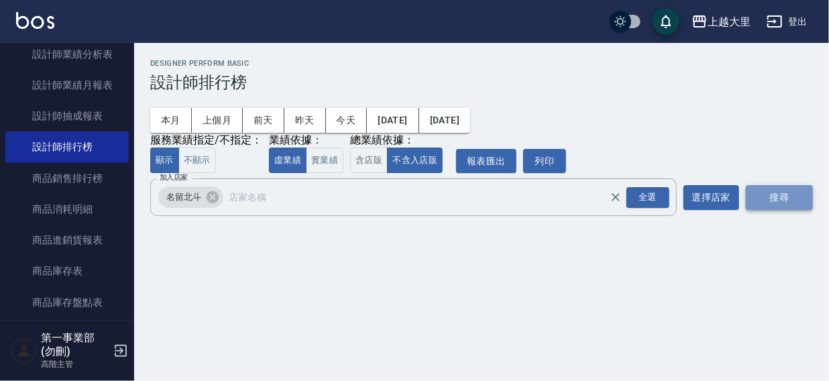
drag, startPoint x: 762, startPoint y: 196, endPoint x: 746, endPoint y: 202, distance: 16.6
click at [762, 196] on button "搜尋" at bounding box center [779, 197] width 67 height 25
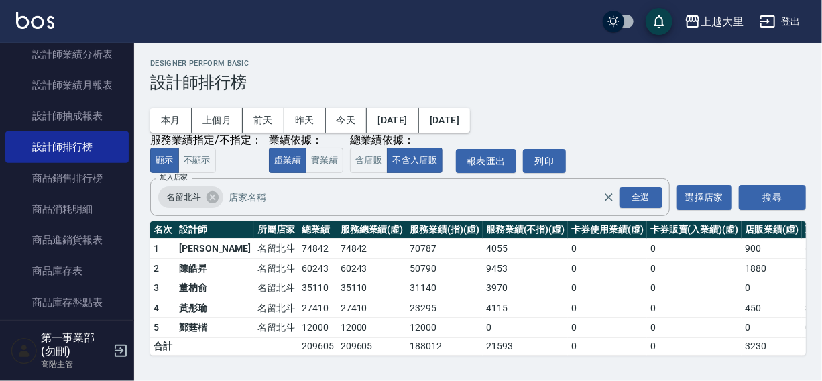
scroll to position [1, 0]
click at [211, 201] on icon at bounding box center [213, 197] width 12 height 12
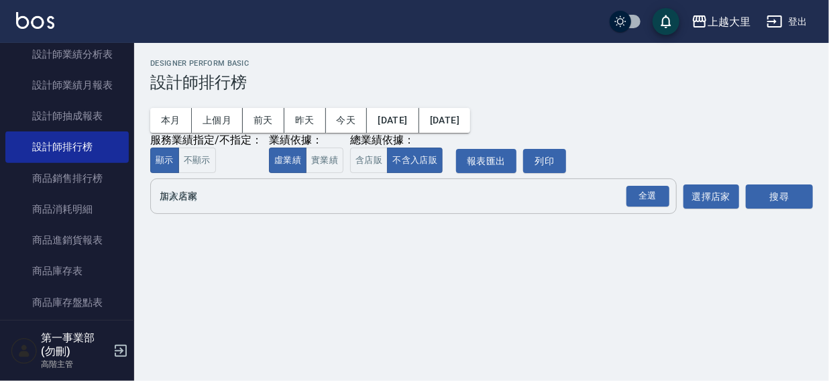
click at [198, 209] on div "全選 加入店家" at bounding box center [413, 196] width 526 height 36
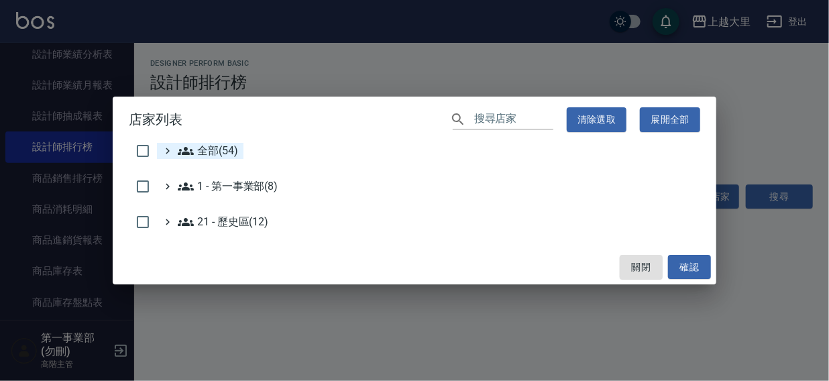
click at [217, 152] on span "全部(54)" at bounding box center [208, 151] width 60 height 16
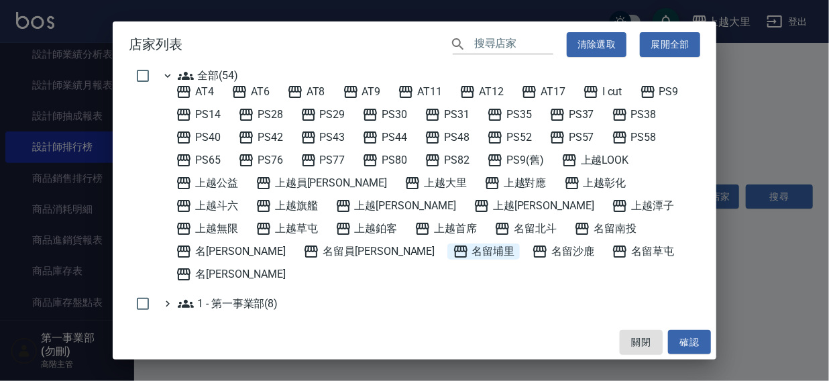
click at [453, 249] on span "名留埔里" at bounding box center [484, 251] width 62 height 16
click at [689, 332] on button "確認" at bounding box center [689, 342] width 43 height 25
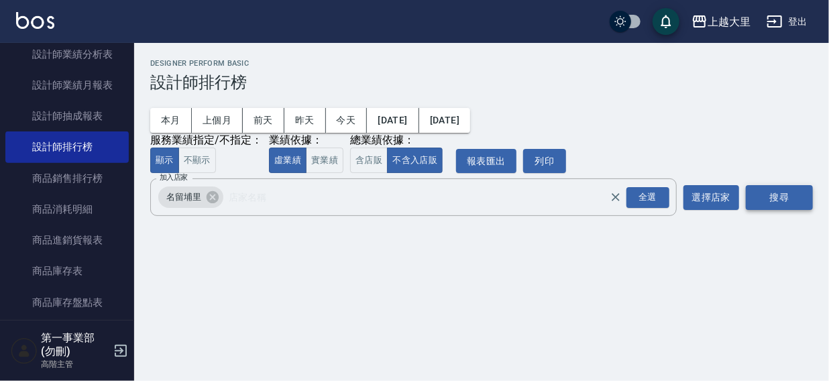
click at [786, 189] on button "搜尋" at bounding box center [779, 197] width 67 height 25
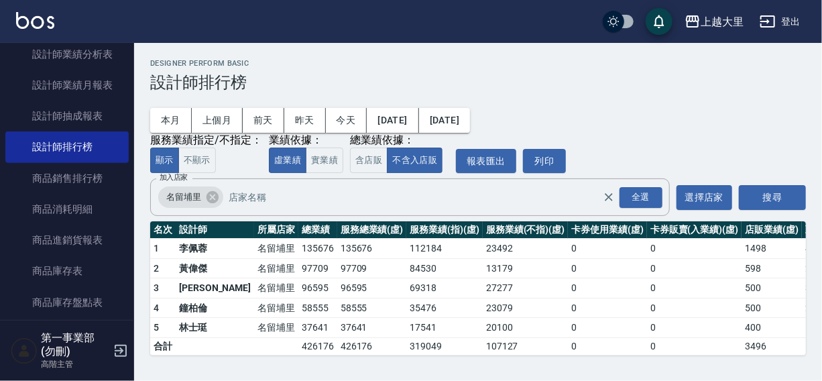
scroll to position [1, 0]
click at [211, 198] on icon at bounding box center [212, 197] width 15 height 15
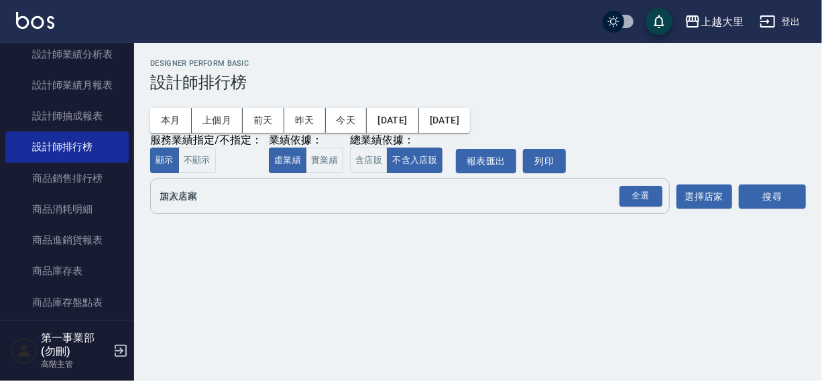
scroll to position [0, 0]
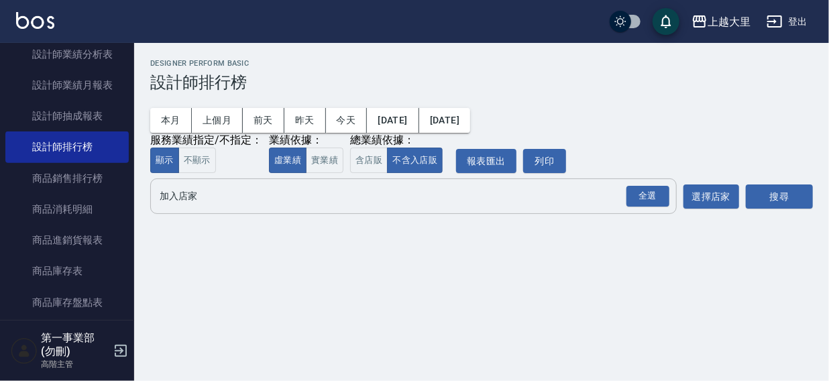
click at [208, 208] on input "加入店家" at bounding box center [403, 195] width 494 height 23
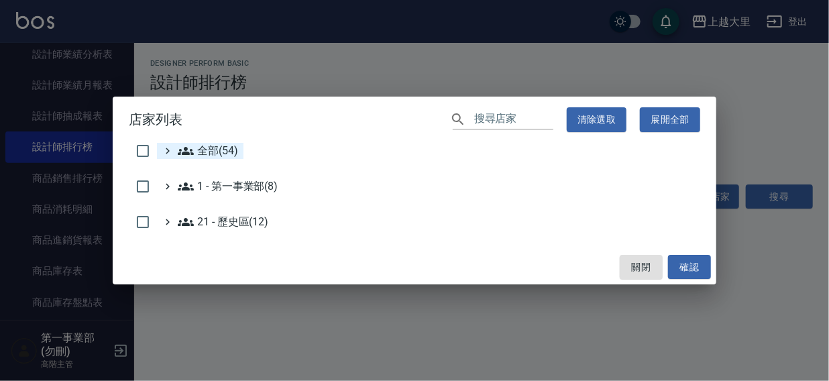
click at [211, 155] on span "全部(54)" at bounding box center [208, 151] width 60 height 16
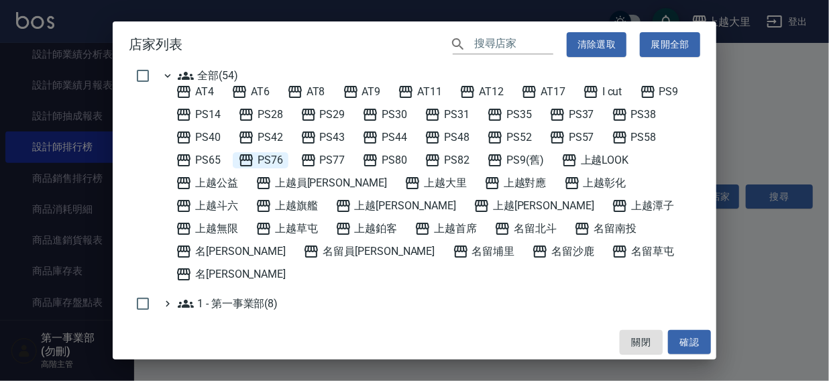
click at [271, 160] on span "PS76" at bounding box center [260, 160] width 45 height 16
click at [688, 346] on button "確認" at bounding box center [689, 342] width 43 height 25
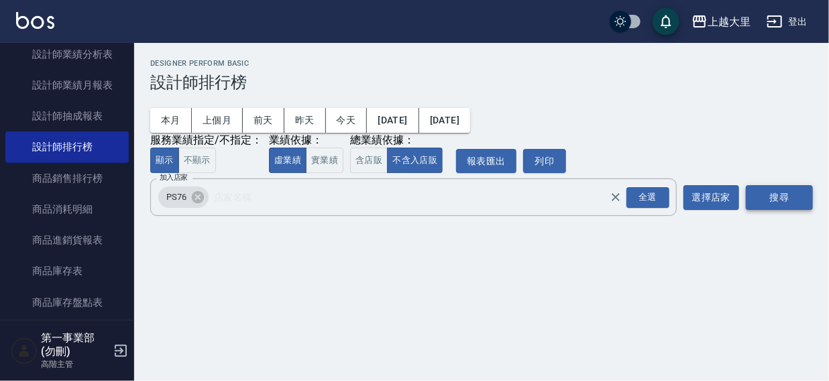
click at [786, 186] on button "搜尋" at bounding box center [779, 197] width 67 height 25
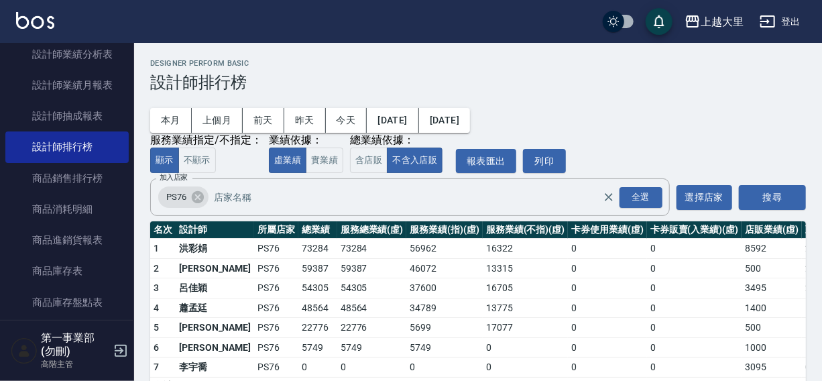
scroll to position [40, 0]
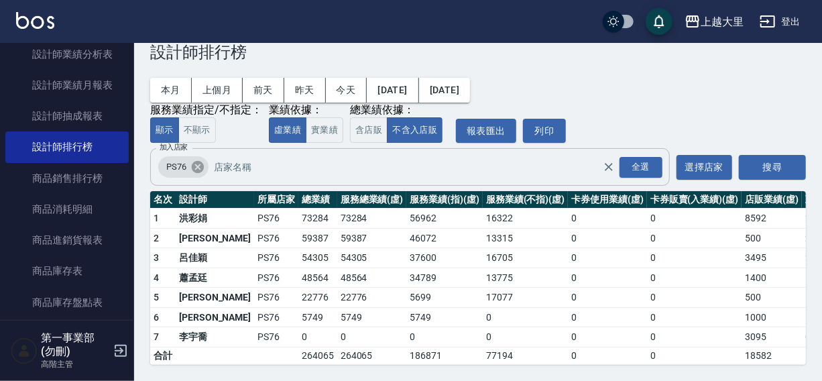
click at [194, 161] on icon at bounding box center [198, 167] width 12 height 12
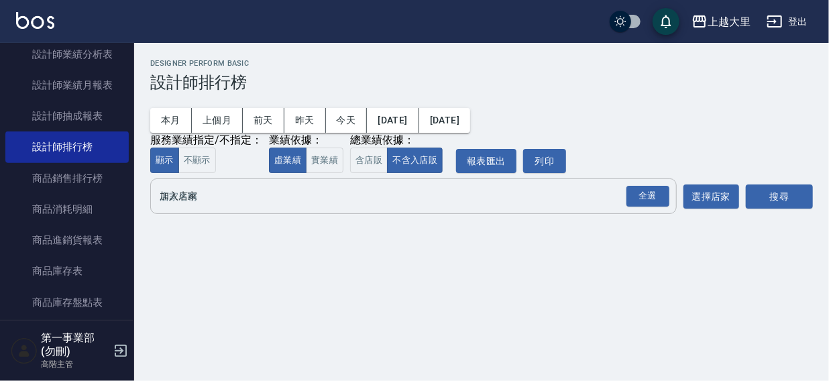
click at [189, 200] on input "加入店家" at bounding box center [403, 195] width 494 height 23
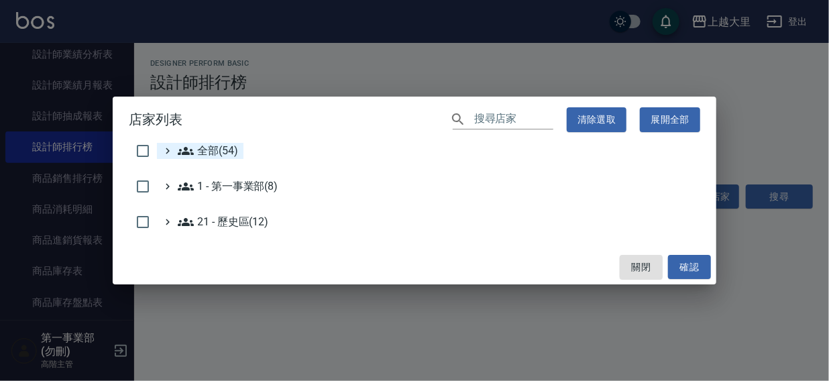
click at [214, 150] on span "全部(54)" at bounding box center [208, 151] width 60 height 16
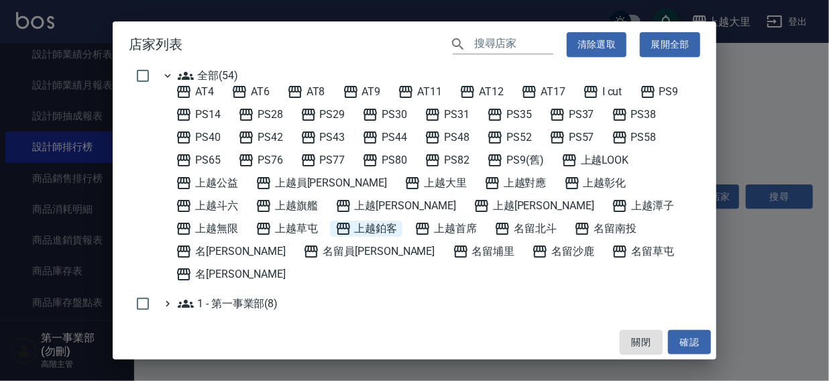
click at [335, 228] on span "上越鉑客" at bounding box center [366, 229] width 62 height 16
drag, startPoint x: 677, startPoint y: 342, endPoint x: 736, endPoint y: 245, distance: 113.5
click at [677, 342] on button "確認" at bounding box center [689, 342] width 43 height 25
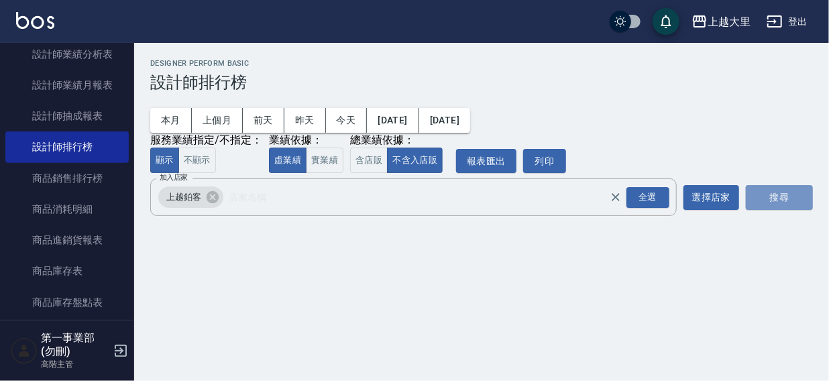
click at [770, 190] on button "搜尋" at bounding box center [779, 197] width 67 height 25
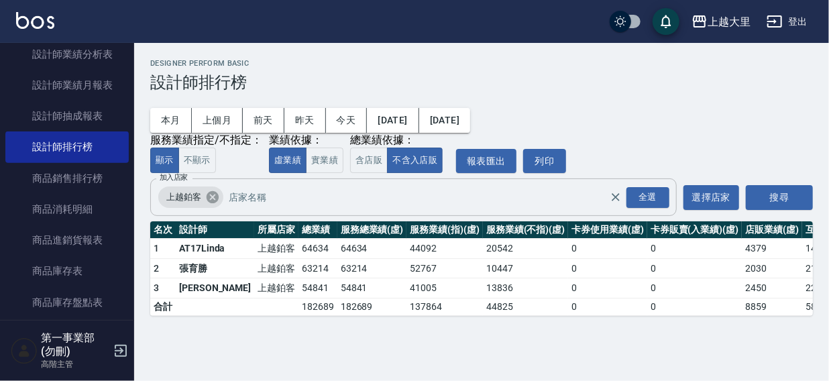
click at [213, 196] on icon at bounding box center [212, 197] width 15 height 15
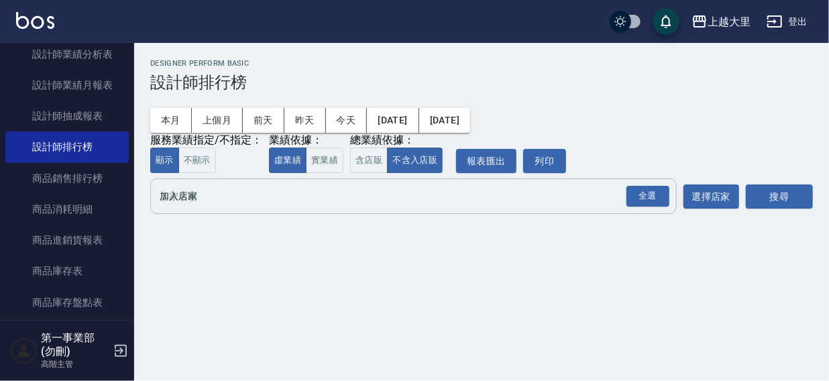
click at [196, 198] on input "加入店家" at bounding box center [403, 195] width 494 height 23
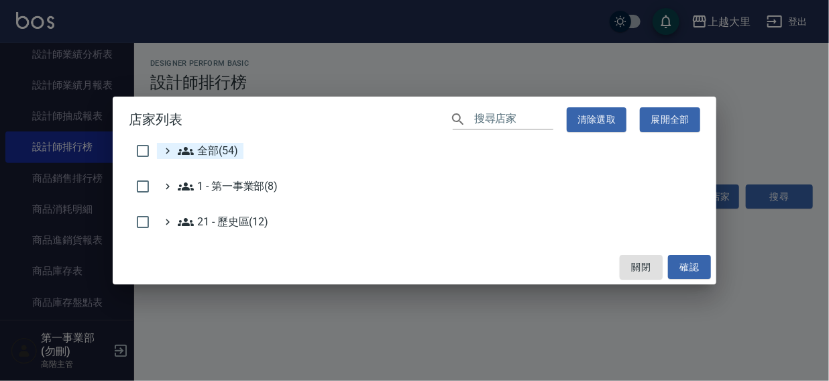
click at [217, 149] on span "全部(54)" at bounding box center [208, 151] width 60 height 16
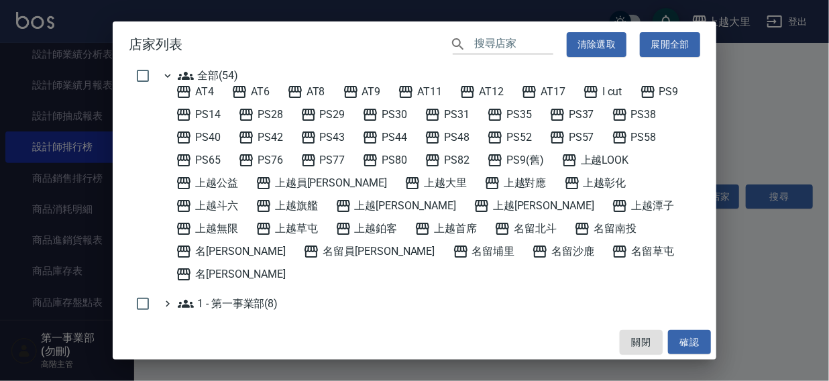
drag, startPoint x: 612, startPoint y: 208, endPoint x: 673, endPoint y: 292, distance: 104.2
click at [318, 221] on span "上越草屯" at bounding box center [286, 229] width 62 height 16
click at [680, 343] on button "確認" at bounding box center [689, 342] width 43 height 25
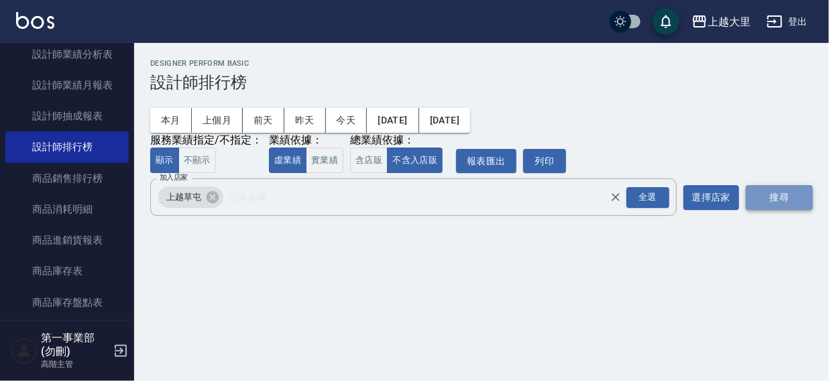
click at [777, 198] on button "搜尋" at bounding box center [779, 197] width 67 height 25
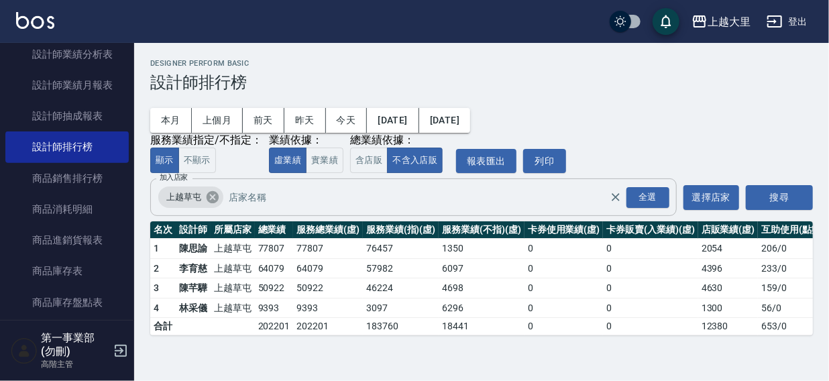
click at [211, 200] on icon at bounding box center [213, 197] width 12 height 12
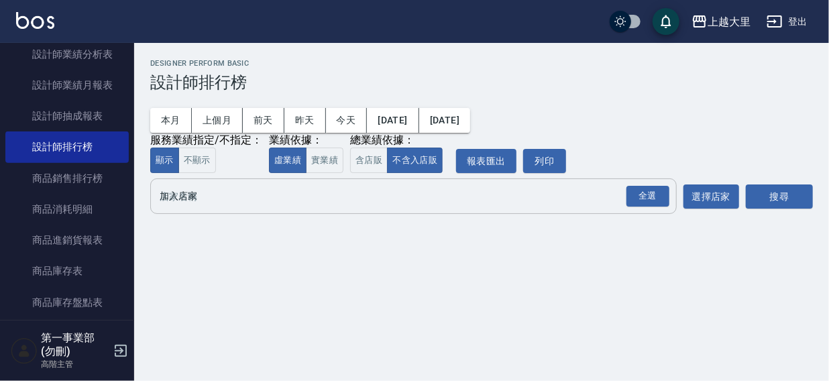
click at [194, 202] on input "加入店家" at bounding box center [403, 195] width 494 height 23
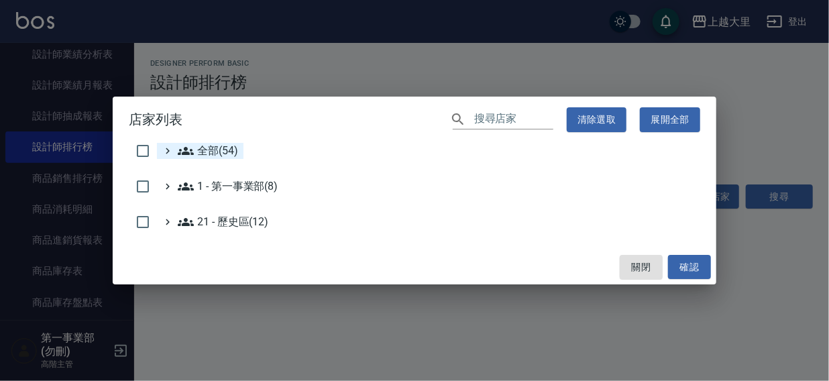
click at [210, 146] on span "全部(54)" at bounding box center [208, 151] width 60 height 16
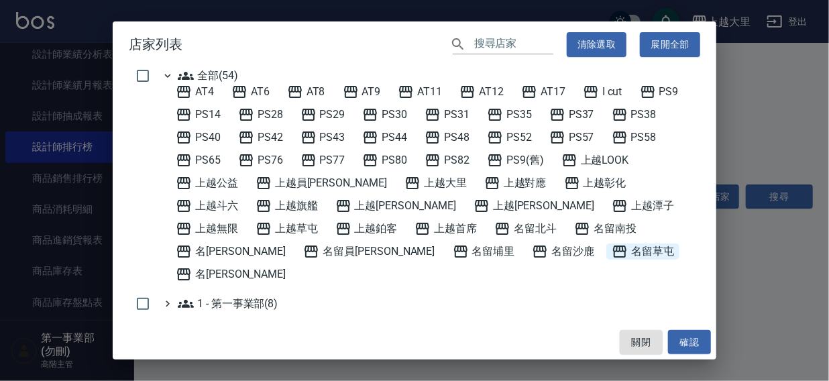
click at [612, 247] on span "名留草屯" at bounding box center [643, 251] width 62 height 16
click at [689, 337] on button "確認" at bounding box center [689, 342] width 43 height 25
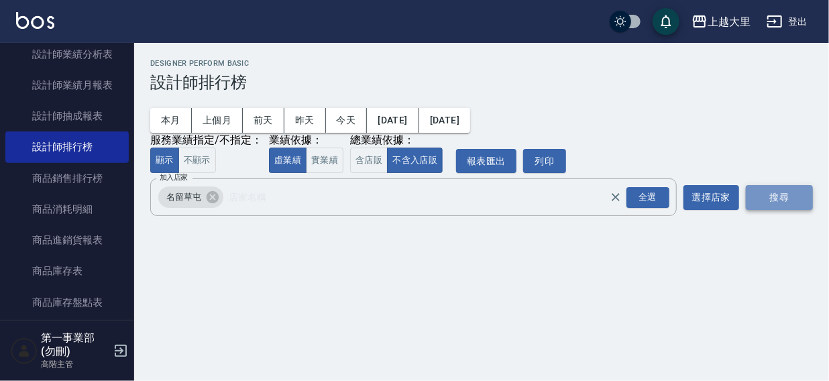
click at [772, 198] on button "搜尋" at bounding box center [779, 197] width 67 height 25
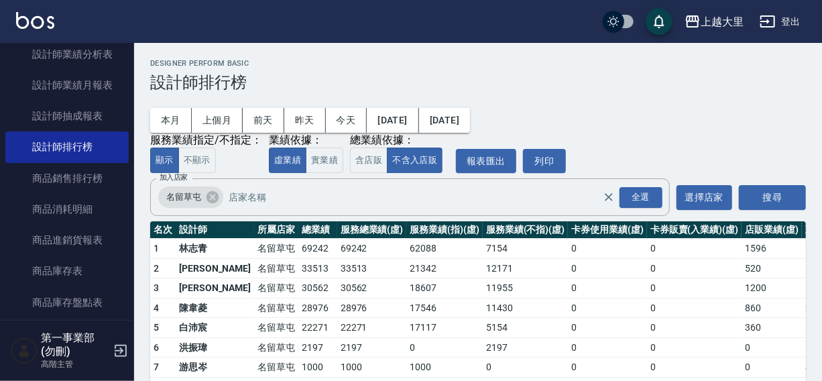
scroll to position [60, 0]
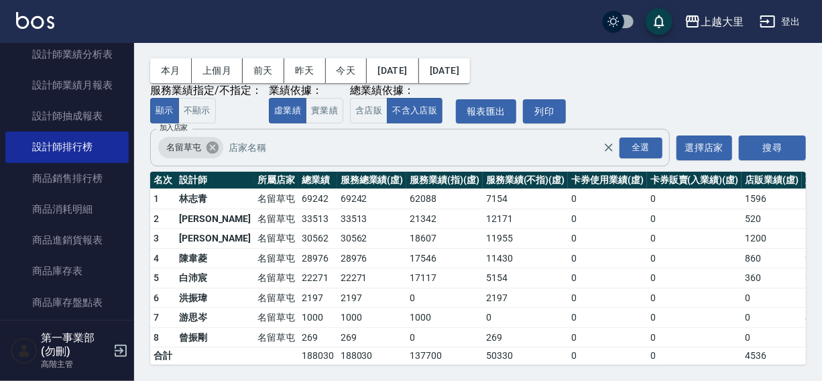
click at [211, 141] on icon at bounding box center [213, 147] width 12 height 12
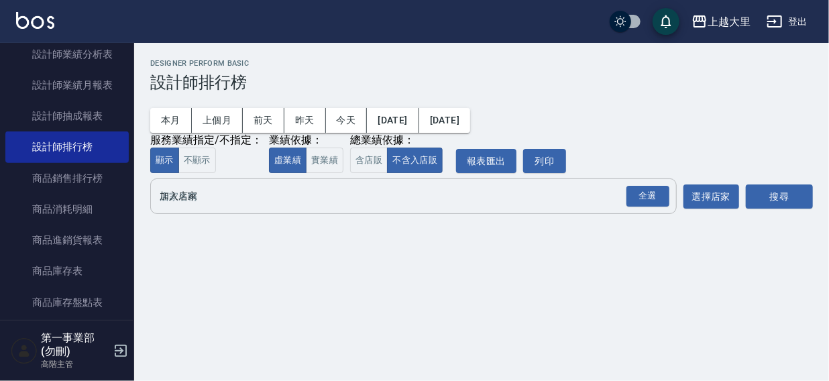
click at [180, 202] on input "加入店家" at bounding box center [403, 195] width 494 height 23
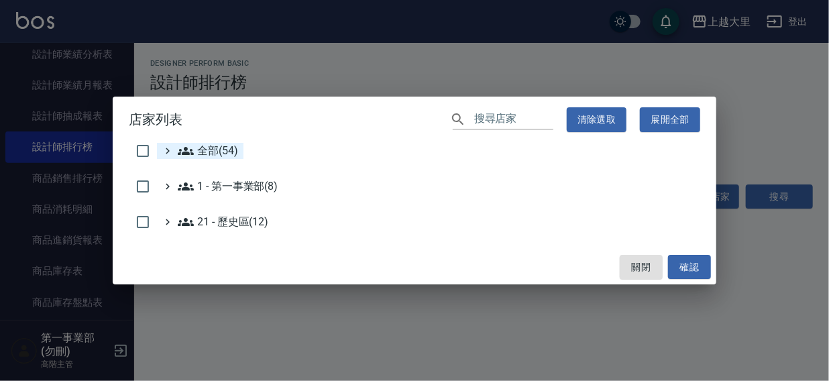
click at [205, 152] on span "全部(54)" at bounding box center [208, 151] width 60 height 16
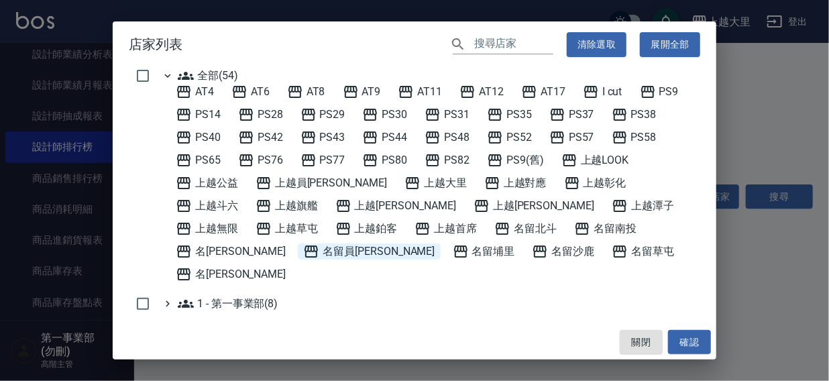
click at [435, 243] on span "名留員林中正" at bounding box center [368, 251] width 131 height 16
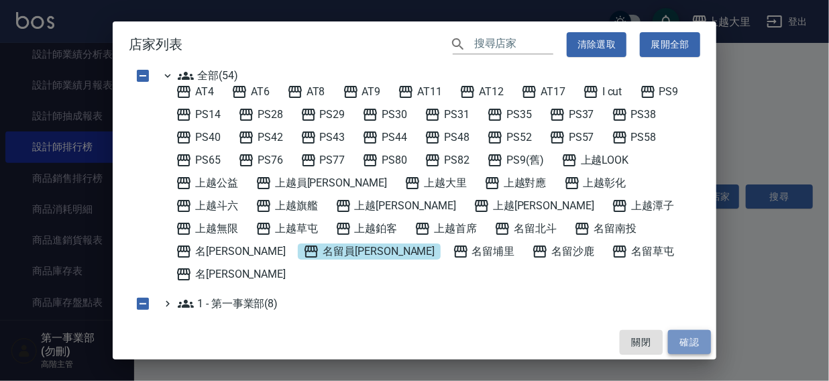
click at [691, 353] on button "確認" at bounding box center [689, 342] width 43 height 25
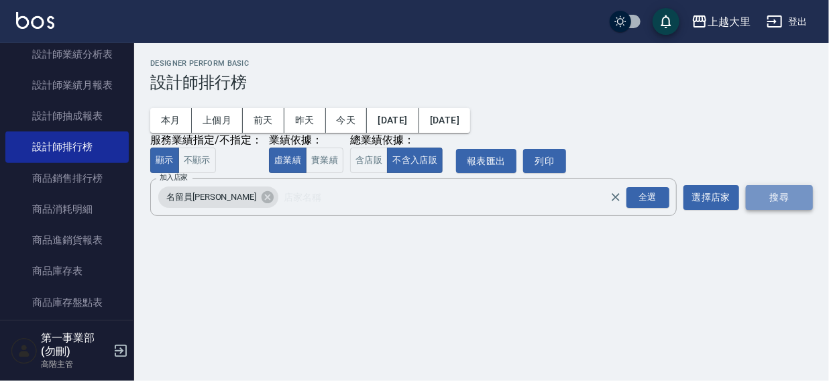
click at [785, 200] on button "搜尋" at bounding box center [779, 197] width 67 height 25
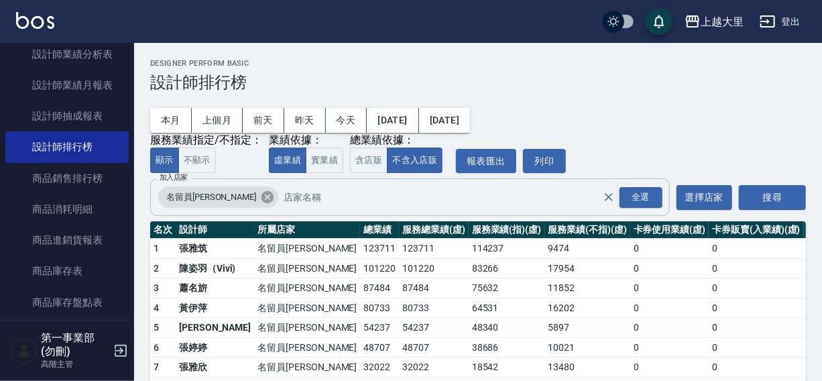
click at [260, 196] on icon at bounding box center [267, 197] width 15 height 15
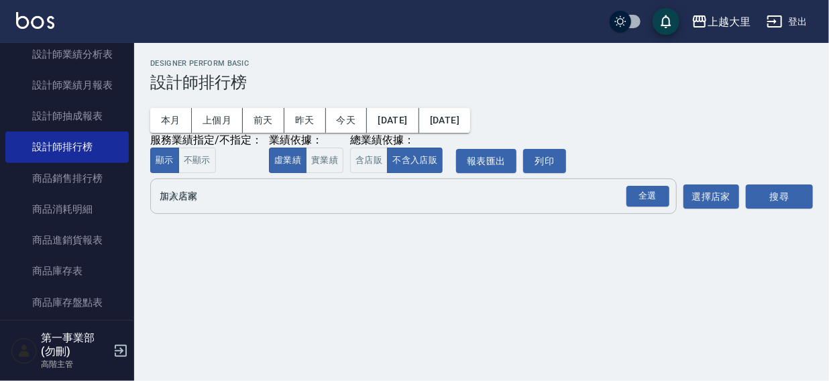
click at [223, 205] on input "加入店家" at bounding box center [403, 195] width 494 height 23
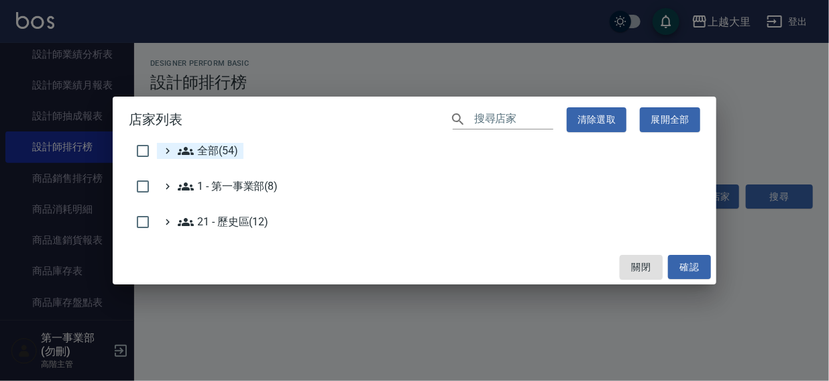
click at [223, 148] on span "全部(54)" at bounding box center [208, 151] width 60 height 16
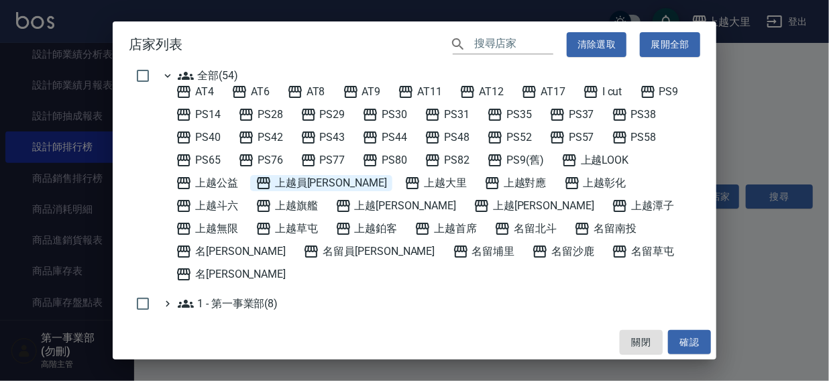
click at [302, 175] on span "上越員林" at bounding box center [320, 183] width 131 height 16
click at [685, 333] on button "確認" at bounding box center [689, 342] width 43 height 25
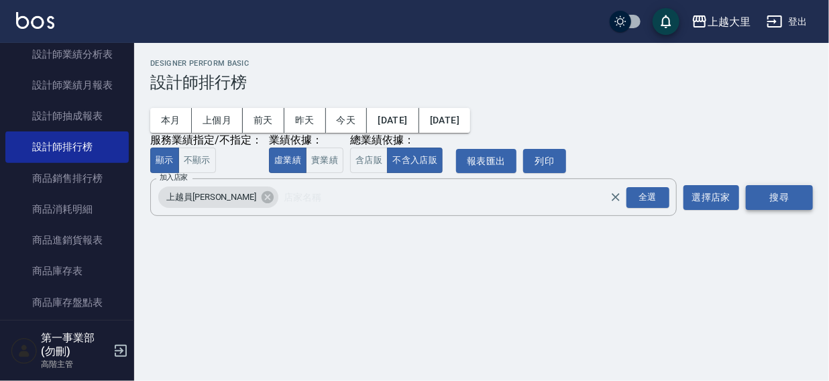
click at [771, 201] on button "搜尋" at bounding box center [779, 197] width 67 height 25
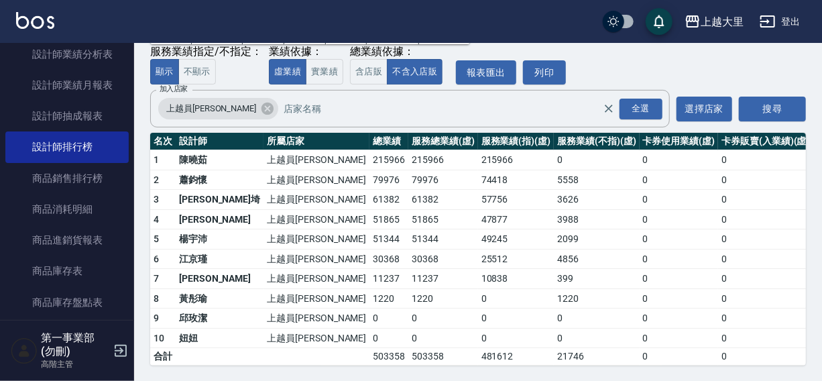
scroll to position [80, 0]
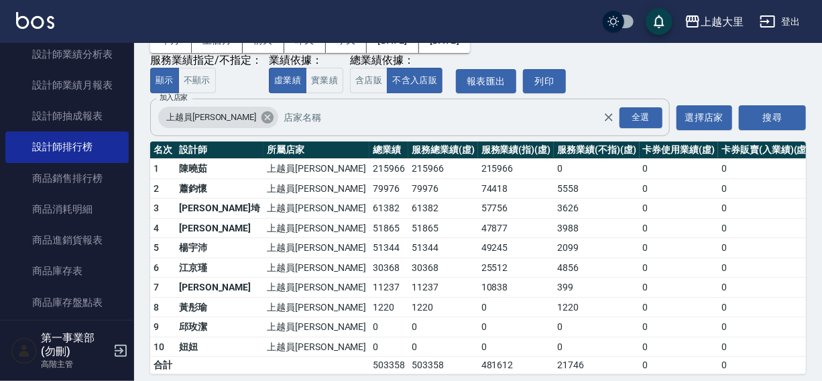
click at [262, 122] on icon at bounding box center [268, 117] width 12 height 12
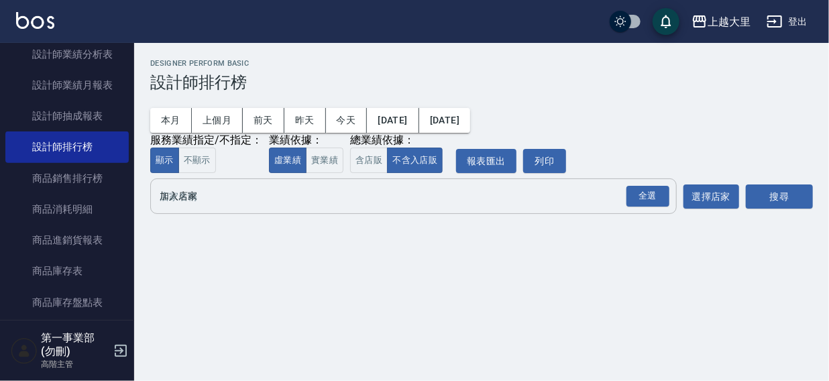
click at [205, 201] on input "加入店家" at bounding box center [403, 195] width 494 height 23
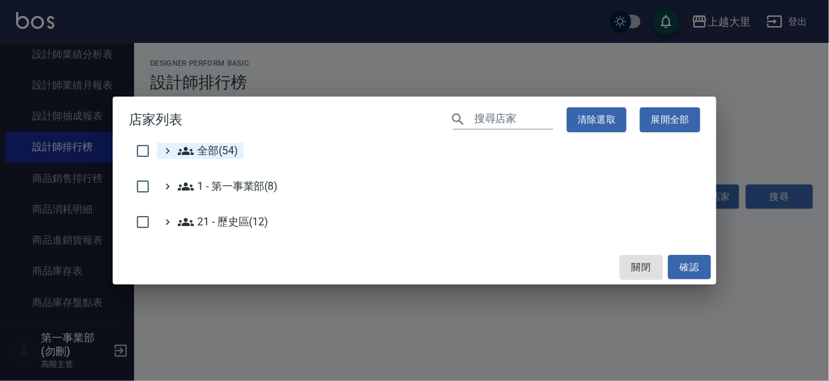
click at [223, 157] on span "全部(54)" at bounding box center [208, 151] width 60 height 16
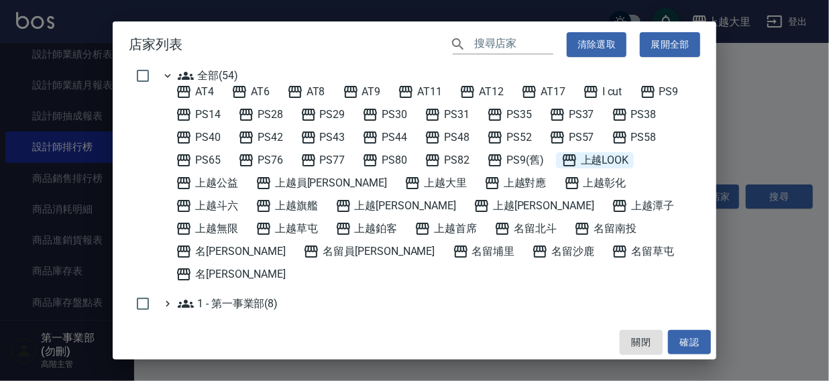
click at [597, 159] on span "上越LOOK" at bounding box center [595, 160] width 68 height 16
click at [685, 347] on button "確認" at bounding box center [689, 342] width 43 height 25
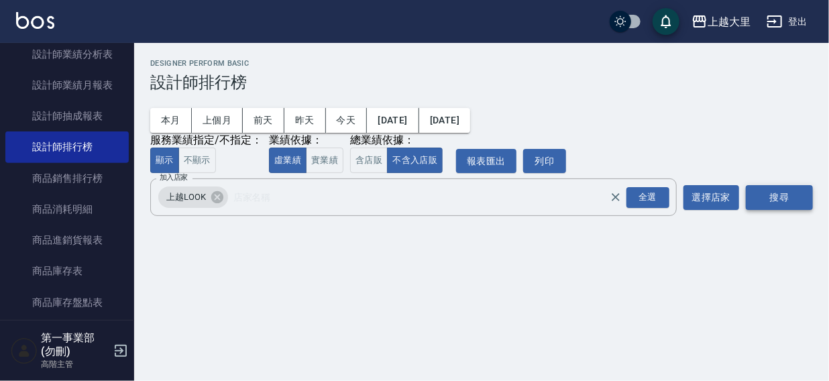
click at [789, 198] on button "搜尋" at bounding box center [779, 197] width 67 height 25
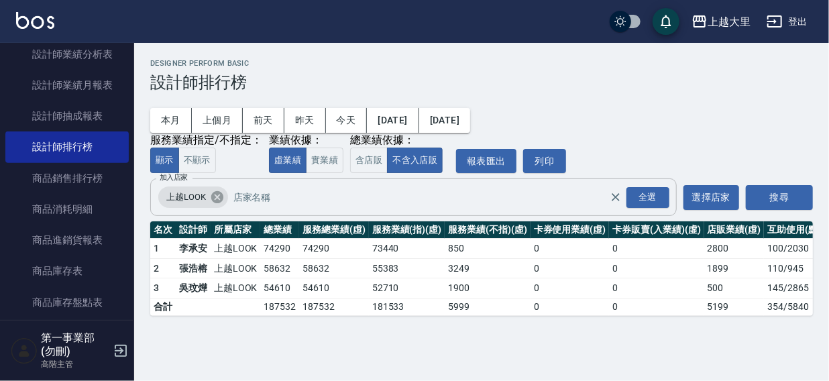
click at [213, 197] on icon at bounding box center [217, 197] width 12 height 12
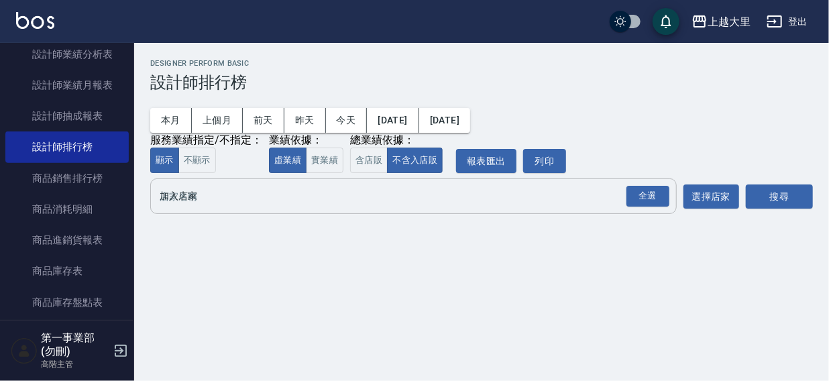
click at [198, 201] on input "加入店家" at bounding box center [403, 195] width 494 height 23
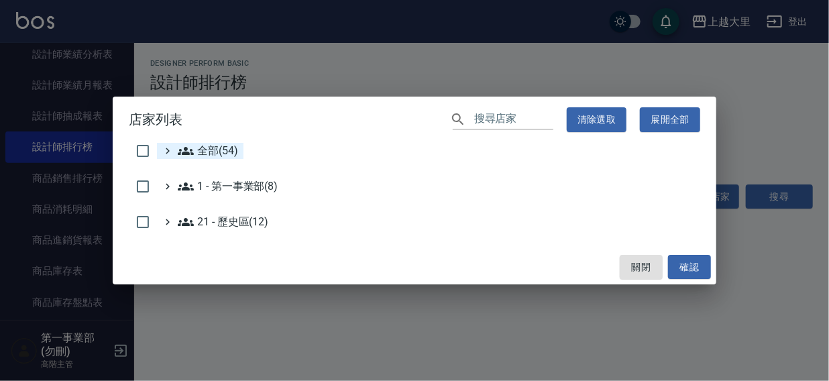
click at [211, 152] on span "全部(54)" at bounding box center [208, 151] width 60 height 16
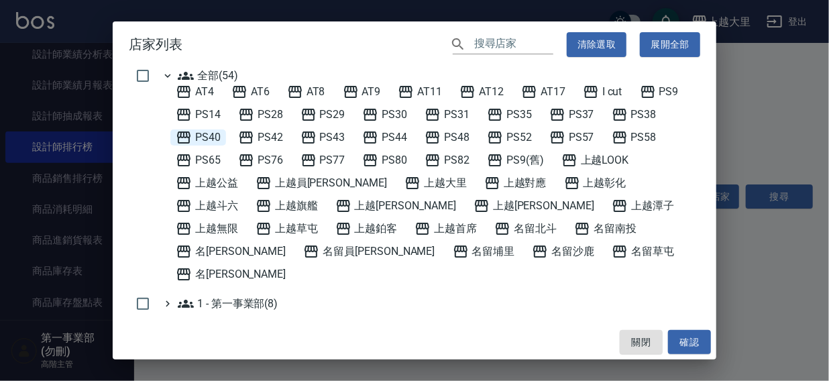
click at [205, 135] on span "PS40" at bounding box center [198, 137] width 45 height 16
click at [674, 341] on button "確認" at bounding box center [689, 342] width 43 height 25
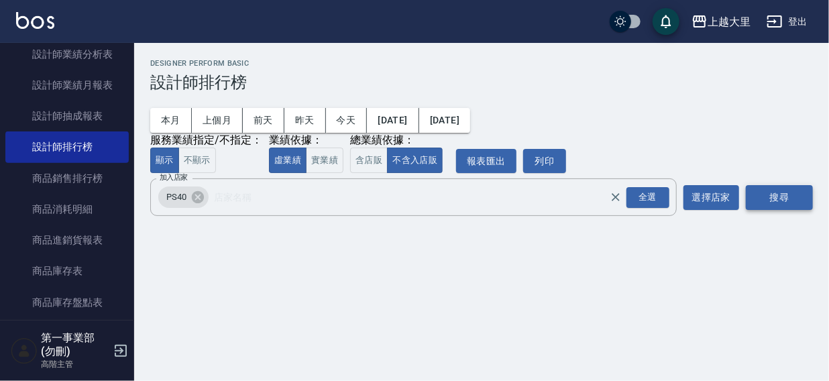
click at [776, 195] on button "搜尋" at bounding box center [779, 197] width 67 height 25
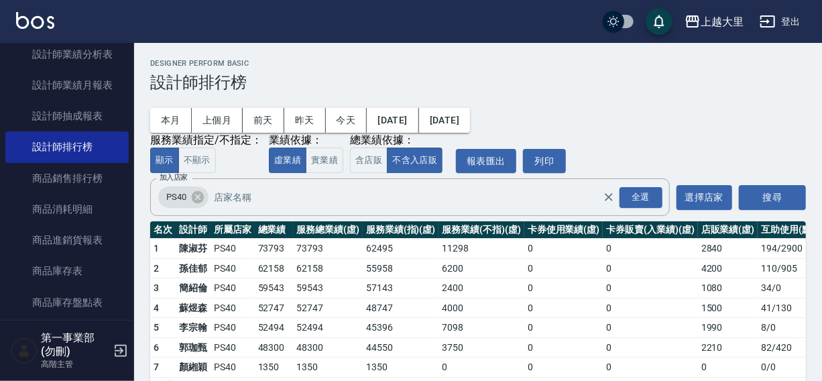
scroll to position [40, 0]
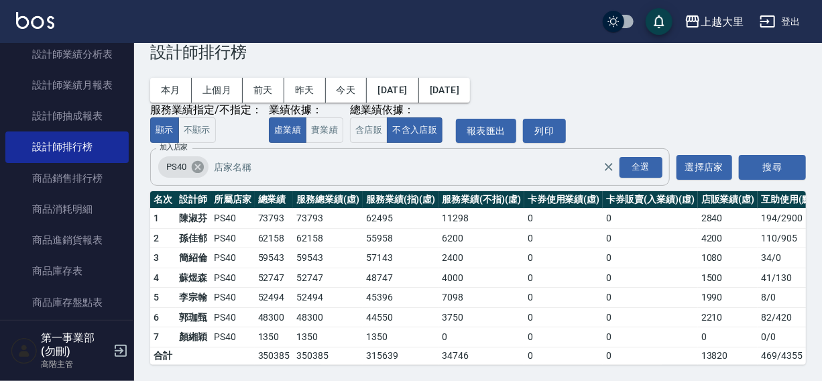
click at [194, 161] on icon at bounding box center [198, 167] width 12 height 12
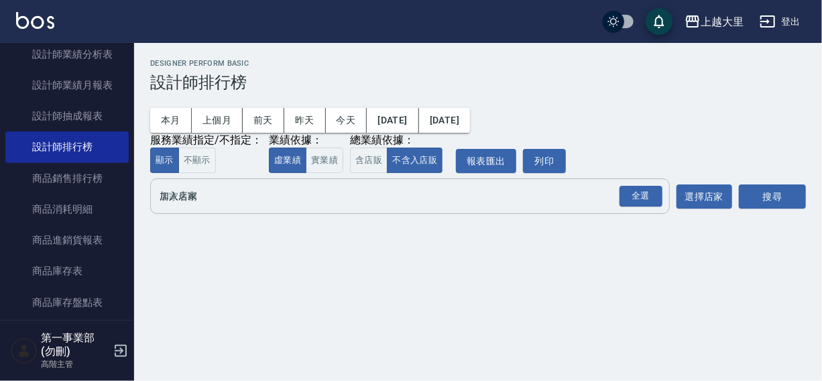
scroll to position [0, 0]
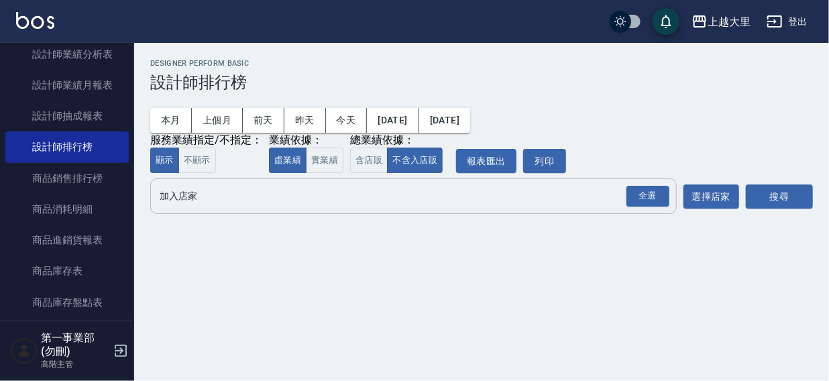
click at [185, 195] on input "加入店家" at bounding box center [403, 195] width 494 height 23
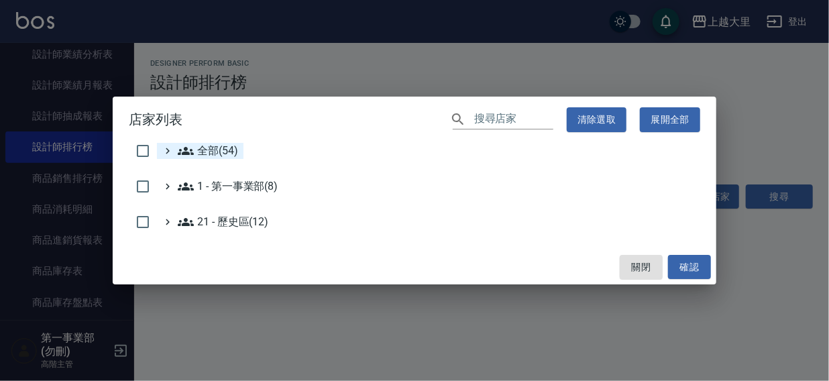
click at [225, 150] on span "全部(54)" at bounding box center [208, 151] width 60 height 16
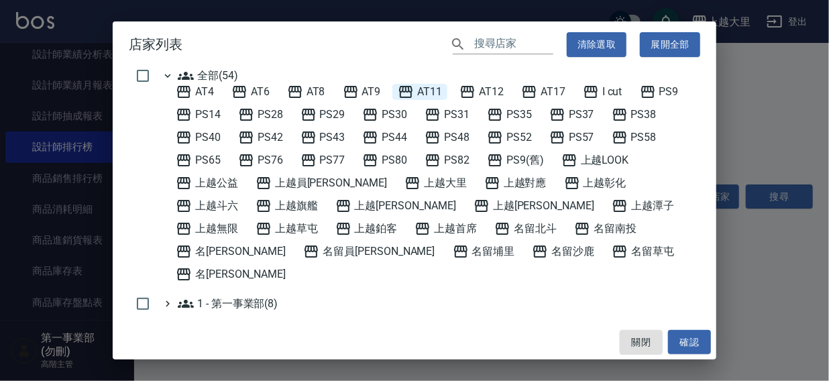
click at [431, 87] on span "AT11" at bounding box center [420, 92] width 44 height 16
click at [687, 333] on button "確認" at bounding box center [689, 342] width 43 height 25
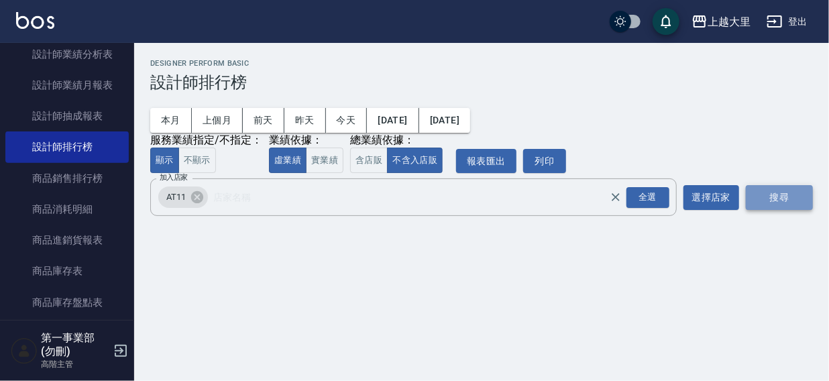
click at [776, 197] on button "搜尋" at bounding box center [779, 197] width 67 height 25
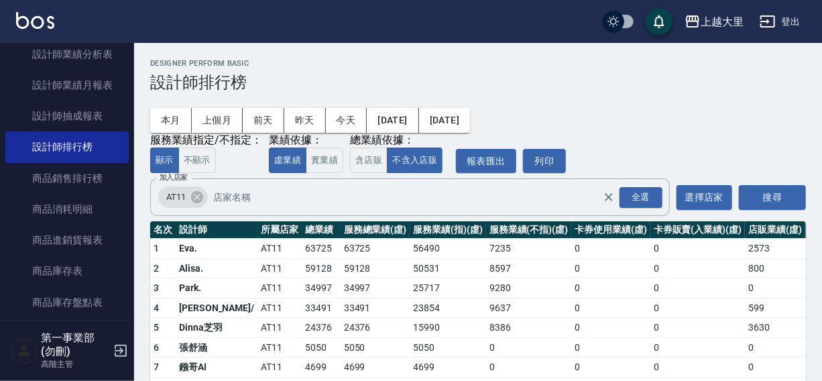
scroll to position [80, 0]
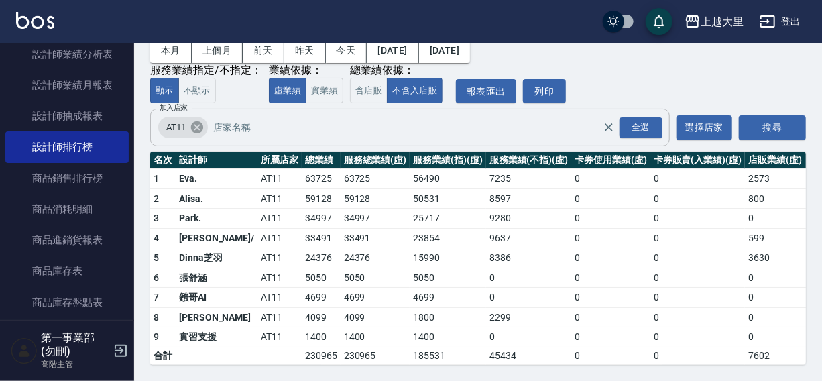
click at [193, 121] on icon at bounding box center [197, 127] width 12 height 12
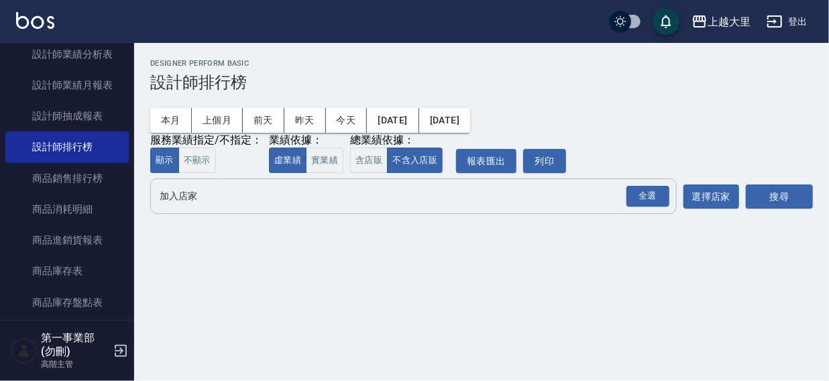
click at [205, 195] on input "加入店家" at bounding box center [403, 195] width 494 height 23
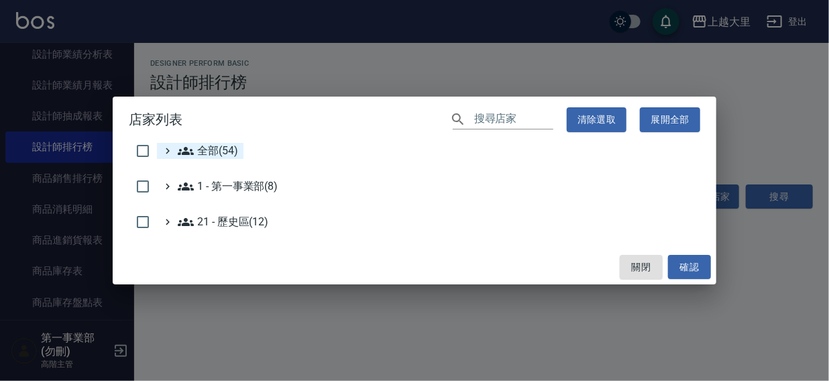
click at [214, 147] on span "全部(54)" at bounding box center [208, 151] width 60 height 16
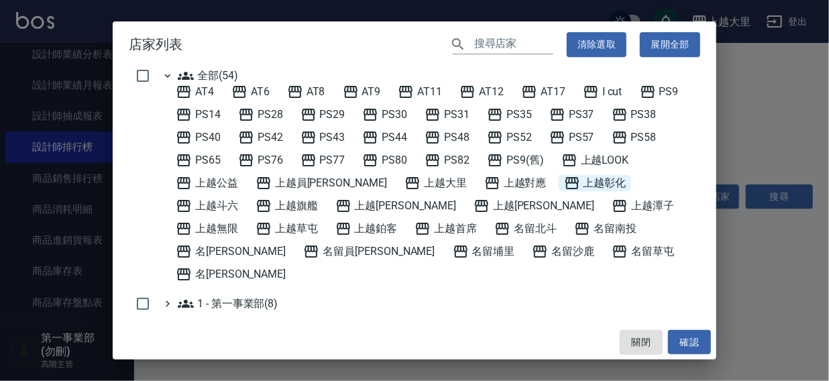
click at [564, 185] on span "上越彰化" at bounding box center [595, 183] width 62 height 16
drag, startPoint x: 687, startPoint y: 345, endPoint x: 745, endPoint y: 242, distance: 118.3
click at [687, 346] on button "確認" at bounding box center [689, 342] width 43 height 25
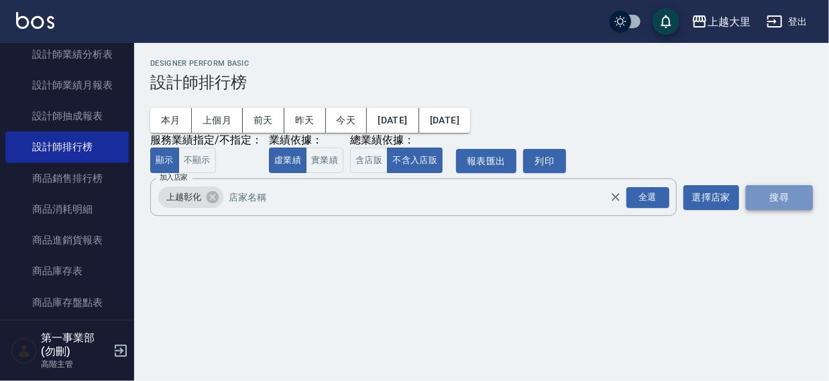
click at [778, 194] on button "搜尋" at bounding box center [779, 197] width 67 height 25
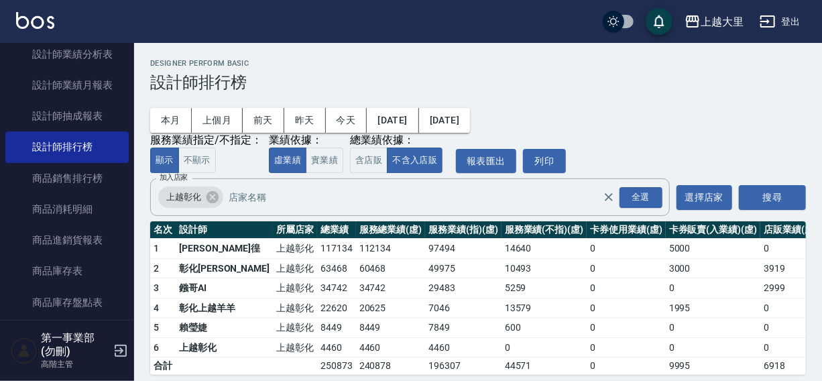
scroll to position [20, 0]
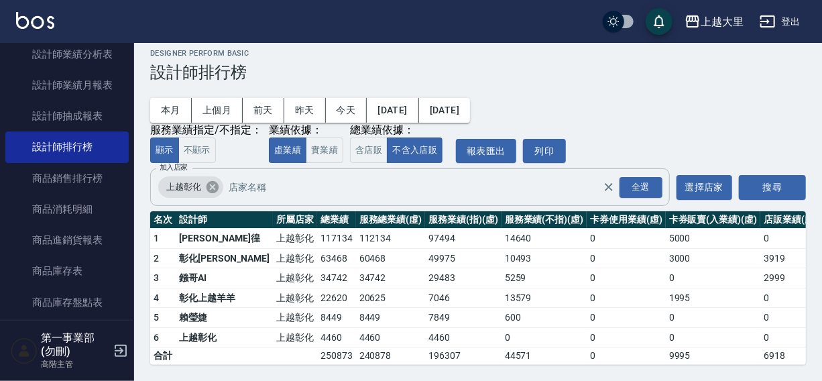
click at [210, 181] on icon at bounding box center [213, 187] width 12 height 12
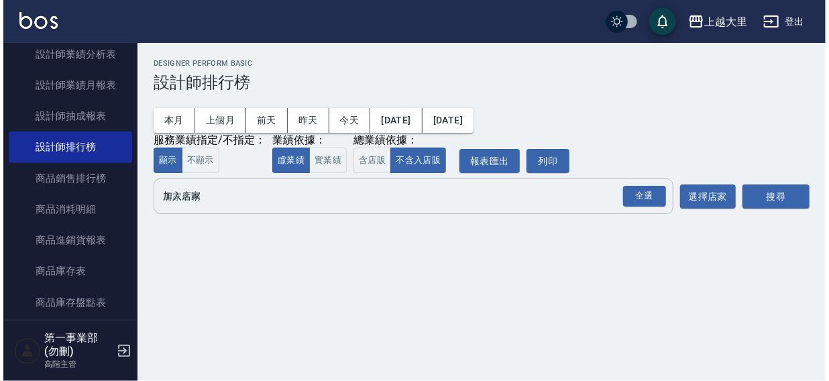
scroll to position [0, 0]
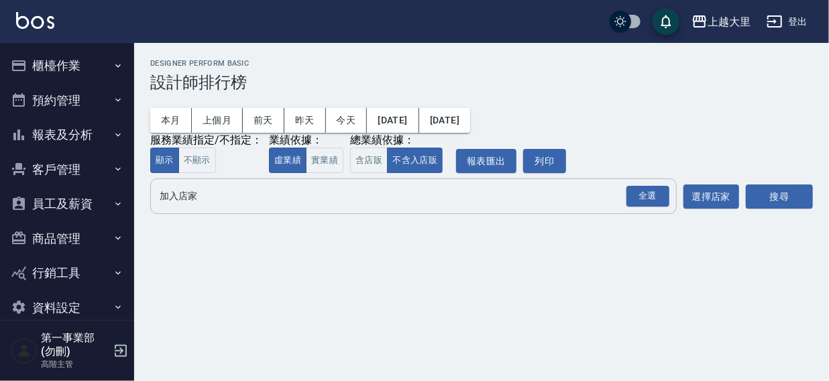
click at [188, 200] on input "加入店家" at bounding box center [403, 195] width 494 height 23
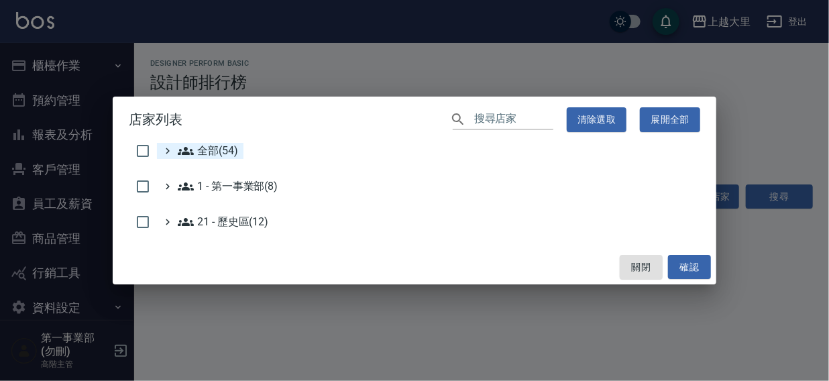
click at [216, 150] on span "全部(54)" at bounding box center [208, 151] width 60 height 16
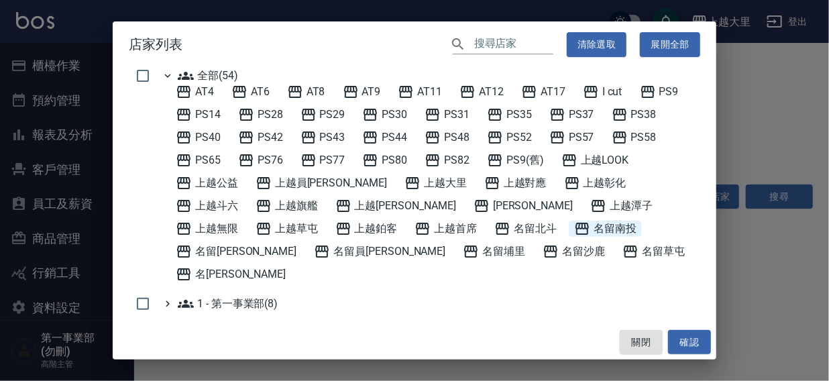
drag, startPoint x: 369, startPoint y: 180, endPoint x: 482, endPoint y: 225, distance: 121.0
click at [404, 184] on span "上越大里" at bounding box center [435, 183] width 62 height 16
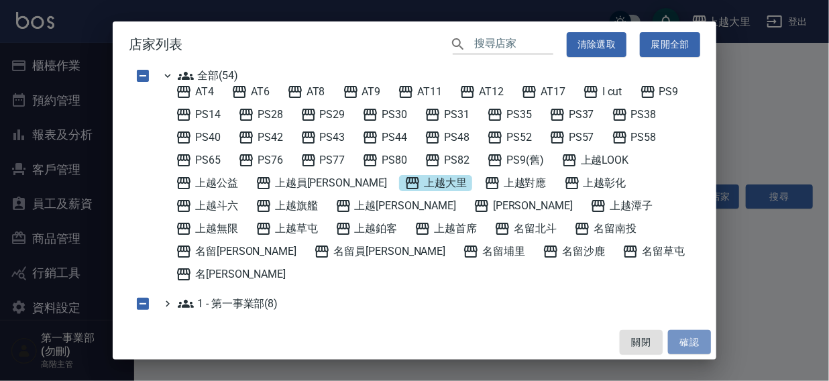
drag, startPoint x: 690, startPoint y: 339, endPoint x: 773, endPoint y: 215, distance: 148.8
click at [697, 332] on button "確認" at bounding box center [689, 342] width 43 height 25
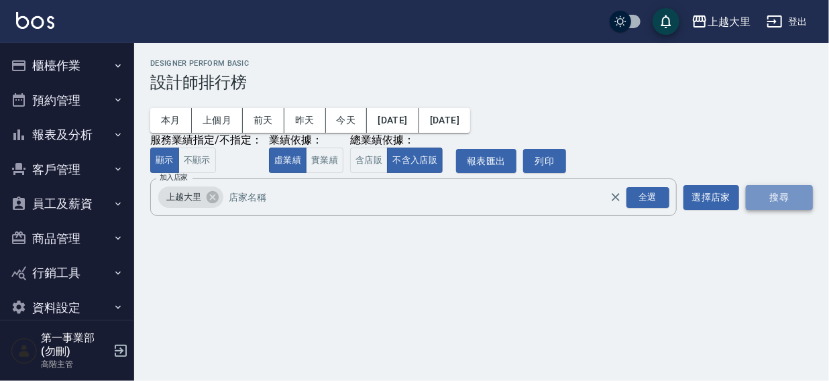
click at [790, 192] on button "搜尋" at bounding box center [779, 197] width 67 height 25
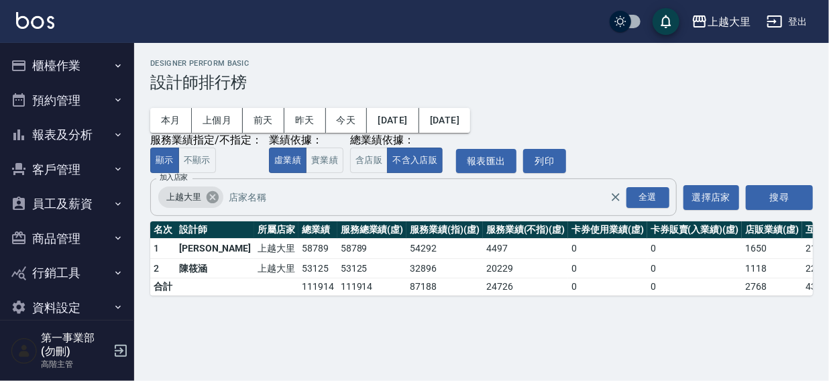
click at [211, 199] on icon at bounding box center [212, 197] width 15 height 15
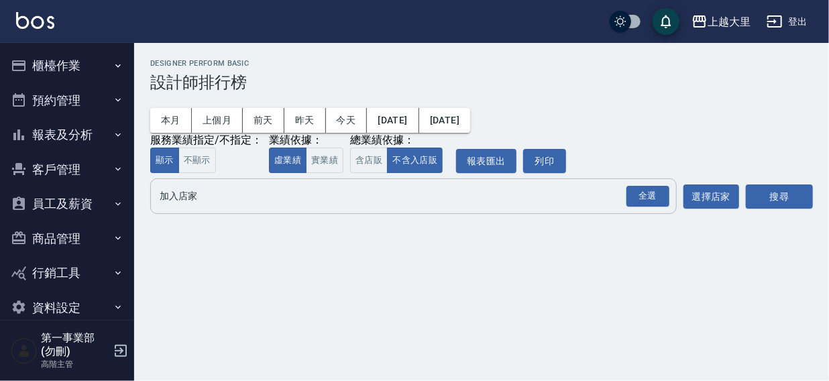
click at [205, 201] on input "加入店家" at bounding box center [403, 195] width 494 height 23
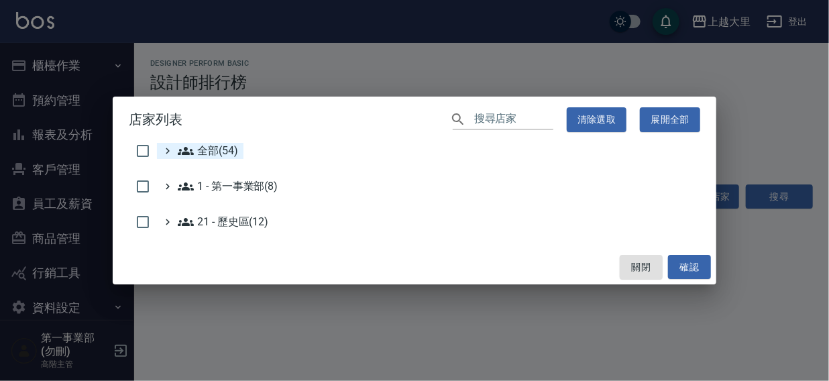
click at [213, 148] on span "全部(54)" at bounding box center [208, 151] width 60 height 16
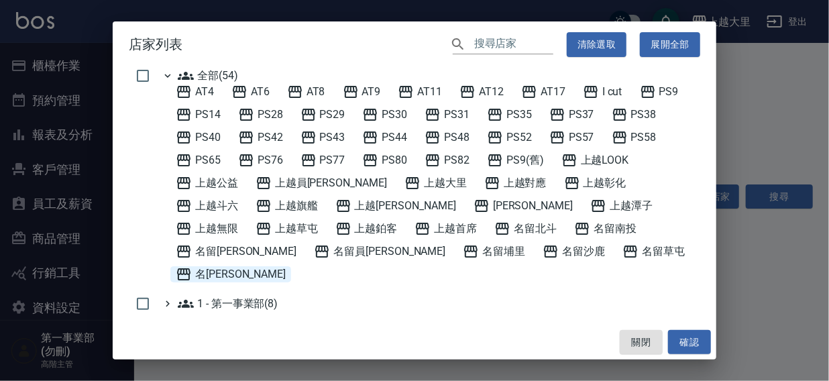
click at [286, 266] on span "名留霧峰" at bounding box center [231, 274] width 110 height 16
click at [697, 343] on button "確認" at bounding box center [689, 342] width 43 height 25
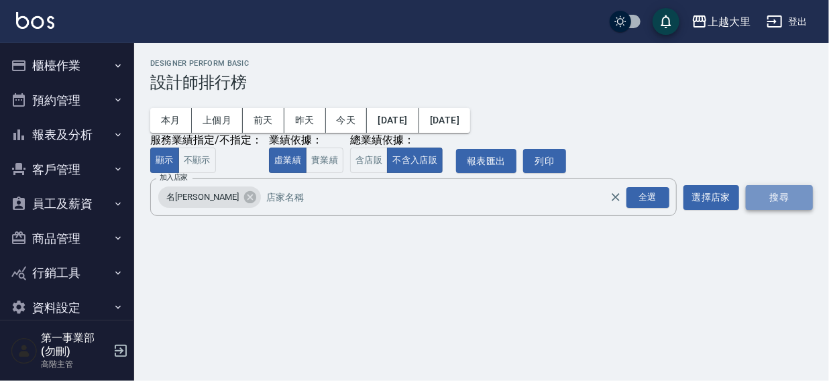
click at [777, 201] on button "搜尋" at bounding box center [779, 197] width 67 height 25
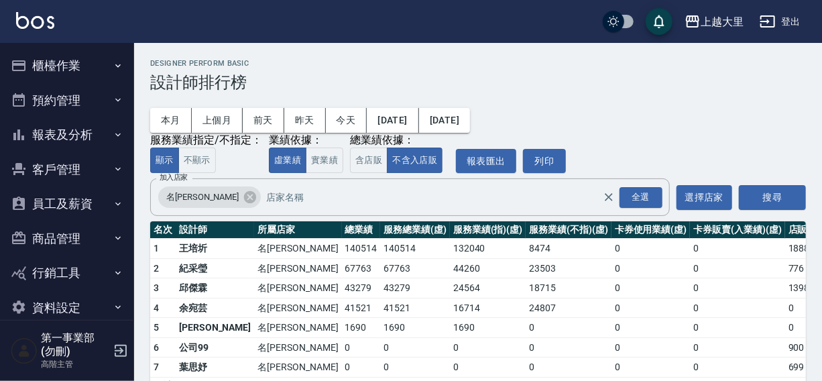
scroll to position [40, 0]
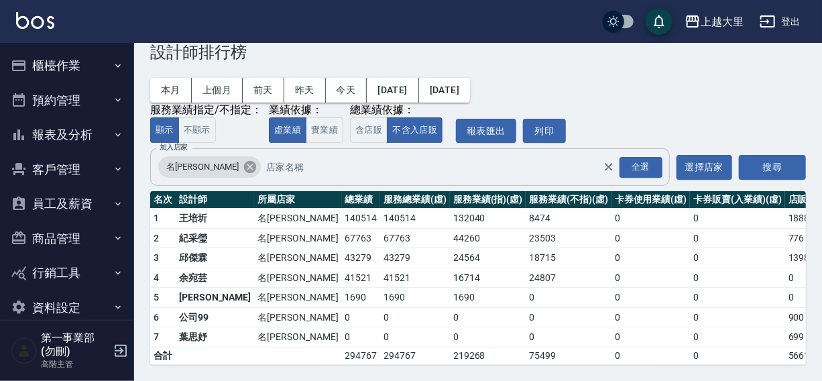
click at [244, 161] on icon at bounding box center [250, 167] width 12 height 12
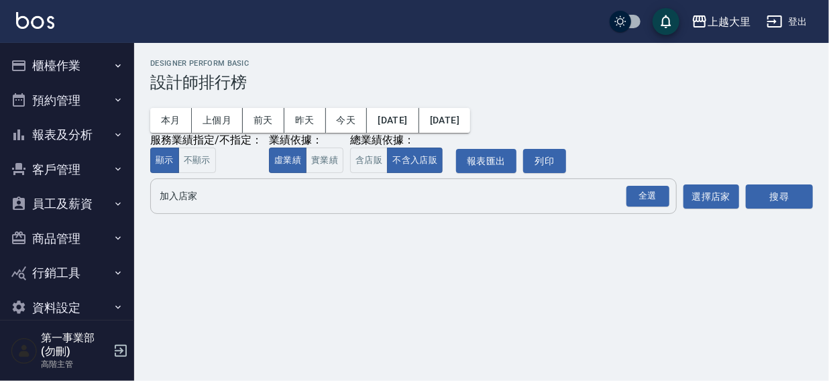
click at [196, 195] on input "加入店家" at bounding box center [403, 195] width 494 height 23
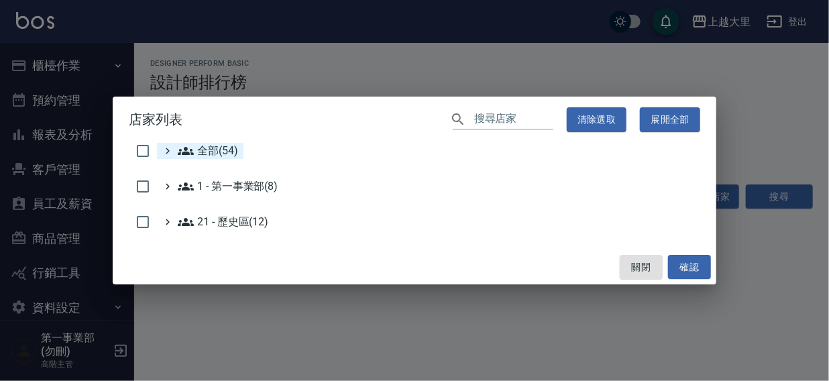
click at [214, 154] on span "全部(54)" at bounding box center [208, 151] width 60 height 16
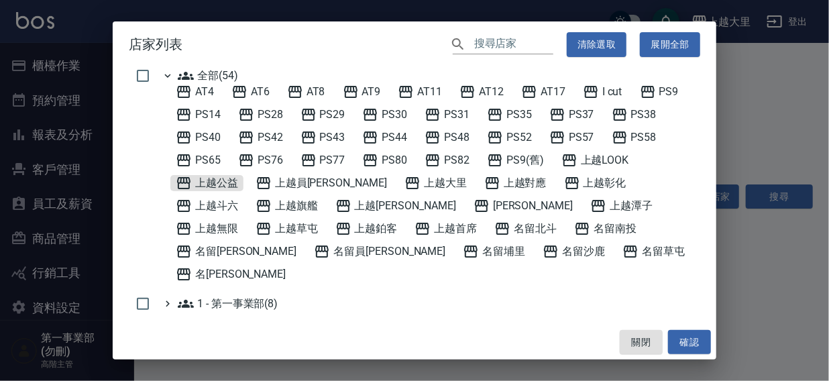
drag, startPoint x: 209, startPoint y: 176, endPoint x: 235, endPoint y: 192, distance: 30.1
click at [211, 176] on span "上越公益" at bounding box center [207, 183] width 62 height 16
drag, startPoint x: 679, startPoint y: 341, endPoint x: 757, endPoint y: 234, distance: 132.9
click at [685, 335] on button "確認" at bounding box center [689, 342] width 43 height 25
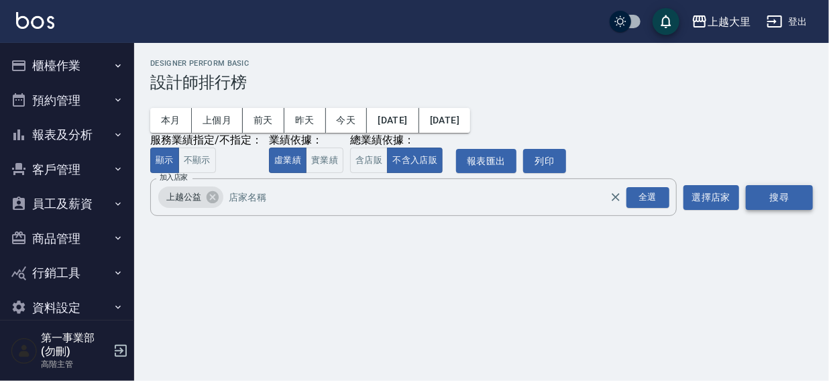
click at [777, 201] on button "搜尋" at bounding box center [779, 197] width 67 height 25
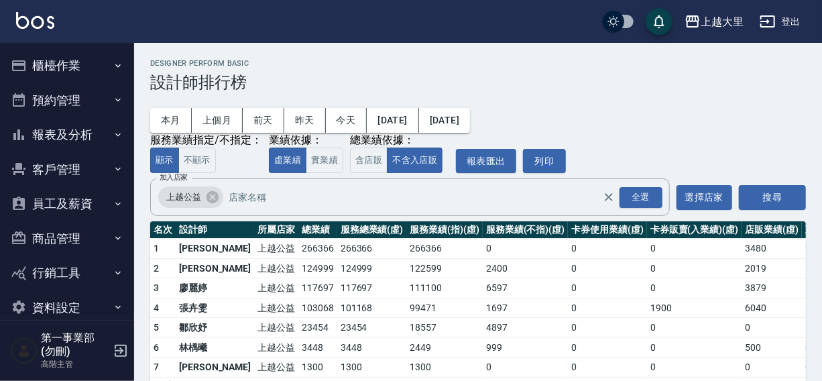
scroll to position [40, 0]
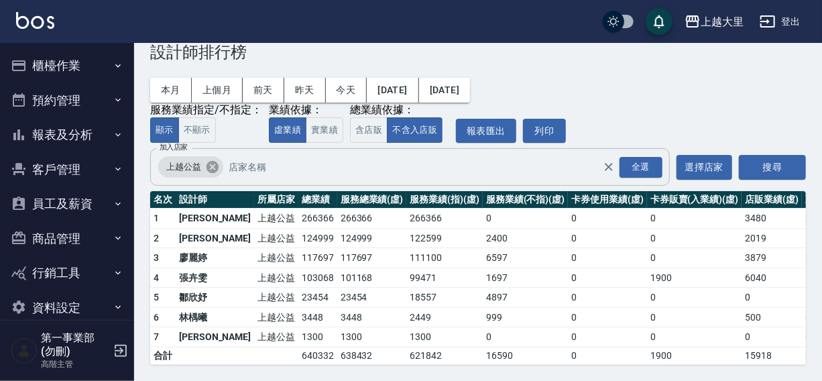
click at [211, 161] on icon at bounding box center [213, 167] width 12 height 12
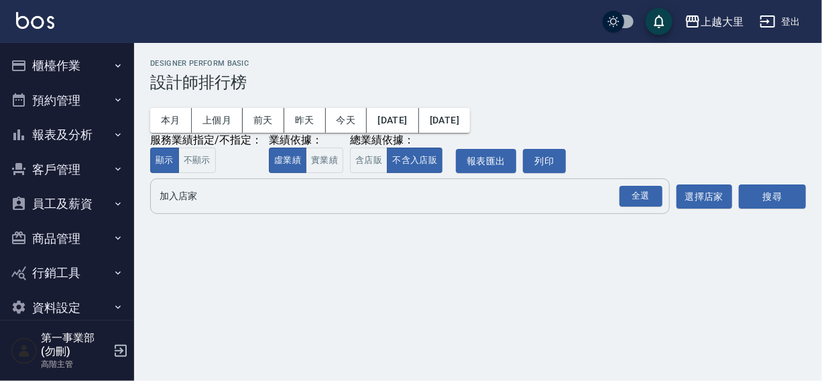
scroll to position [0, 0]
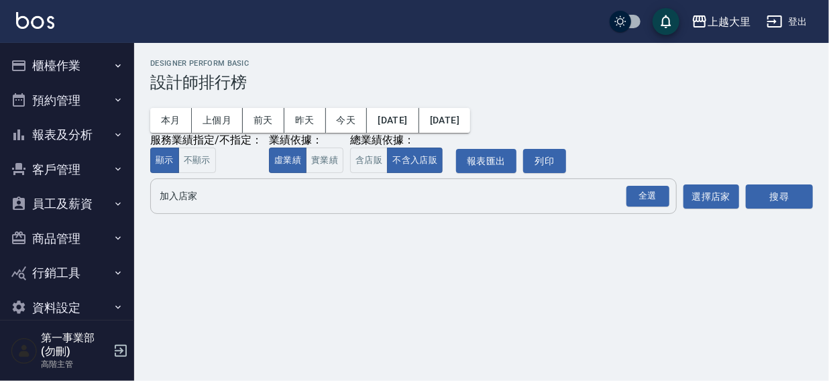
click at [174, 190] on input "加入店家" at bounding box center [403, 195] width 494 height 23
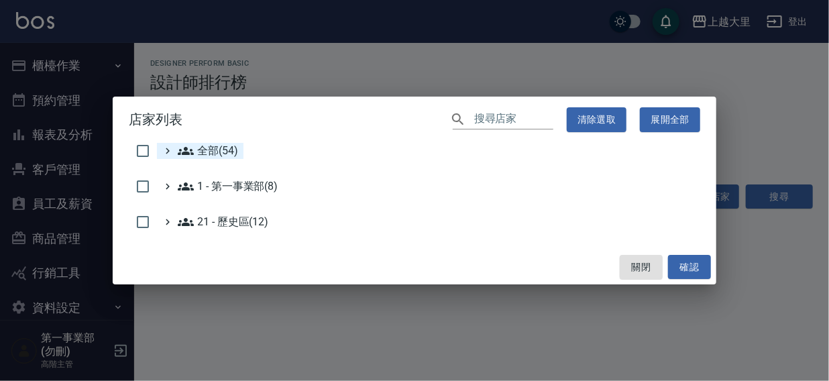
click at [215, 151] on span "全部(54)" at bounding box center [208, 151] width 60 height 16
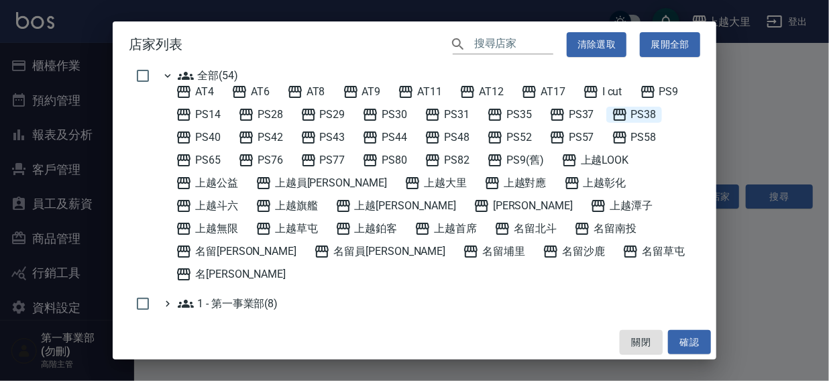
click at [639, 117] on span "PS38" at bounding box center [634, 115] width 45 height 16
drag, startPoint x: 684, startPoint y: 335, endPoint x: 775, endPoint y: 208, distance: 156.1
click at [685, 335] on button "確認" at bounding box center [689, 342] width 43 height 25
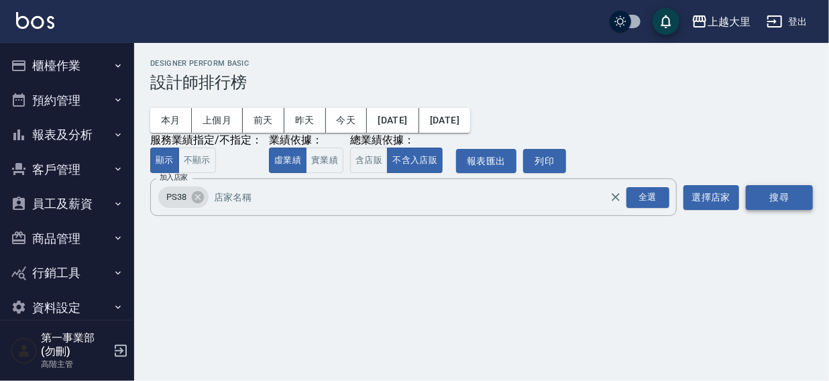
click at [779, 202] on button "搜尋" at bounding box center [779, 197] width 67 height 25
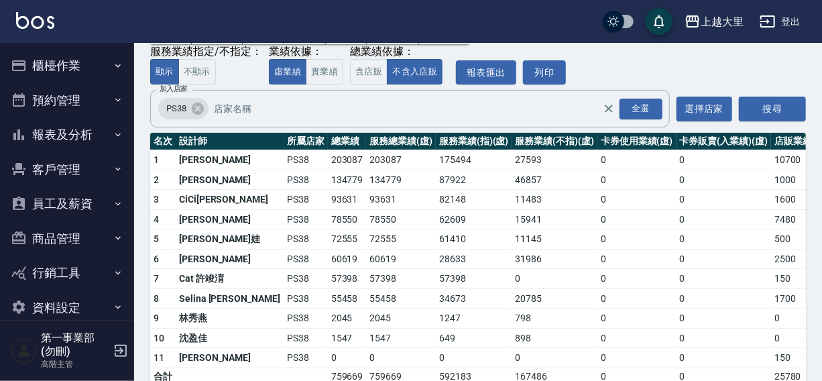
scroll to position [98, 0]
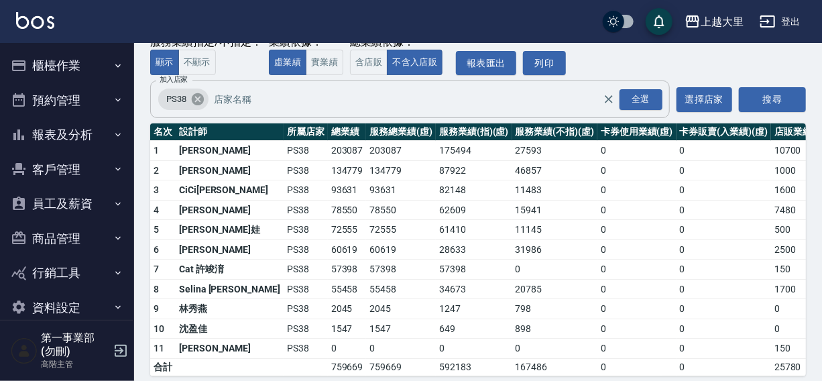
click at [201, 101] on icon at bounding box center [198, 99] width 12 height 12
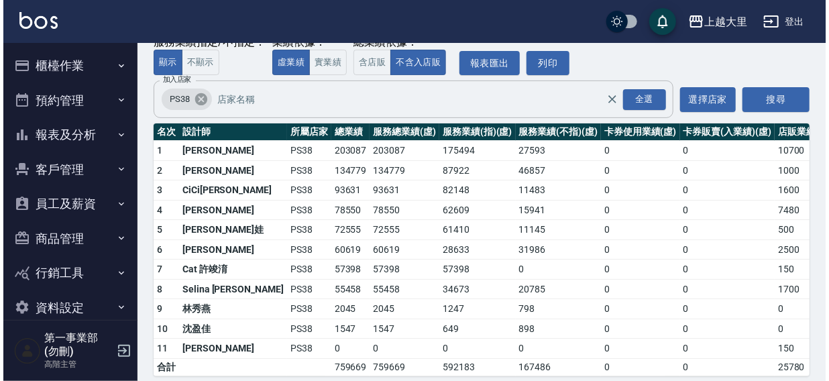
scroll to position [0, 0]
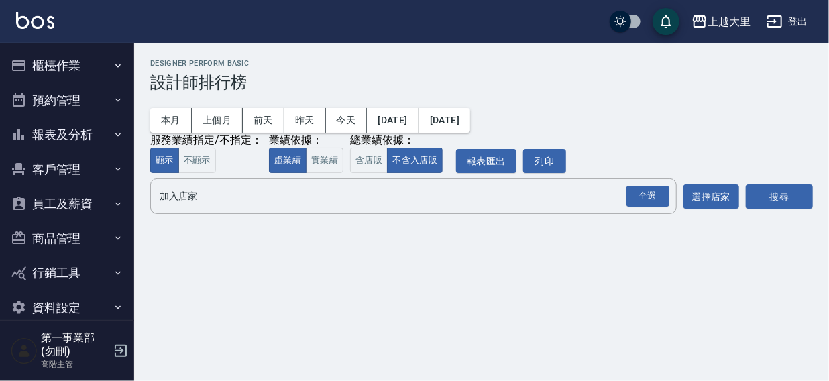
click at [438, 30] on div "上越大里 登出" at bounding box center [414, 21] width 829 height 43
click at [795, 21] on button "登出" at bounding box center [787, 21] width 52 height 25
